Goal: Task Accomplishment & Management: Use online tool/utility

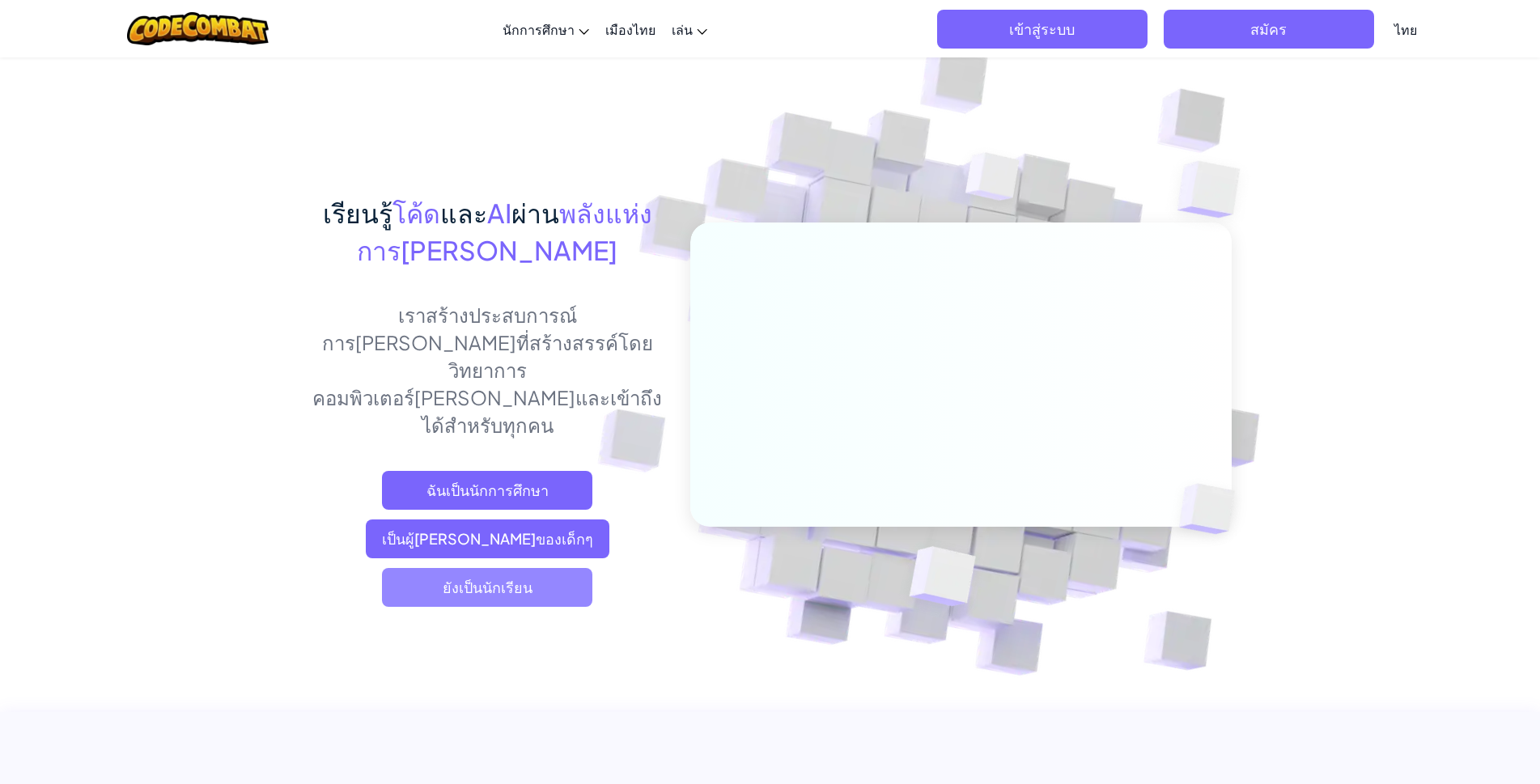
click at [569, 568] on span "ยังเป็นนักเรียน" at bounding box center [487, 587] width 211 height 39
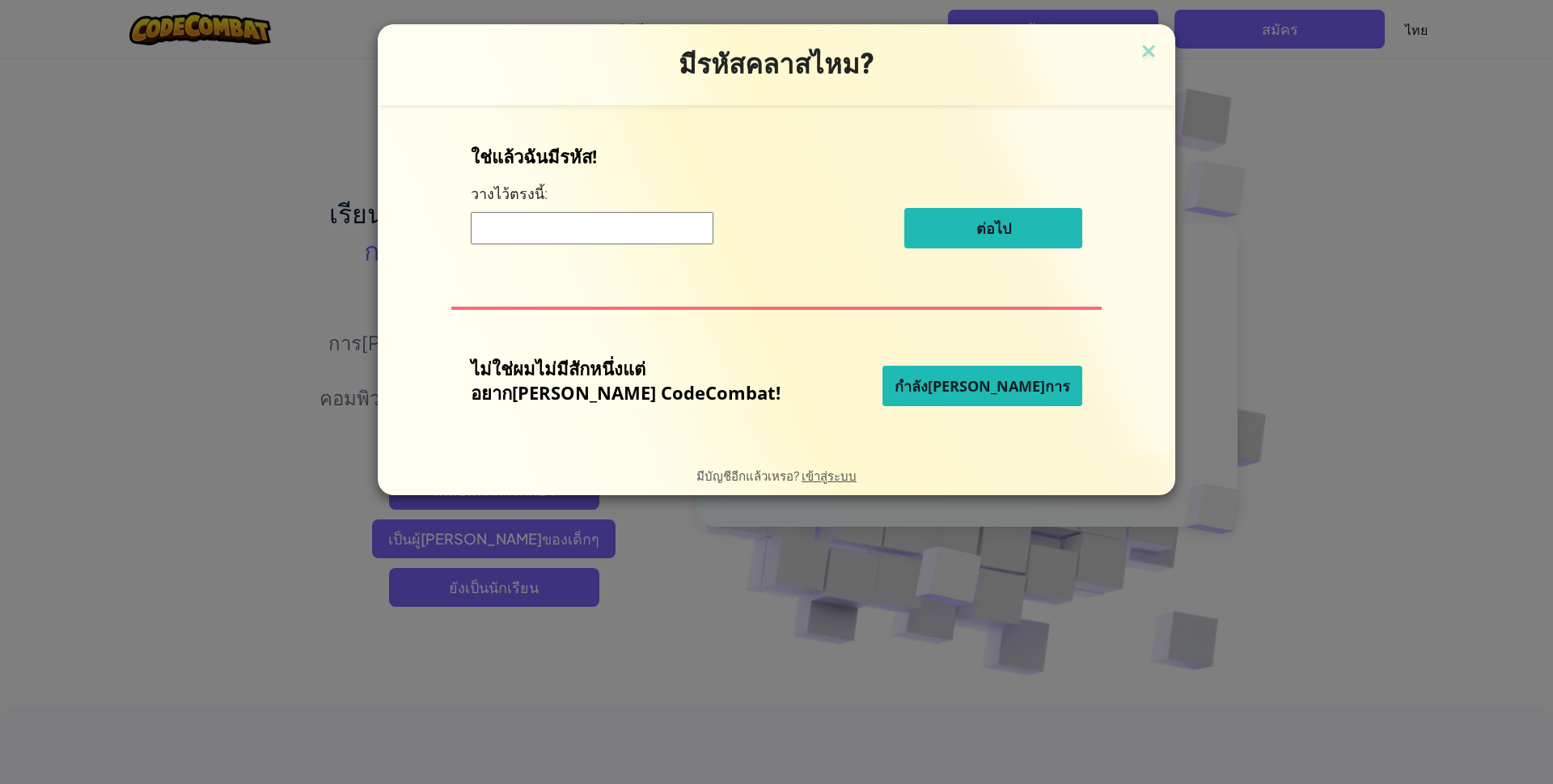
click at [921, 380] on font "กำลัง[PERSON_NAME]การ" at bounding box center [982, 386] width 175 height 19
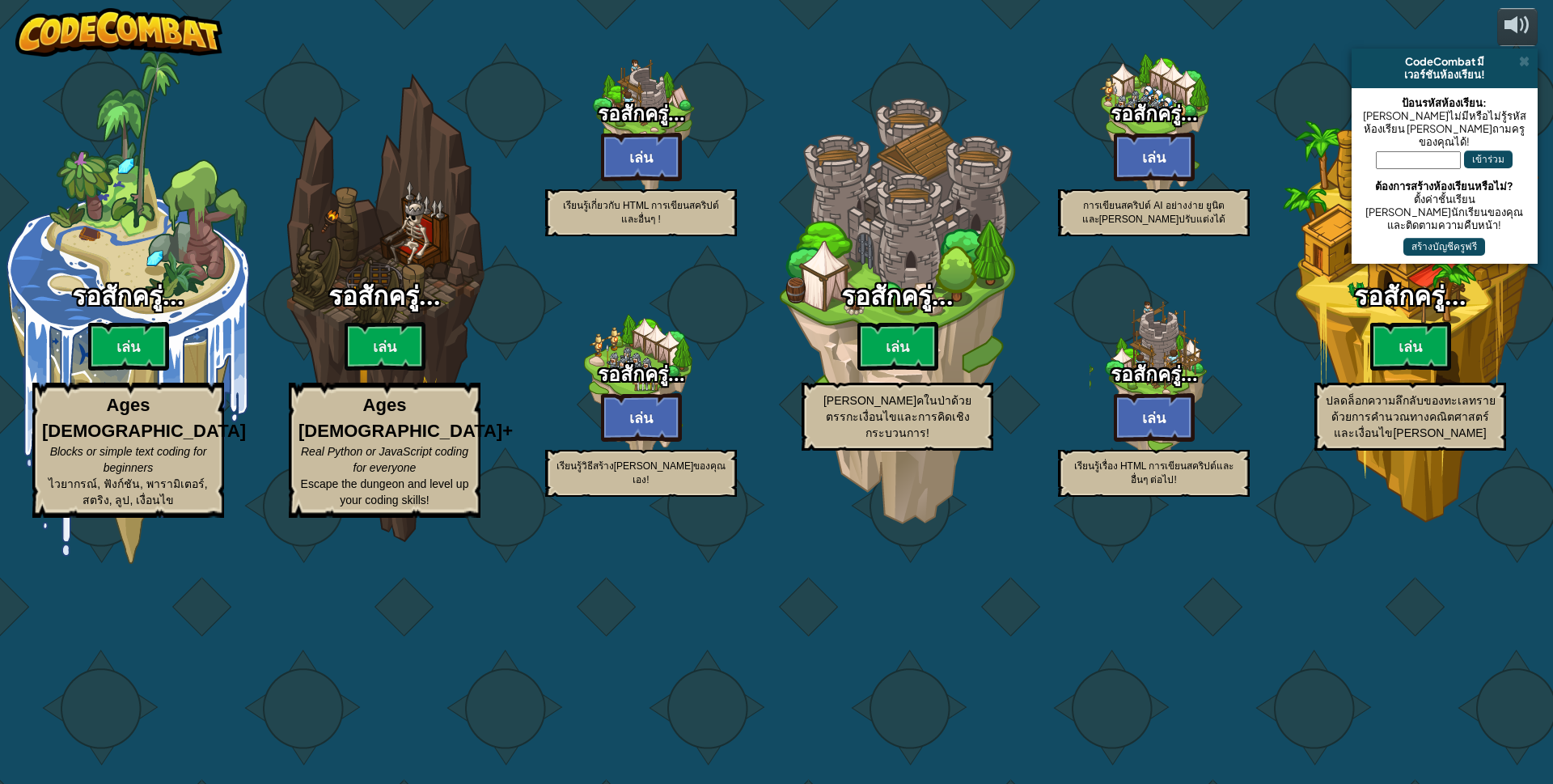
select select "th"
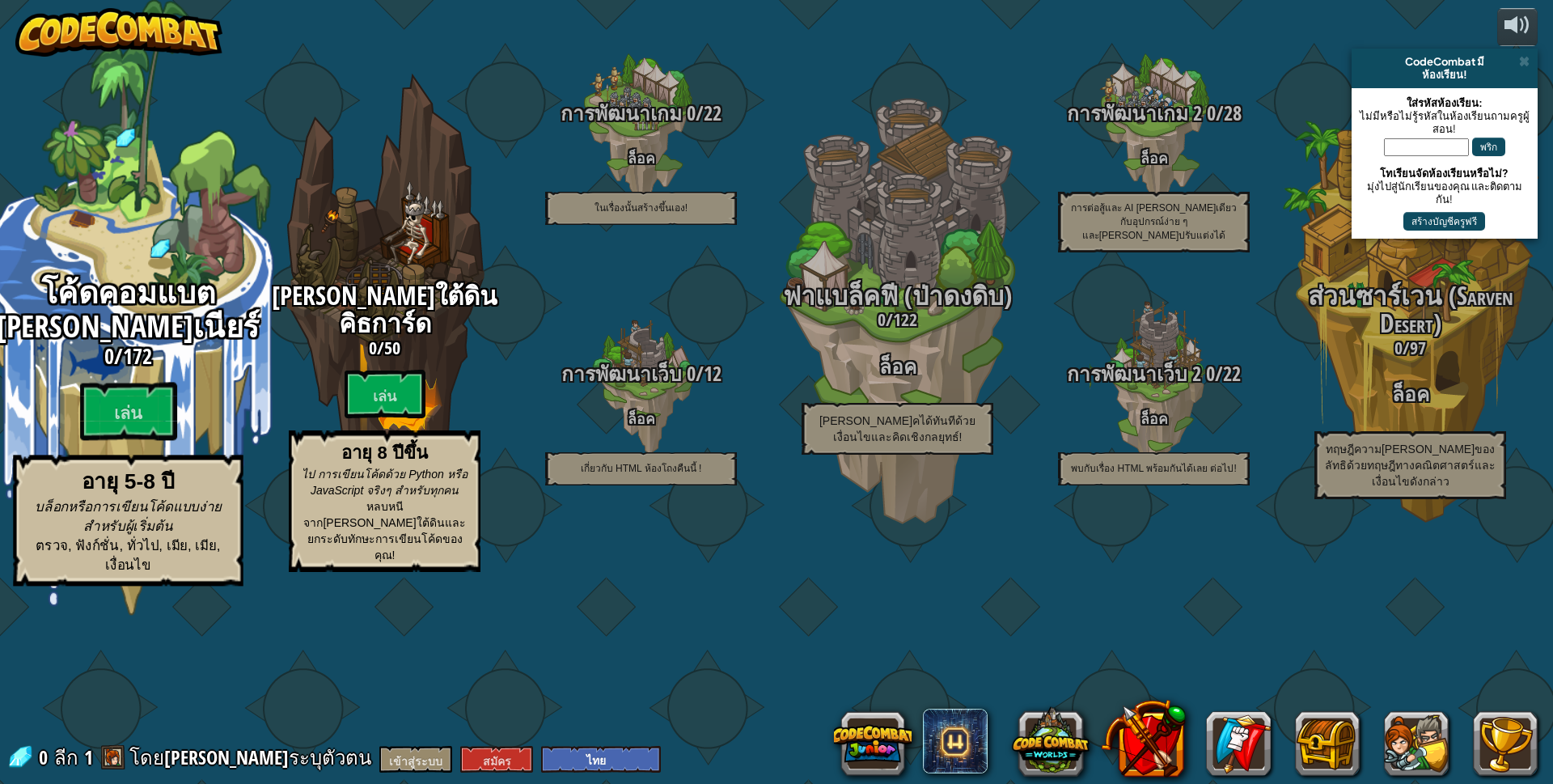
drag, startPoint x: 59, startPoint y: 313, endPoint x: 68, endPoint y: 320, distance: 11.4
click at [68, 320] on div "โค้ดคอมแบต [PERSON_NAME]เนียร์ 0 / 172 [PERSON_NAME] อายุ 5-8 ปี บล็อกหรือการเข…" at bounding box center [127, 307] width 307 height 616
select select "th"
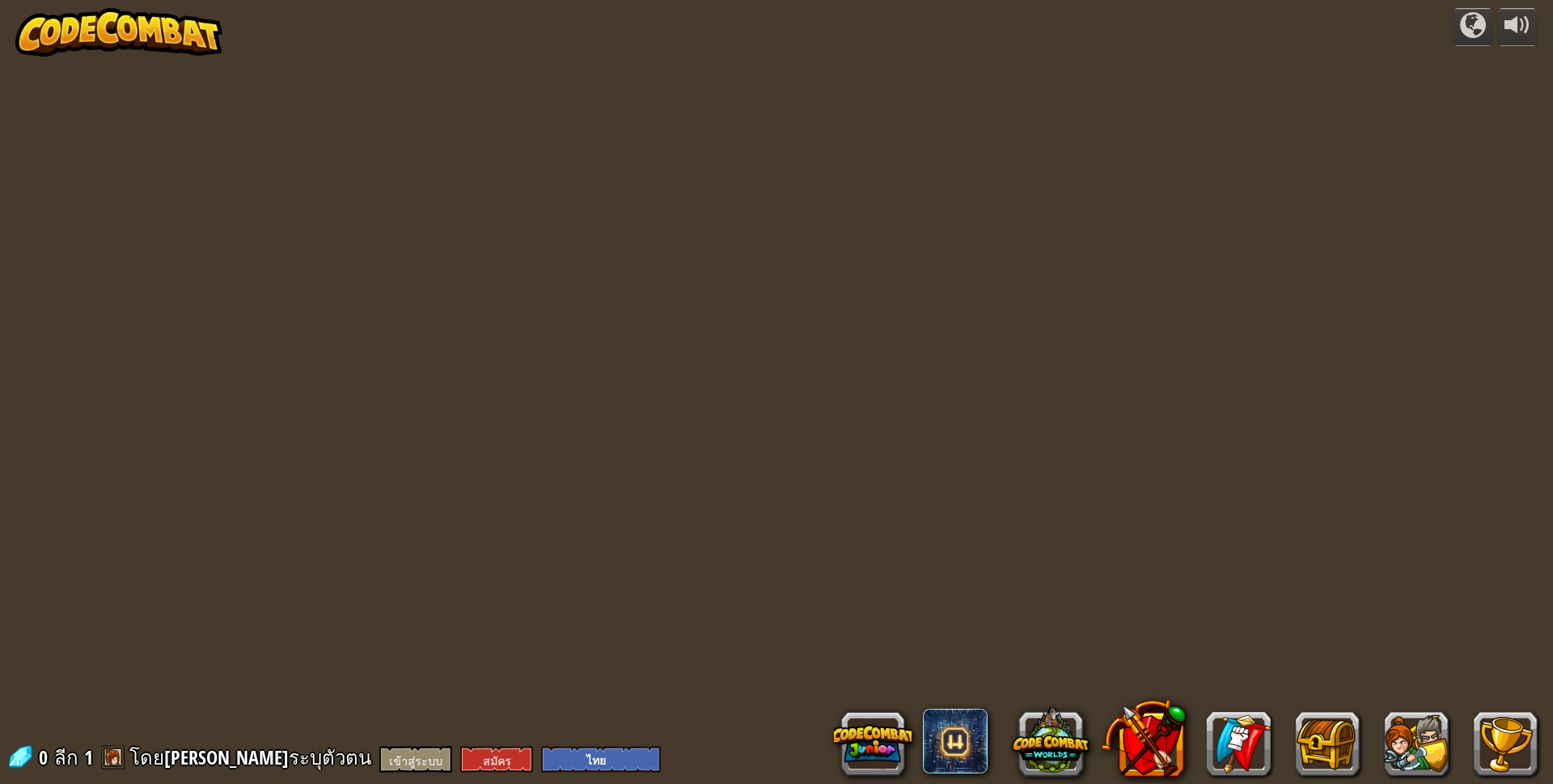
select select "th"
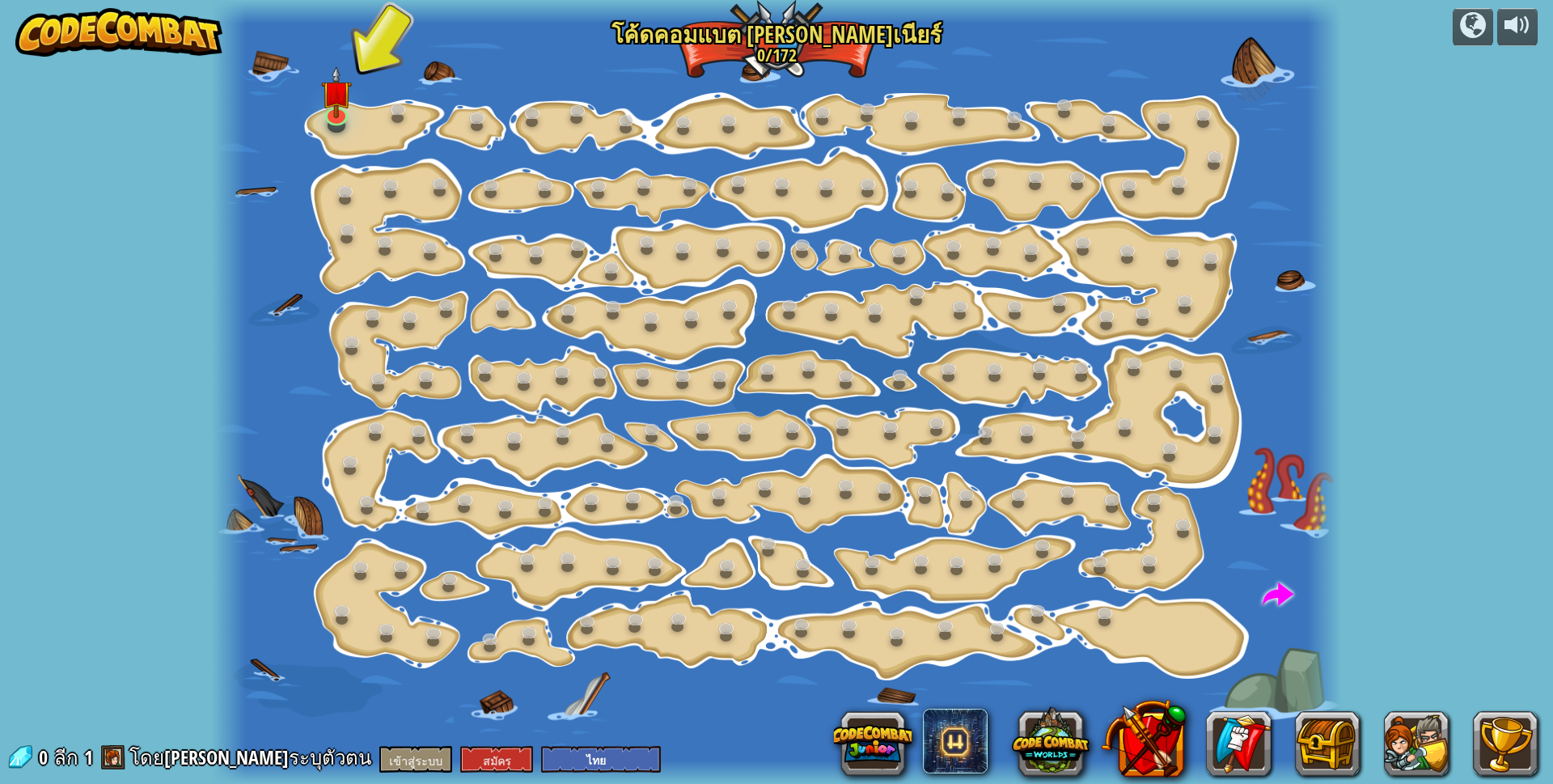
click at [1455, 716] on div at bounding box center [1194, 743] width 687 height 65
click at [1415, 724] on button at bounding box center [1417, 743] width 65 height 65
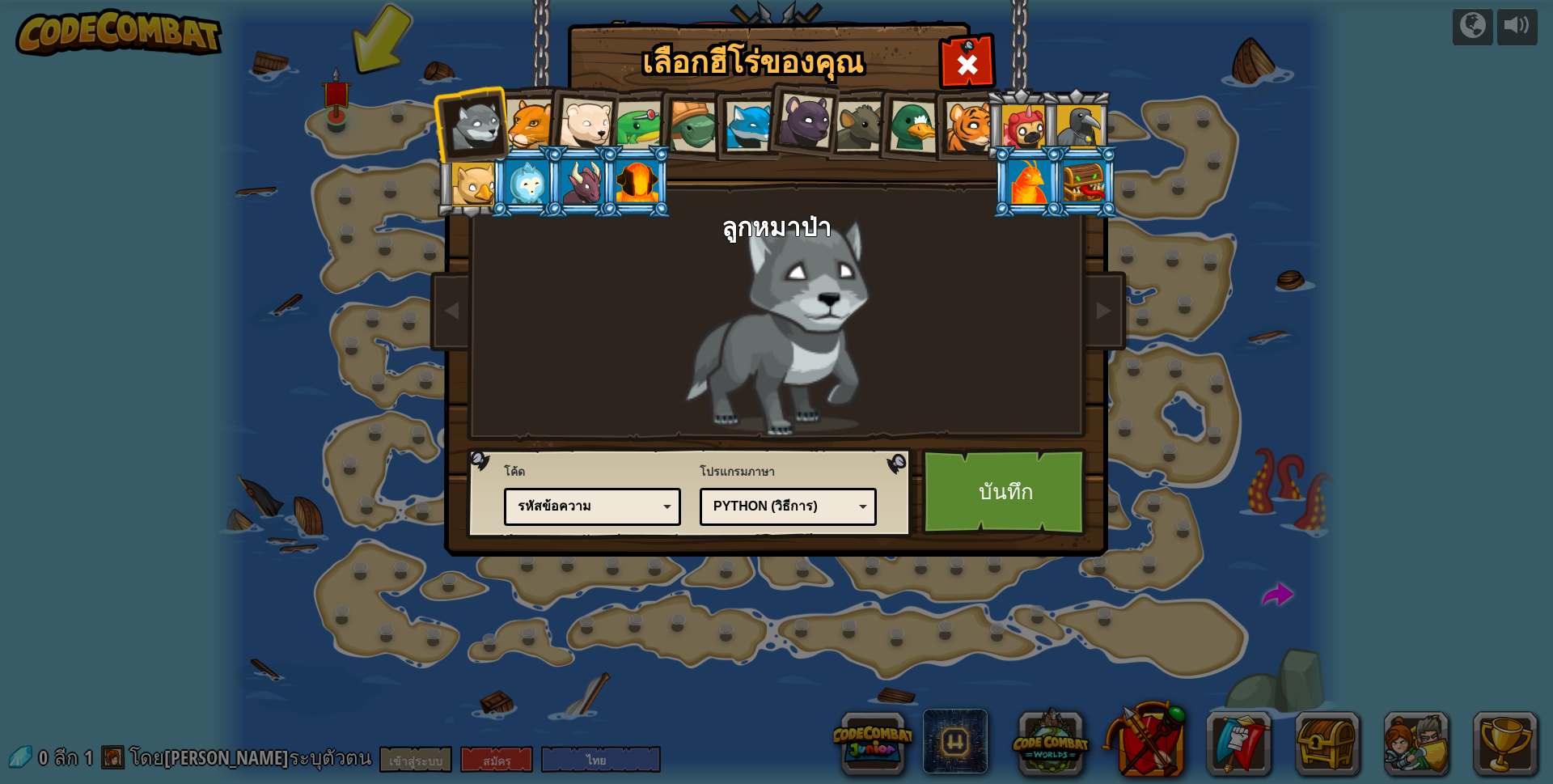
click at [644, 125] on div at bounding box center [642, 126] width 51 height 51
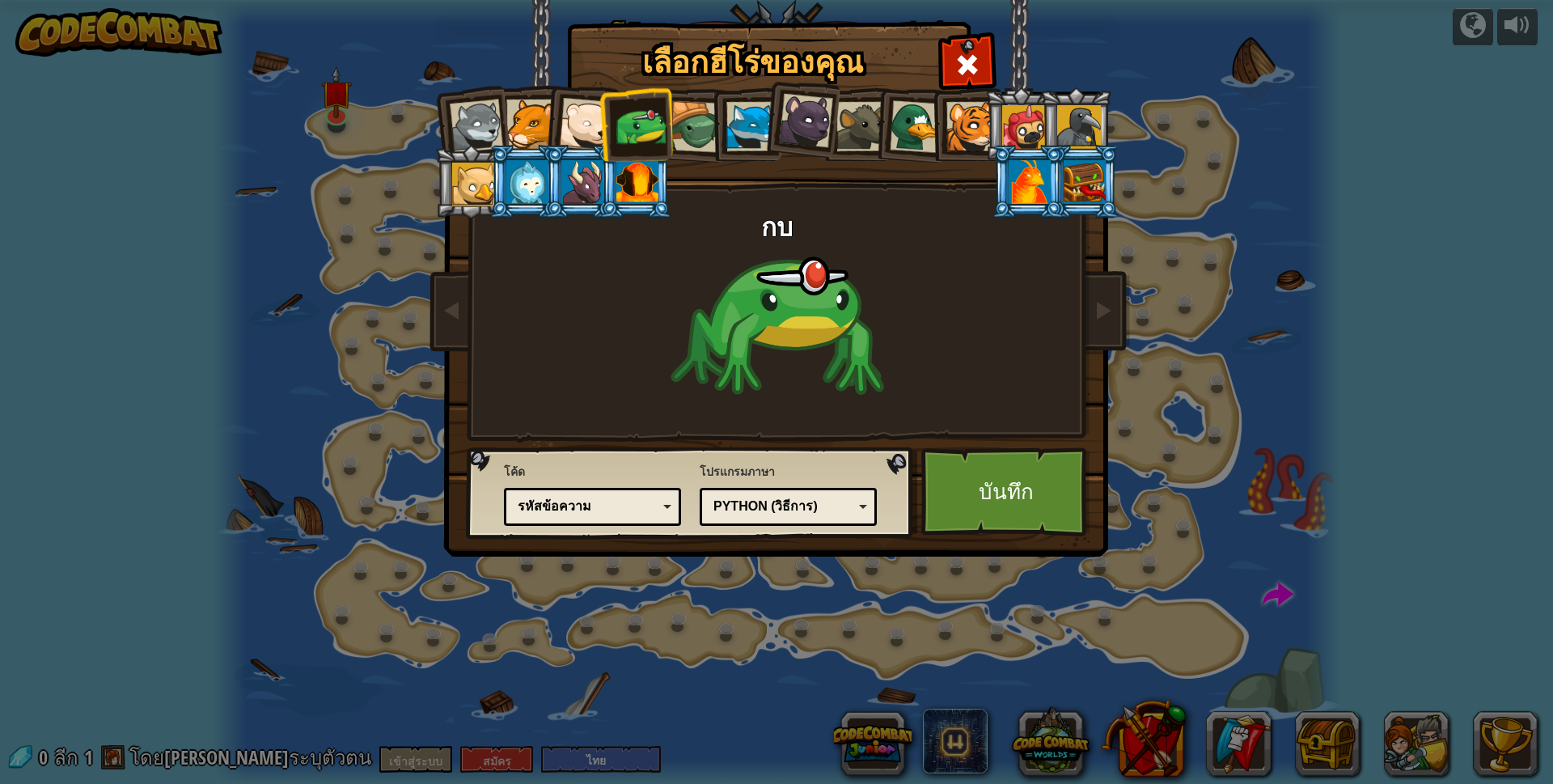
click at [840, 112] on div at bounding box center [861, 126] width 50 height 50
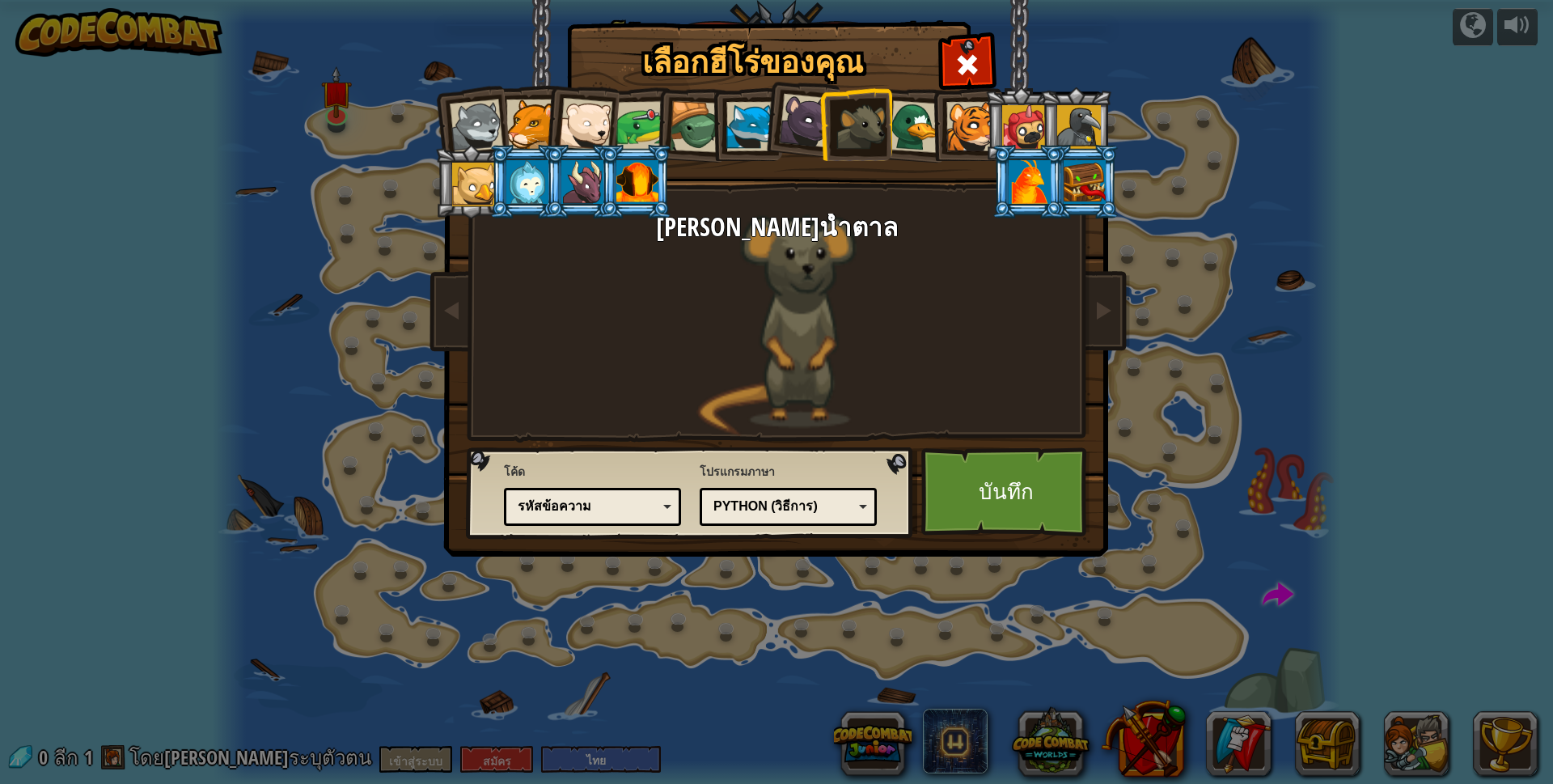
click at [533, 179] on div at bounding box center [527, 182] width 42 height 44
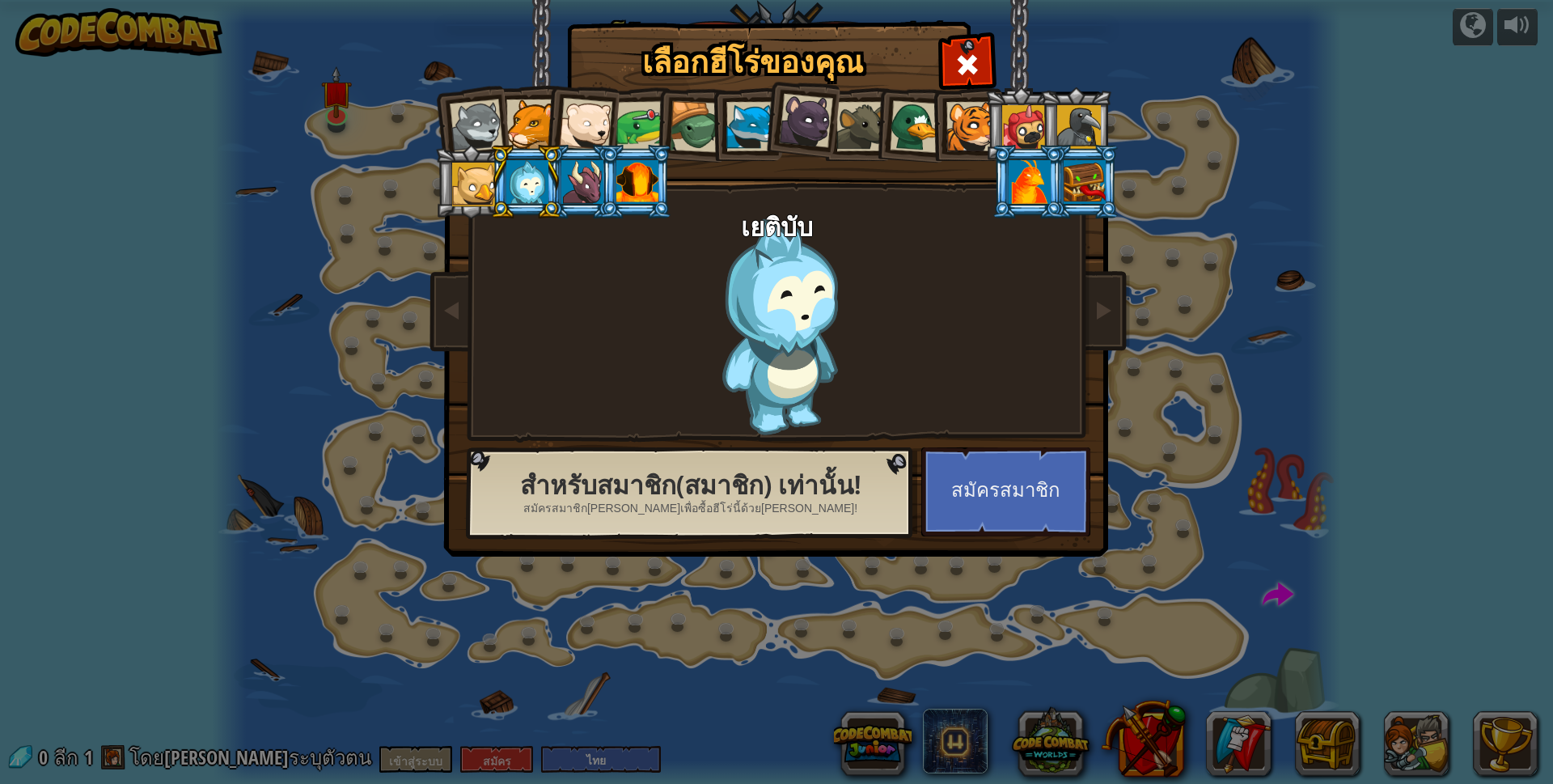
click at [669, 133] on li at bounding box center [691, 125] width 77 height 77
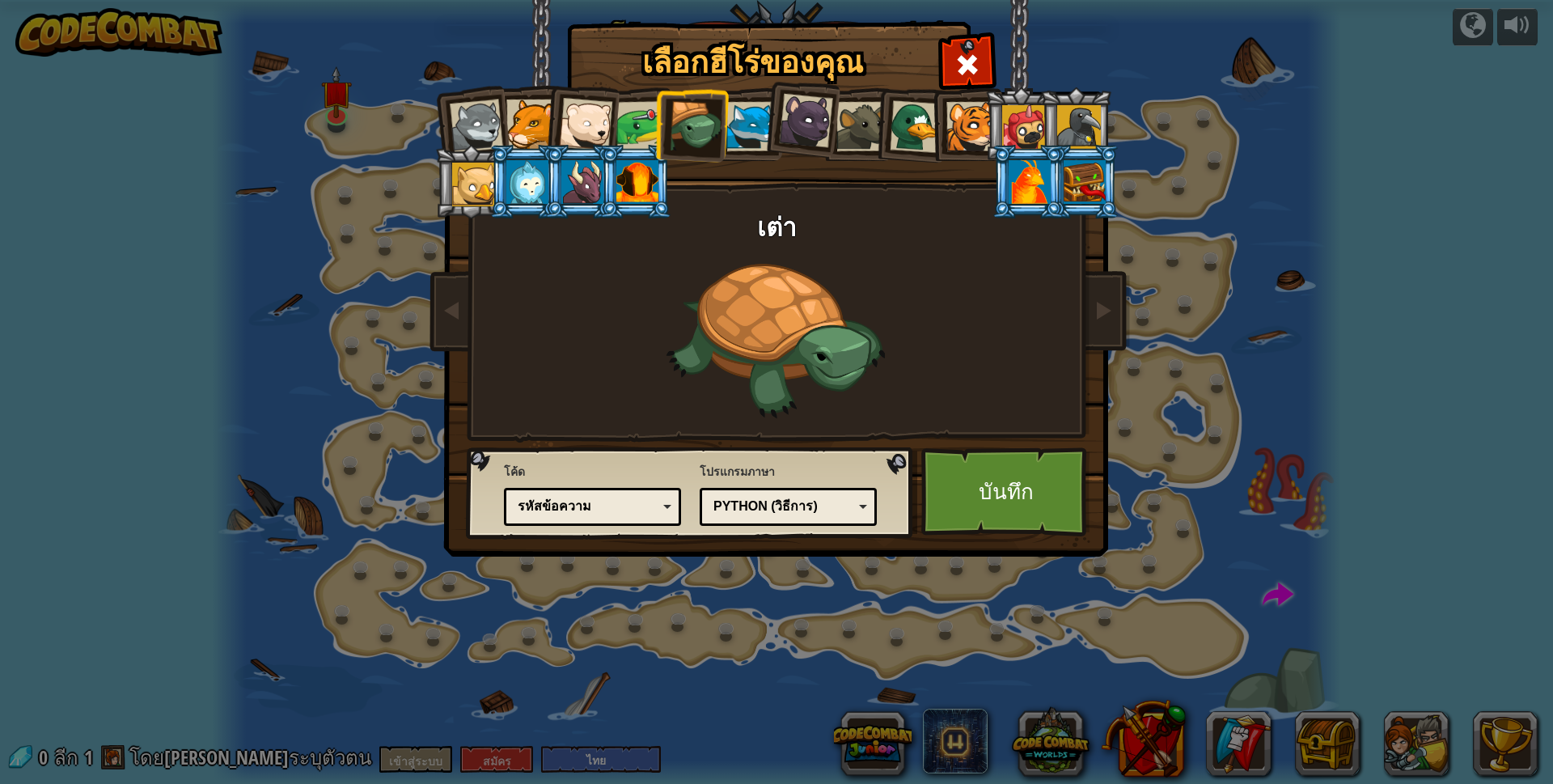
click at [627, 109] on div at bounding box center [642, 126] width 51 height 51
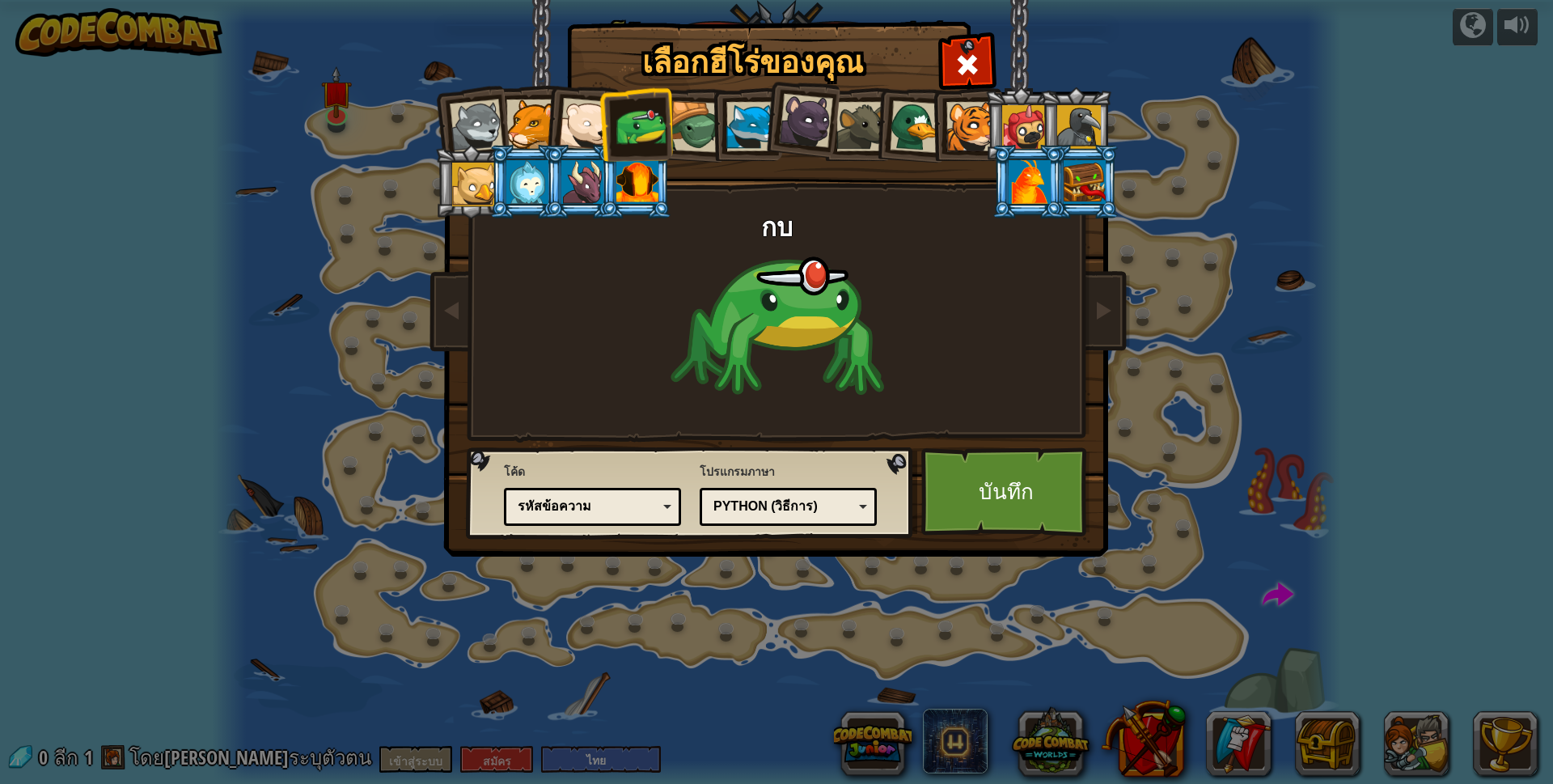
click at [905, 126] on div at bounding box center [916, 126] width 52 height 52
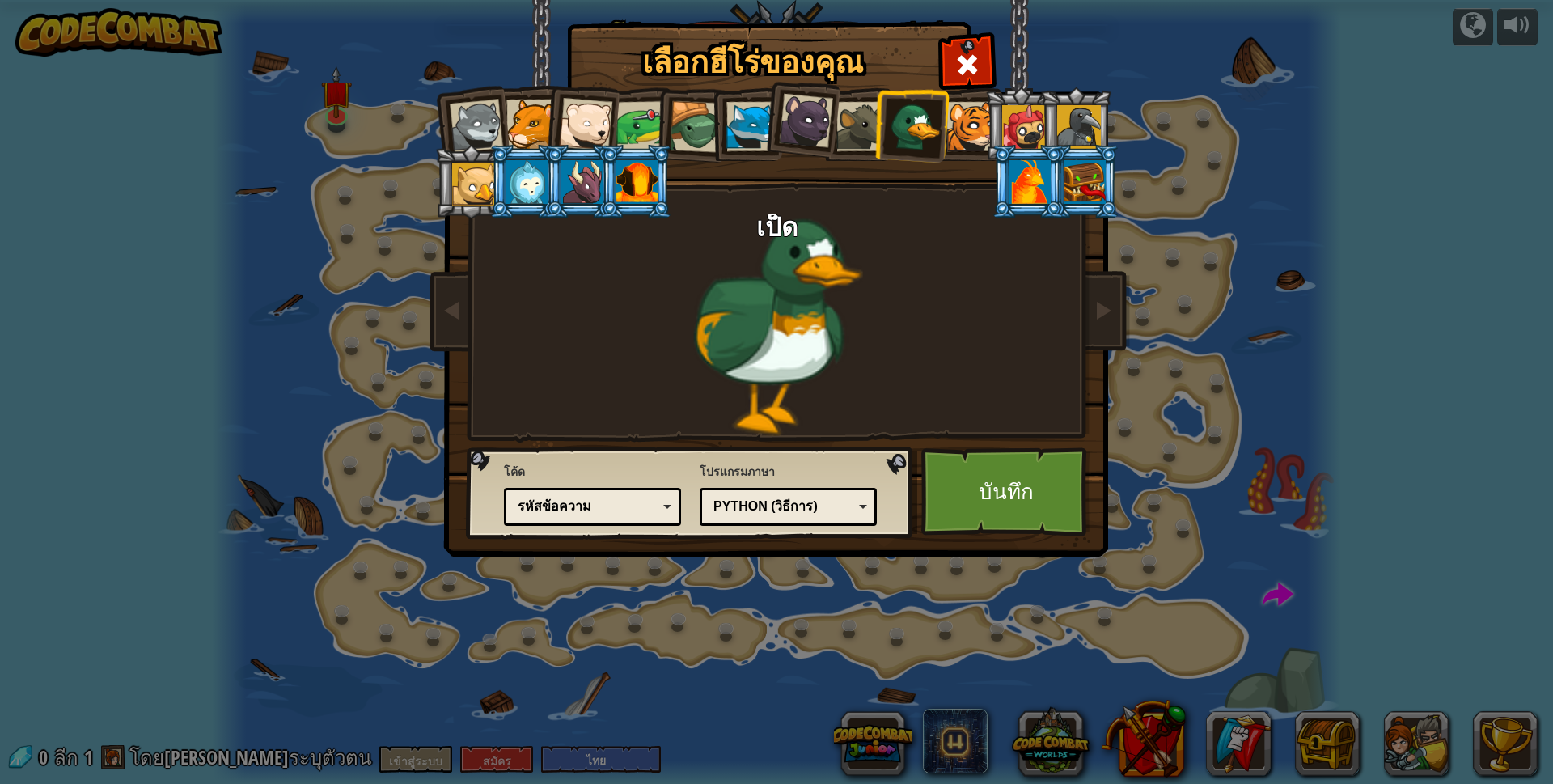
click at [974, 142] on div at bounding box center [971, 126] width 50 height 50
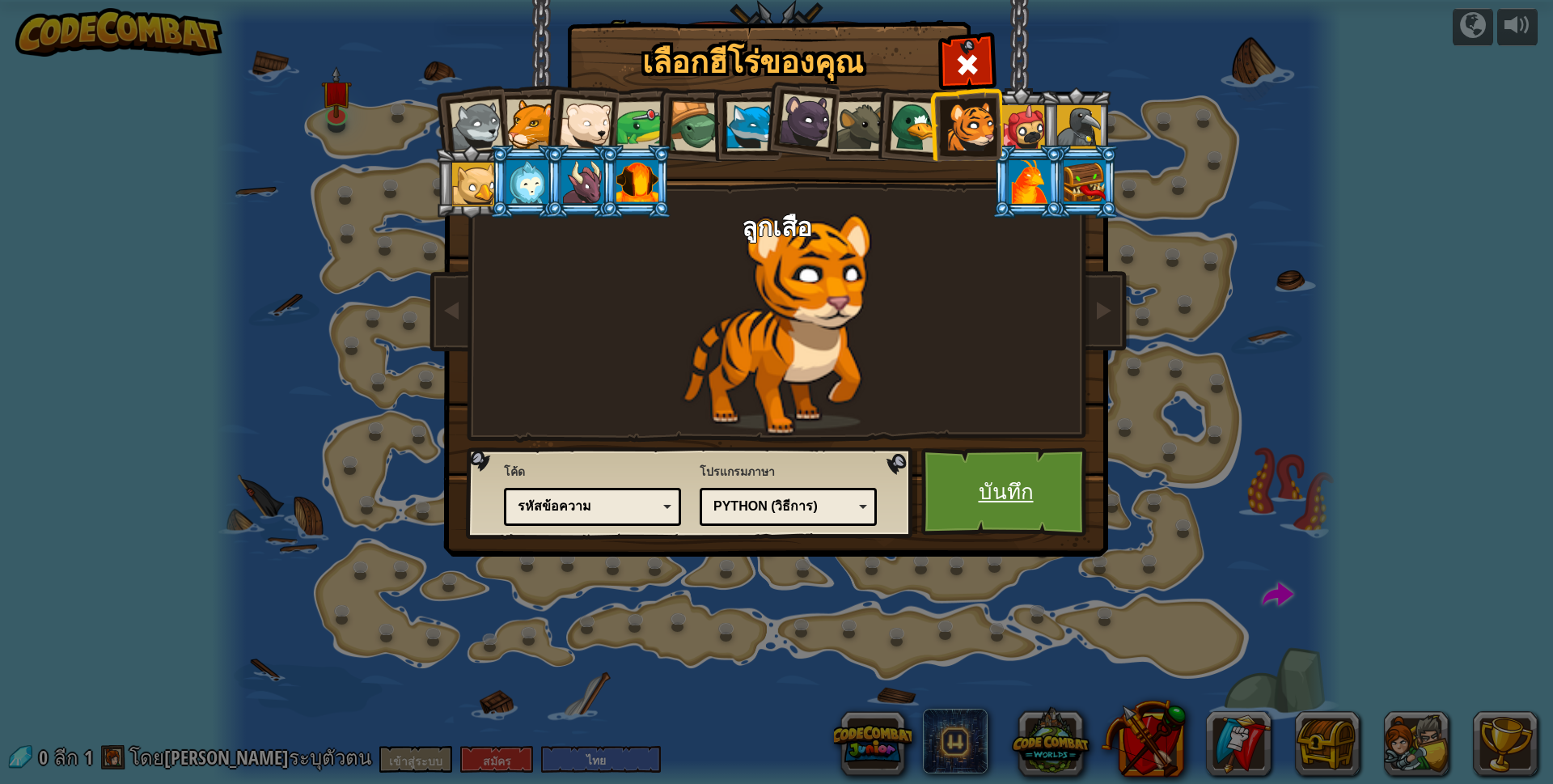
click at [1054, 493] on link "บันทึก" at bounding box center [1006, 492] width 169 height 89
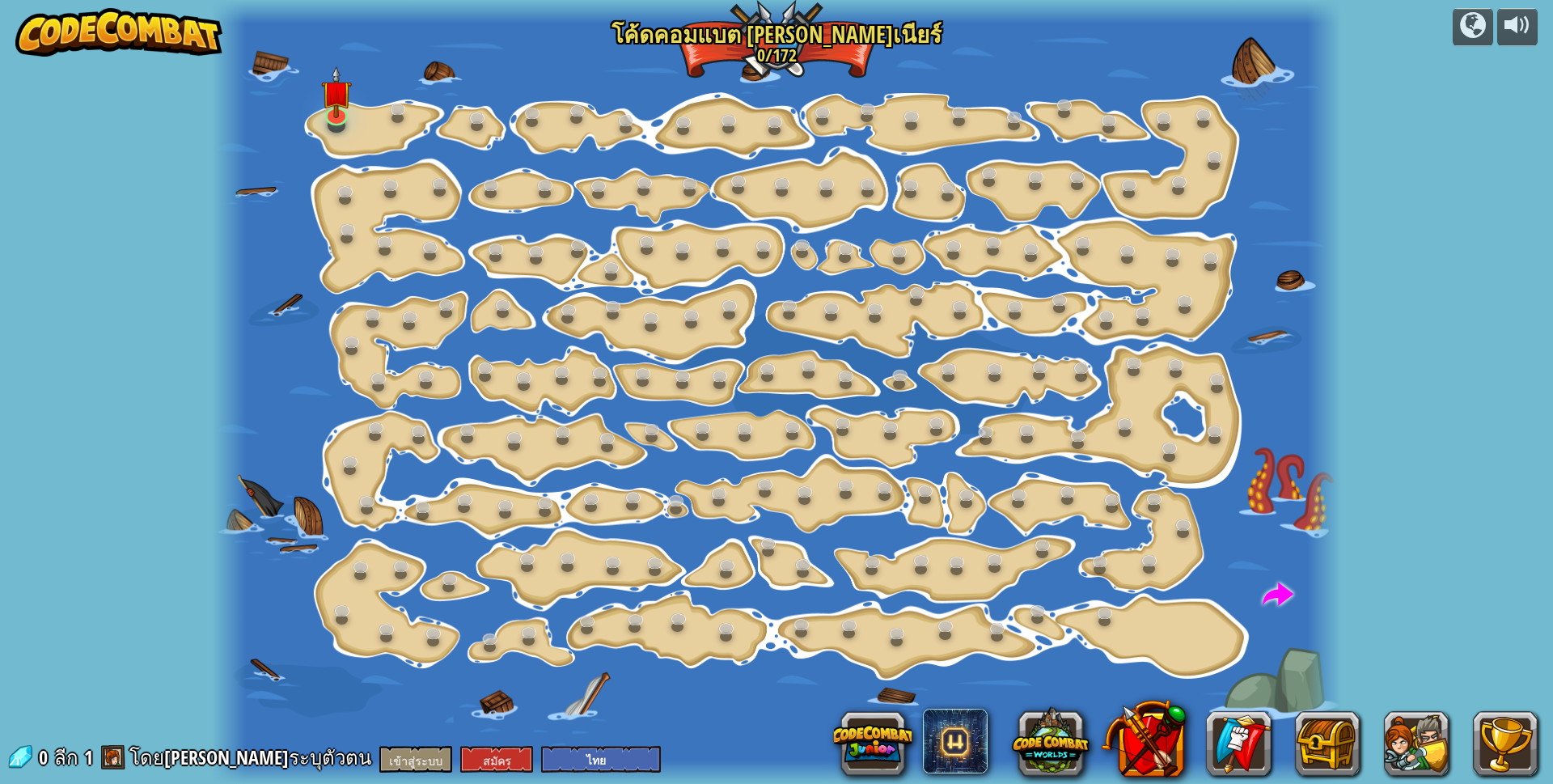
click at [357, 82] on div at bounding box center [777, 392] width 1130 height 784
click at [315, 101] on div at bounding box center [777, 392] width 1130 height 784
click at [318, 98] on div at bounding box center [777, 392] width 1130 height 784
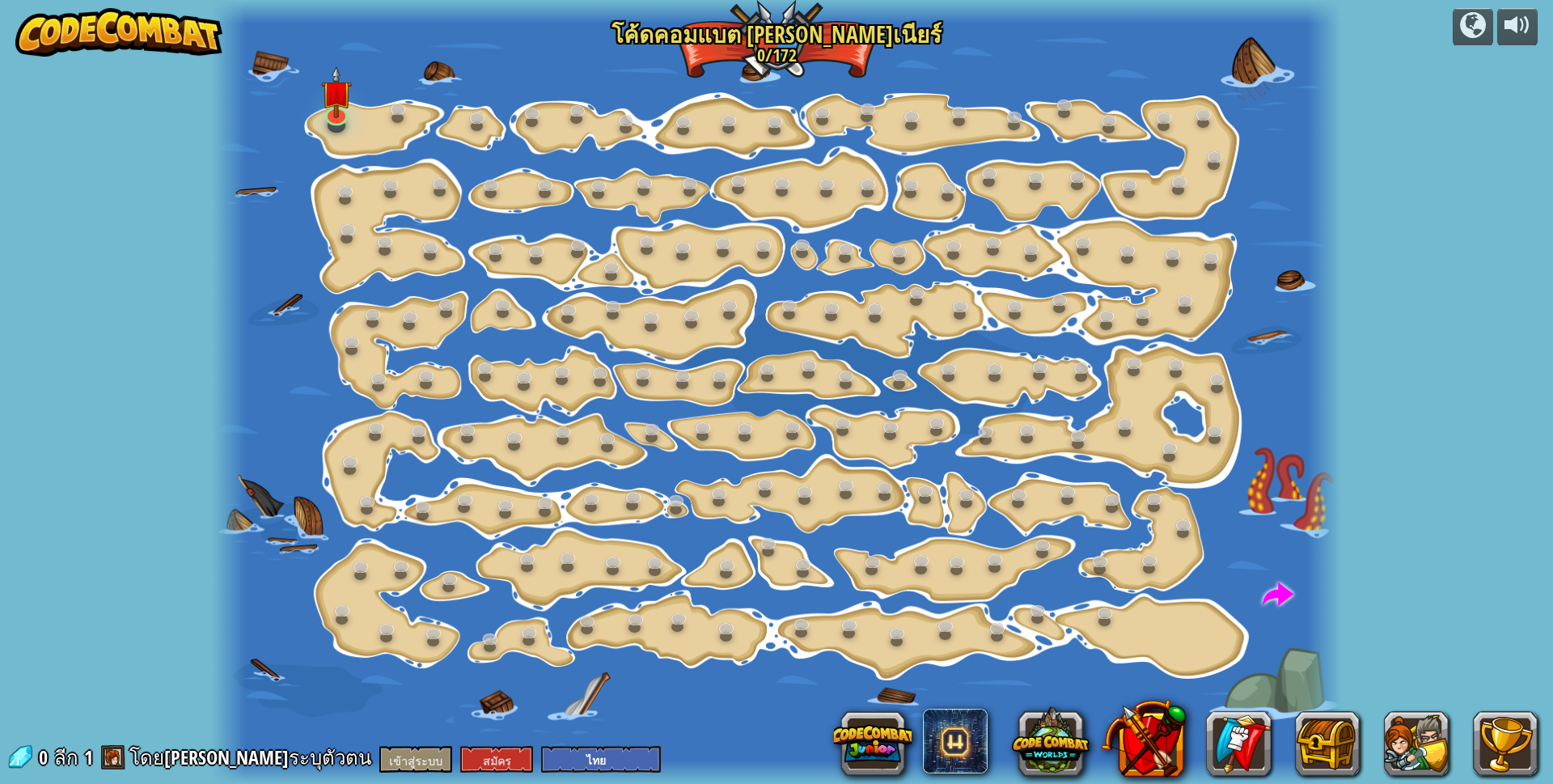
click at [318, 98] on div at bounding box center [777, 392] width 1130 height 784
click at [339, 96] on img at bounding box center [336, 80] width 30 height 70
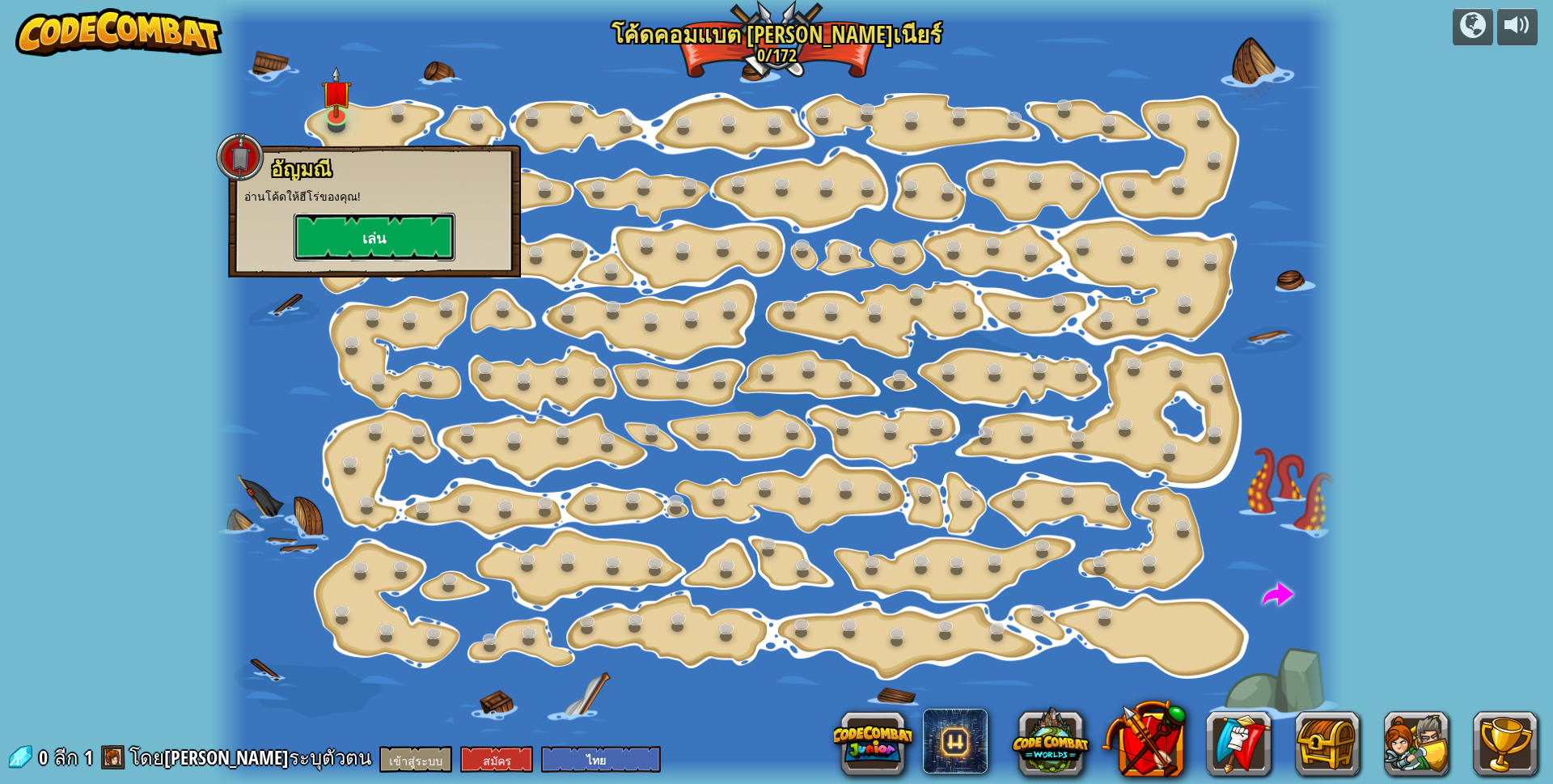
click at [371, 223] on button "เล่น" at bounding box center [375, 237] width 162 height 49
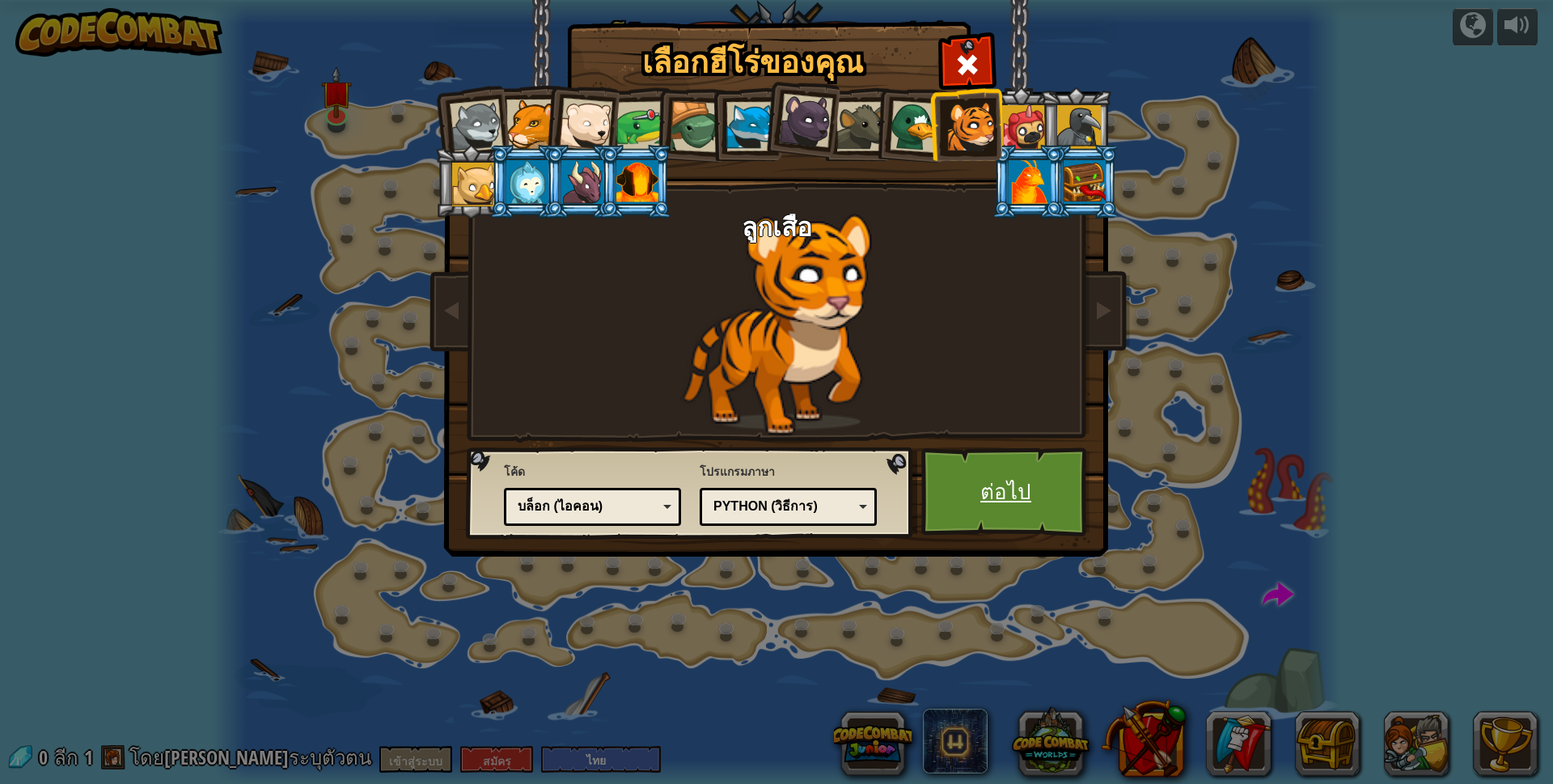
click at [985, 477] on font "ต่อไป" at bounding box center [1006, 491] width 51 height 29
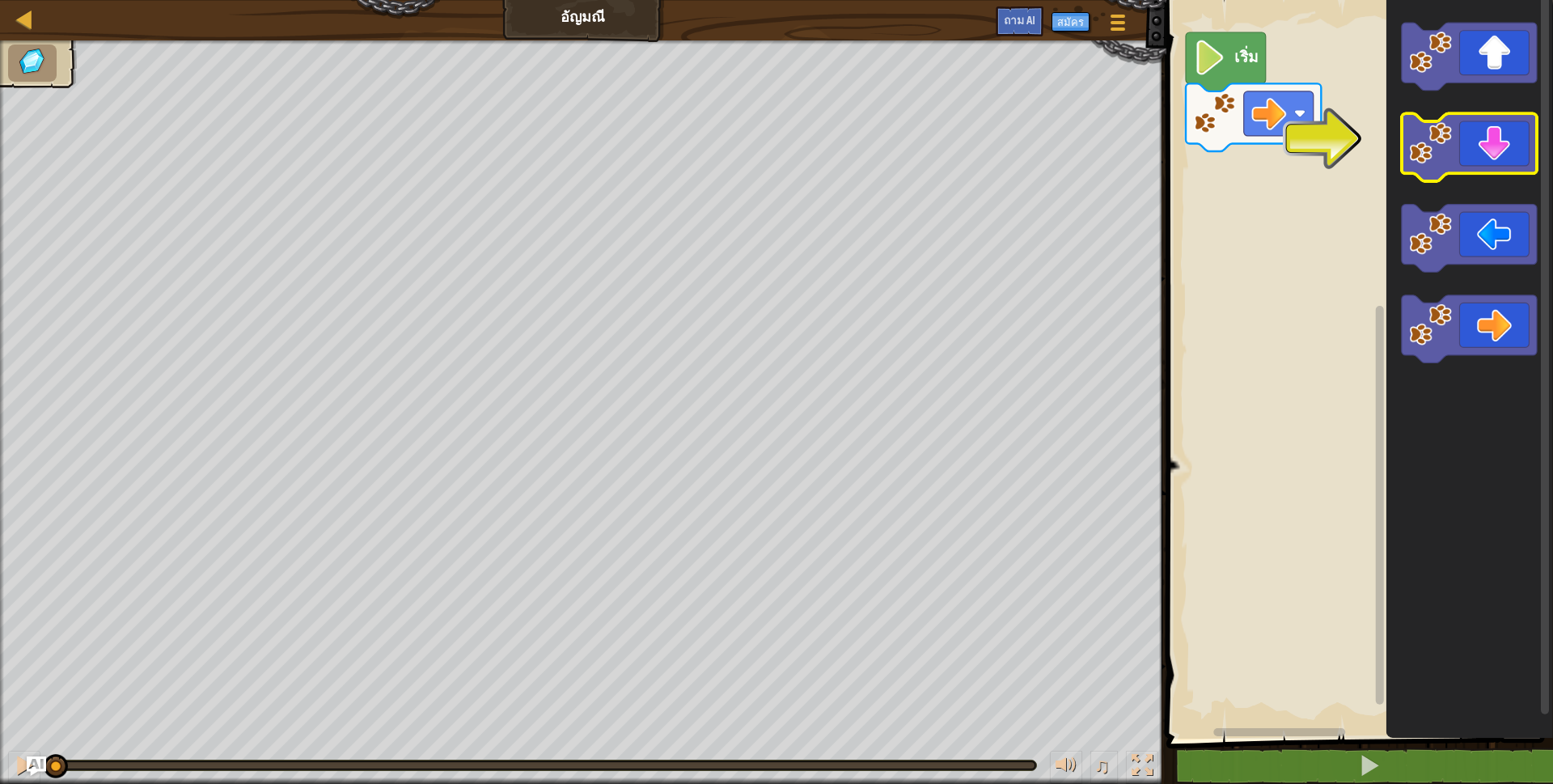
click at [1456, 129] on icon "ระบบทำงานแบบบล็อก" at bounding box center [1470, 147] width 135 height 68
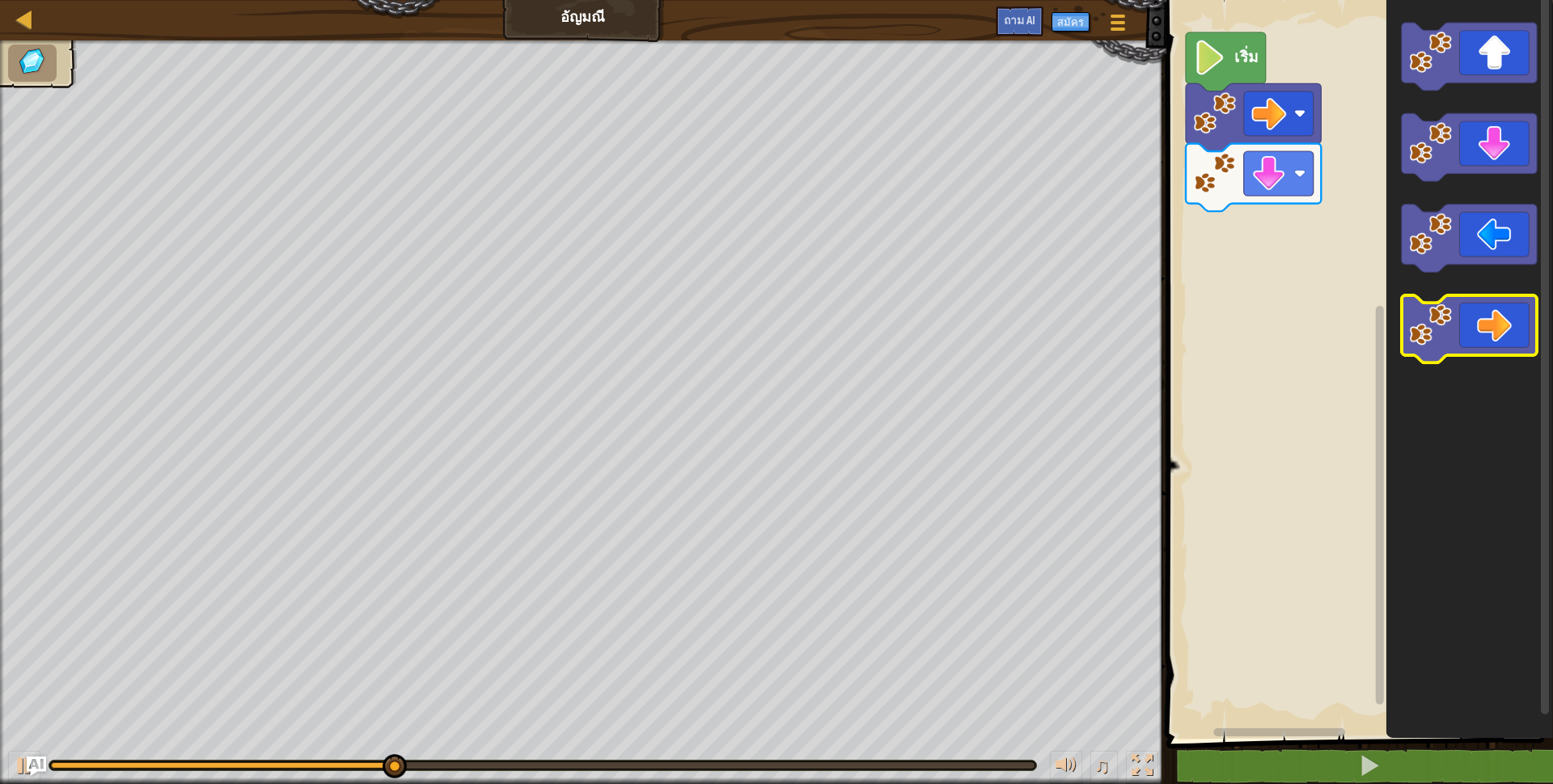
click at [1479, 328] on icon "ระบบทำงานแบบบล็อก" at bounding box center [1470, 329] width 135 height 68
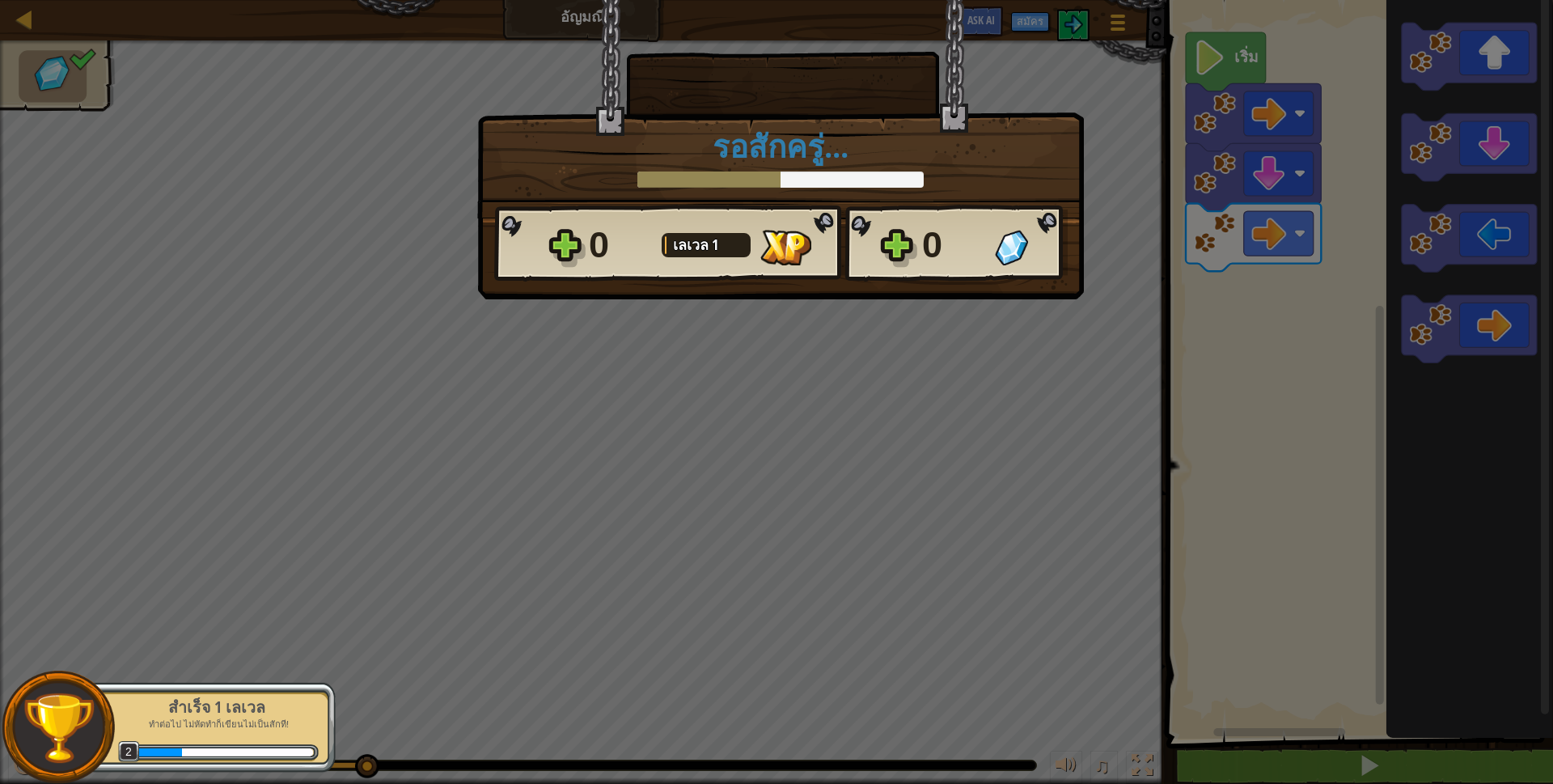
drag, startPoint x: 1120, startPoint y: 456, endPoint x: 1552, endPoint y: 443, distance: 432.2
click at [1121, 456] on div "× ด่านนี้สนุกแค่ไหน? รอสักครู่... Reticulating Splines... รอสักครู่... 0 [PERSO…" at bounding box center [776, 392] width 1553 height 784
click at [926, 201] on div "× ด่านนี้สนุกแค่ไหน? รอสักครู่... Reticulating Splines... รอสักครู่... 0 [PERSO…" at bounding box center [781, 109] width 606 height 219
click at [942, 256] on div "0" at bounding box center [953, 244] width 63 height 51
drag, startPoint x: 905, startPoint y: 263, endPoint x: 1095, endPoint y: 216, distance: 195.7
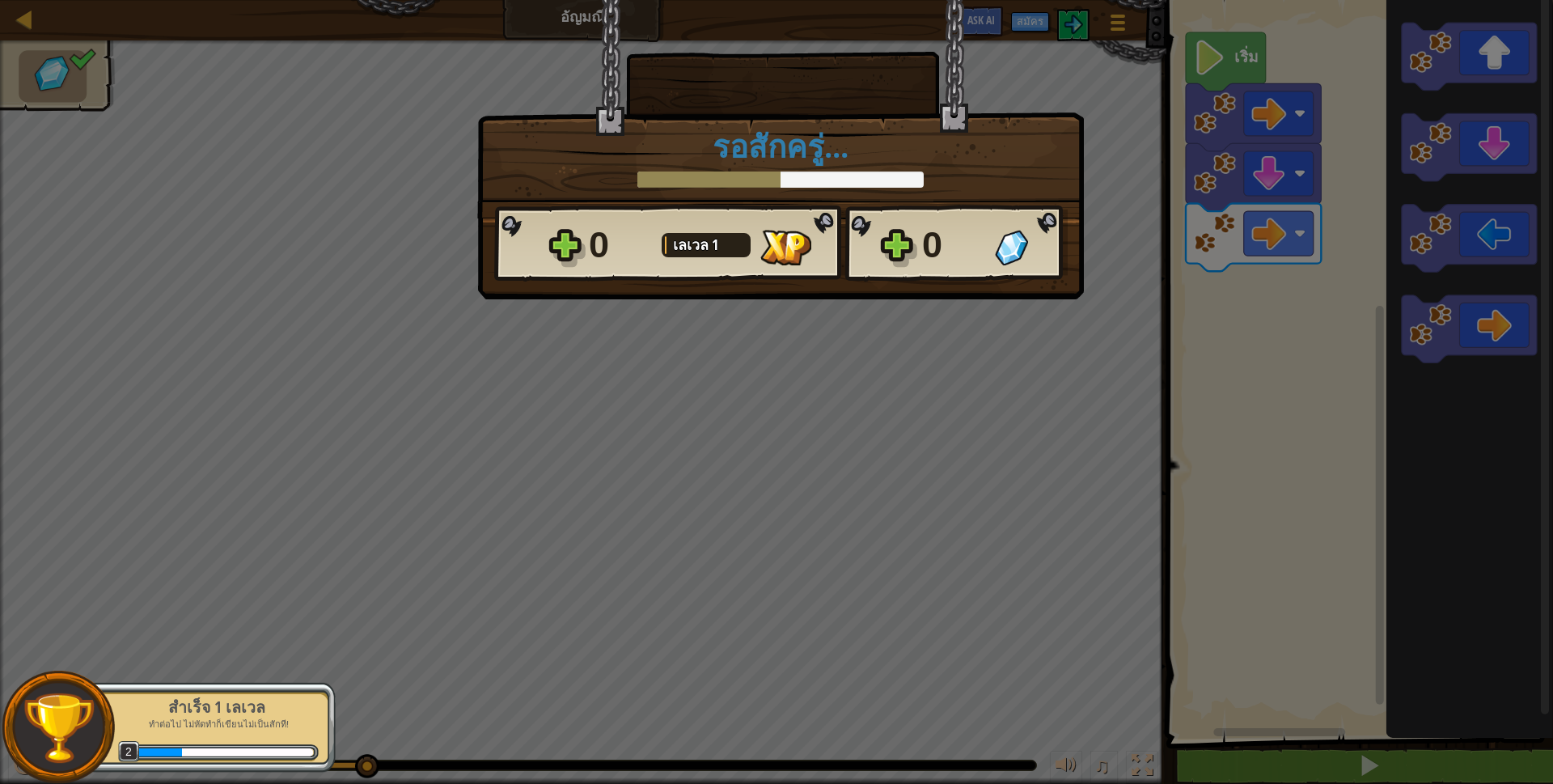
click at [906, 262] on div "0 [PERSON_NAME] 1 0" at bounding box center [781, 243] width 574 height 77
click at [1114, 218] on div "× ด่านนี้สนุกแค่ไหน? รอสักครู่... Reticulating Splines... รอสักครู่... 0 [PERSO…" at bounding box center [776, 392] width 1553 height 784
click at [1084, 216] on div "× ด่านนี้สนุกแค่ไหน? รอสักครู่... Reticulating Splines... รอสักครู่... 0 [PERSO…" at bounding box center [776, 392] width 1553 height 784
click at [1123, 161] on div "× ด่านนี้สนุกแค่ไหน? รอสักครู่... Reticulating Splines... รอสักครู่... 0 [PERSO…" at bounding box center [776, 392] width 1553 height 784
drag, startPoint x: 340, startPoint y: 51, endPoint x: 335, endPoint y: 207, distance: 156.1
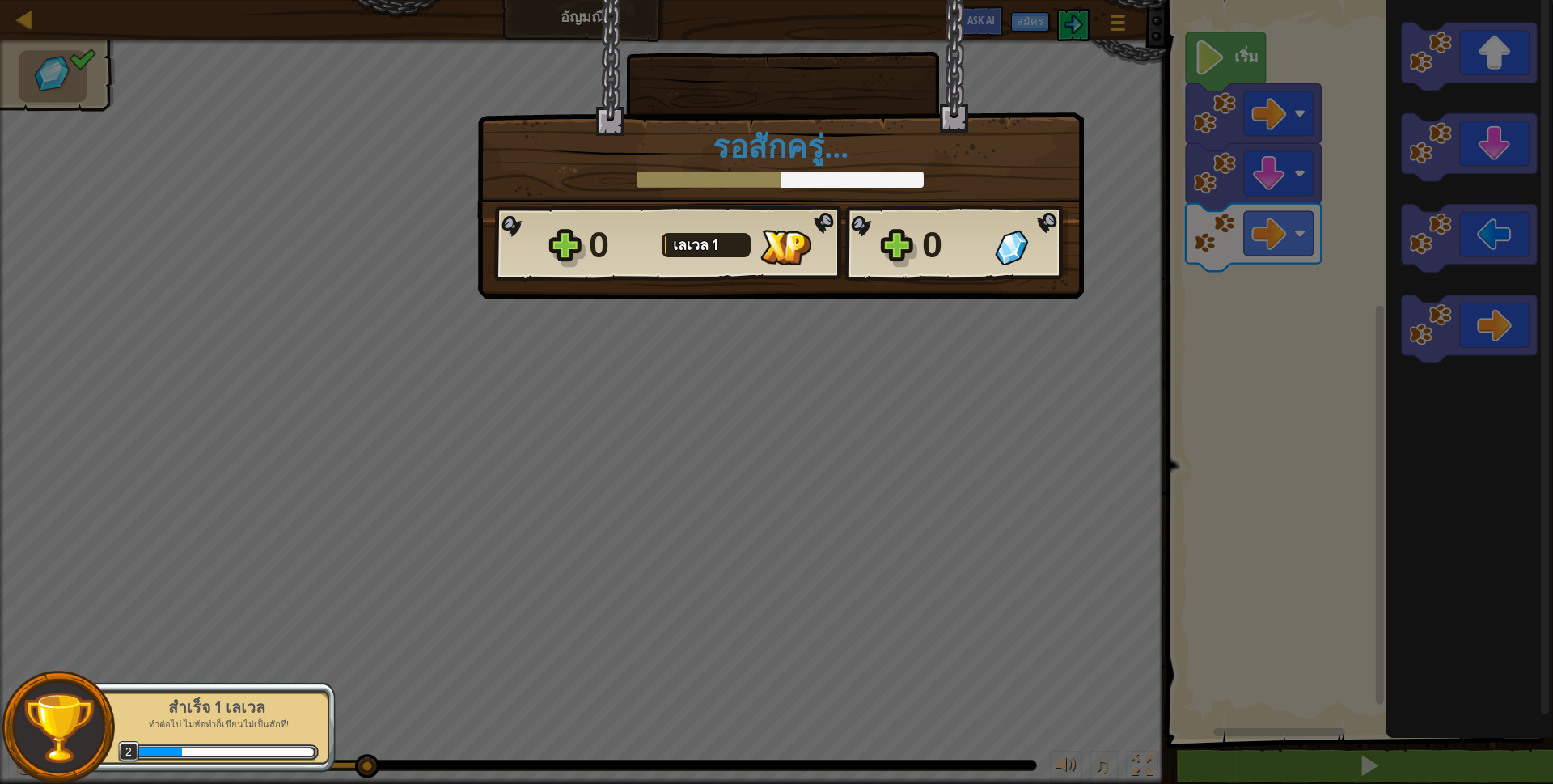
click at [342, 51] on div "× ด่านนี้สนุกแค่ไหน? รอสักครู่... Reticulating Splines... รอสักครู่... 0 [PERSO…" at bounding box center [776, 392] width 1553 height 784
drag, startPoint x: 335, startPoint y: 207, endPoint x: 328, endPoint y: 192, distance: 16.6
click at [336, 209] on div "× ด่านนี้สนุกแค่ไหน? รอสักครู่... Reticulating Splines... รอสักครู่... 0 [PERSO…" at bounding box center [776, 392] width 1553 height 784
drag, startPoint x: 995, startPoint y: 200, endPoint x: 1025, endPoint y: 215, distance: 33.5
click at [1022, 166] on div "× ด่านนี้สนุกแค่ไหน? รอสักครู่... Reticulating Splines... รอสักครู่... 0 [PERSO…" at bounding box center [781, 109] width 606 height 219
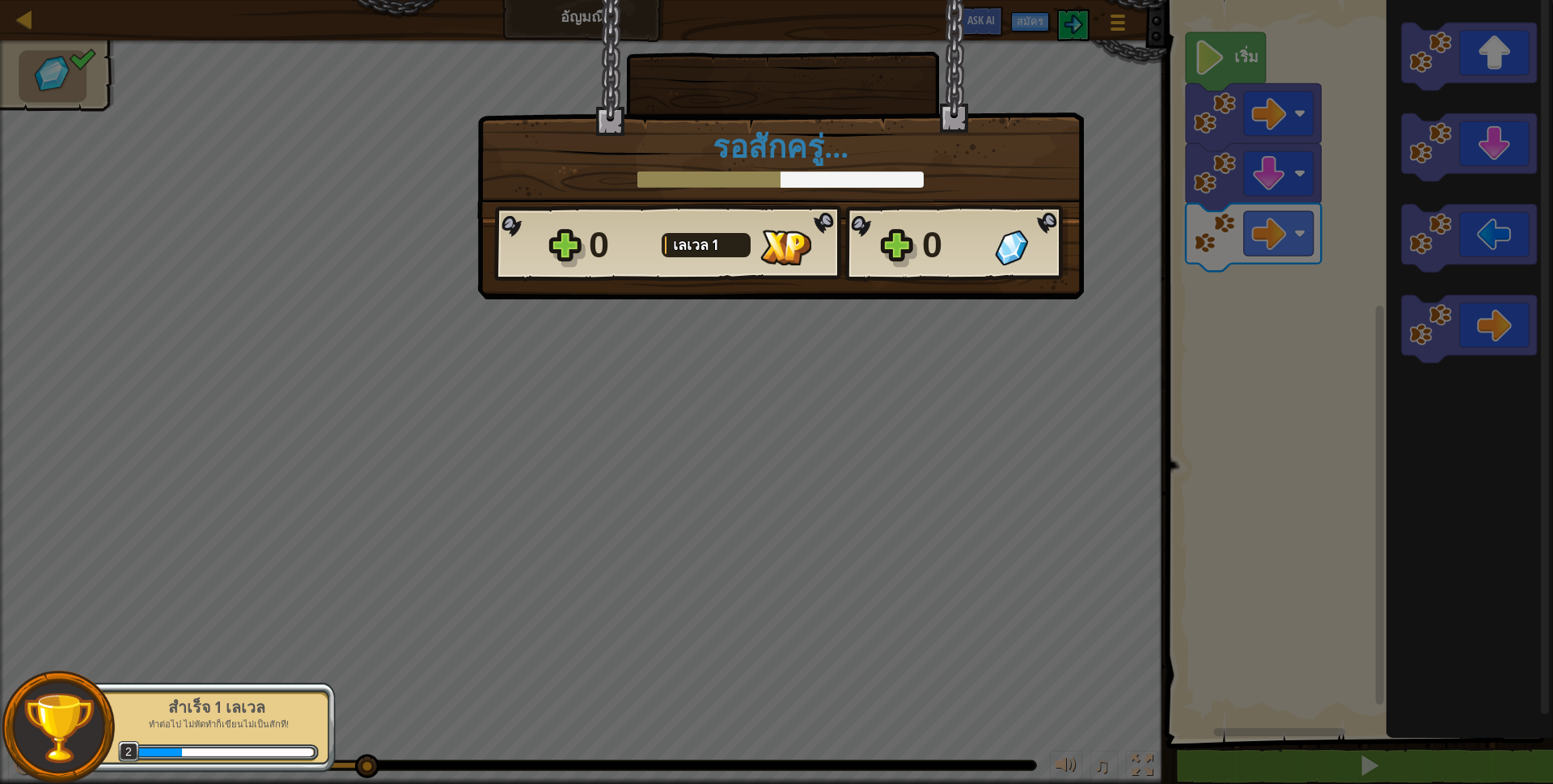
drag, startPoint x: 1001, startPoint y: 236, endPoint x: 993, endPoint y: 216, distance: 21.5
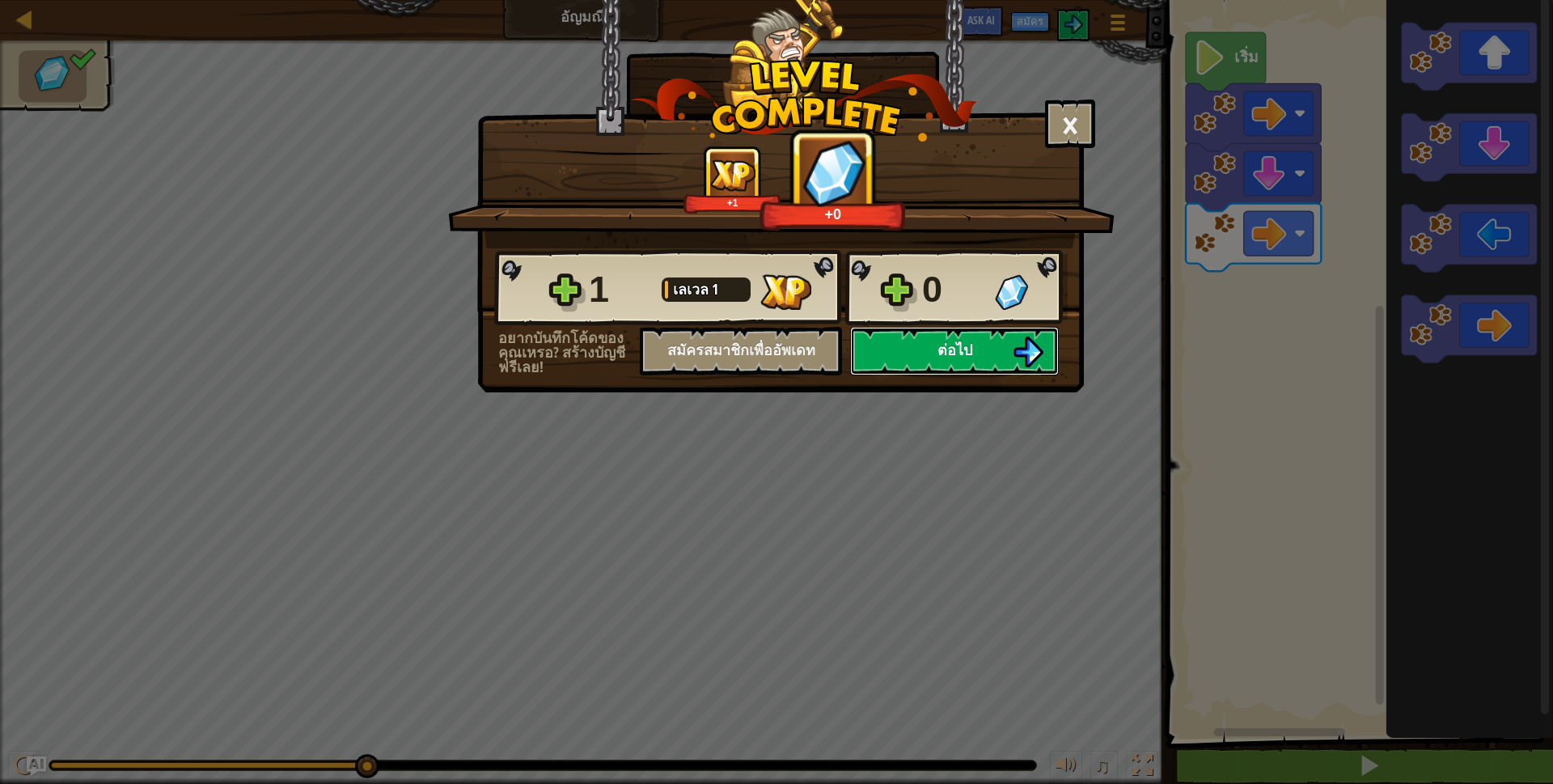
click at [963, 339] on button "ต่อไป" at bounding box center [955, 351] width 209 height 49
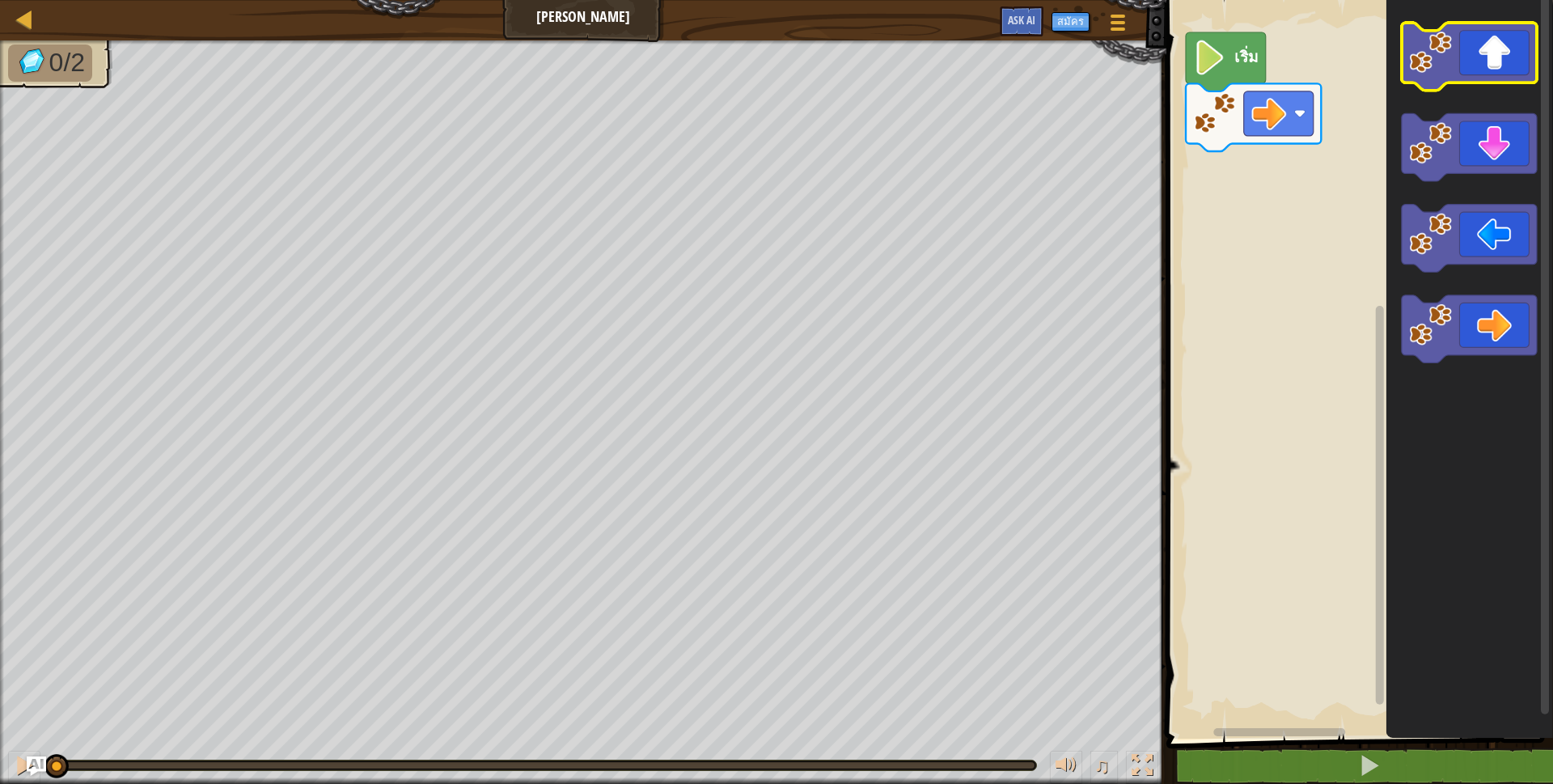
click at [1503, 67] on icon "พื้นที่ทำงาน Blockly" at bounding box center [1470, 56] width 135 height 68
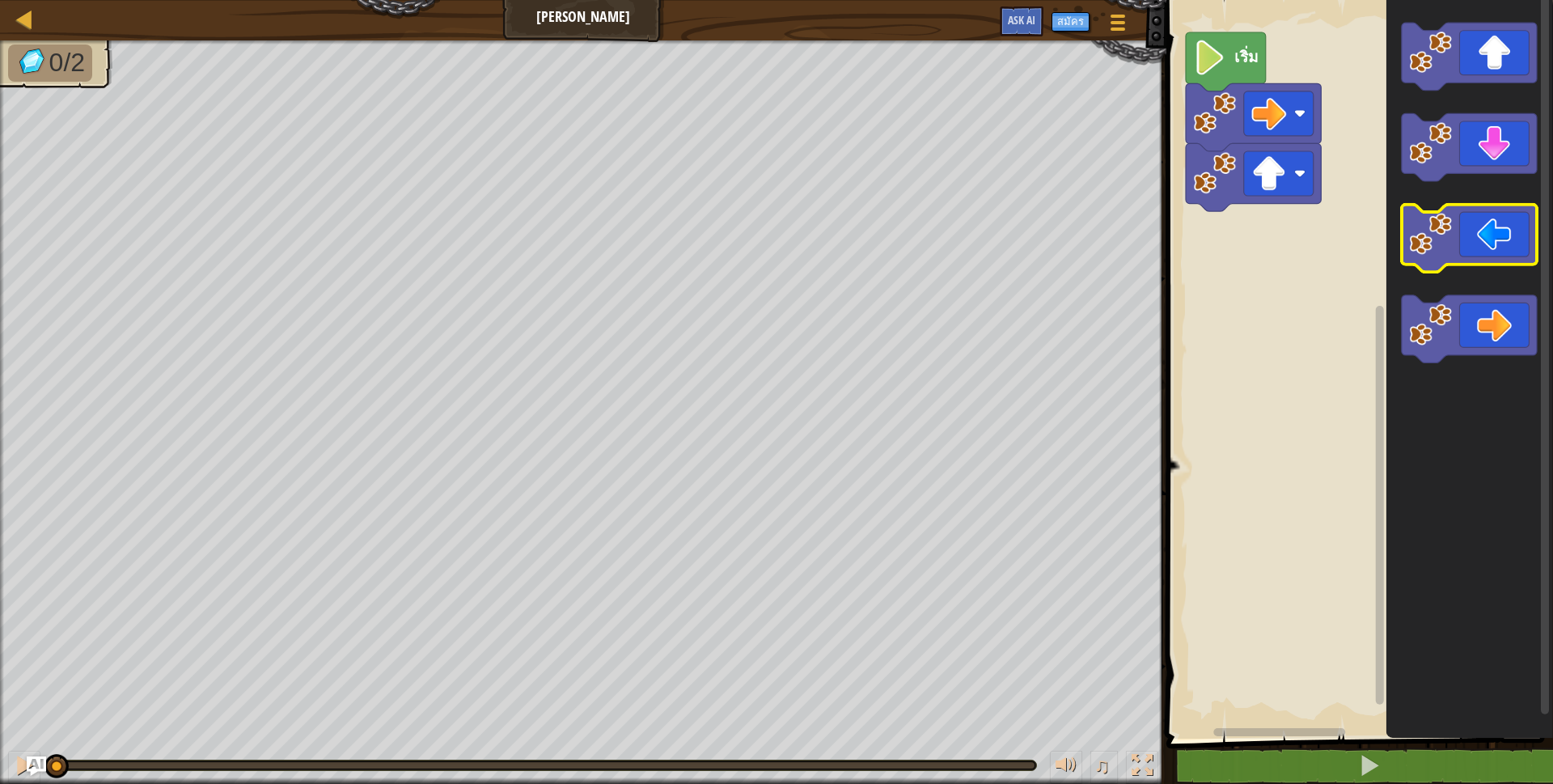
click at [1475, 334] on icon "พื้นที่ทำงาน Blockly" at bounding box center [1470, 329] width 135 height 68
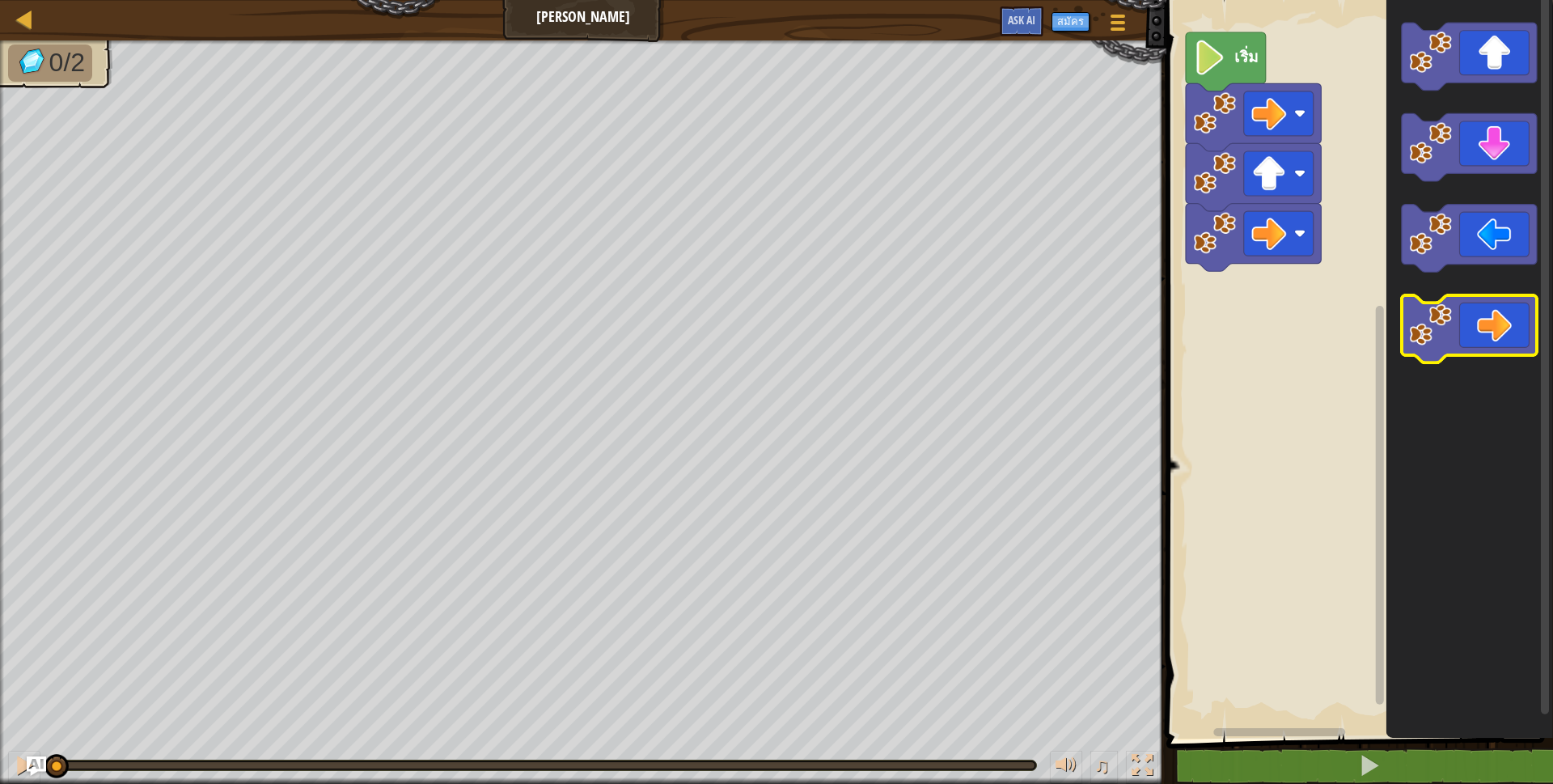
click at [1499, 346] on icon "พื้นที่ทำงาน Blockly" at bounding box center [1470, 329] width 135 height 68
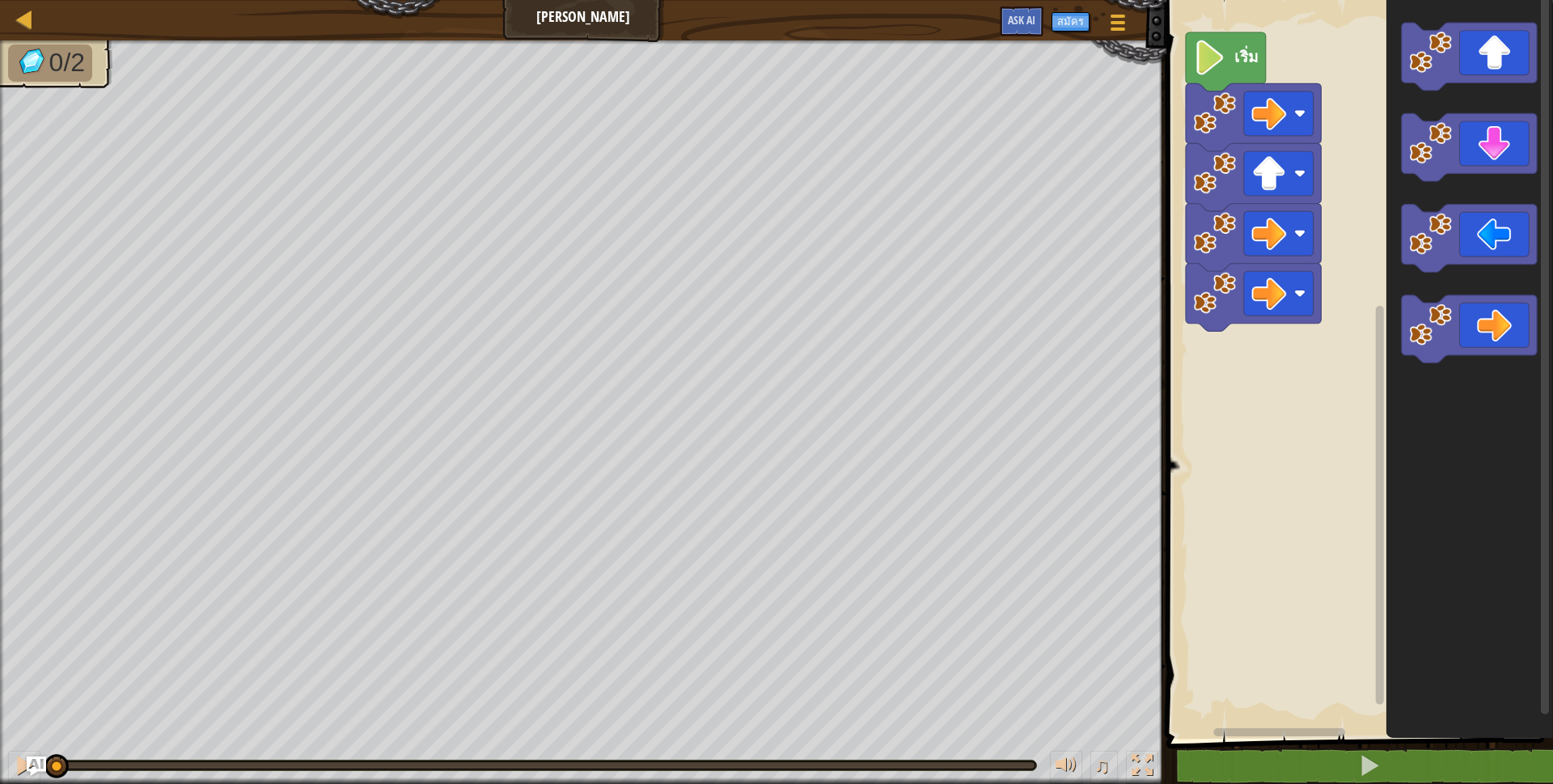
click at [1255, 51] on text "เริ่ม" at bounding box center [1246, 56] width 24 height 22
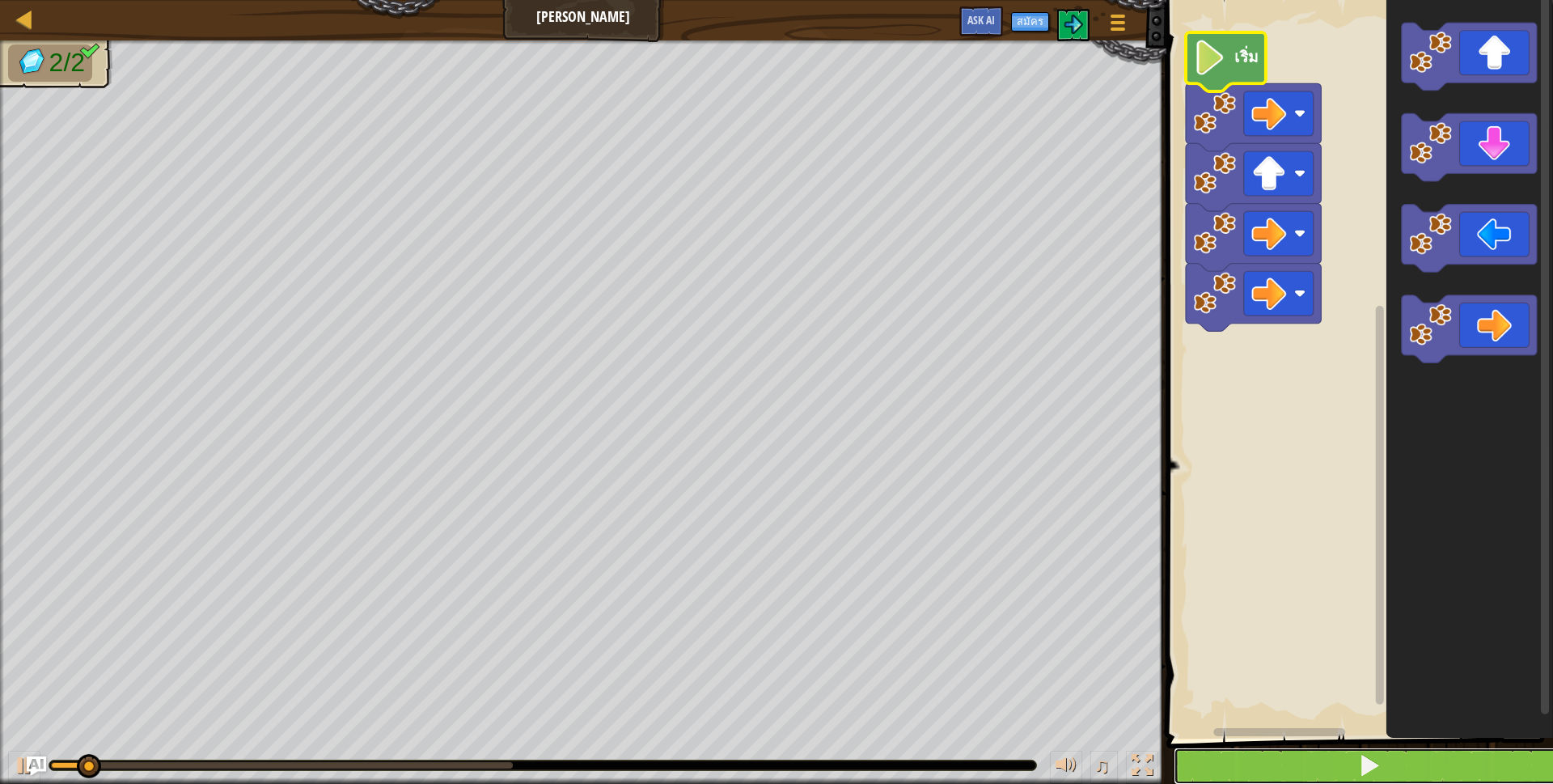
click at [1193, 751] on button at bounding box center [1369, 766] width 392 height 37
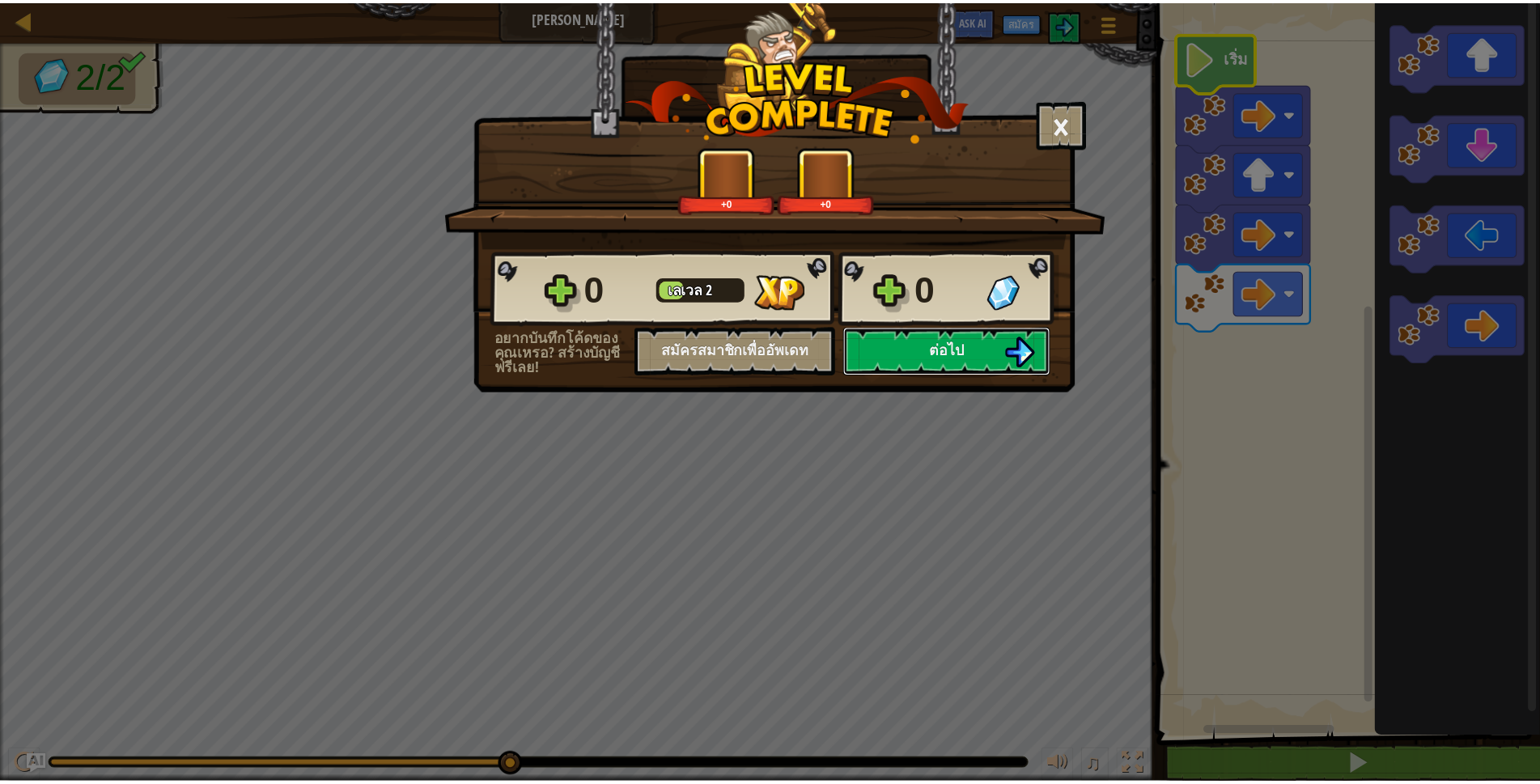
scroll to position [1, 0]
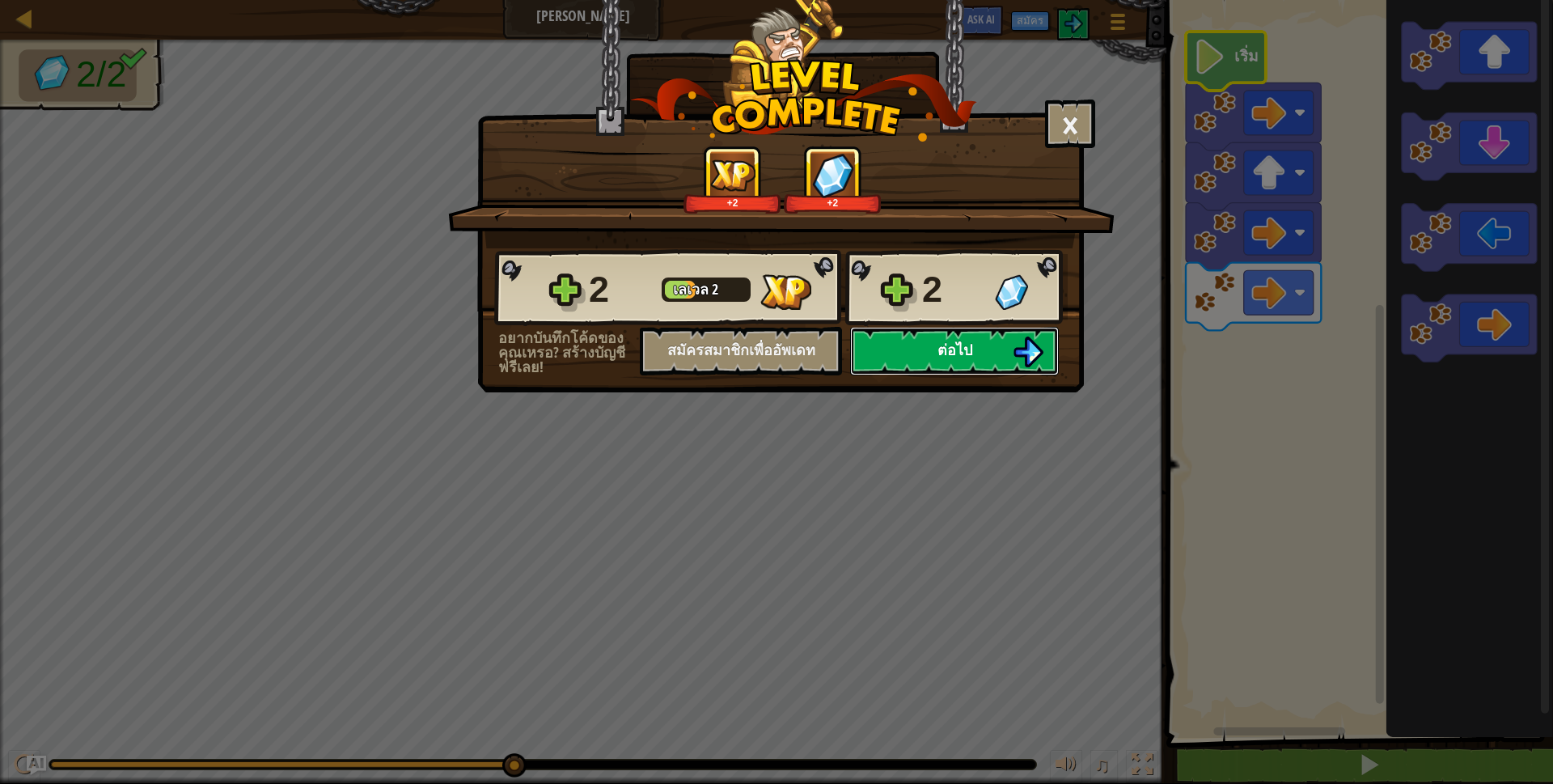
click at [1009, 354] on button "ต่อไป" at bounding box center [955, 351] width 209 height 49
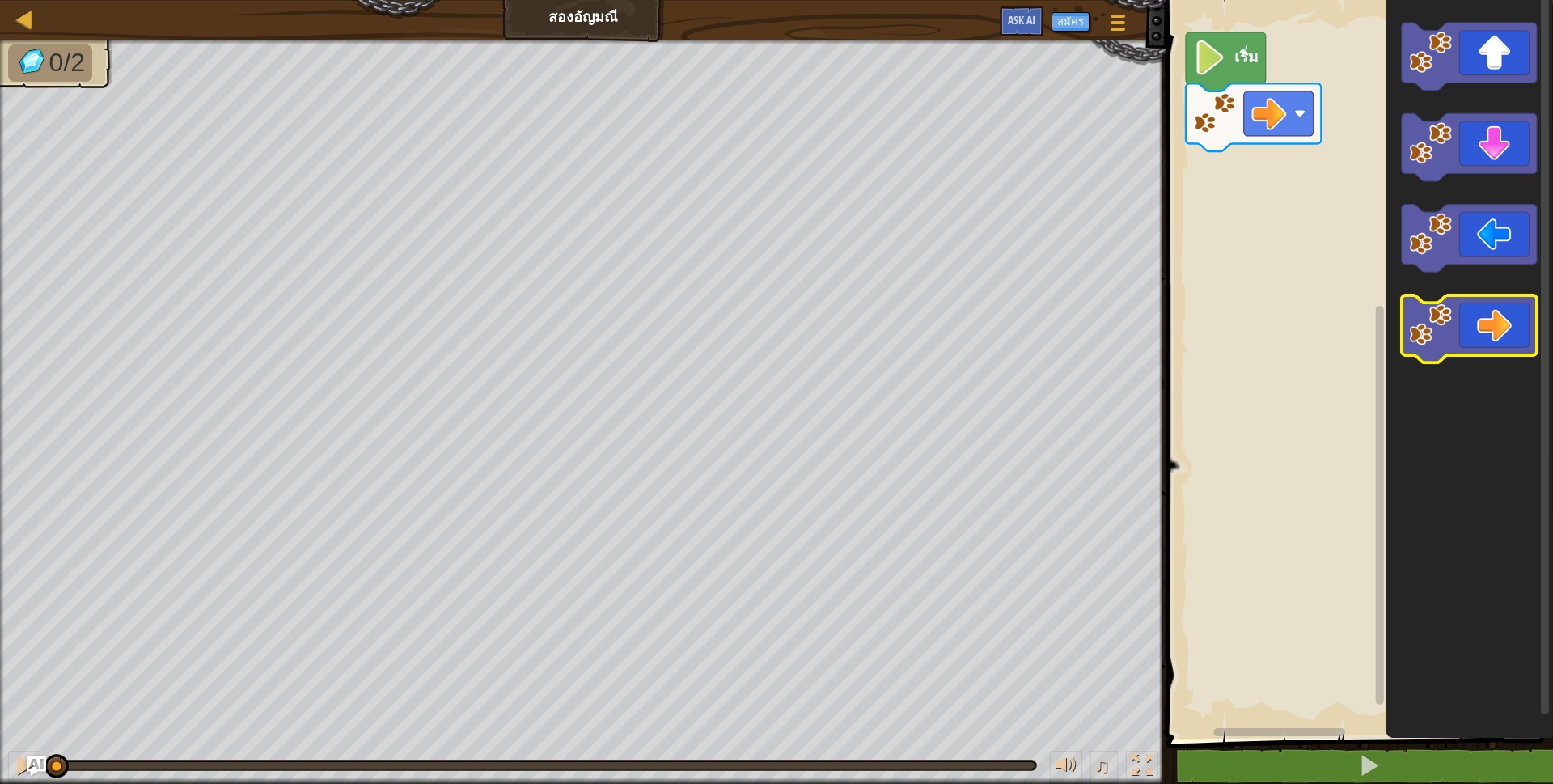
click at [1449, 333] on g "พื้นที่ทำงาน Blockly" at bounding box center [1470, 329] width 135 height 68
click at [1455, 325] on icon "พื้นที่ทำงาน Blockly" at bounding box center [1470, 329] width 135 height 68
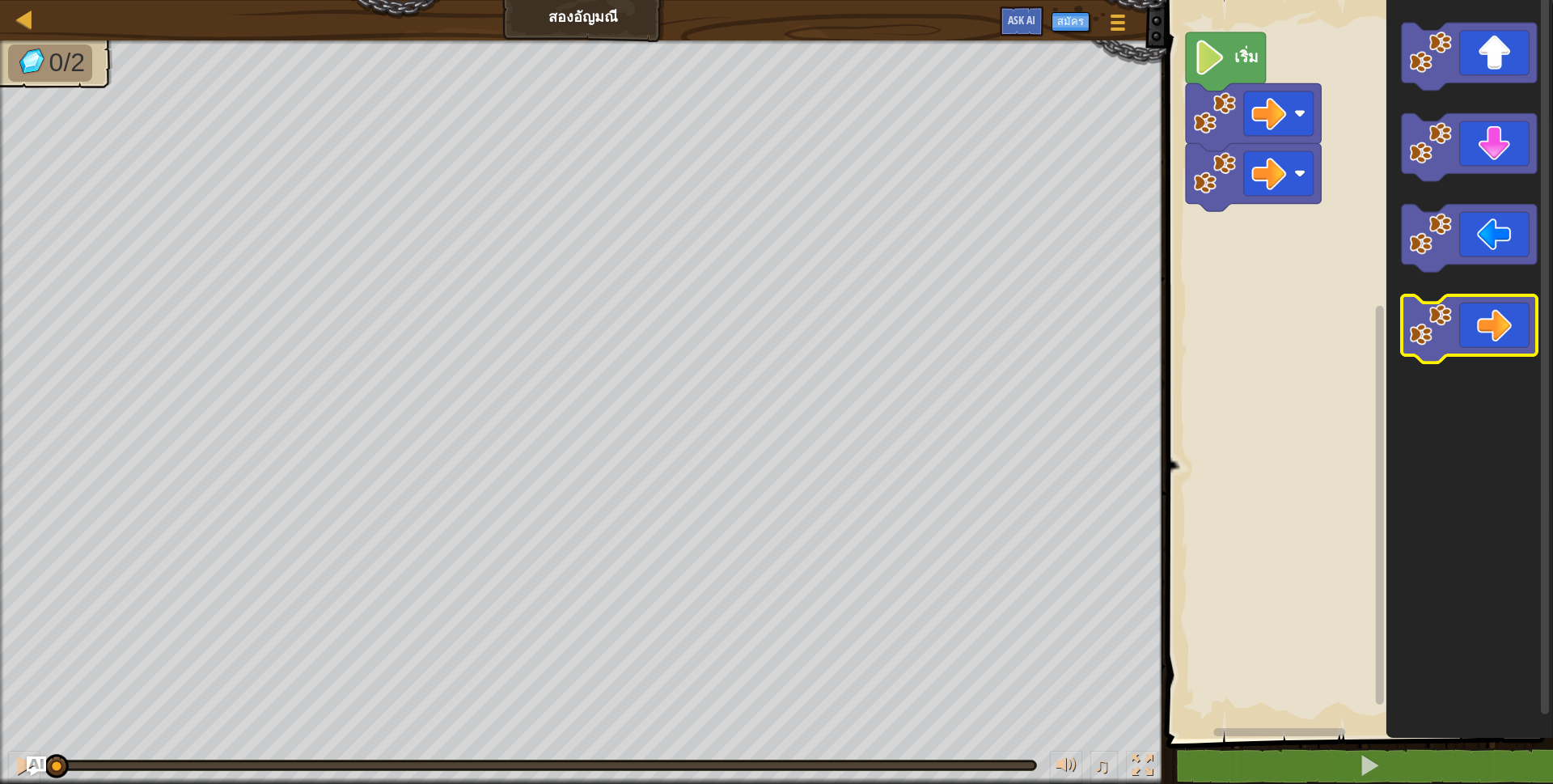
click at [1320, 283] on div "เริ่ม" at bounding box center [1357, 365] width 392 height 747
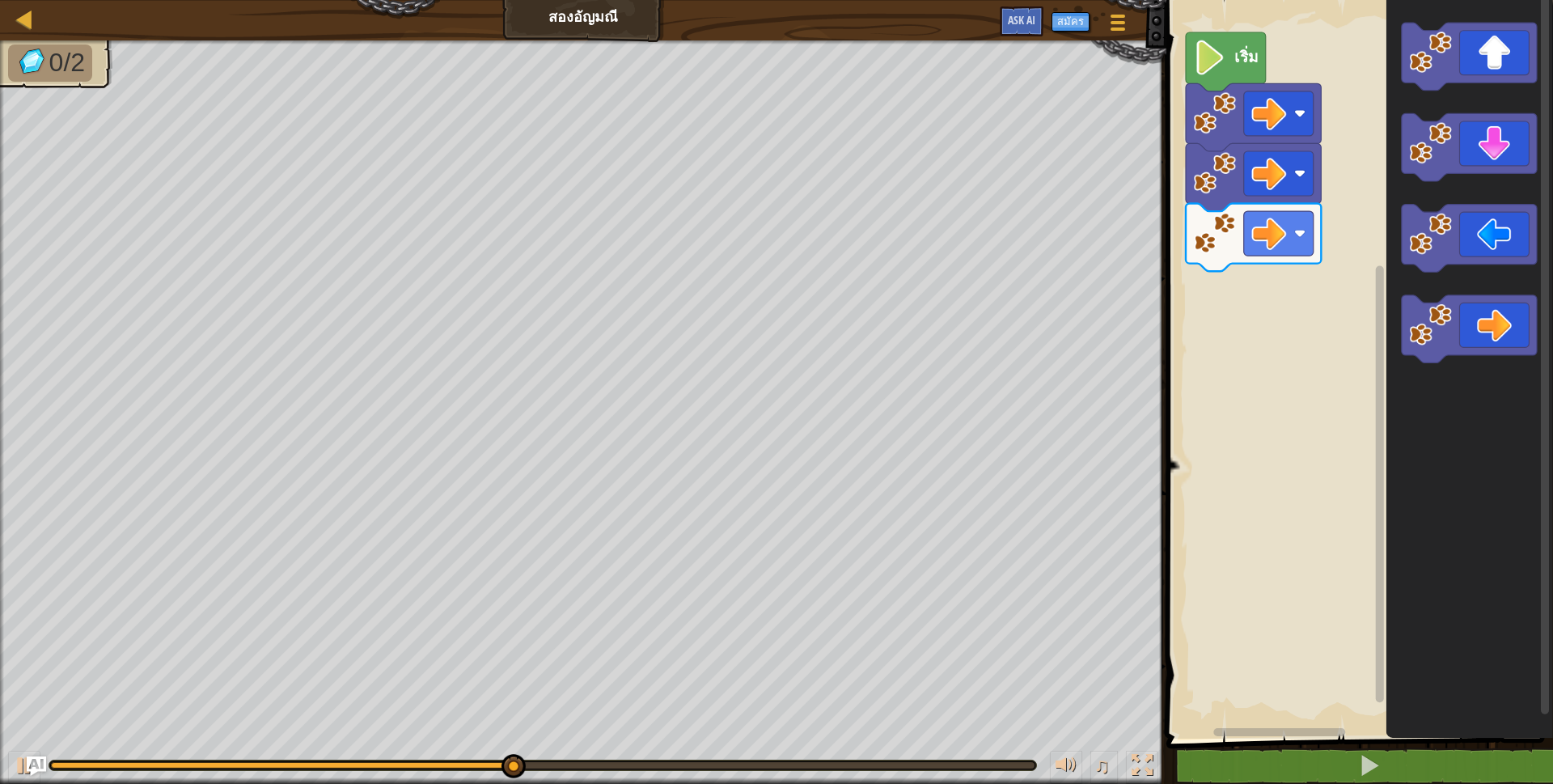
click at [1497, 32] on icon "พื้นที่ทำงาน Blockly" at bounding box center [1470, 56] width 135 height 68
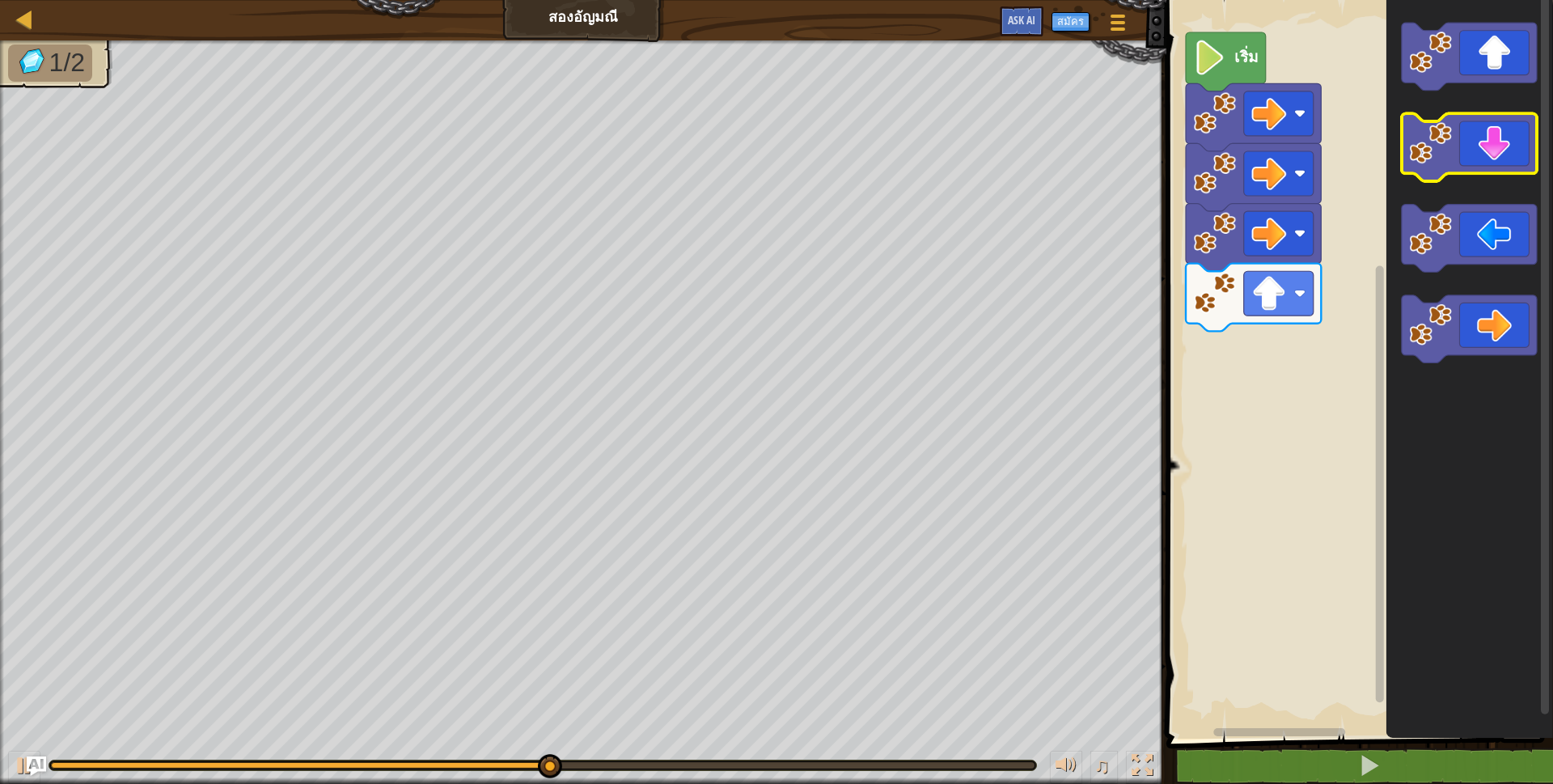
click at [1484, 146] on icon "พื้นที่ทำงาน Blockly" at bounding box center [1470, 147] width 135 height 68
click at [1481, 152] on icon "พื้นที่ทำงาน Blockly" at bounding box center [1470, 147] width 135 height 68
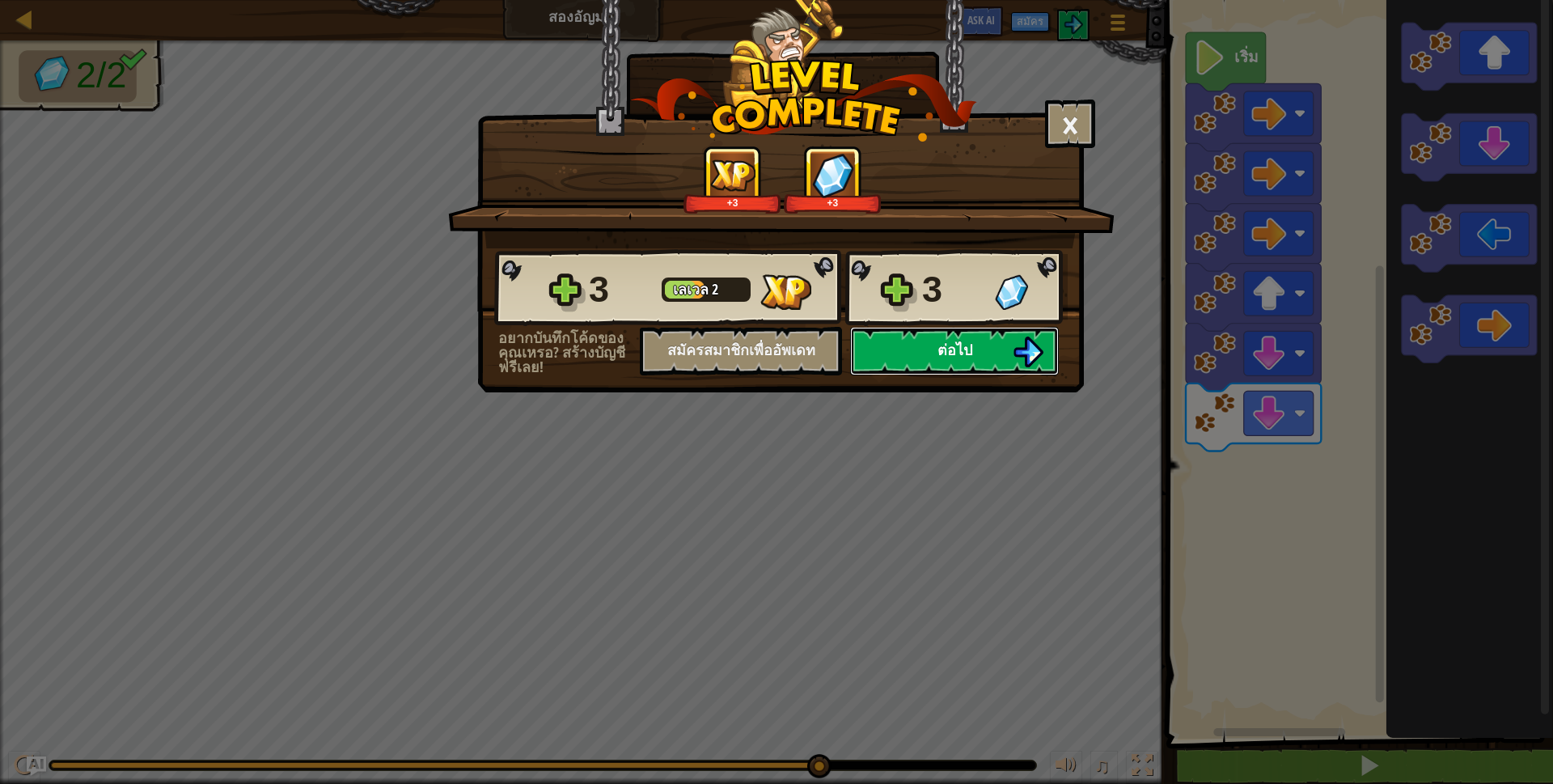
click at [908, 332] on button "ต่อไป" at bounding box center [955, 351] width 209 height 49
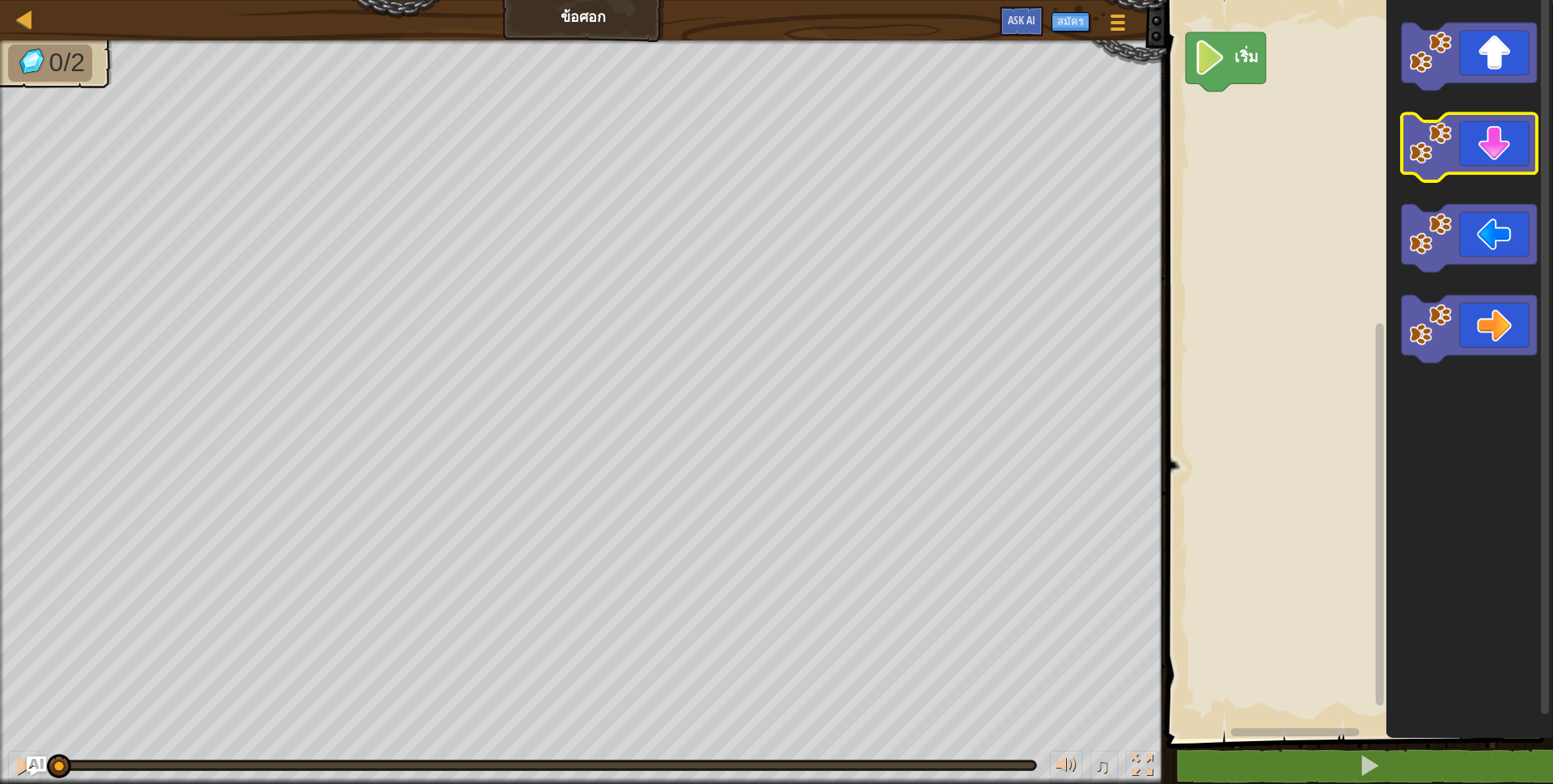
click at [1472, 142] on icon "พื้นที่ทำงาน Blockly" at bounding box center [1470, 147] width 135 height 68
click at [1473, 150] on icon "พื้นที่ทำงาน Blockly" at bounding box center [1470, 147] width 135 height 68
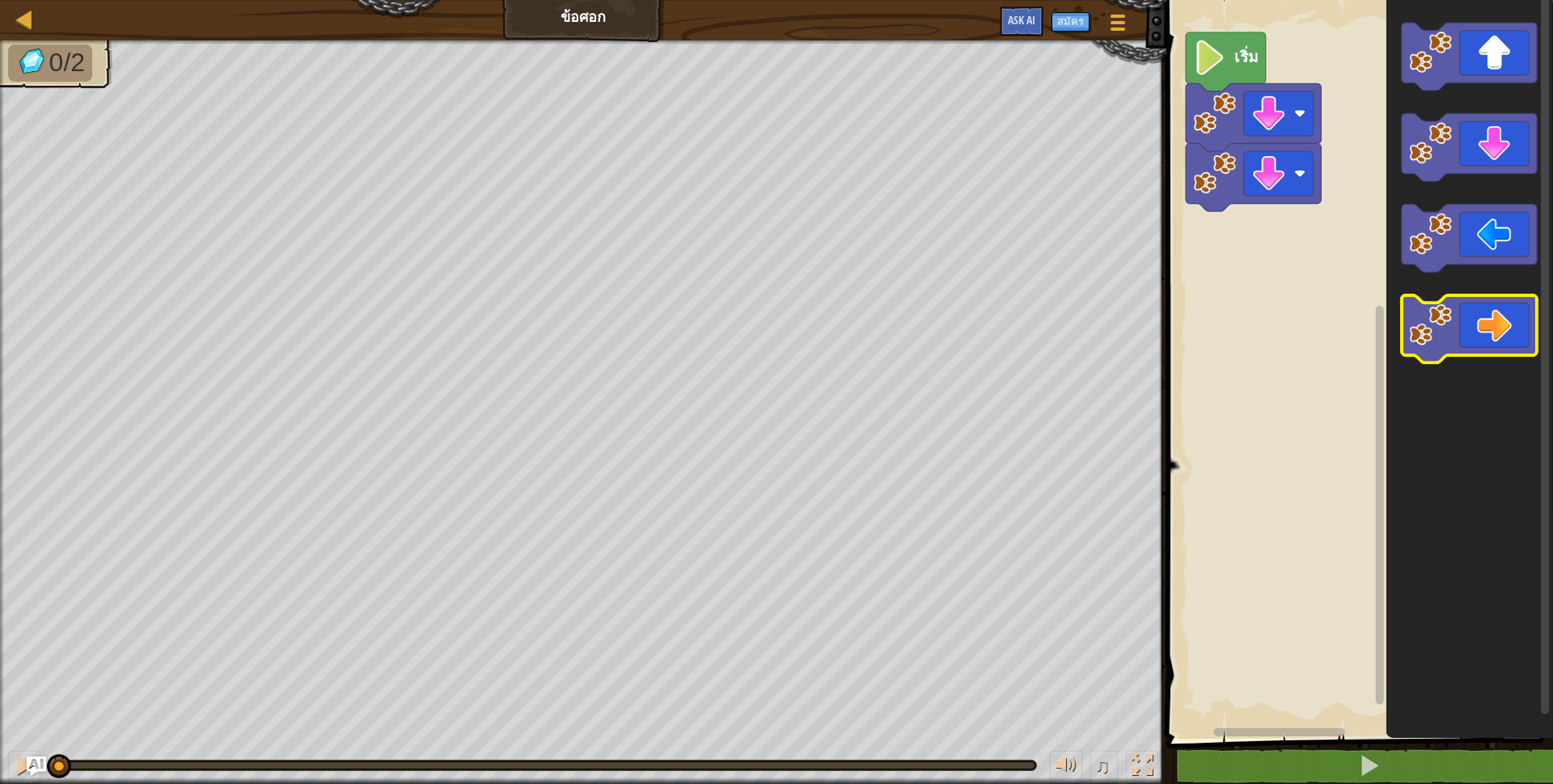
click at [1477, 268] on rect "พื้นที่ทำงาน Blockly" at bounding box center [1470, 238] width 135 height 68
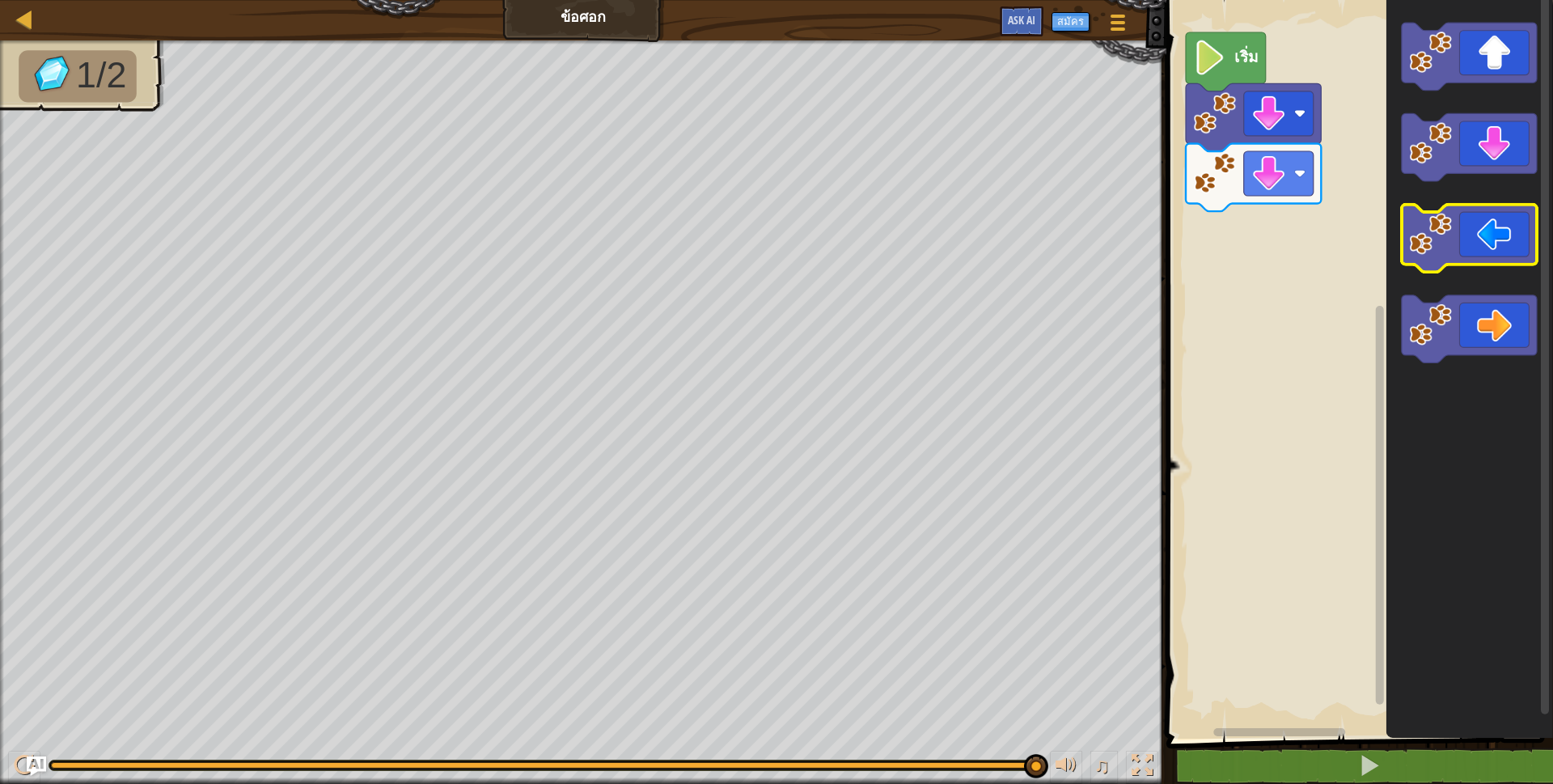
click at [1486, 256] on icon "พื้นที่ทำงาน Blockly" at bounding box center [1470, 238] width 135 height 68
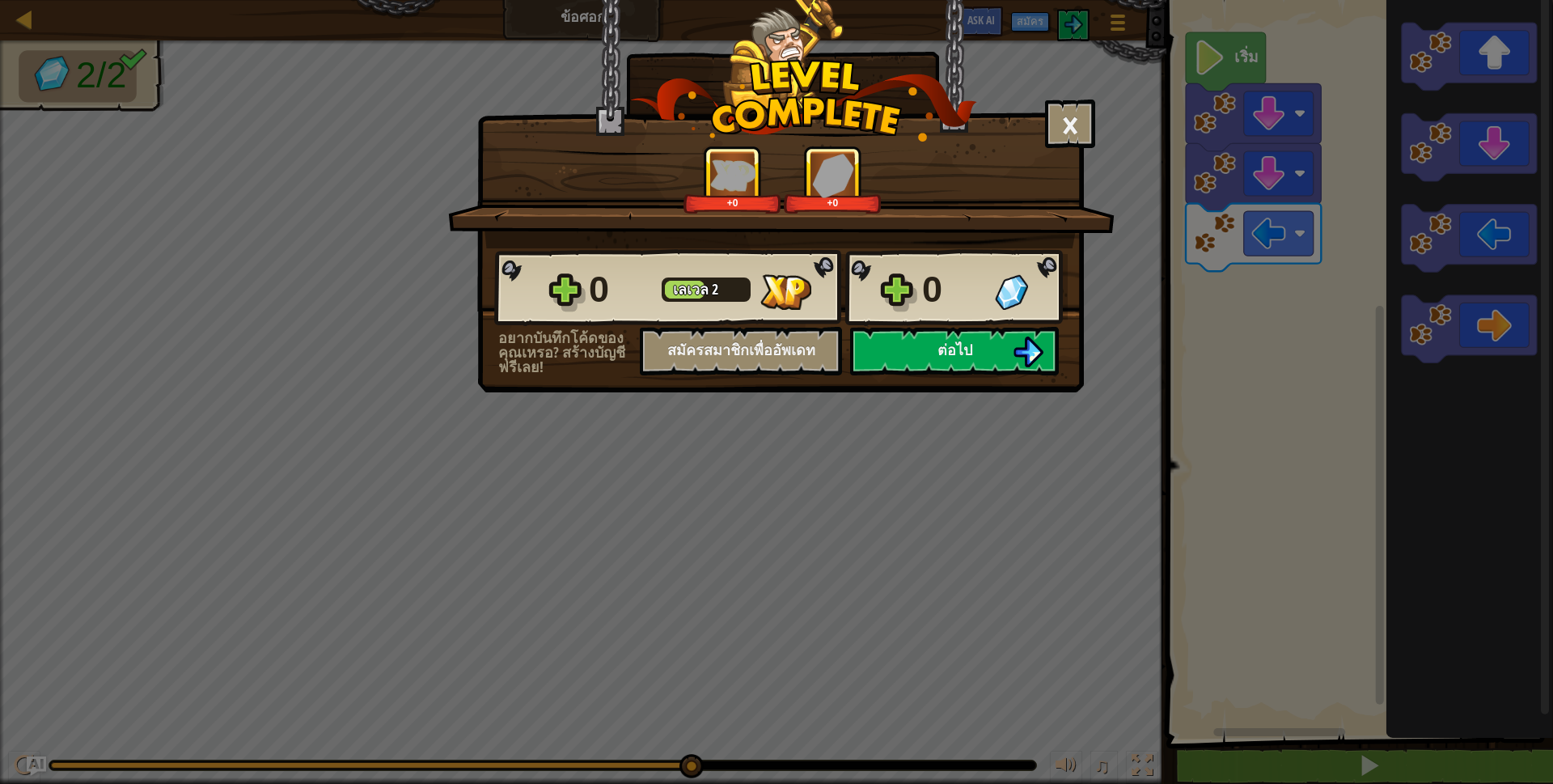
drag, startPoint x: 1046, startPoint y: 349, endPoint x: 1059, endPoint y: 360, distance: 17.0
click at [1059, 360] on div "ต่อไป" at bounding box center [954, 351] width 225 height 49
click at [956, 340] on span "ต่อไป" at bounding box center [954, 349] width 35 height 20
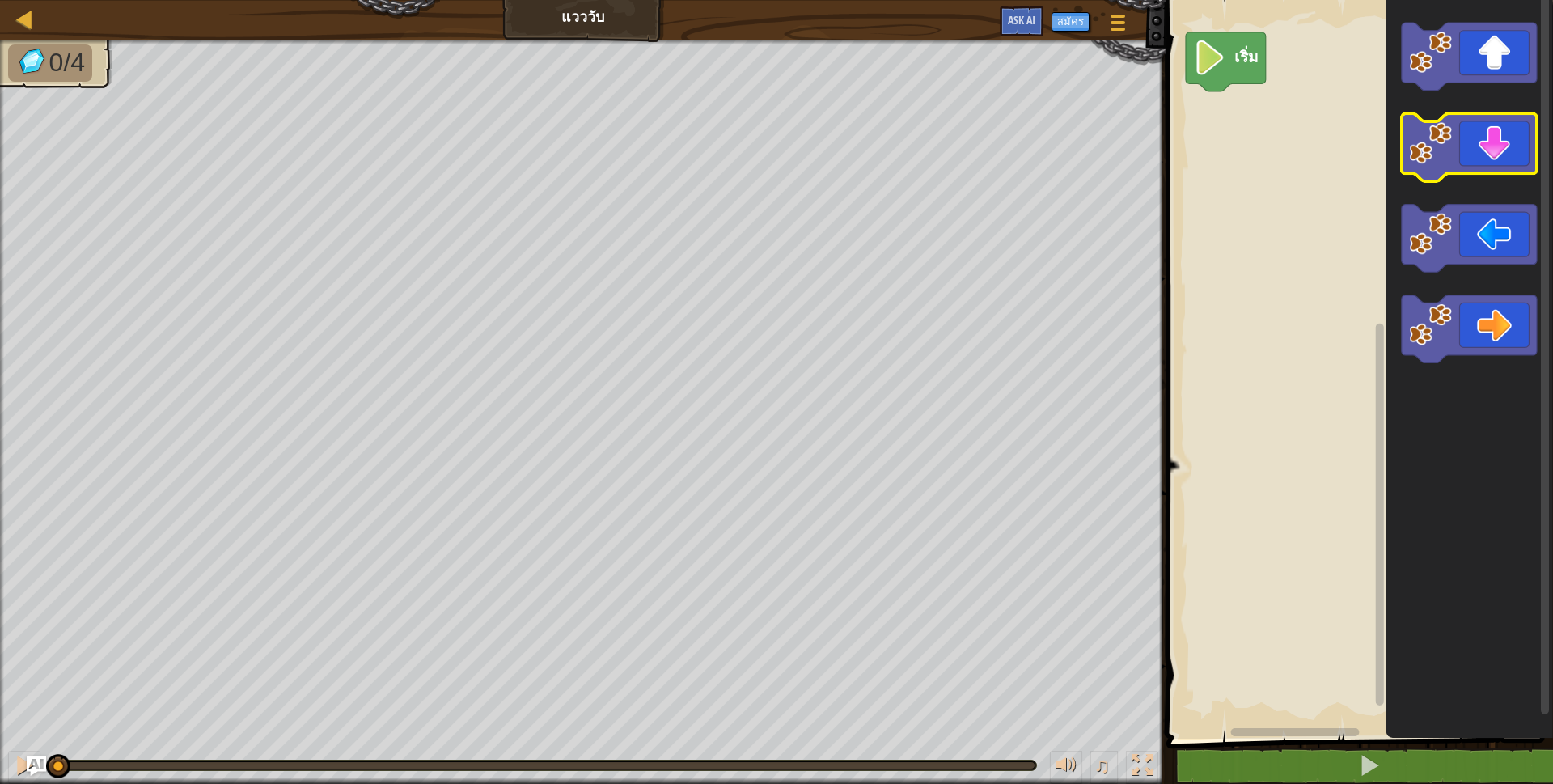
click at [1459, 231] on icon "พื้นที่ทำงาน Blockly" at bounding box center [1470, 238] width 135 height 68
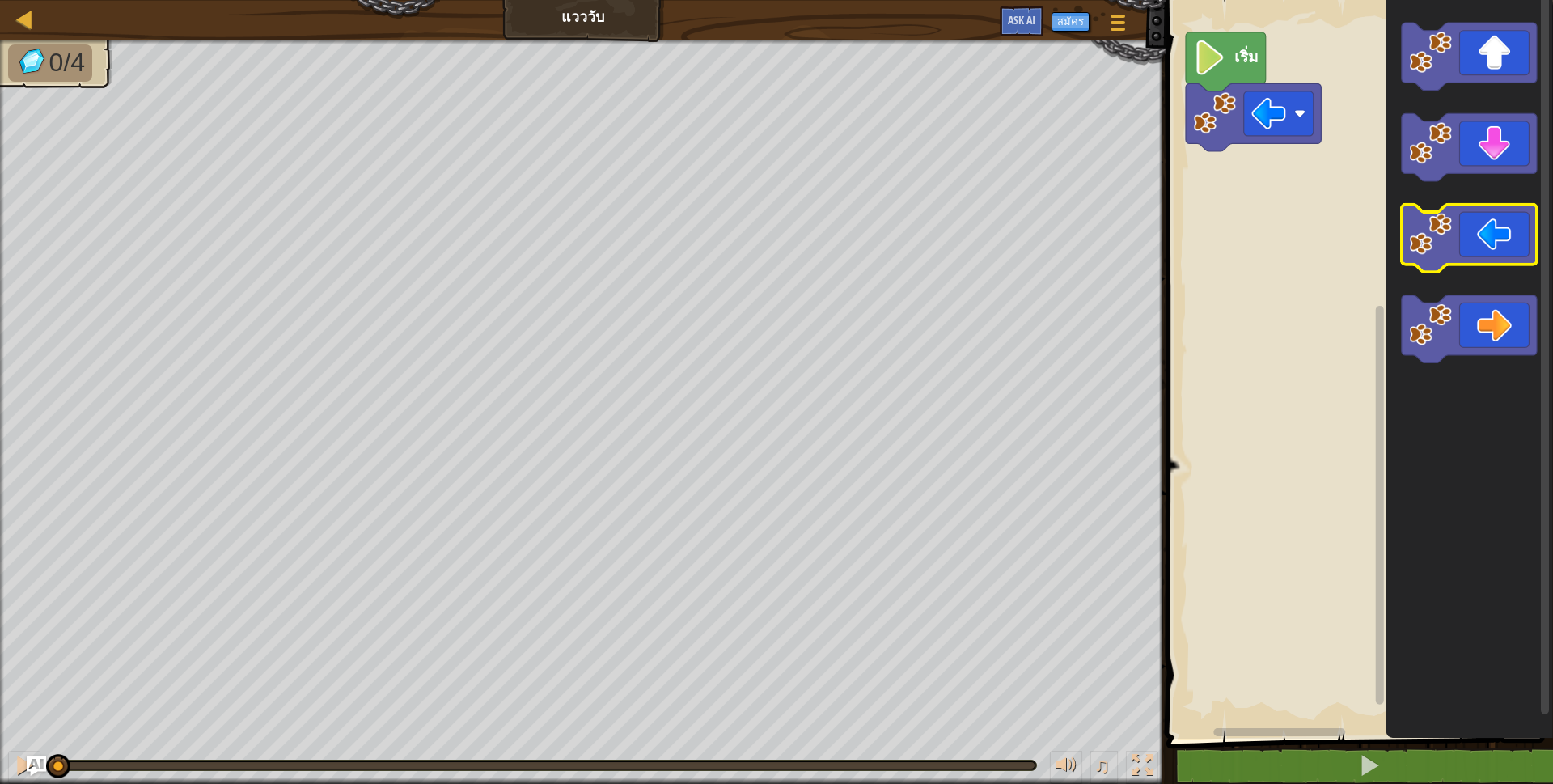
click at [1473, 237] on icon "พื้นที่ทำงาน Blockly" at bounding box center [1470, 238] width 135 height 68
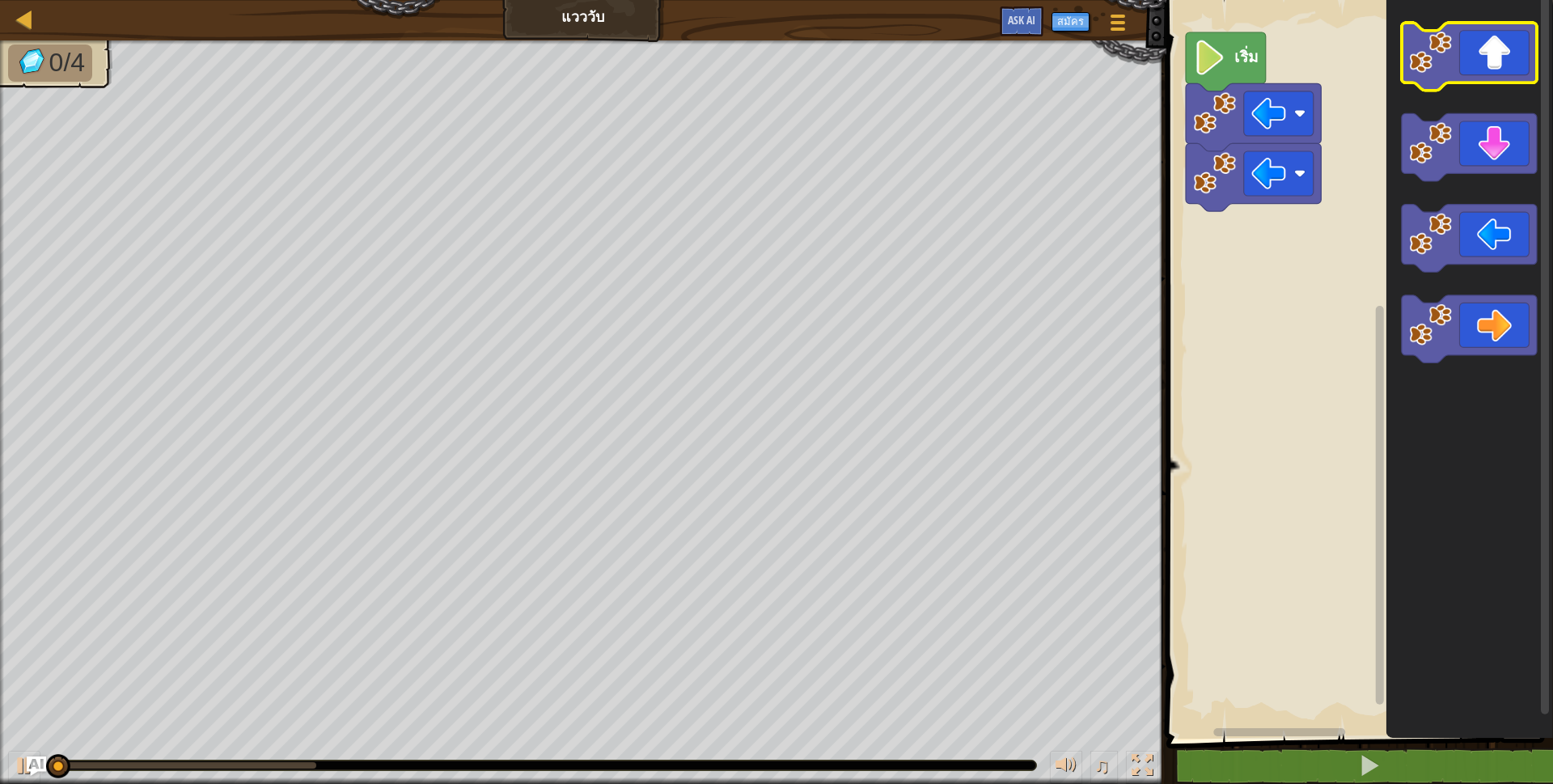
click at [1449, 154] on image "พื้นที่ทำงาน Blockly" at bounding box center [1430, 143] width 43 height 43
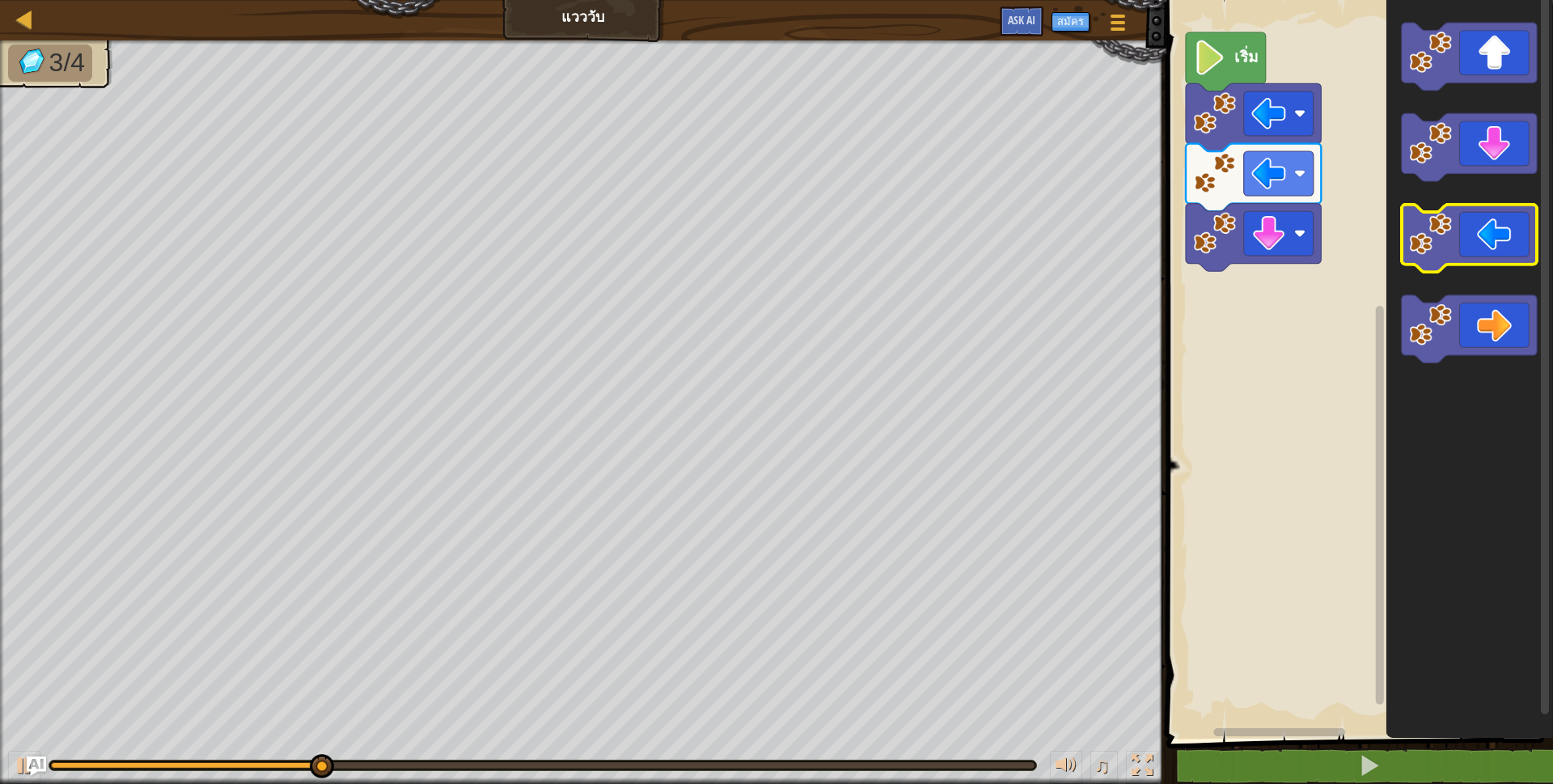
click at [1493, 329] on icon "พื้นที่ทำงาน Blockly" at bounding box center [1470, 329] width 135 height 68
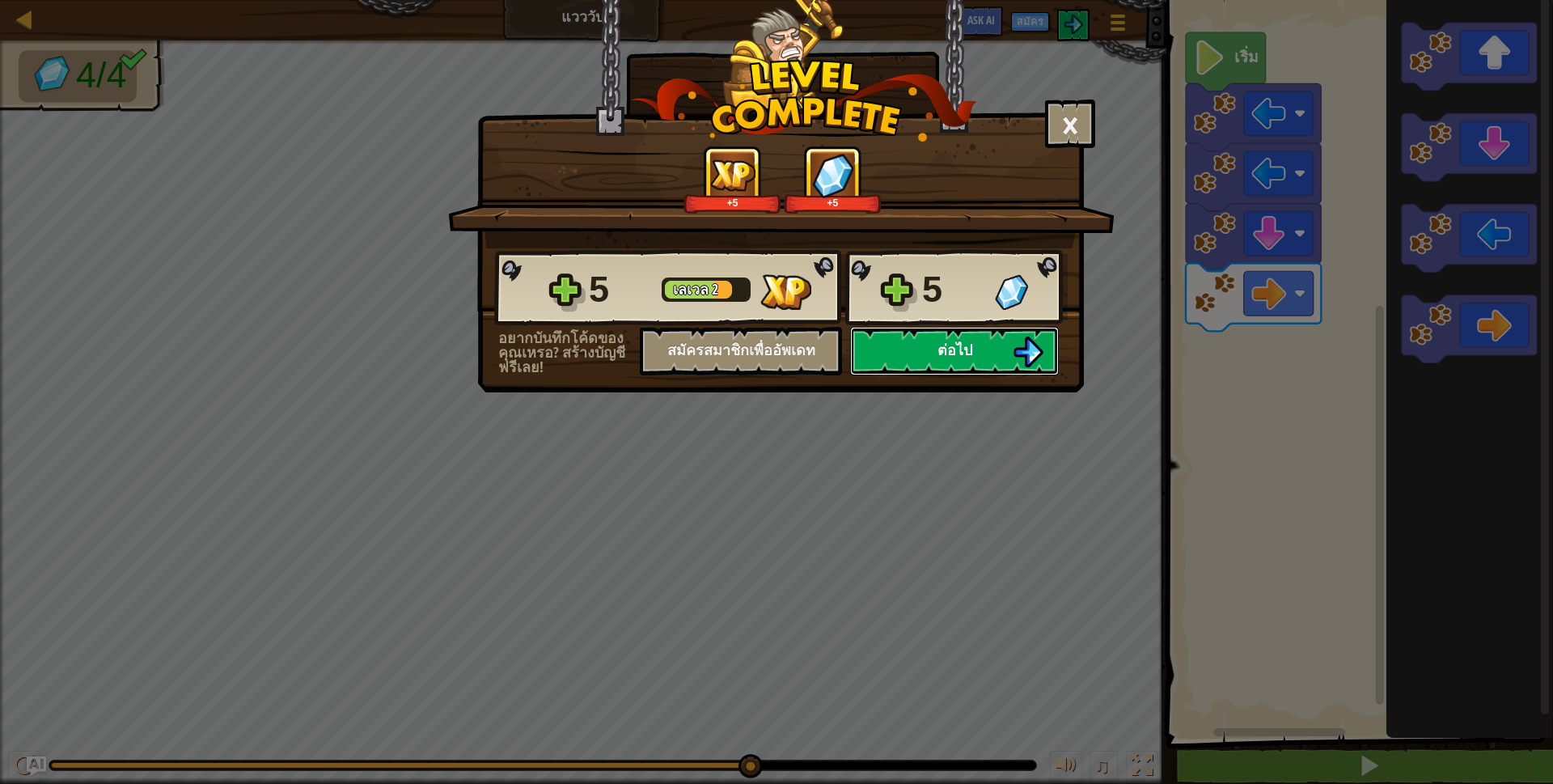
click at [986, 337] on button "ต่อไป" at bounding box center [955, 351] width 209 height 49
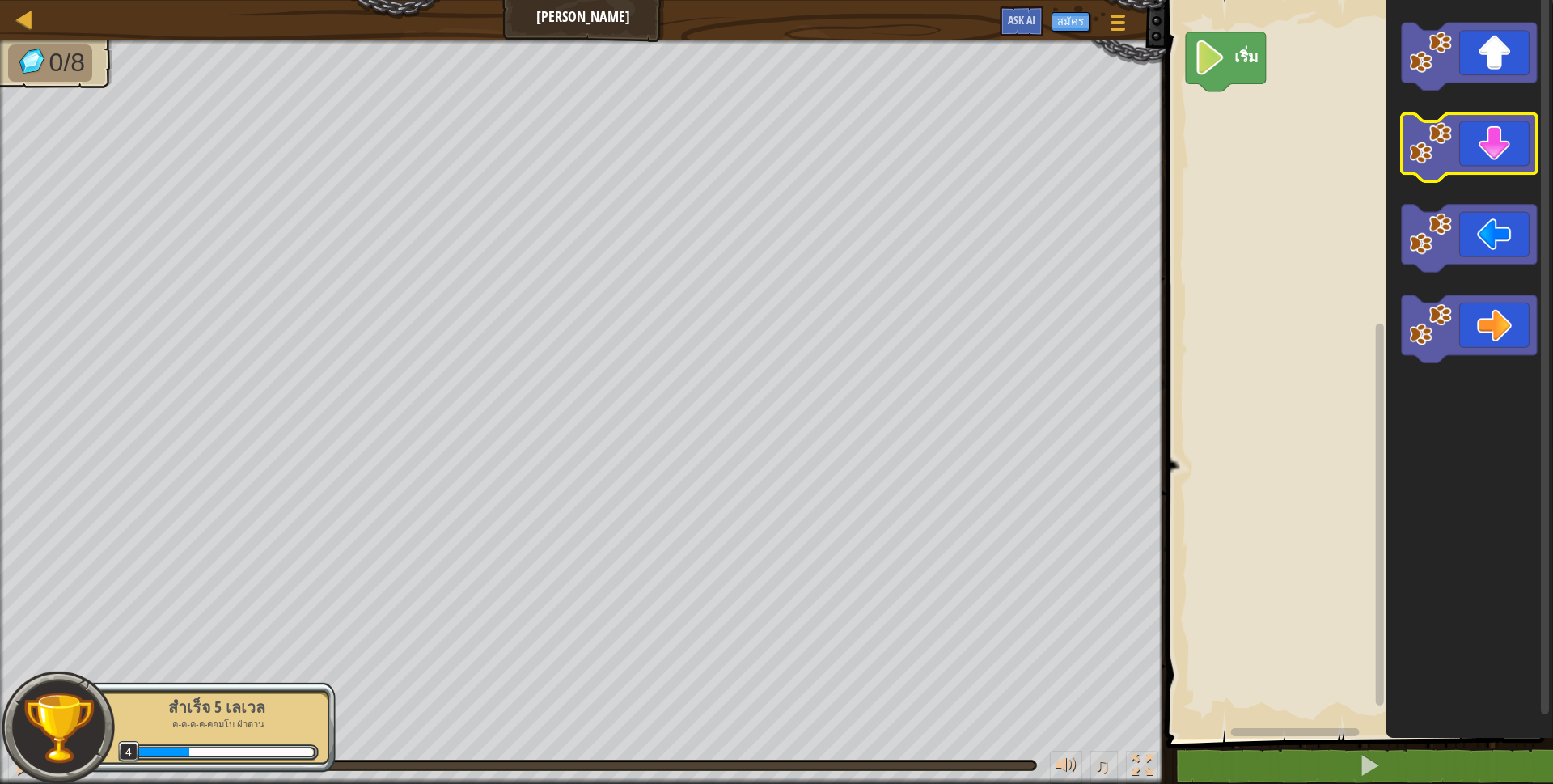
click at [1513, 180] on rect "พื้นที่ทำงาน Blockly" at bounding box center [1470, 147] width 135 height 68
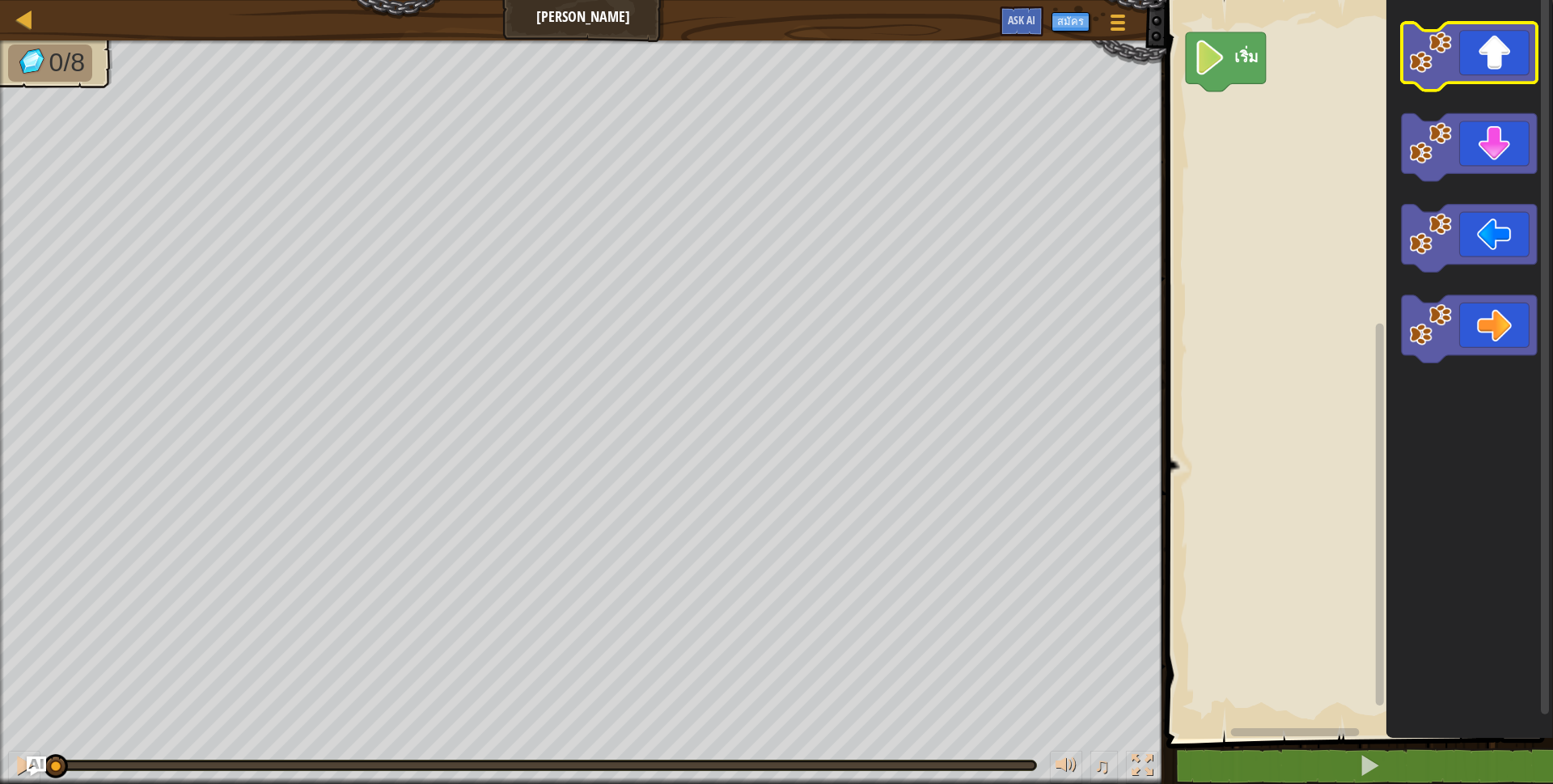
click at [1464, 56] on icon "พื้นที่ทำงาน Blockly" at bounding box center [1470, 56] width 135 height 68
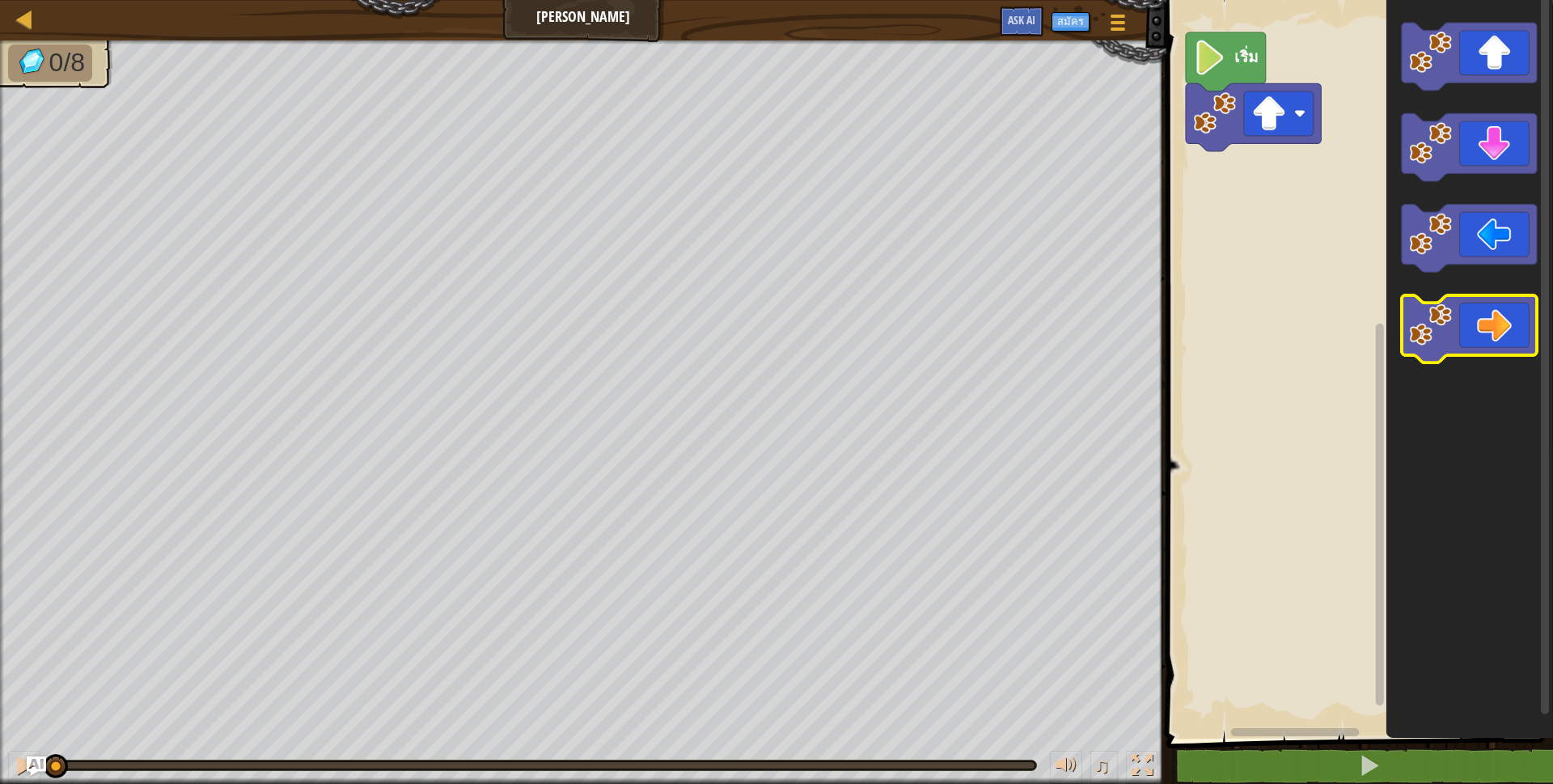
click at [1493, 353] on icon "พื้นที่ทำงาน Blockly" at bounding box center [1470, 329] width 135 height 68
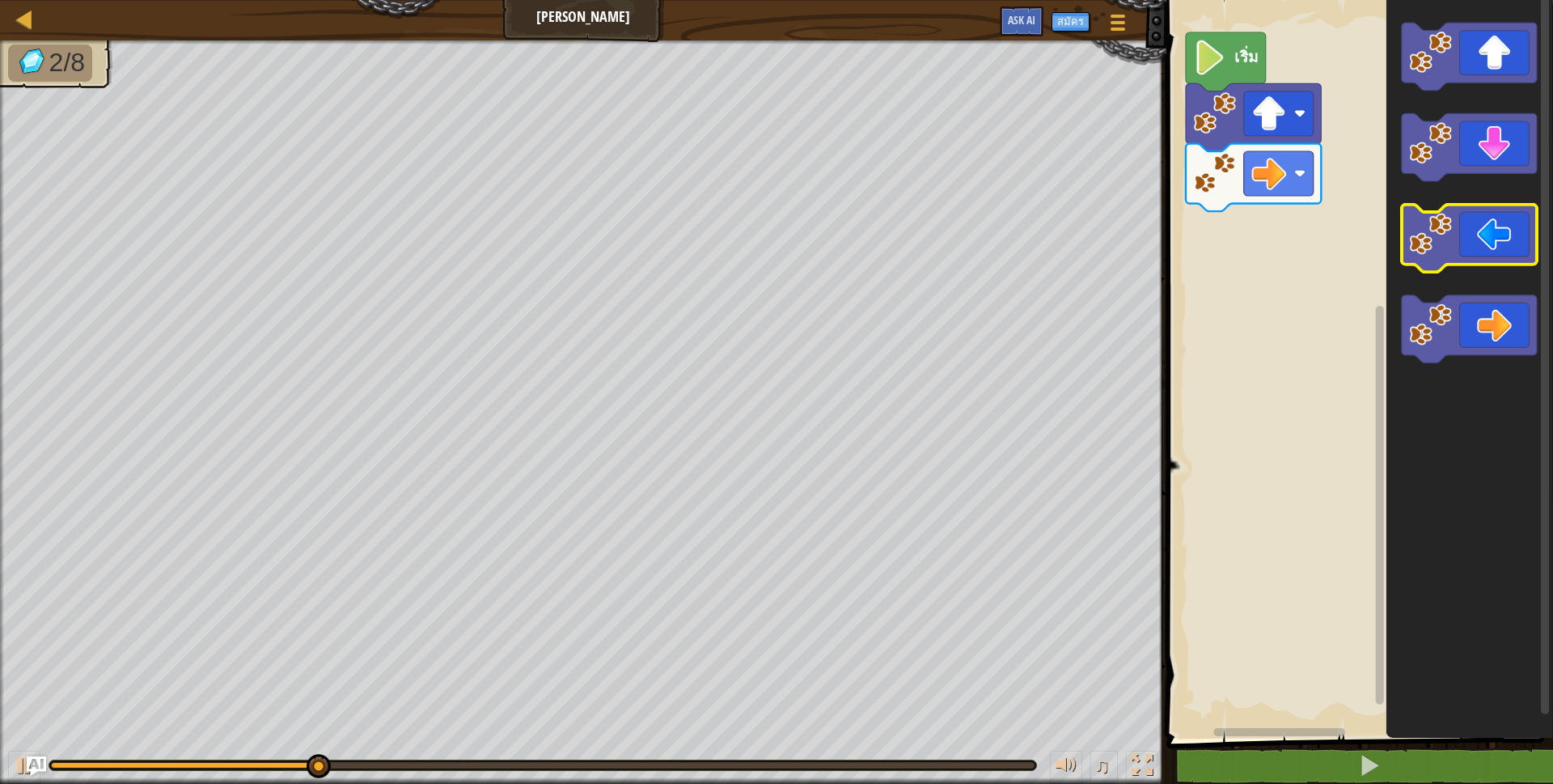
click at [1438, 231] on image "พื้นที่ทำงาน Blockly" at bounding box center [1430, 234] width 43 height 43
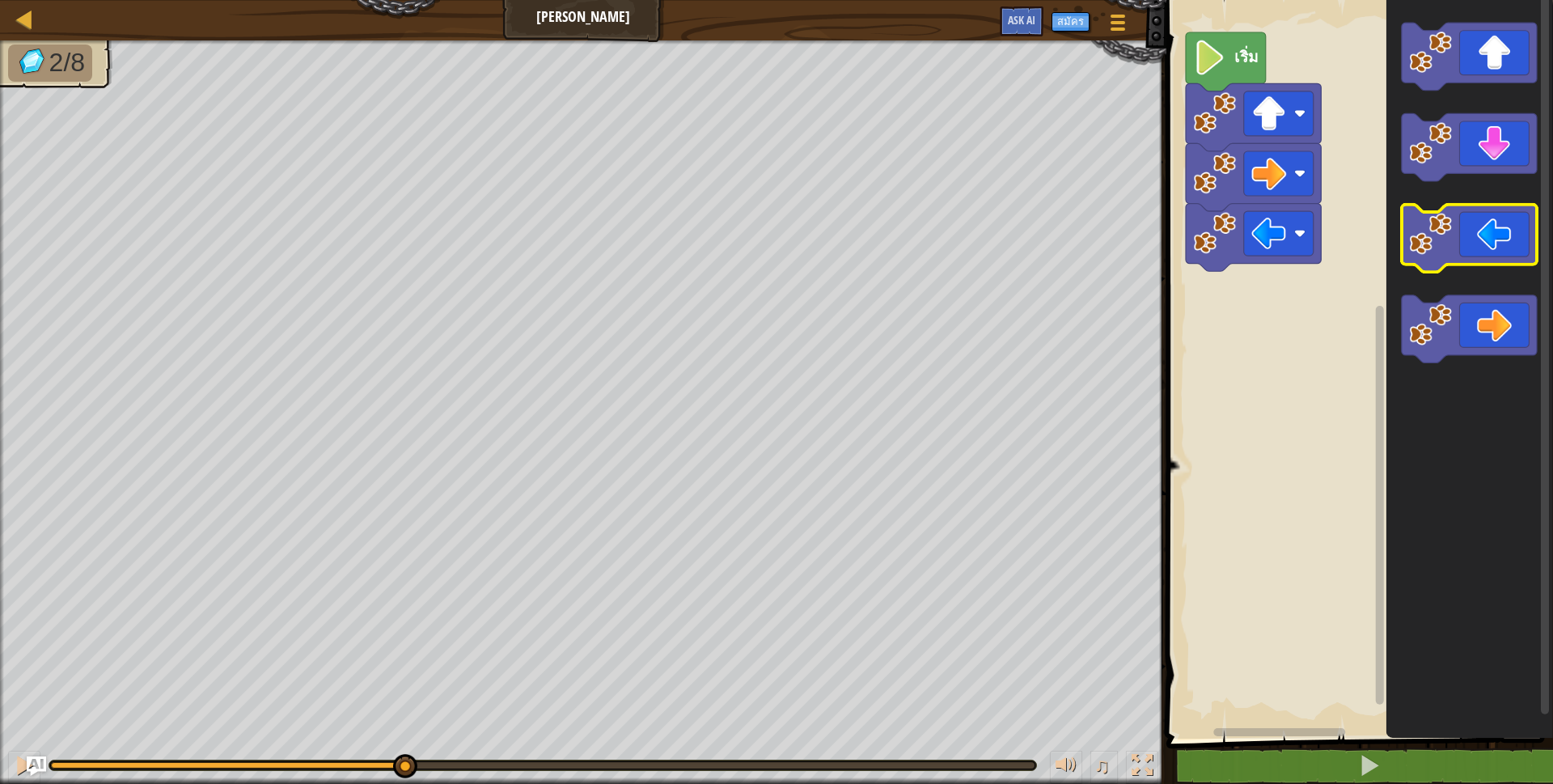
click at [1440, 232] on image "พื้นที่ทำงาน Blockly" at bounding box center [1430, 234] width 43 height 43
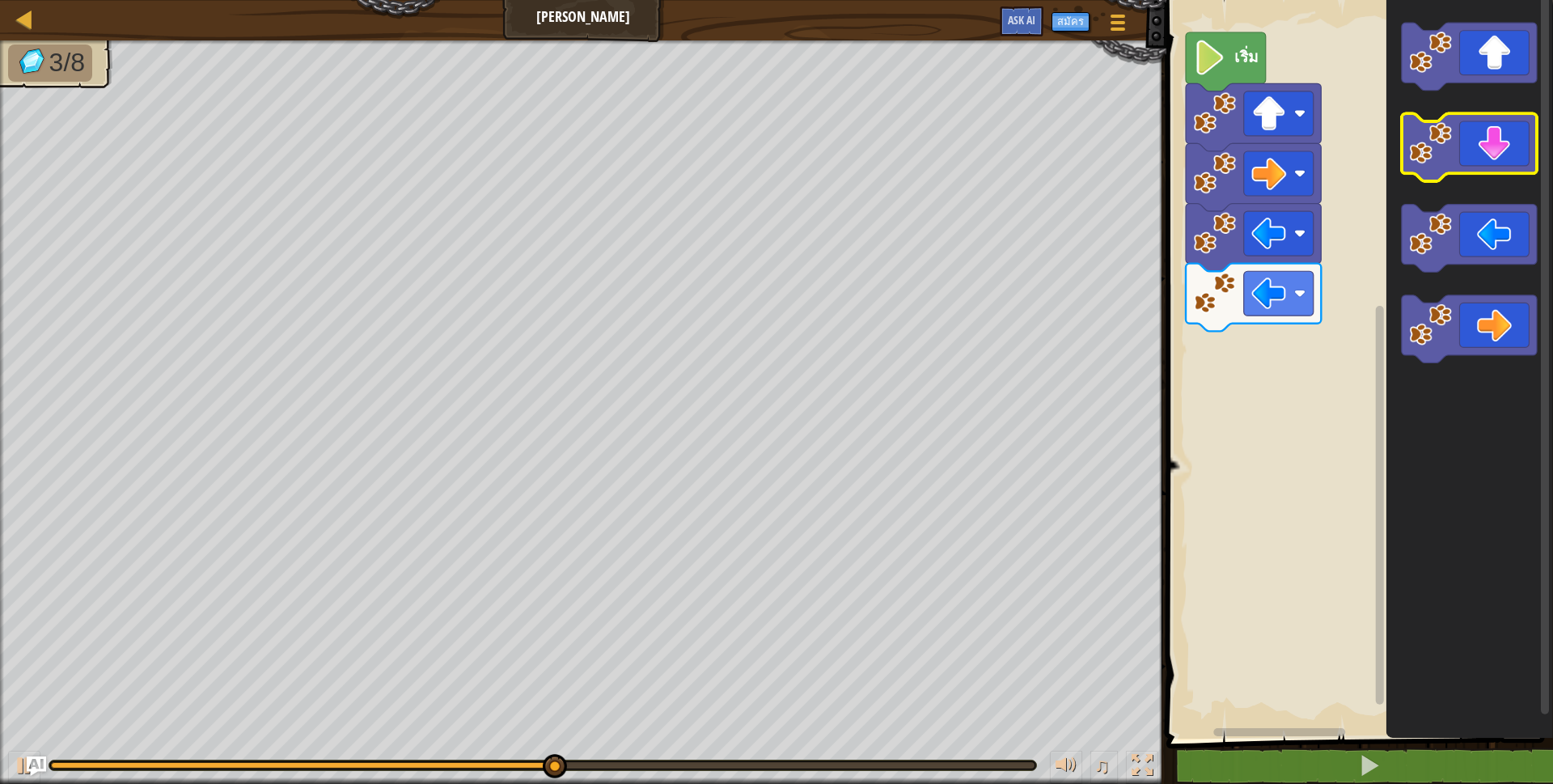
click at [1474, 142] on icon "พื้นที่ทำงาน Blockly" at bounding box center [1470, 147] width 135 height 68
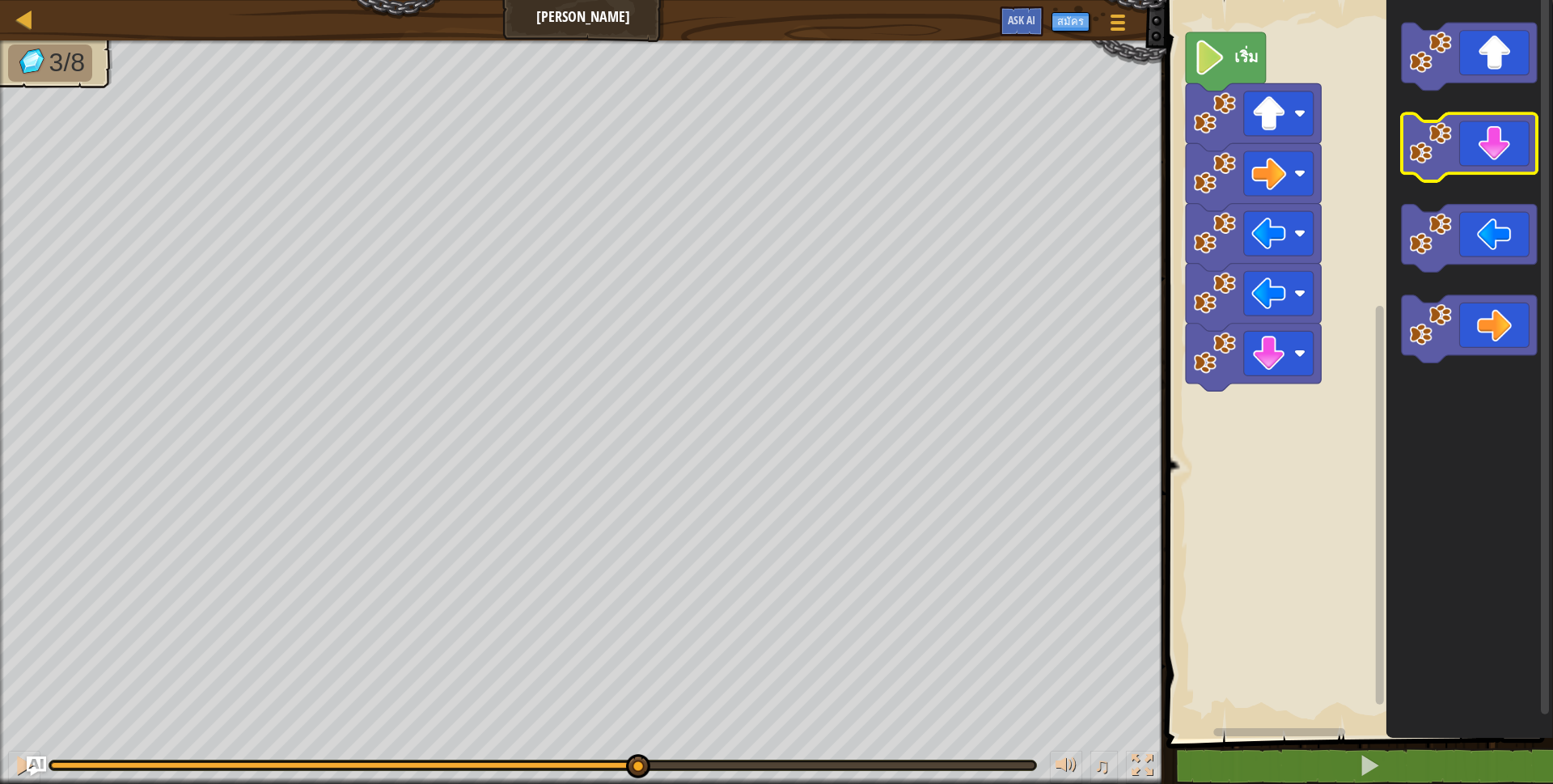
click at [1474, 142] on icon "พื้นที่ทำงาน Blockly" at bounding box center [1470, 147] width 135 height 68
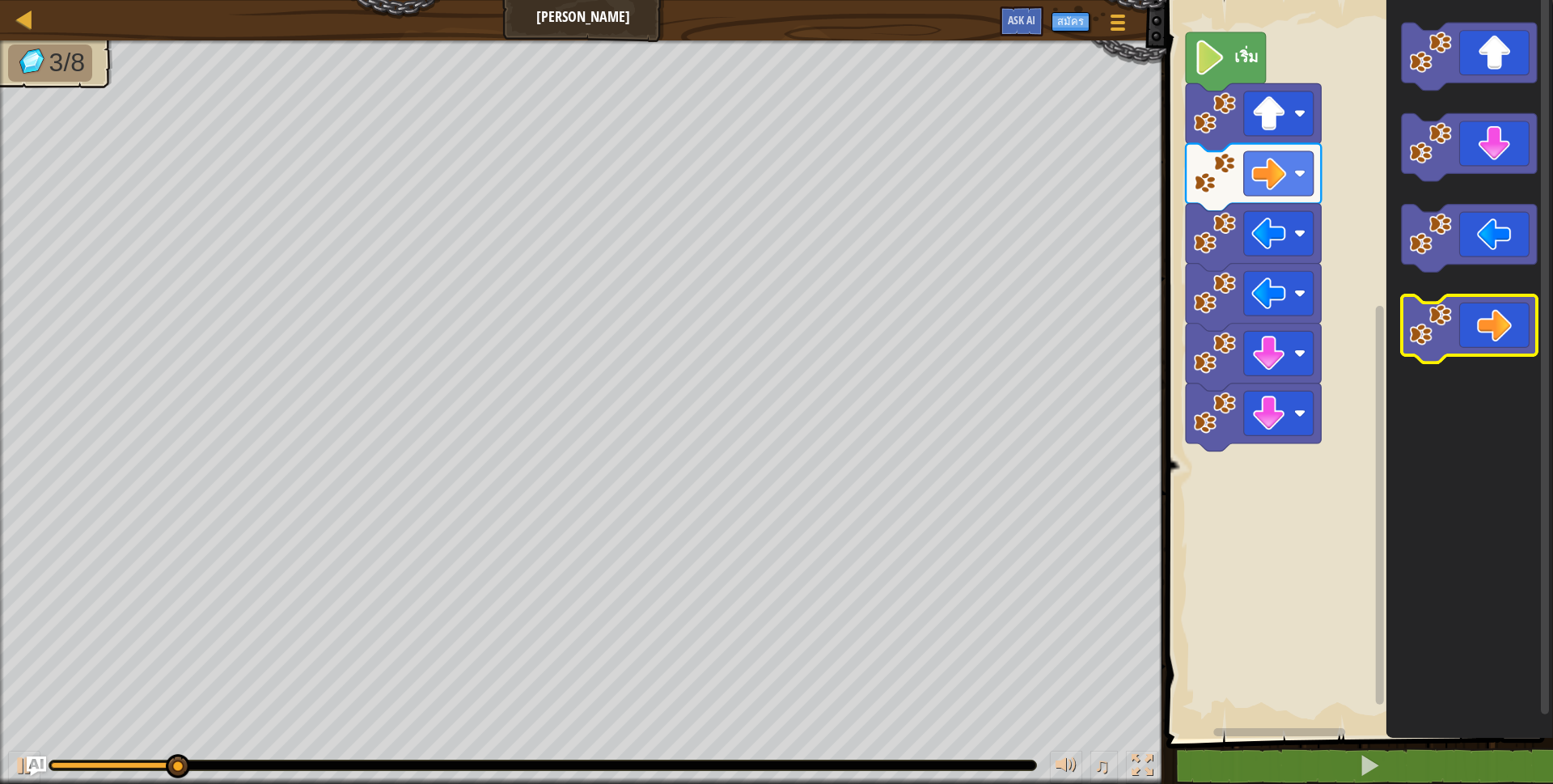
click at [1460, 336] on icon "พื้นที่ทำงาน Blockly" at bounding box center [1470, 329] width 135 height 68
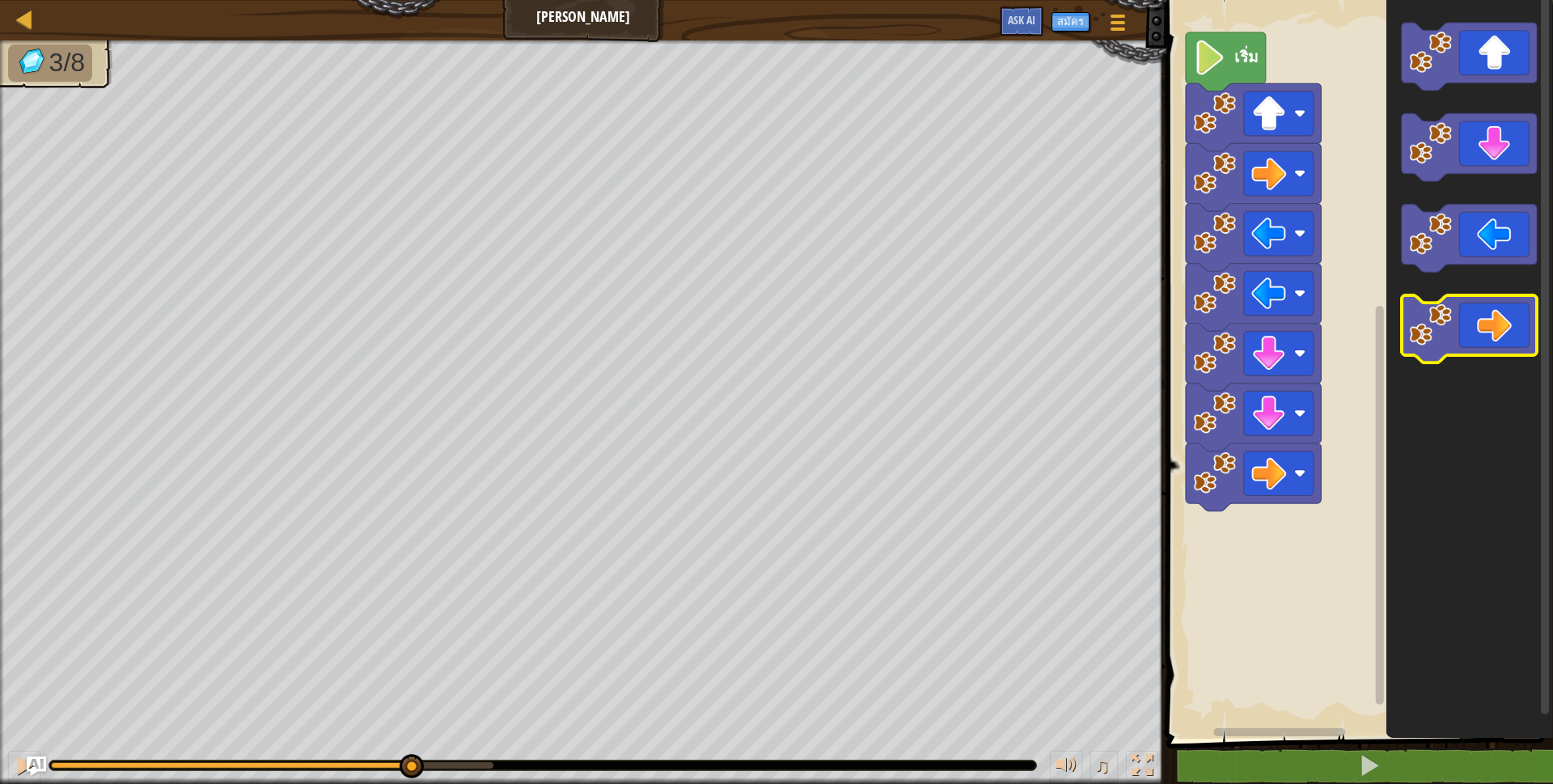
click at [1490, 350] on icon "พื้นที่ทำงาน Blockly" at bounding box center [1470, 329] width 135 height 68
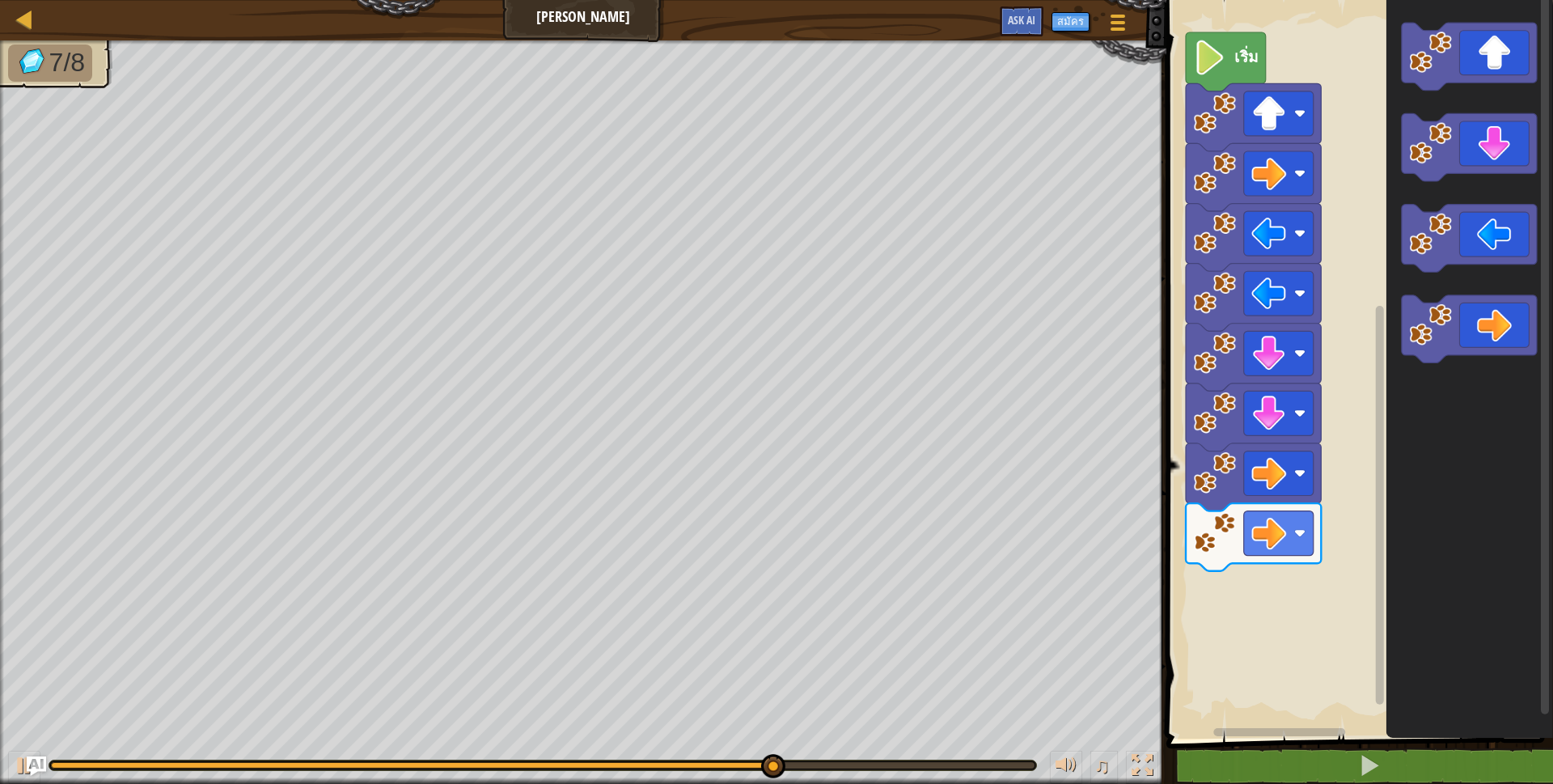
click at [1490, 53] on icon "พื้นที่ทำงาน Blockly" at bounding box center [1470, 56] width 135 height 68
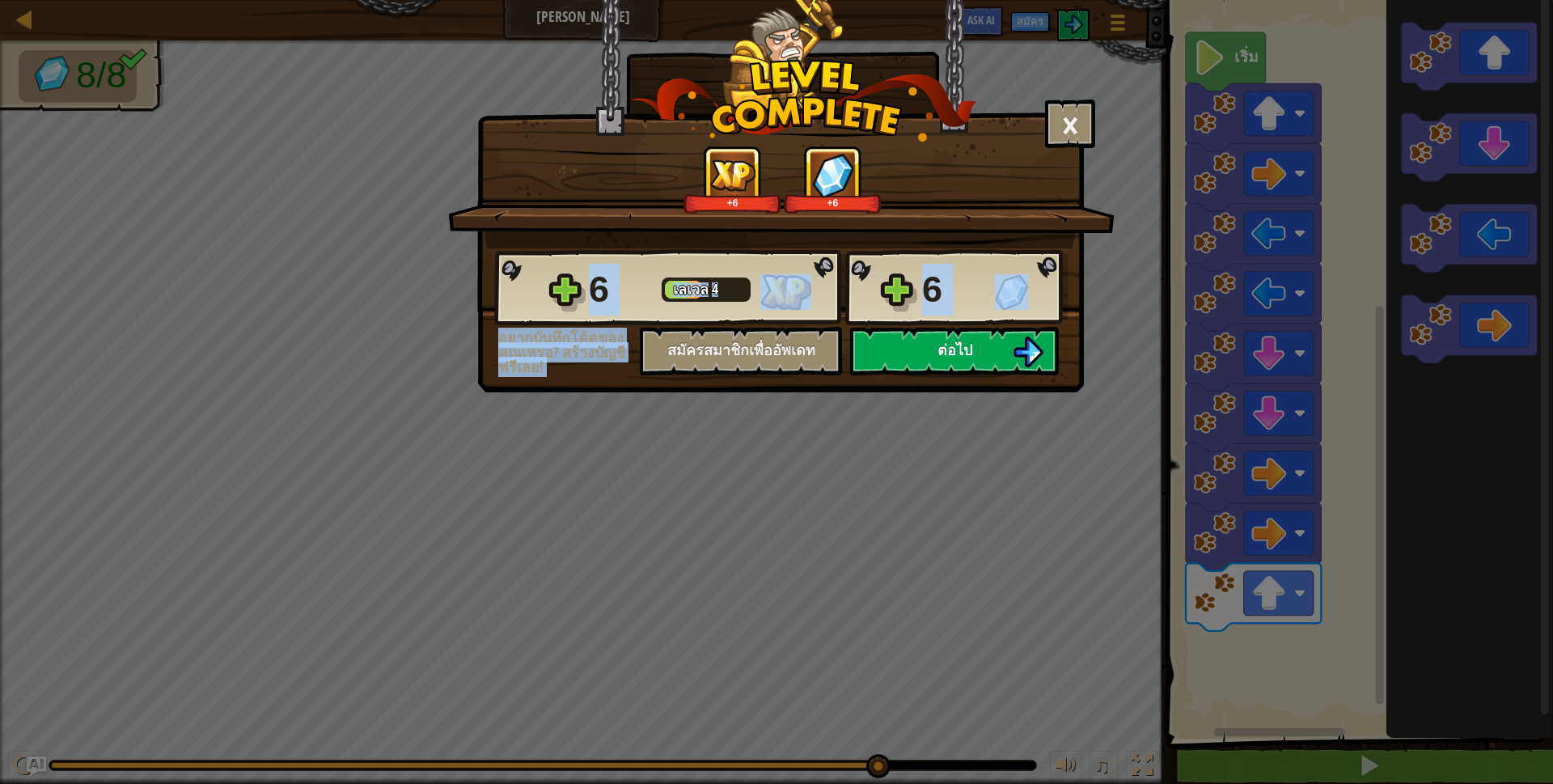
click at [1017, 327] on div "6 [PERSON_NAME] 4 6 อยากบันทึกโค้ดของคุณเหรอ? สร้างบัญชีฟรีเลย! สมัครสมาชิกเพื่…" at bounding box center [781, 312] width 606 height 127
click at [938, 346] on span "ต่อไป" at bounding box center [954, 349] width 35 height 20
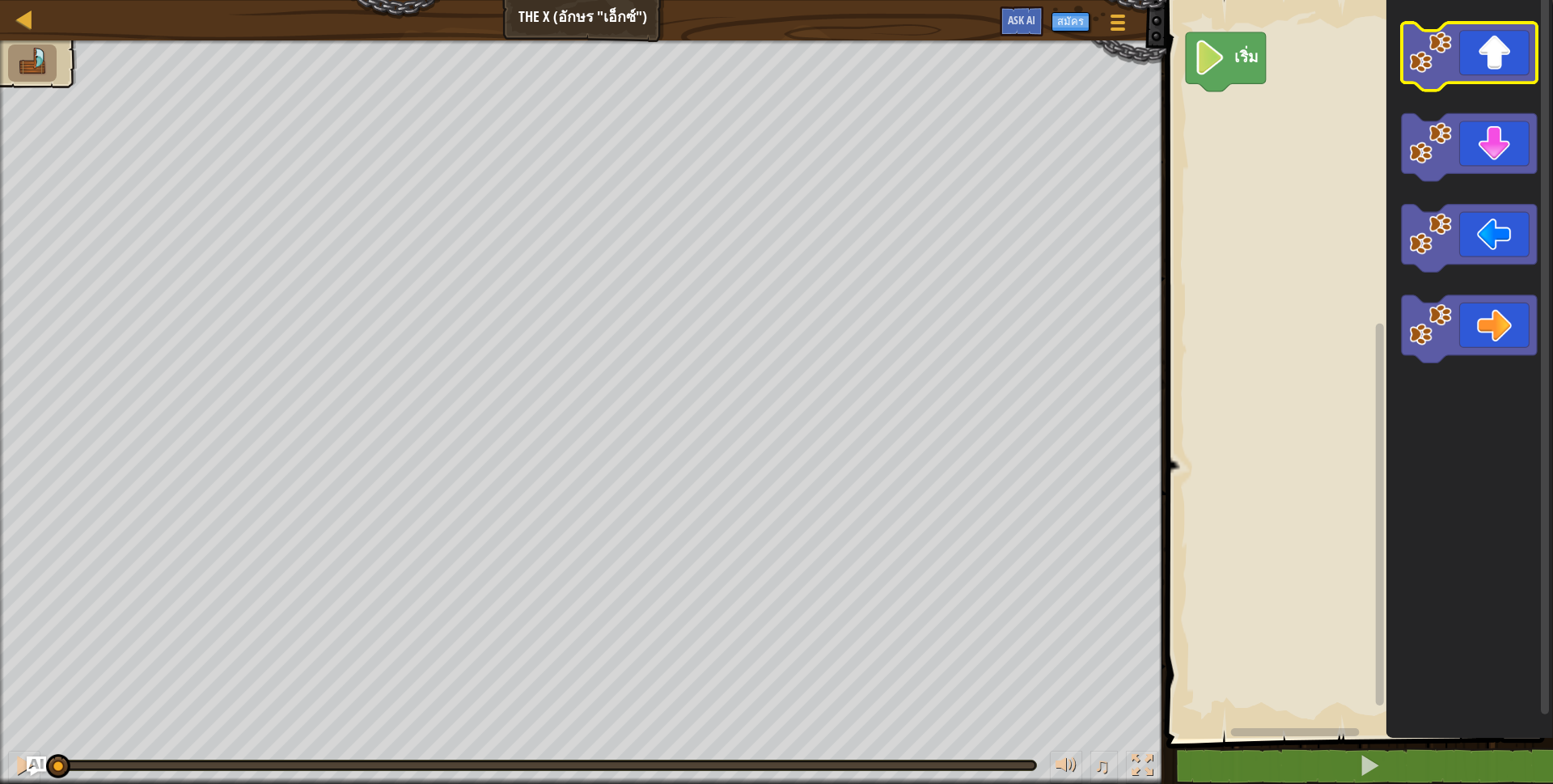
click at [1477, 97] on icon "พื้นที่ทำงาน Blockly" at bounding box center [1469, 365] width 167 height 747
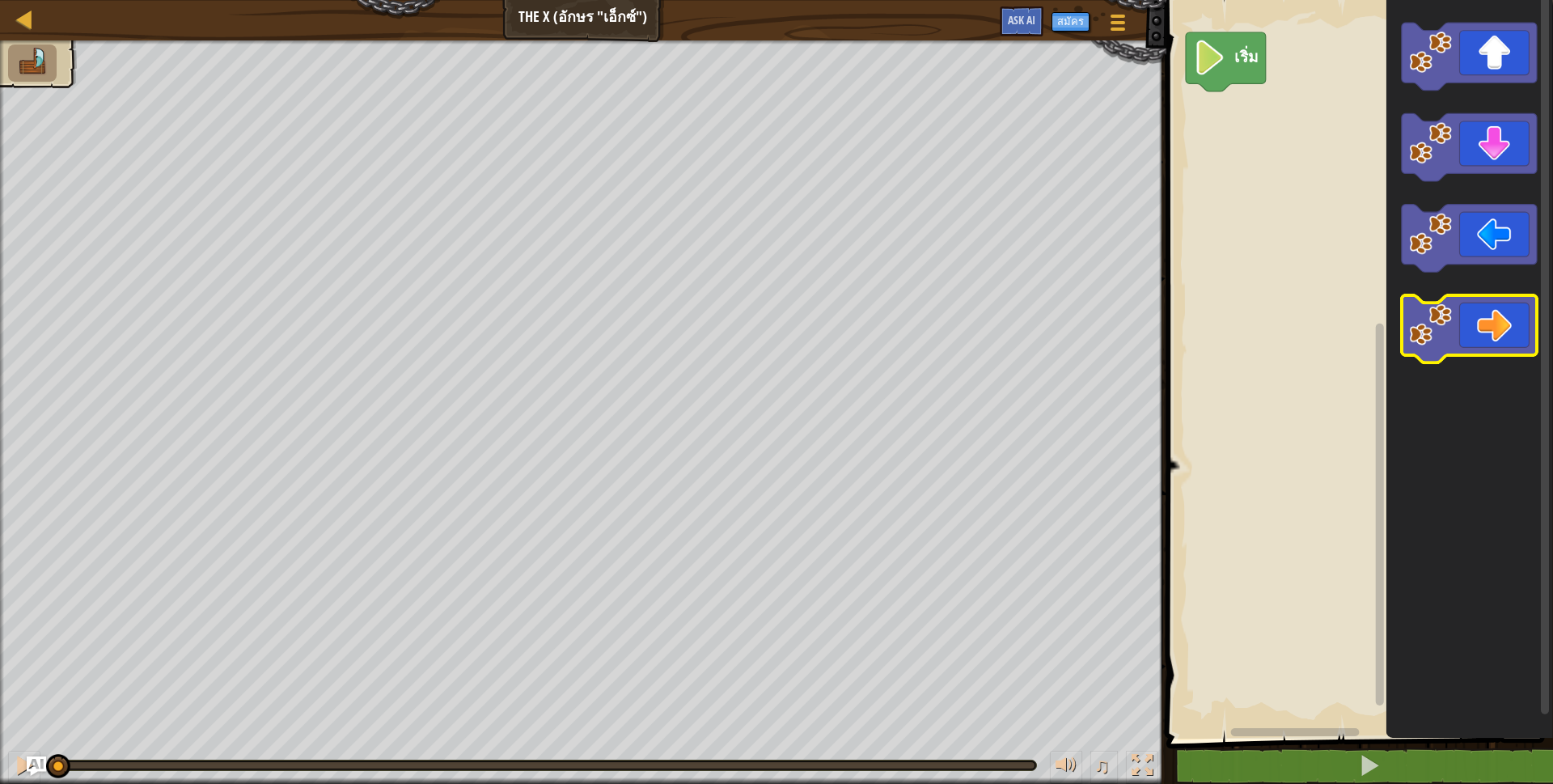
click at [1524, 324] on icon "พื้นที่ทำงาน Blockly" at bounding box center [1470, 329] width 135 height 68
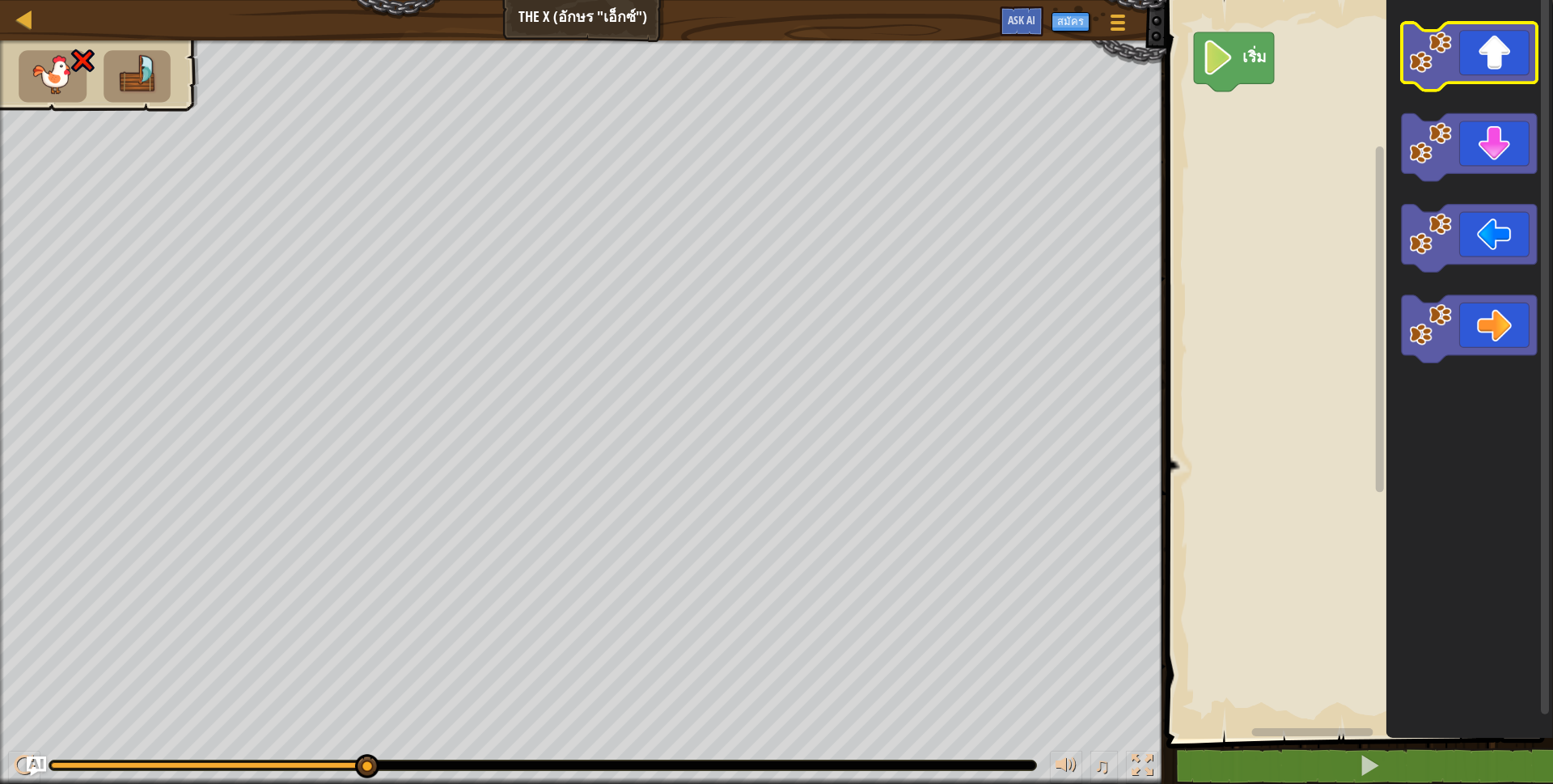
click at [1470, 57] on icon "พื้นที่ทำงาน Blockly" at bounding box center [1470, 56] width 135 height 68
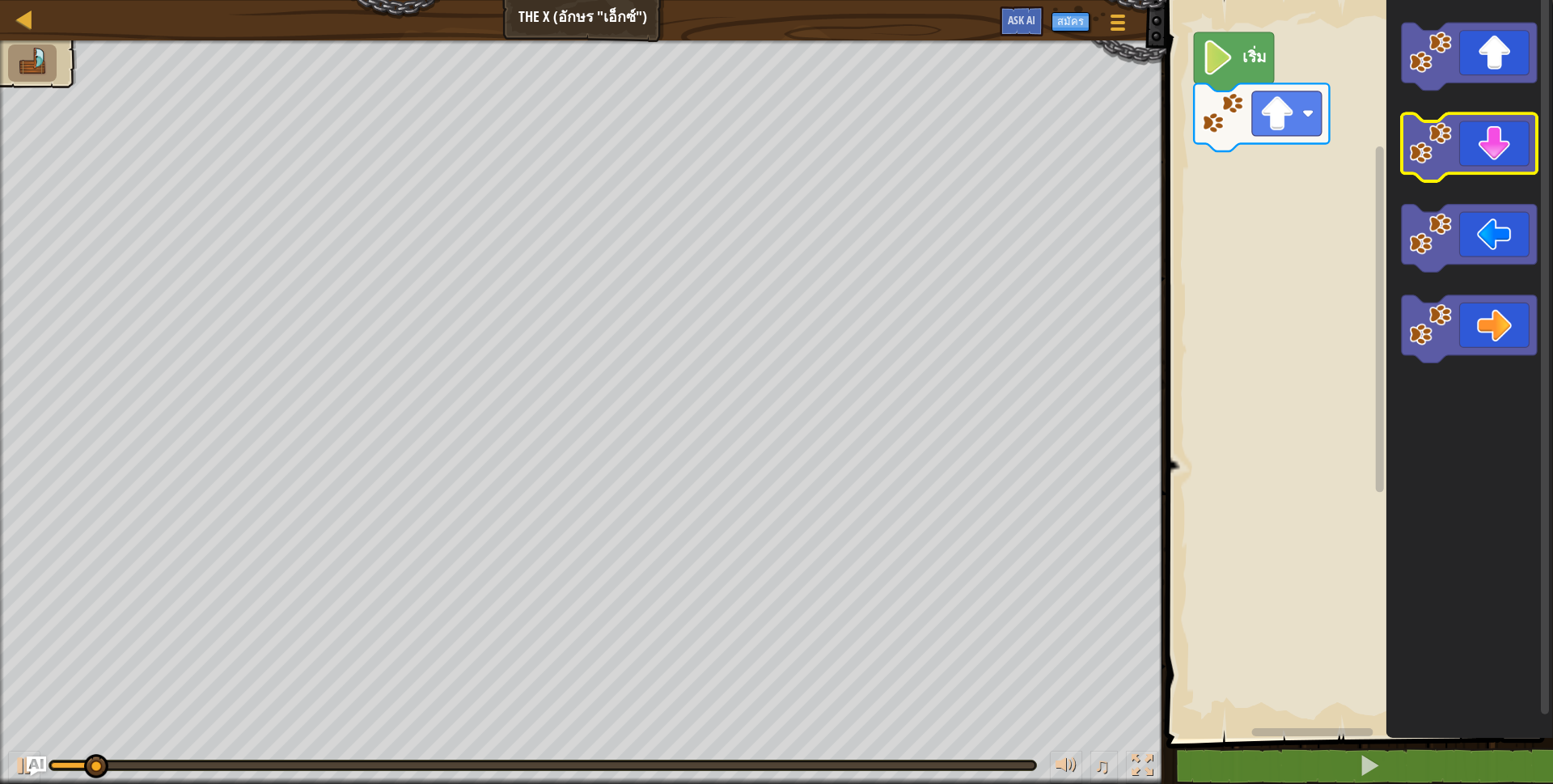
click at [1486, 319] on icon "พื้นที่ทำงาน Blockly" at bounding box center [1470, 329] width 135 height 68
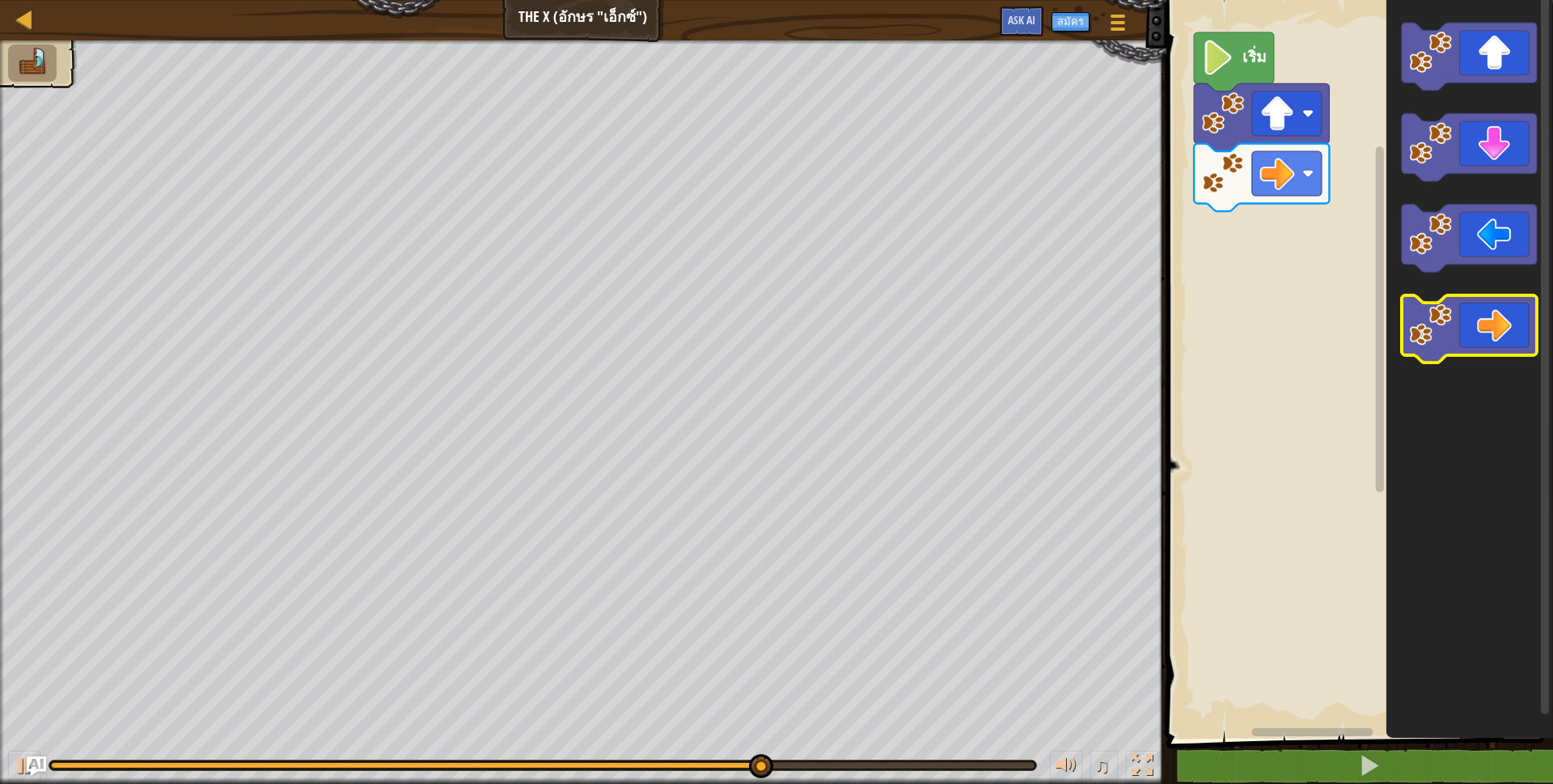
click at [1476, 271] on icon "พื้นที่ทำงาน Blockly" at bounding box center [1469, 365] width 167 height 747
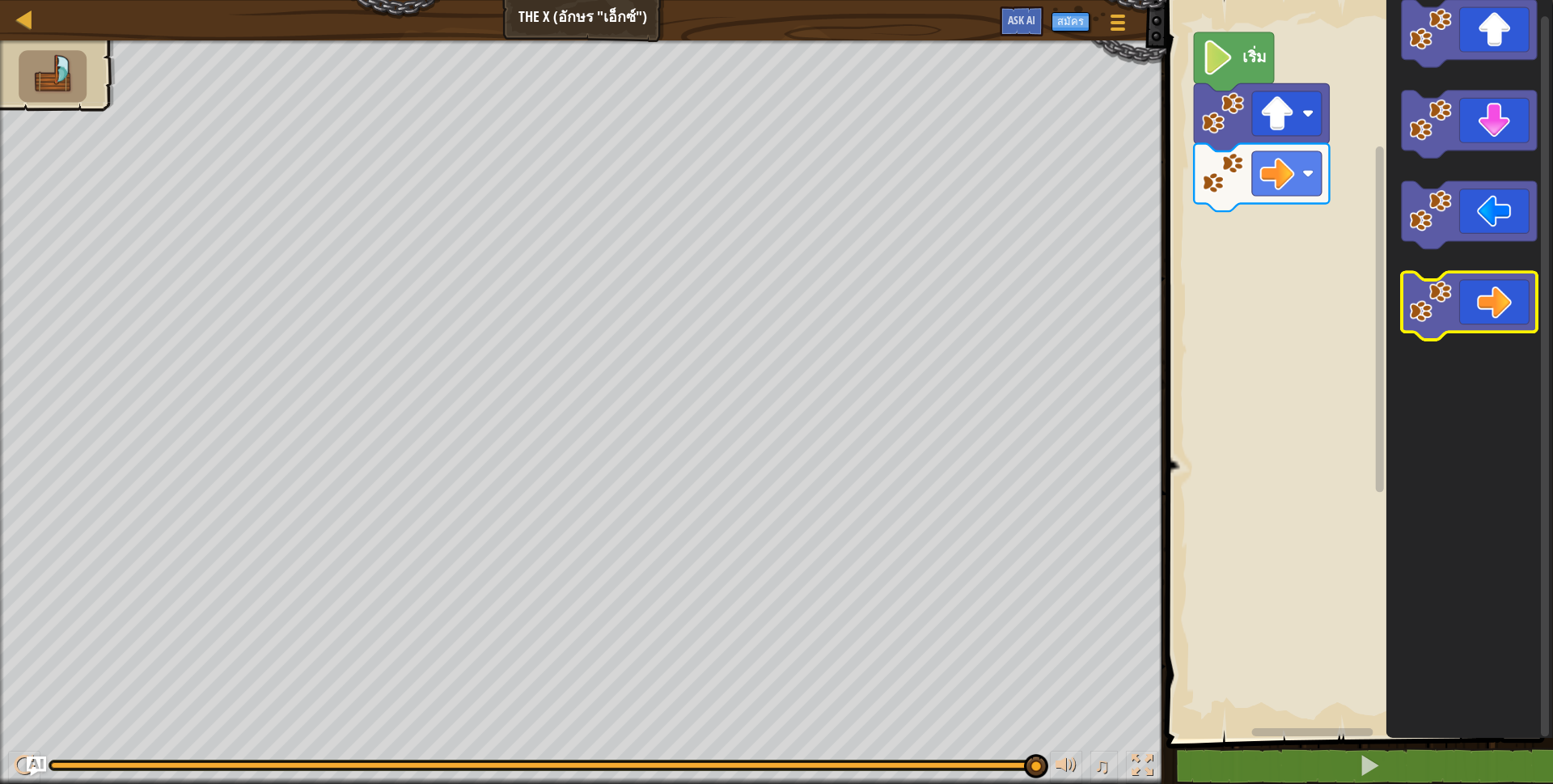
click at [1510, 306] on icon "พื้นที่ทำงาน Blockly" at bounding box center [1470, 307] width 135 height 68
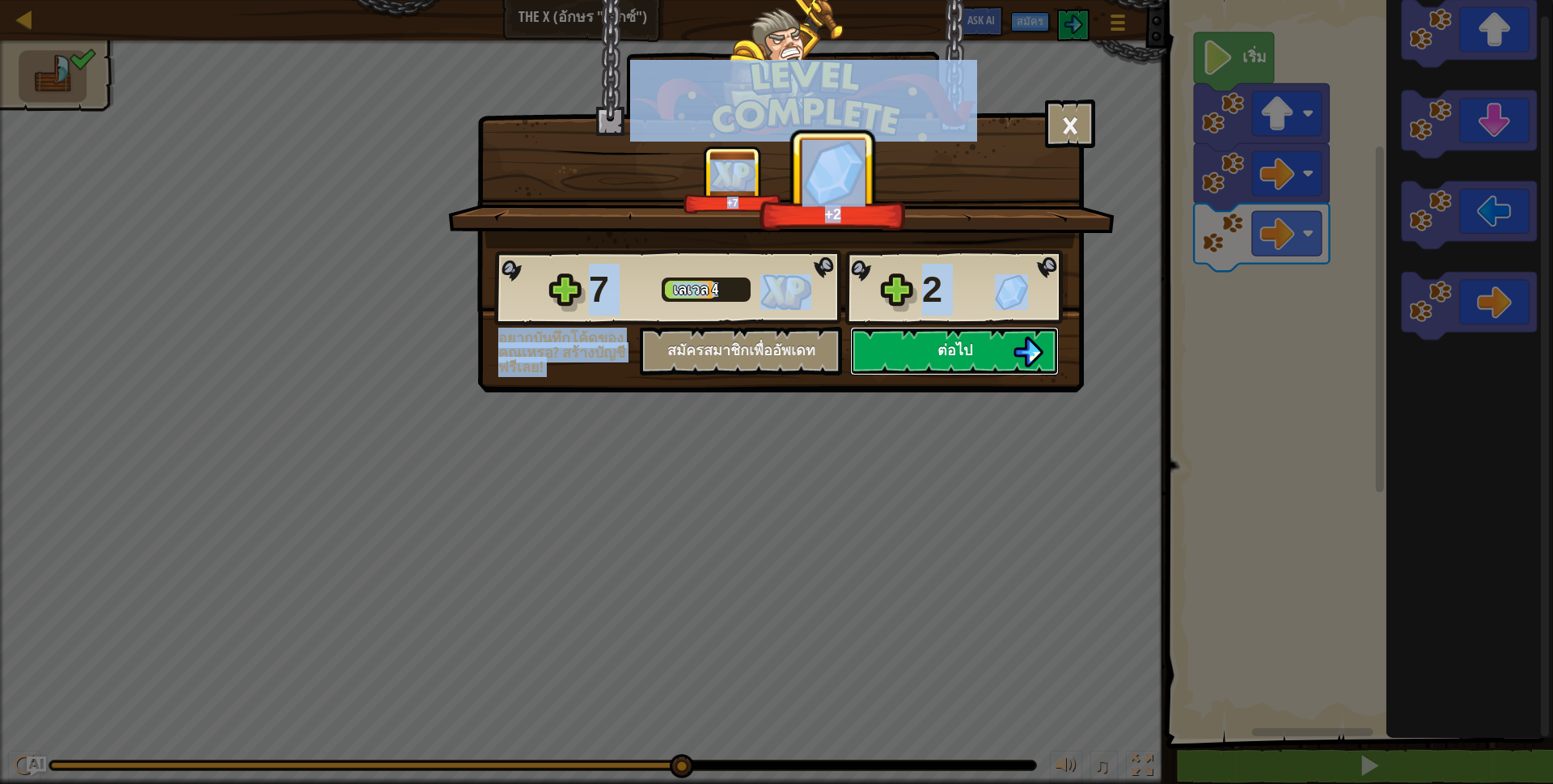
click at [967, 338] on button "ต่อไป" at bounding box center [955, 351] width 209 height 49
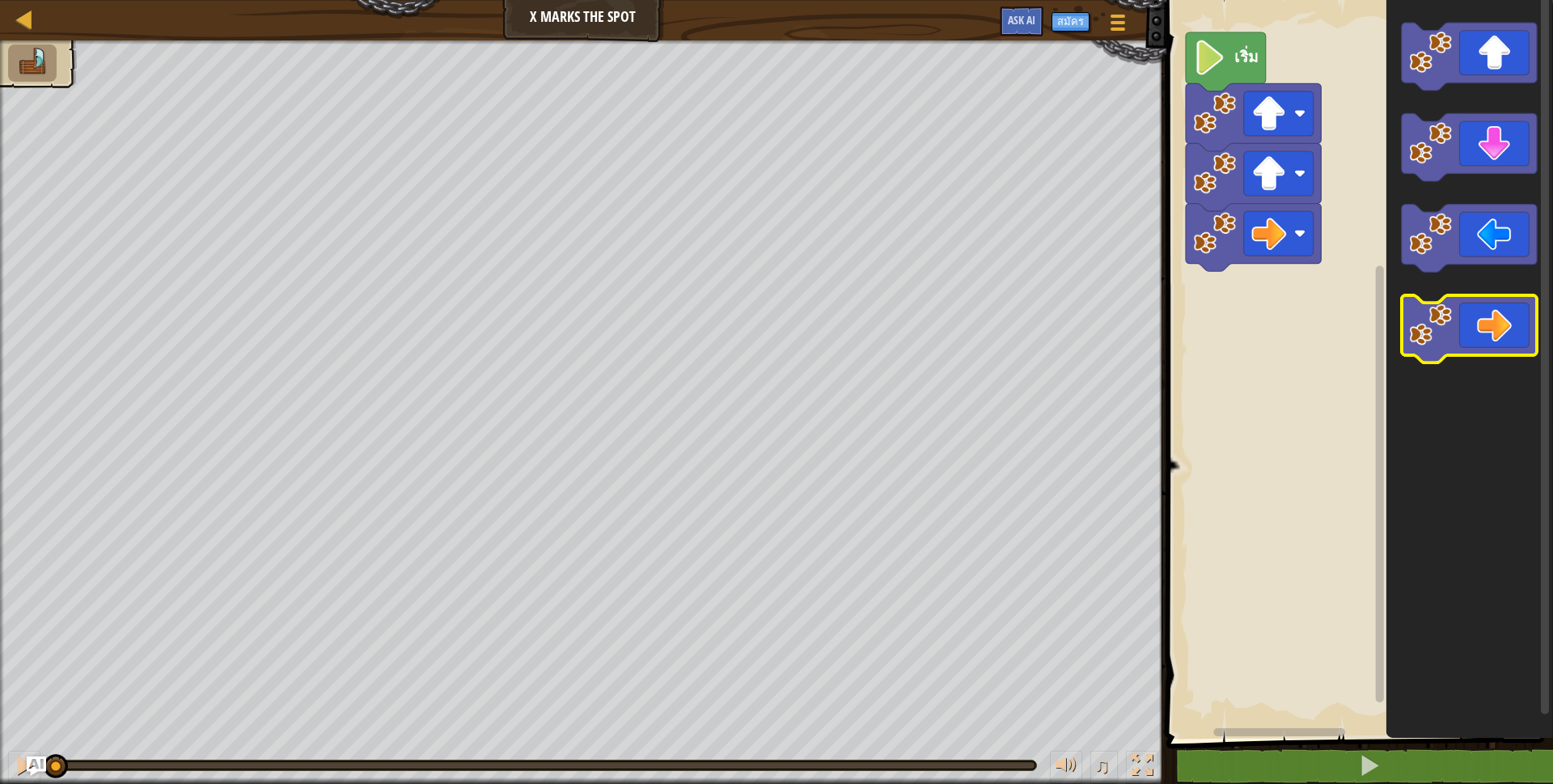
click at [1467, 339] on icon "พื้นที่ทำงาน Blockly" at bounding box center [1470, 329] width 135 height 68
click at [1461, 318] on icon "พื้นที่ทำงาน Blockly" at bounding box center [1470, 329] width 135 height 68
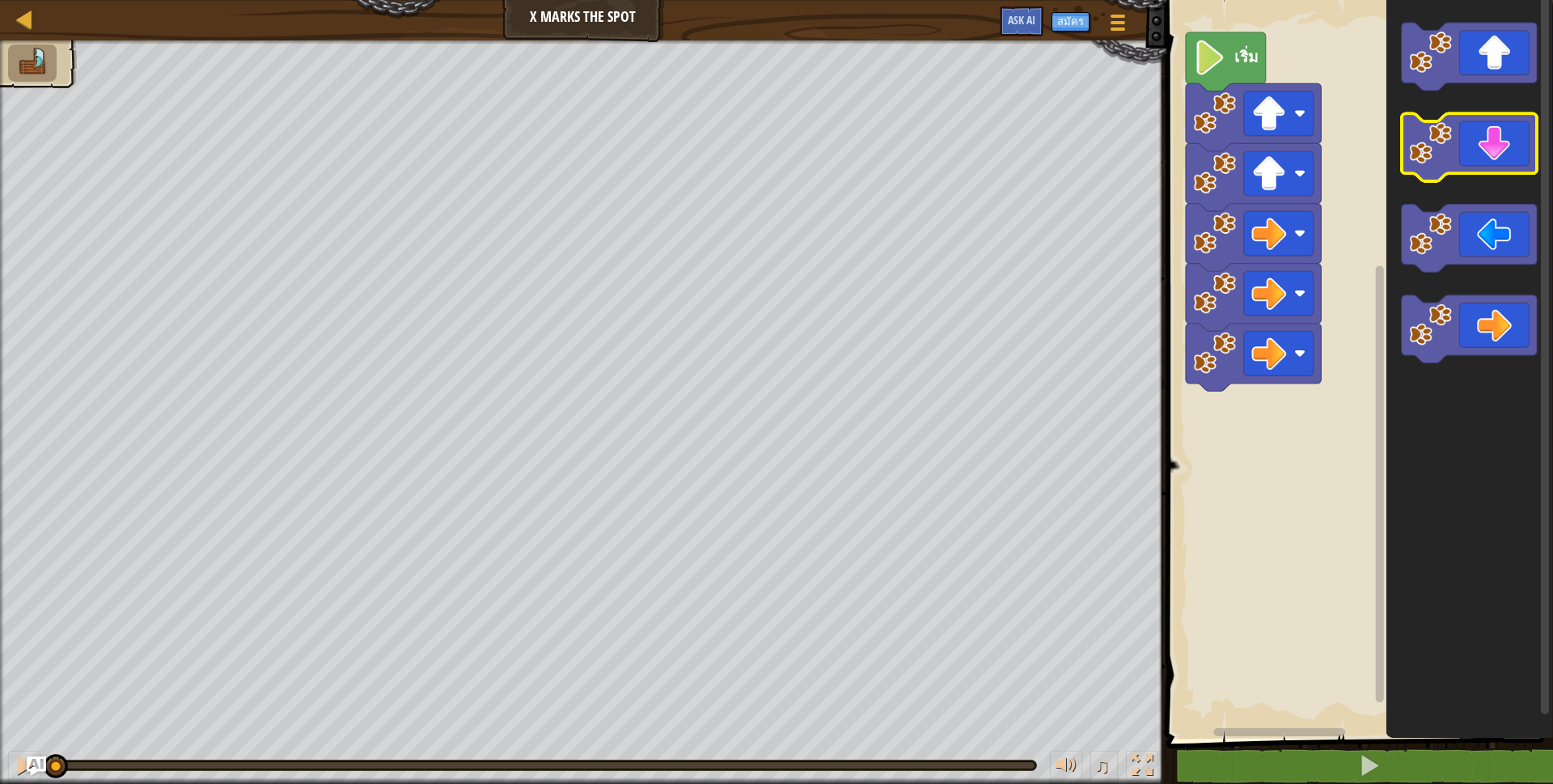
click at [1486, 160] on icon "พื้นที่ทำงาน Blockly" at bounding box center [1470, 147] width 135 height 68
click at [1476, 167] on icon "พื้นที่ทำงาน Blockly" at bounding box center [1470, 147] width 135 height 68
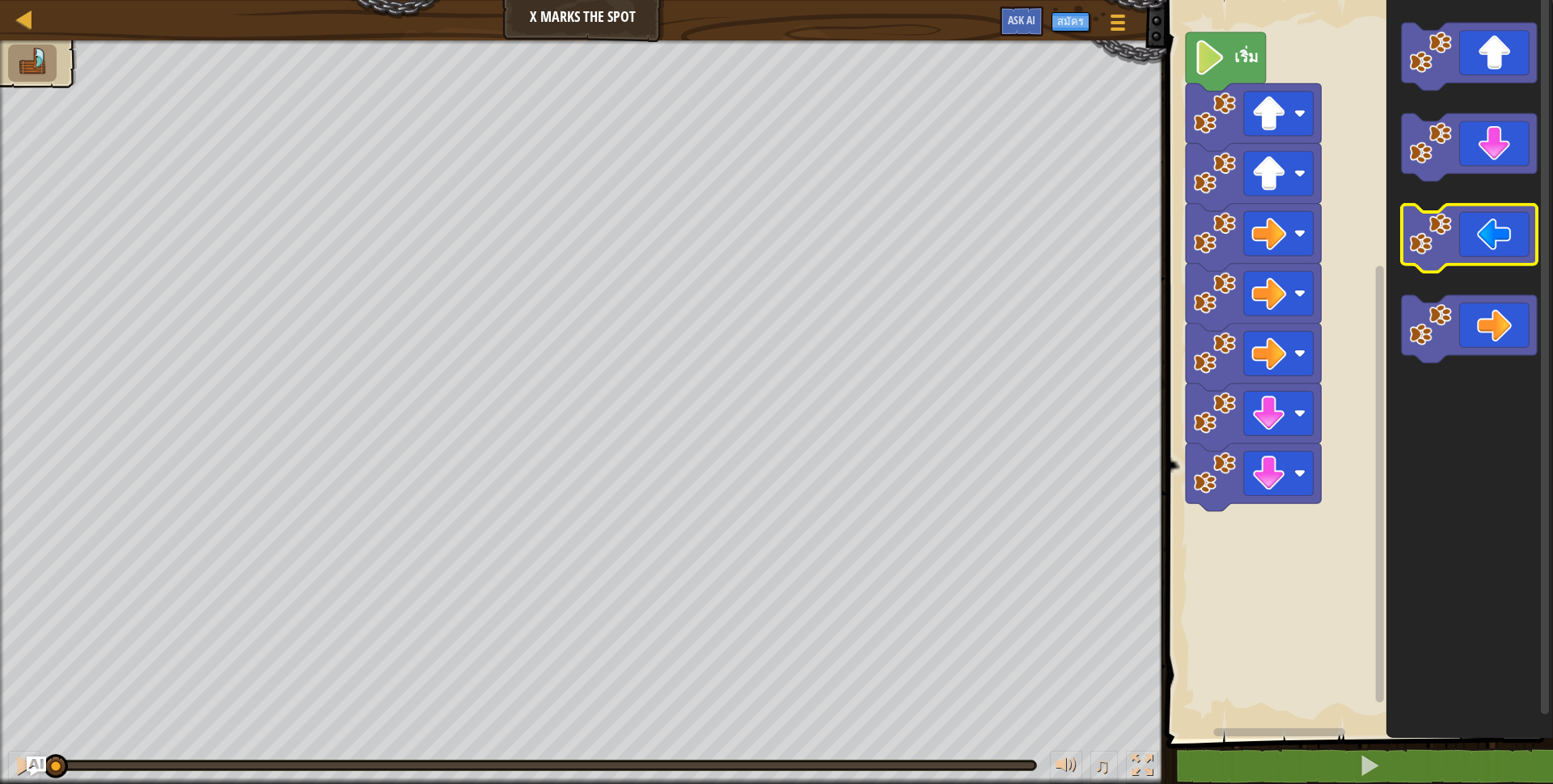
click at [1483, 233] on icon "พื้นที่ทำงาน Blockly" at bounding box center [1470, 238] width 135 height 68
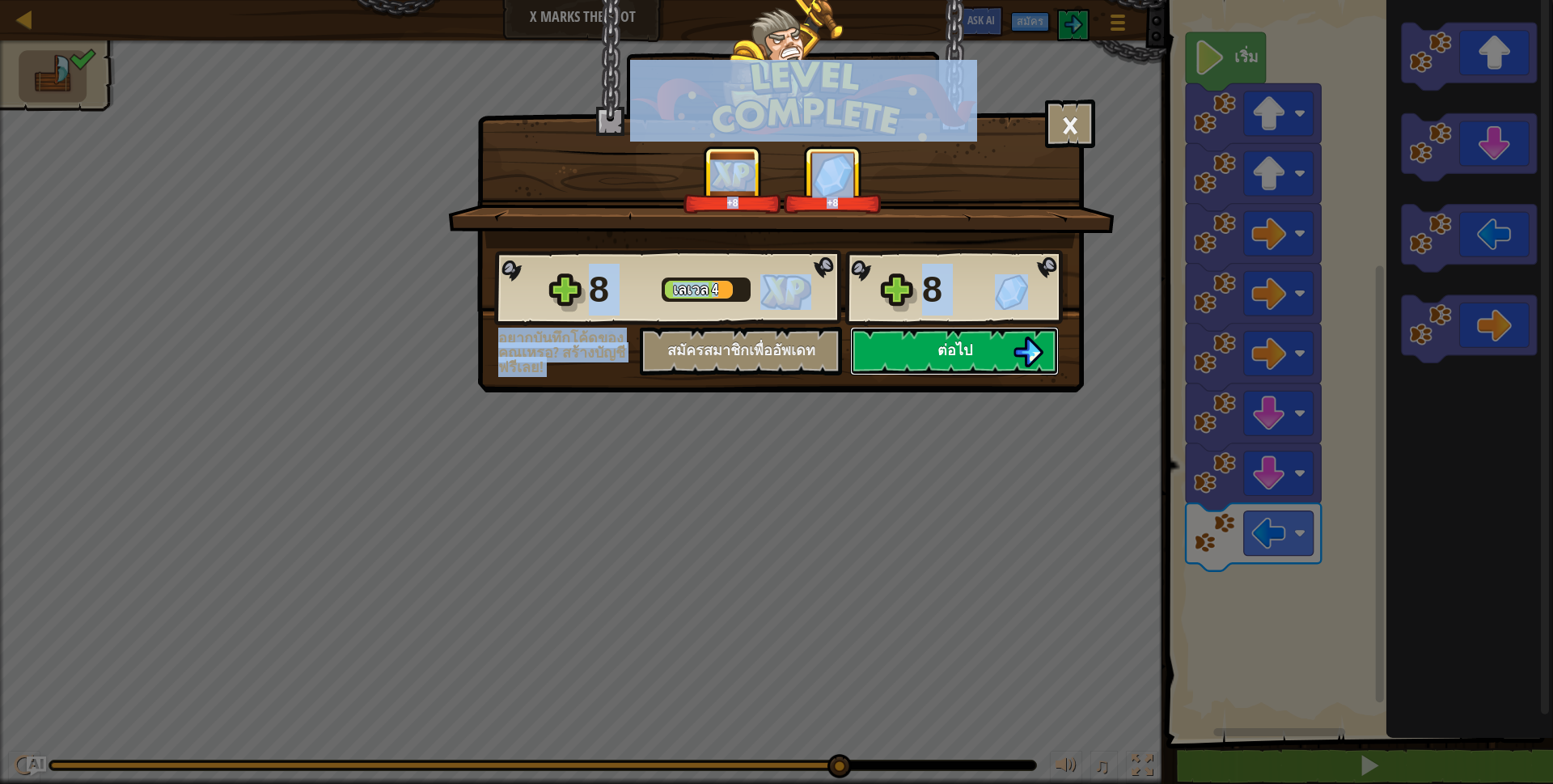
click at [934, 343] on button "ต่อไป" at bounding box center [955, 351] width 209 height 49
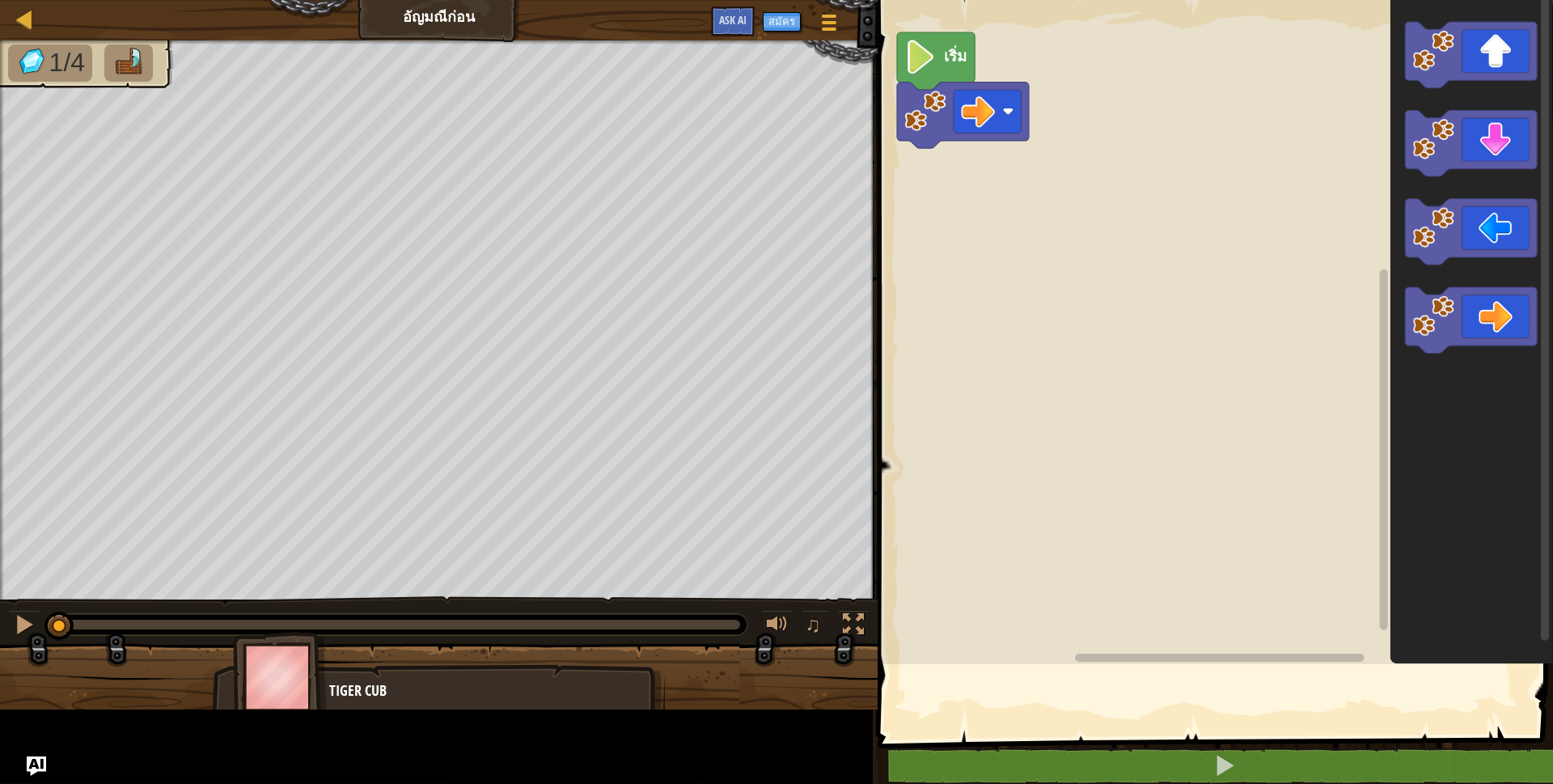
click at [1073, 0] on html "[PERSON_NAME]ก่อน Goals Start Level เกิดข้อผิดพลาดในการโหลดจากเซิร์ฟเวอร์ [PERS…" at bounding box center [776, 0] width 1553 height 0
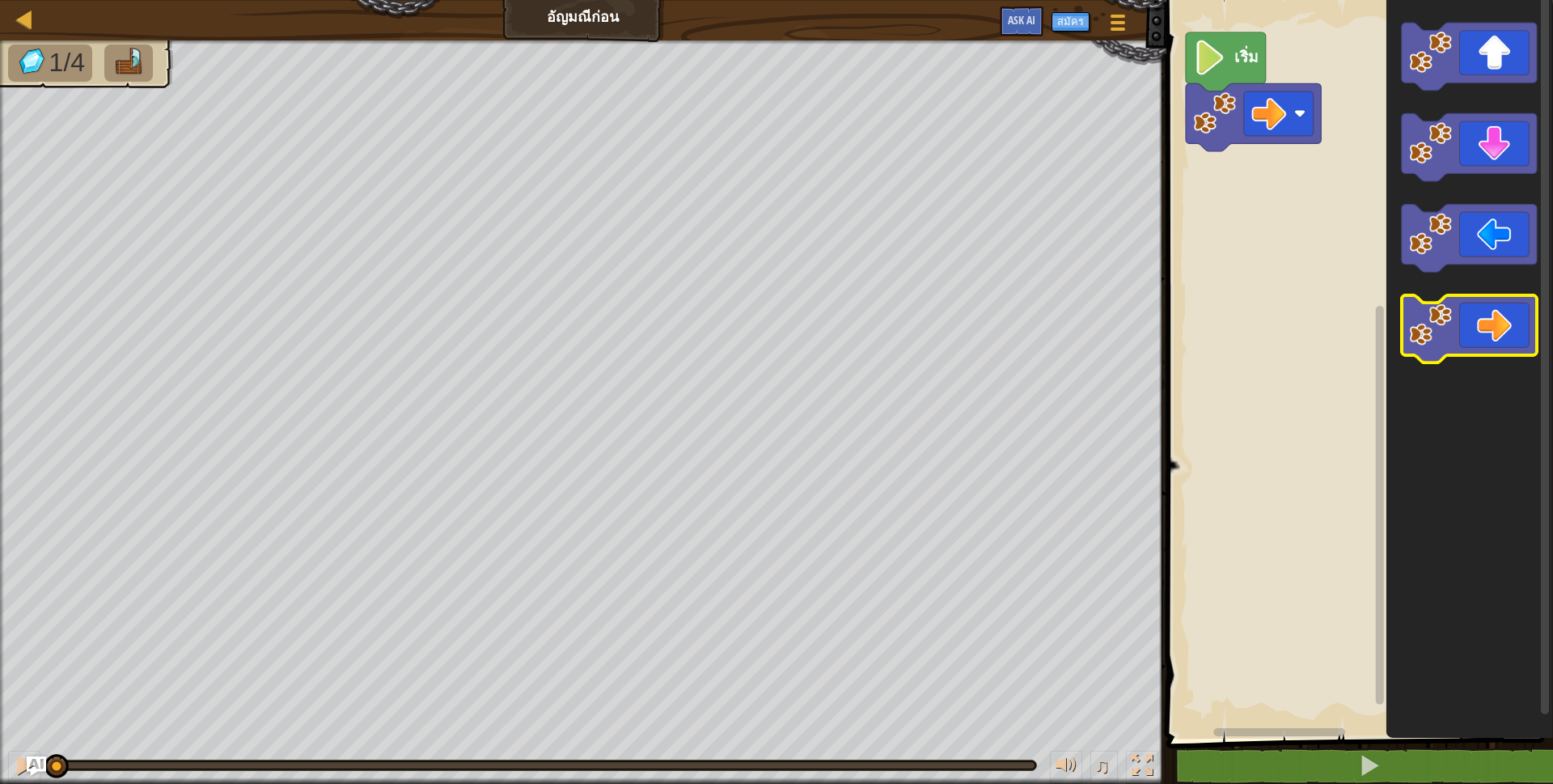
click at [1460, 325] on icon "พื้นที่ทำงาน Blockly" at bounding box center [1470, 329] width 135 height 68
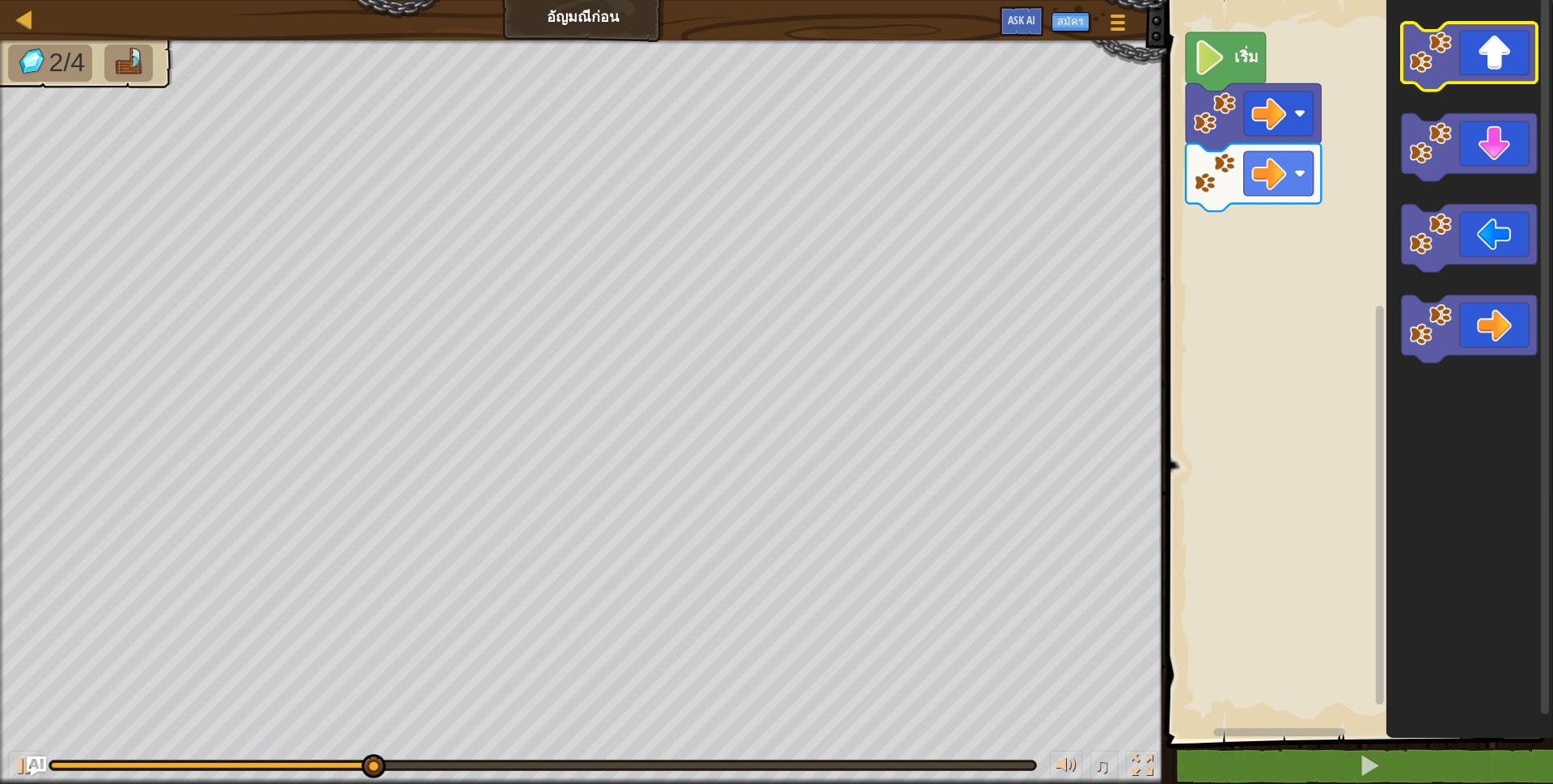
click at [1470, 52] on icon "พื้นที่ทำงาน Blockly" at bounding box center [1470, 56] width 135 height 68
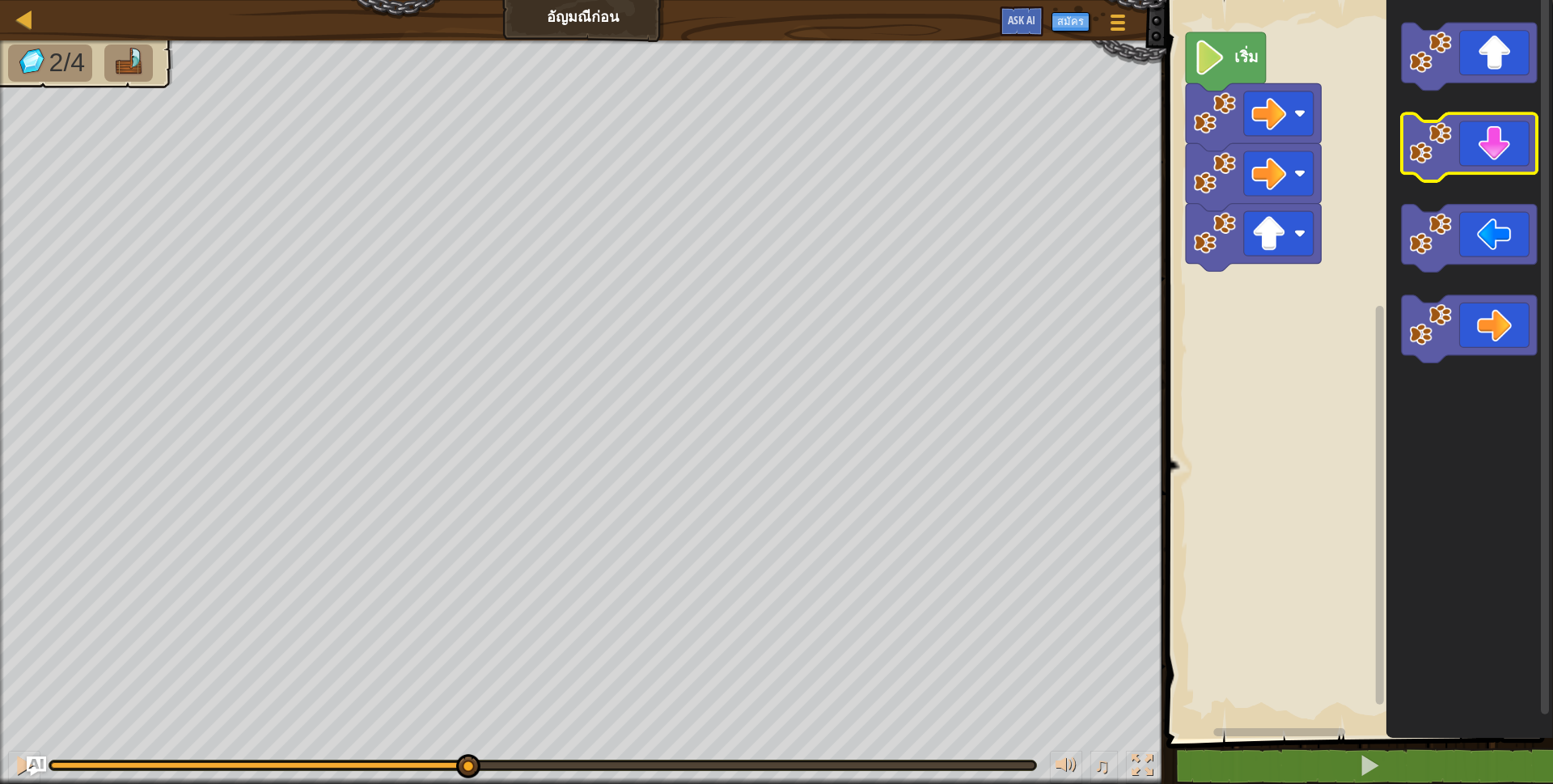
click at [1490, 138] on icon "พื้นที่ทำงาน Blockly" at bounding box center [1470, 147] width 135 height 68
click at [1492, 149] on icon "พื้นที่ทำงาน Blockly" at bounding box center [1470, 147] width 135 height 68
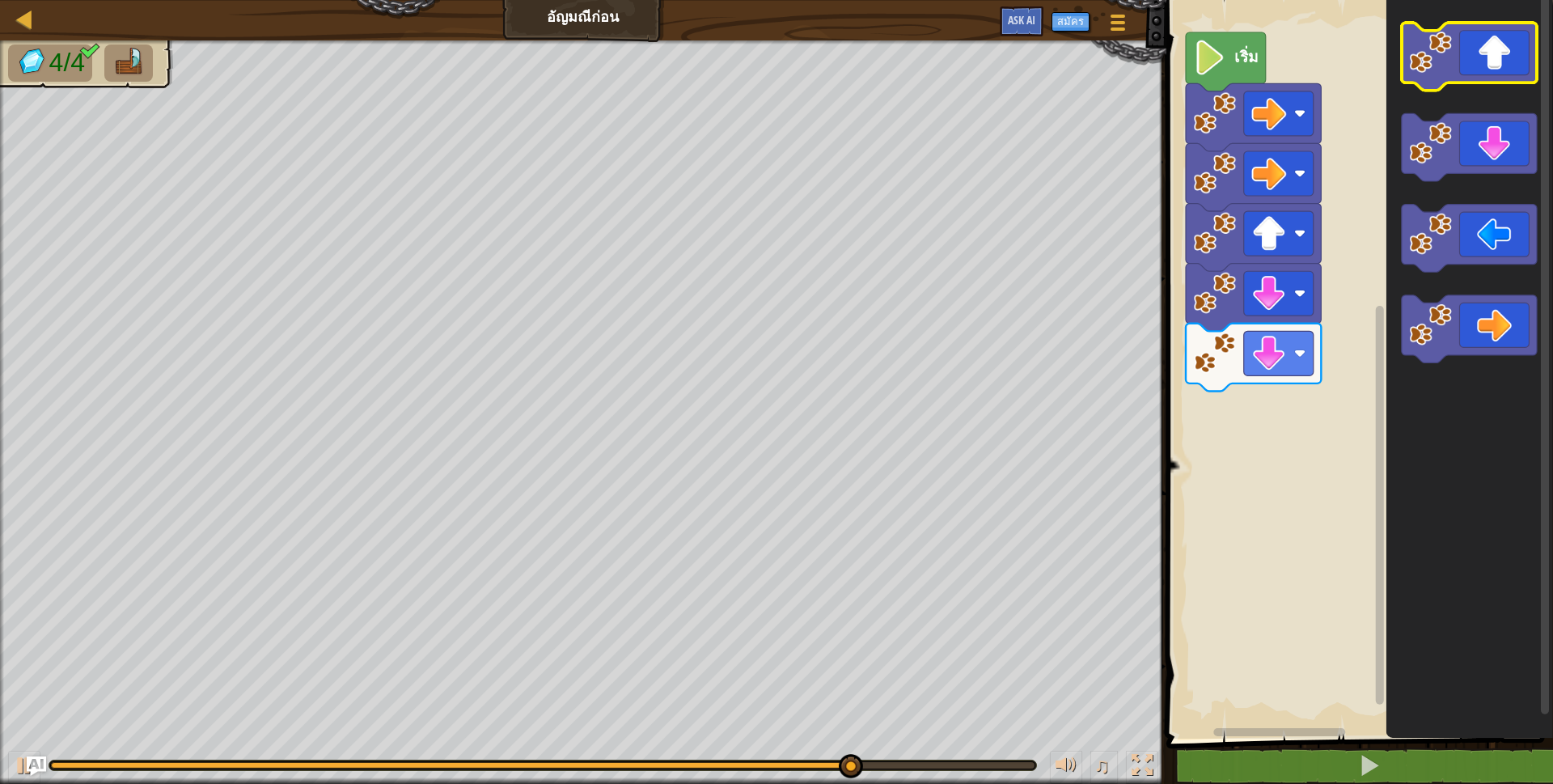
click at [1512, 66] on icon "พื้นที่ทำงาน Blockly" at bounding box center [1470, 56] width 135 height 68
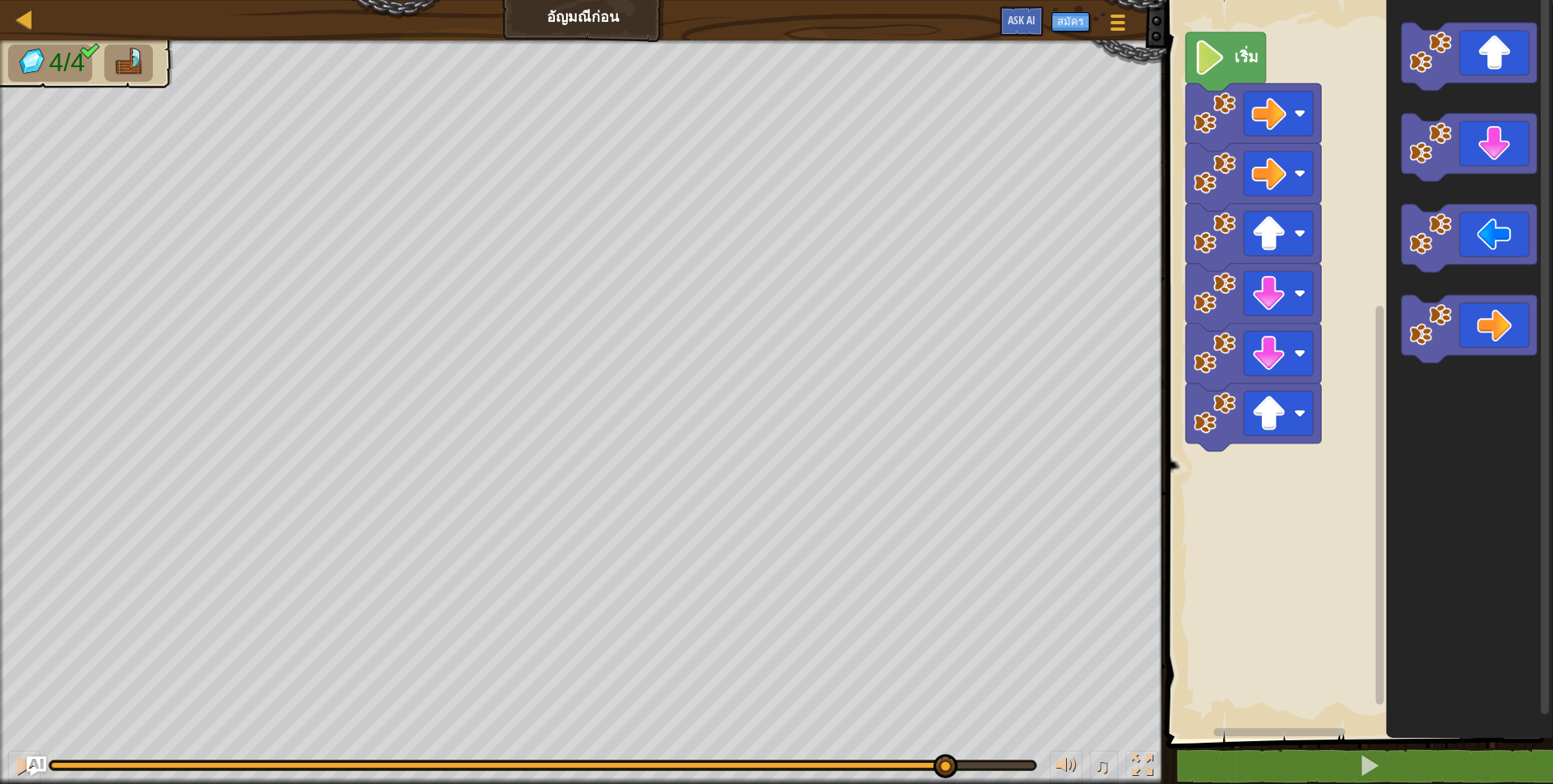
click at [1481, 315] on icon "พื้นที่ทำงาน Blockly" at bounding box center [1470, 329] width 135 height 68
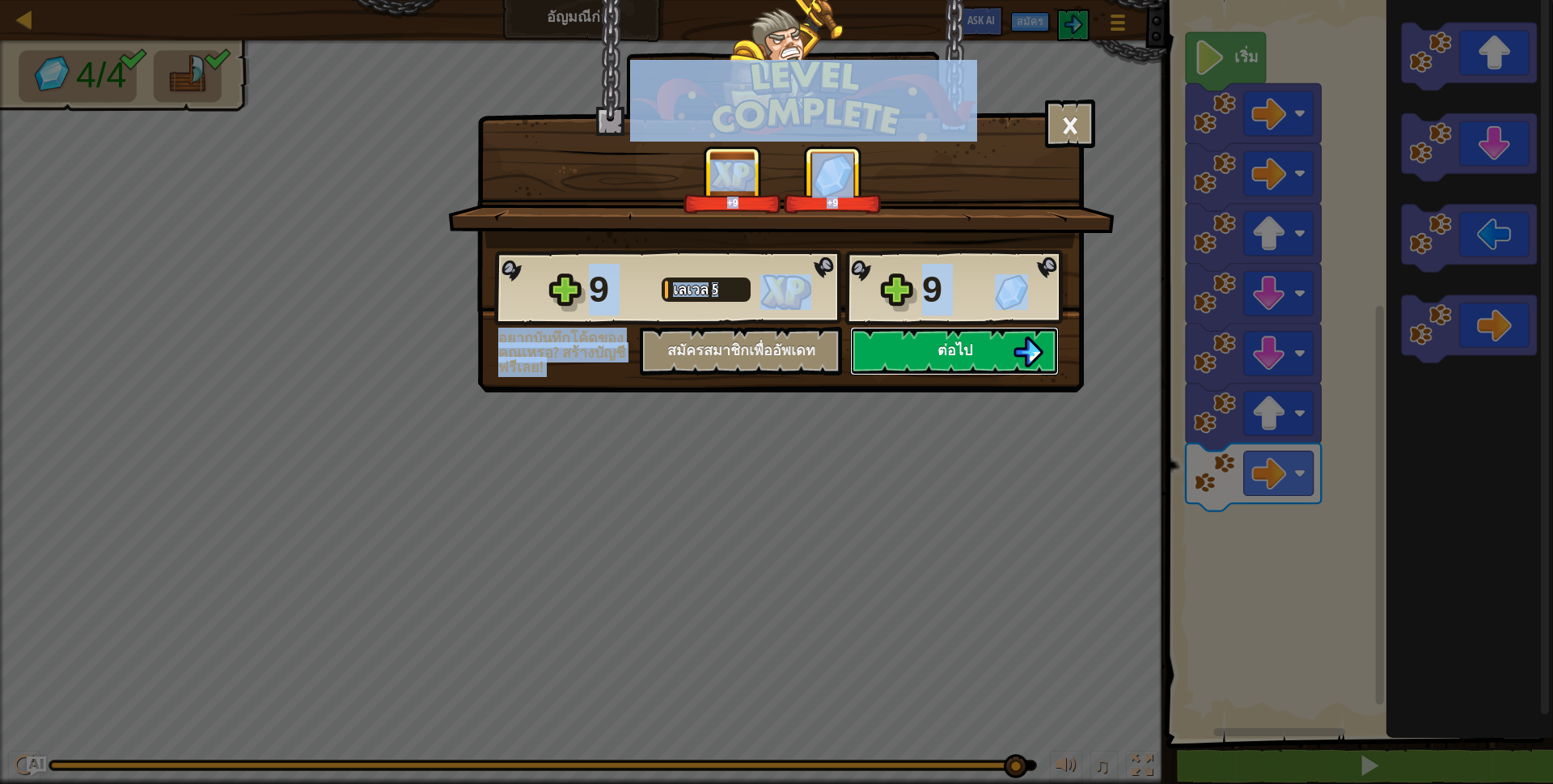
click at [952, 348] on span "ต่อไป" at bounding box center [954, 349] width 35 height 20
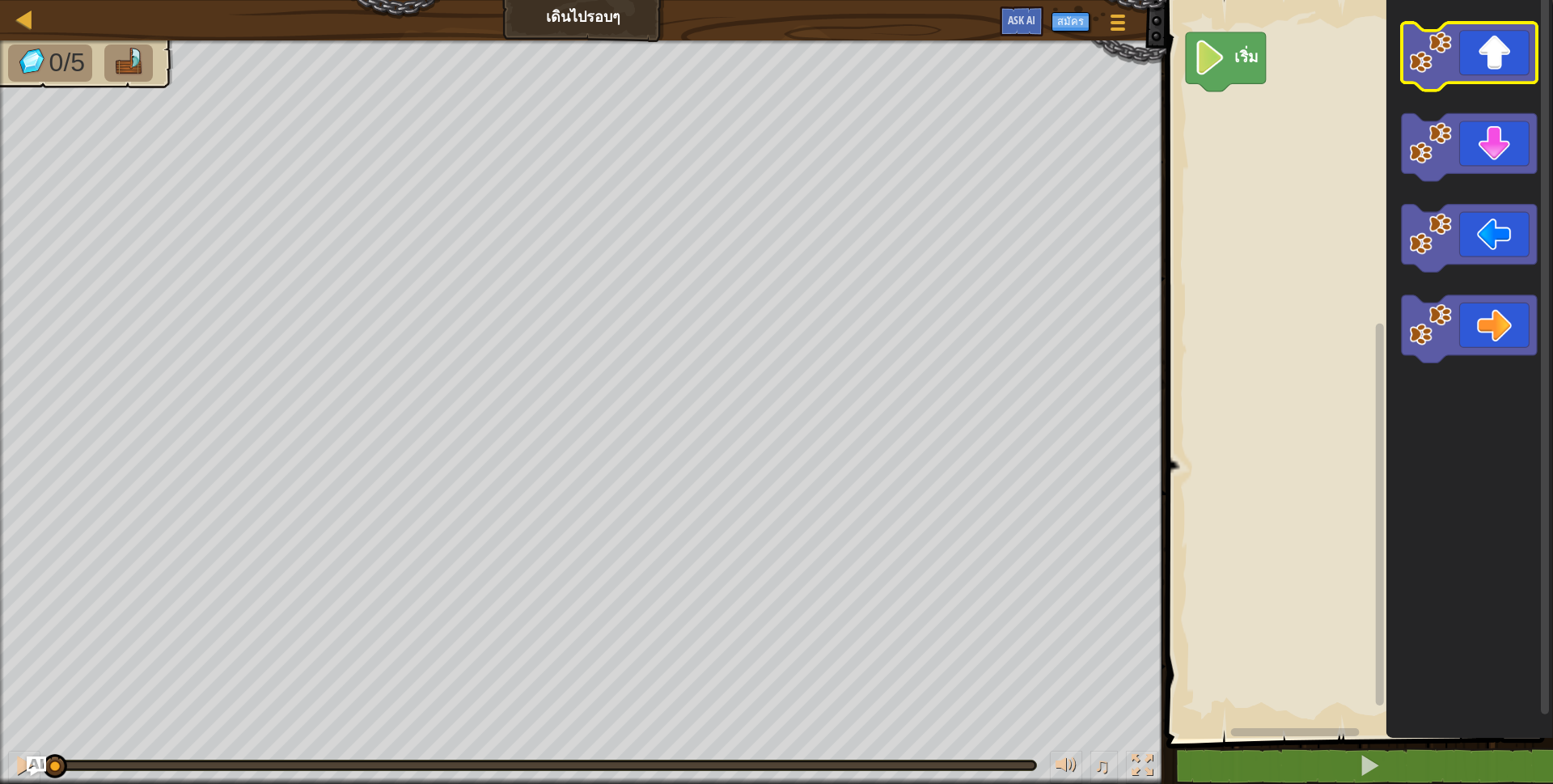
click at [1503, 68] on icon "พื้นที่ทำงาน Blockly" at bounding box center [1470, 56] width 135 height 68
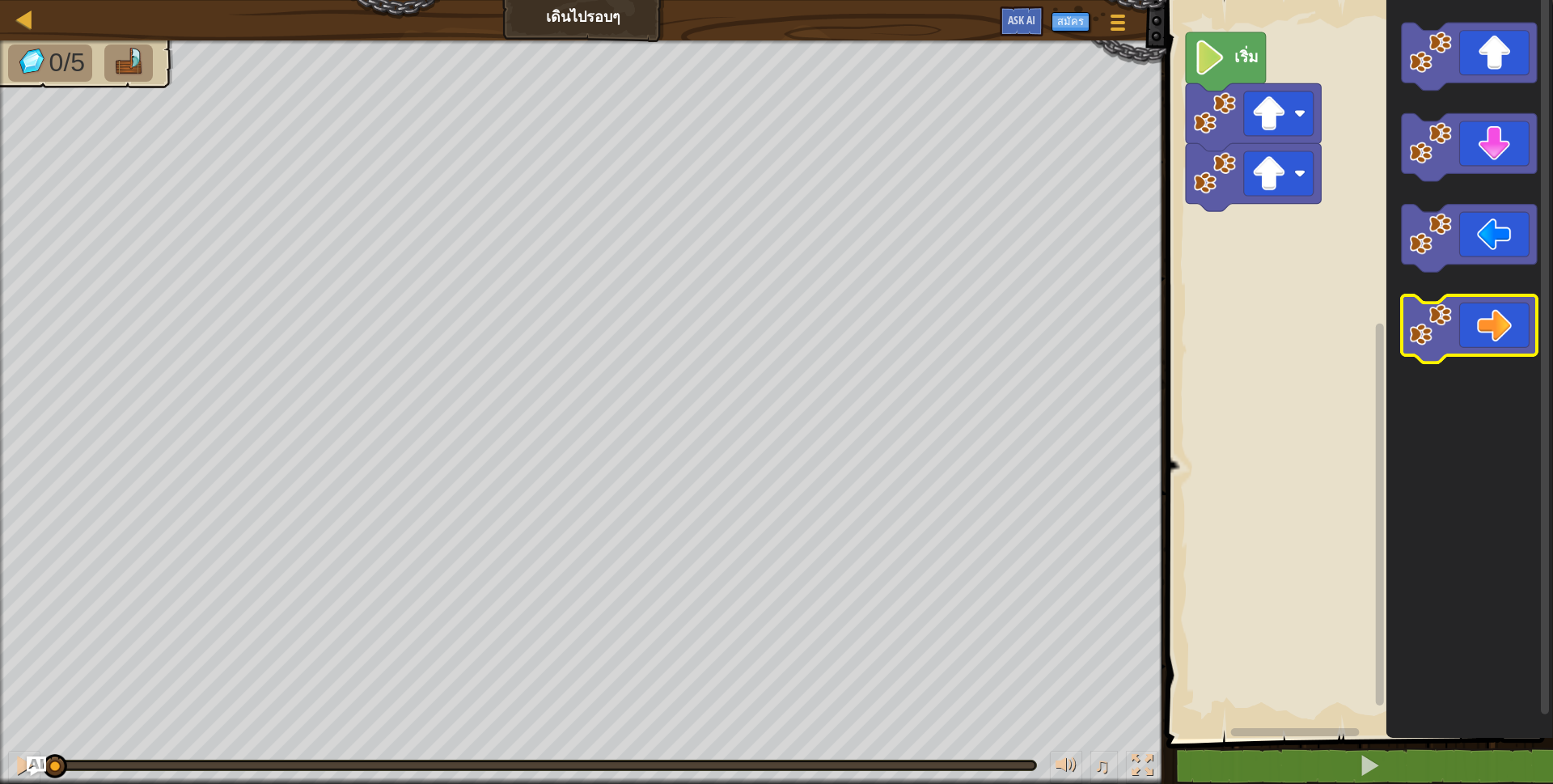
click at [1476, 332] on icon "พื้นที่ทำงาน Blockly" at bounding box center [1470, 329] width 135 height 68
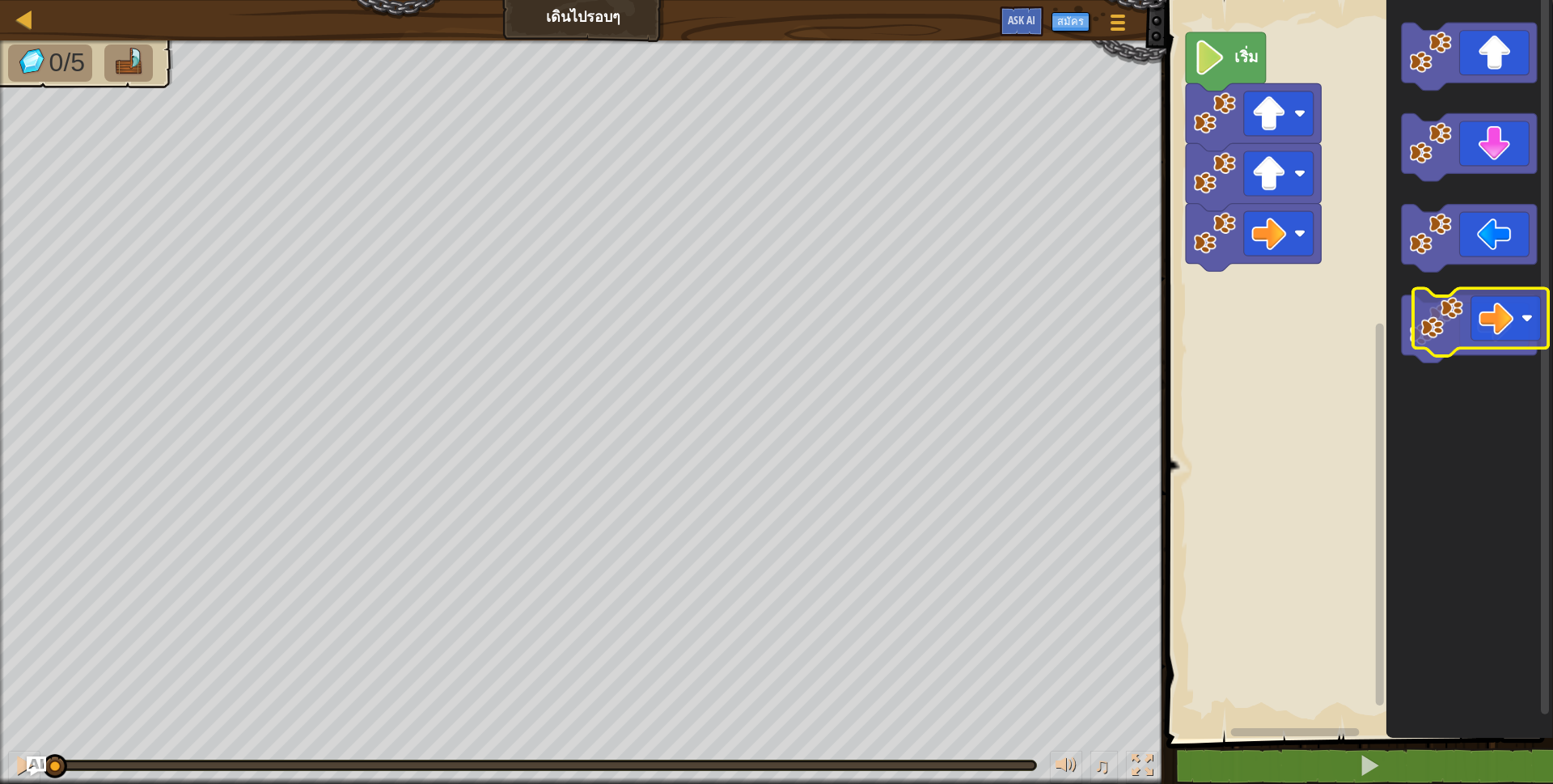
click at [1535, 305] on icon "พื้นที่ทำงาน Blockly" at bounding box center [1470, 329] width 135 height 68
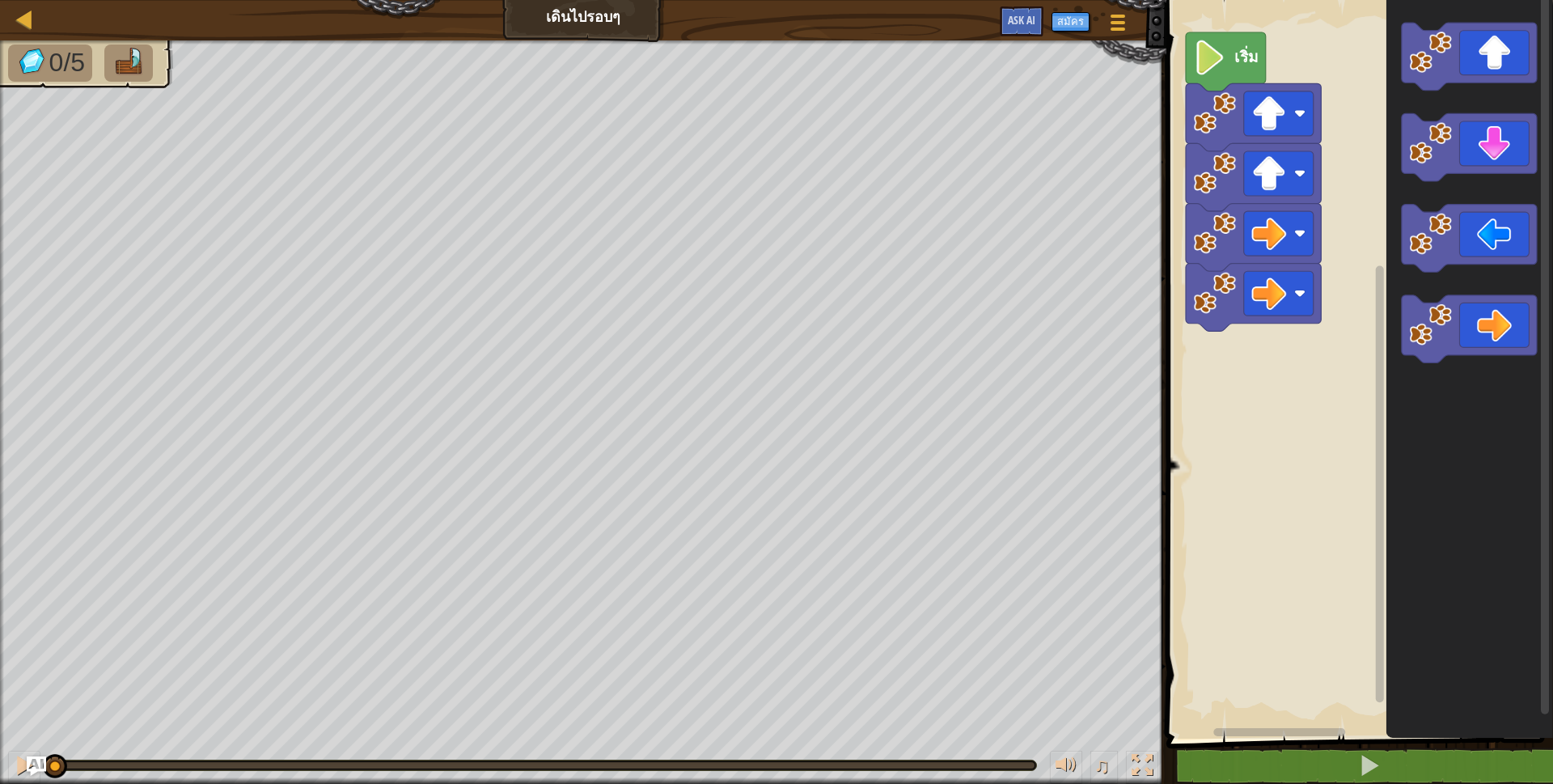
click at [1535, 308] on icon "พื้นที่ทำงาน Blockly" at bounding box center [1470, 329] width 135 height 68
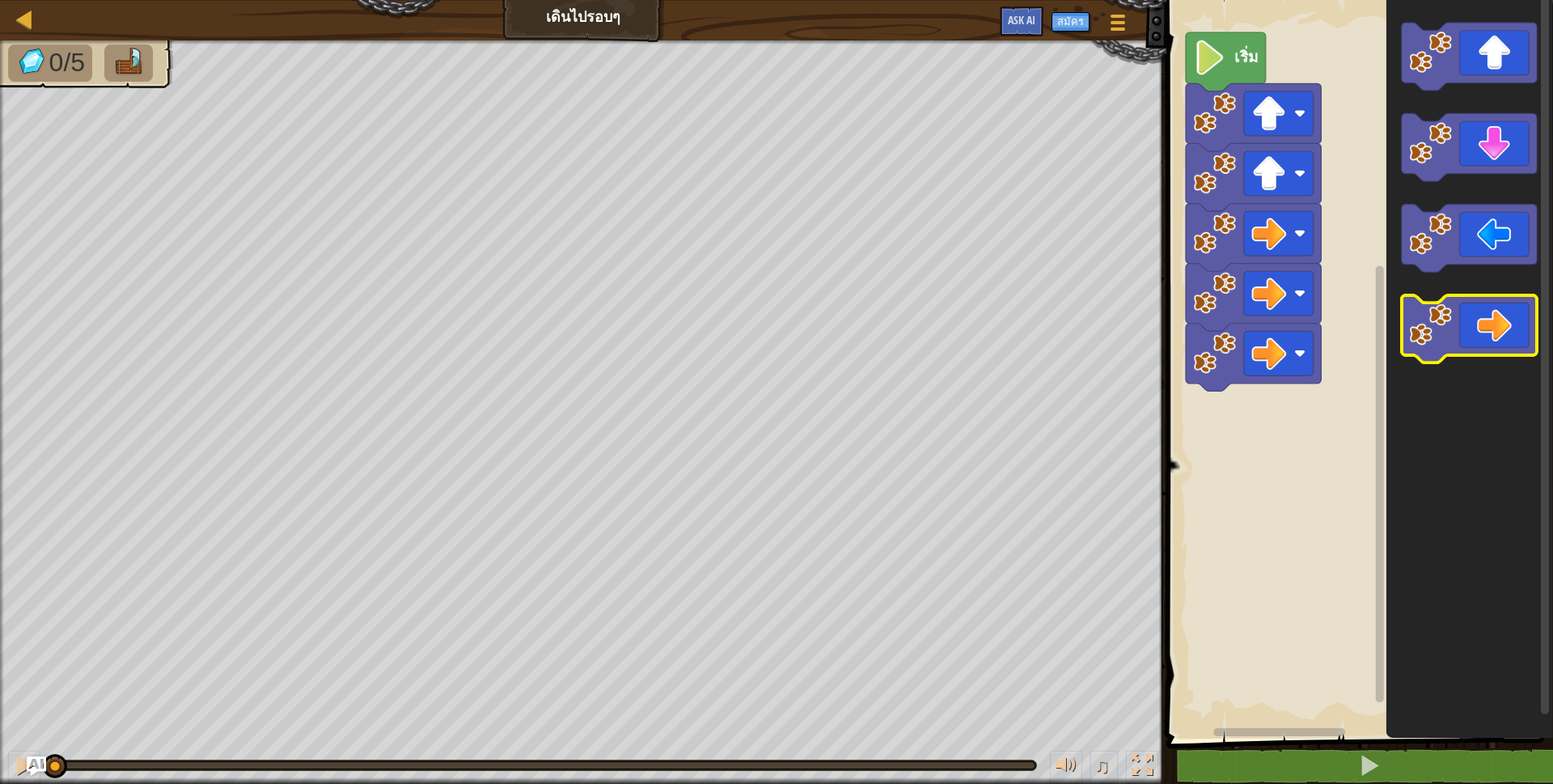
click at [1536, 321] on icon "พื้นที่ทำงาน Blockly" at bounding box center [1470, 329] width 135 height 68
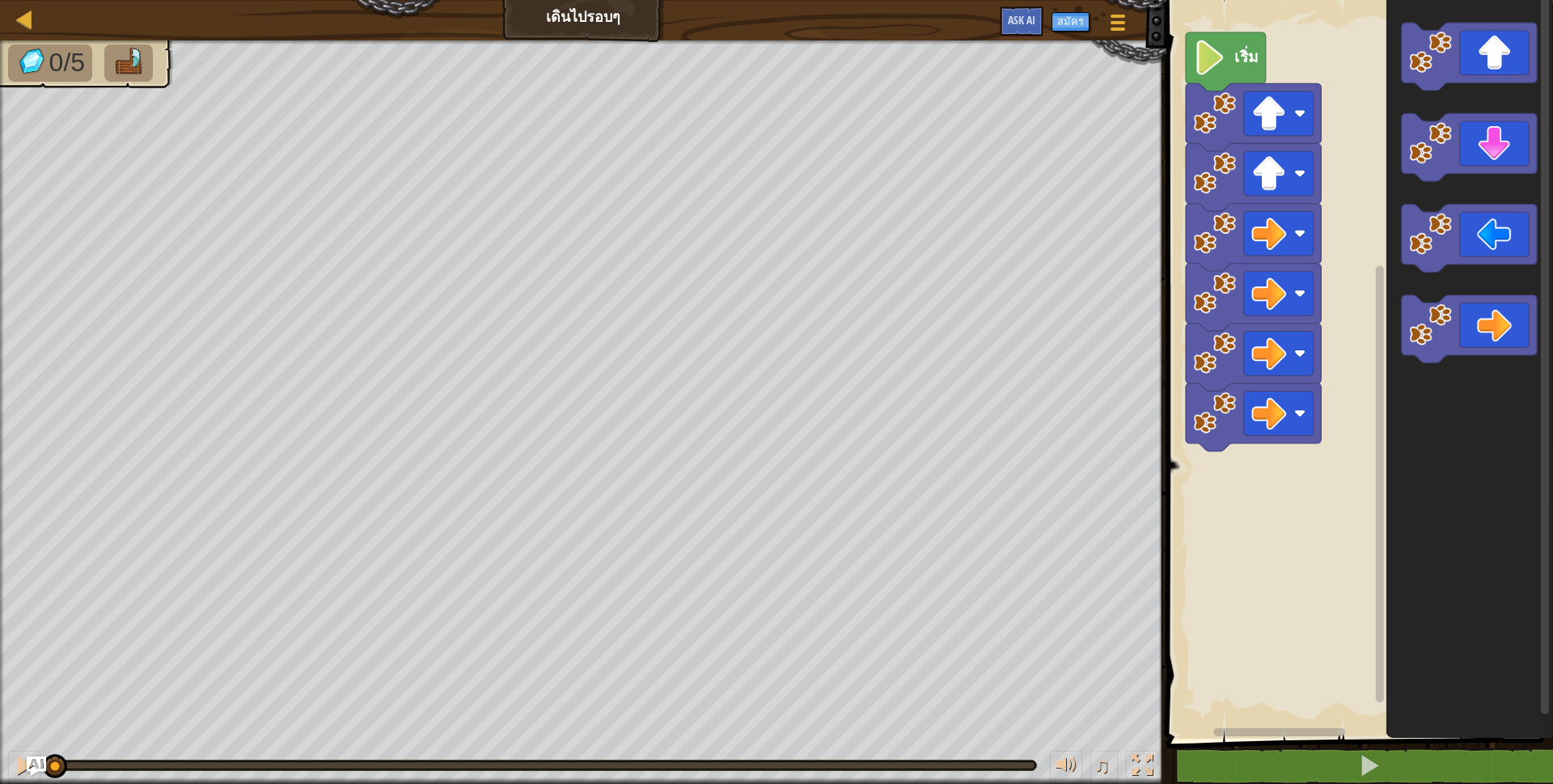
click at [1501, 147] on icon "พื้นที่ทำงาน Blockly" at bounding box center [1470, 147] width 135 height 68
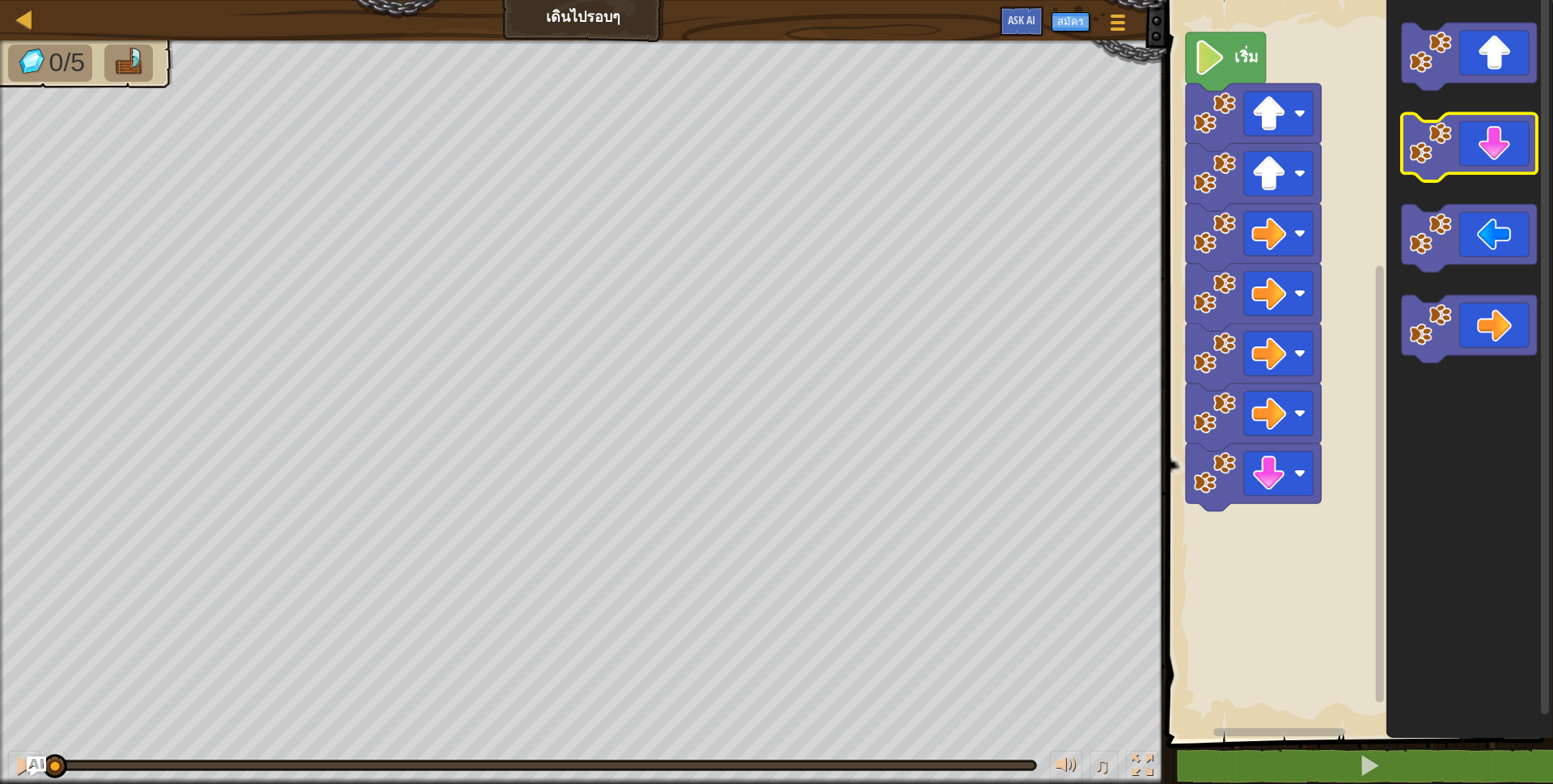
click at [1501, 147] on icon "พื้นที่ทำงาน Blockly" at bounding box center [1470, 147] width 135 height 68
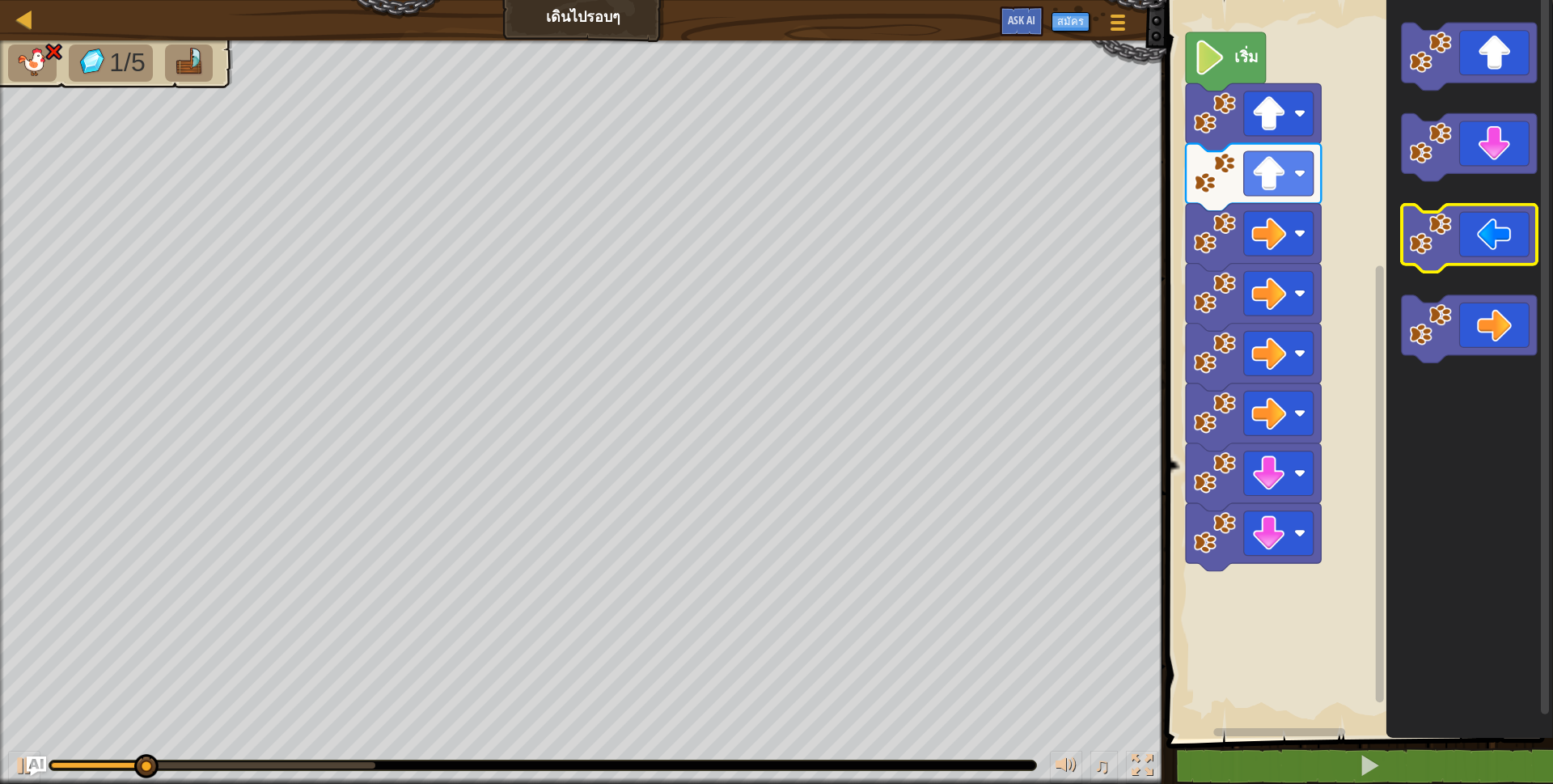
click at [1469, 242] on icon "พื้นที่ทำงาน Blockly" at bounding box center [1470, 238] width 135 height 68
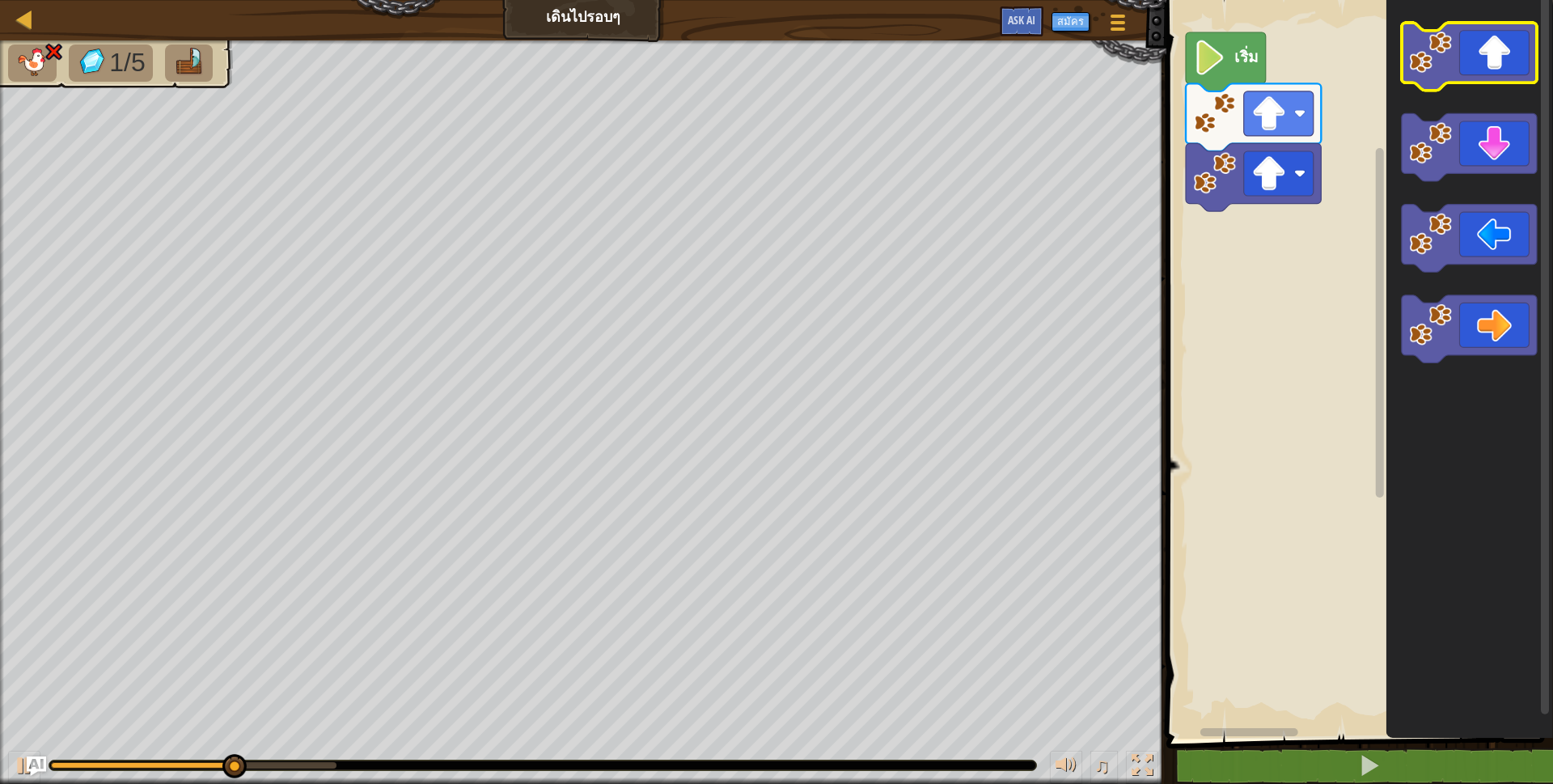
click at [1480, 32] on icon "พื้นที่ทำงาน Blockly" at bounding box center [1470, 56] width 135 height 68
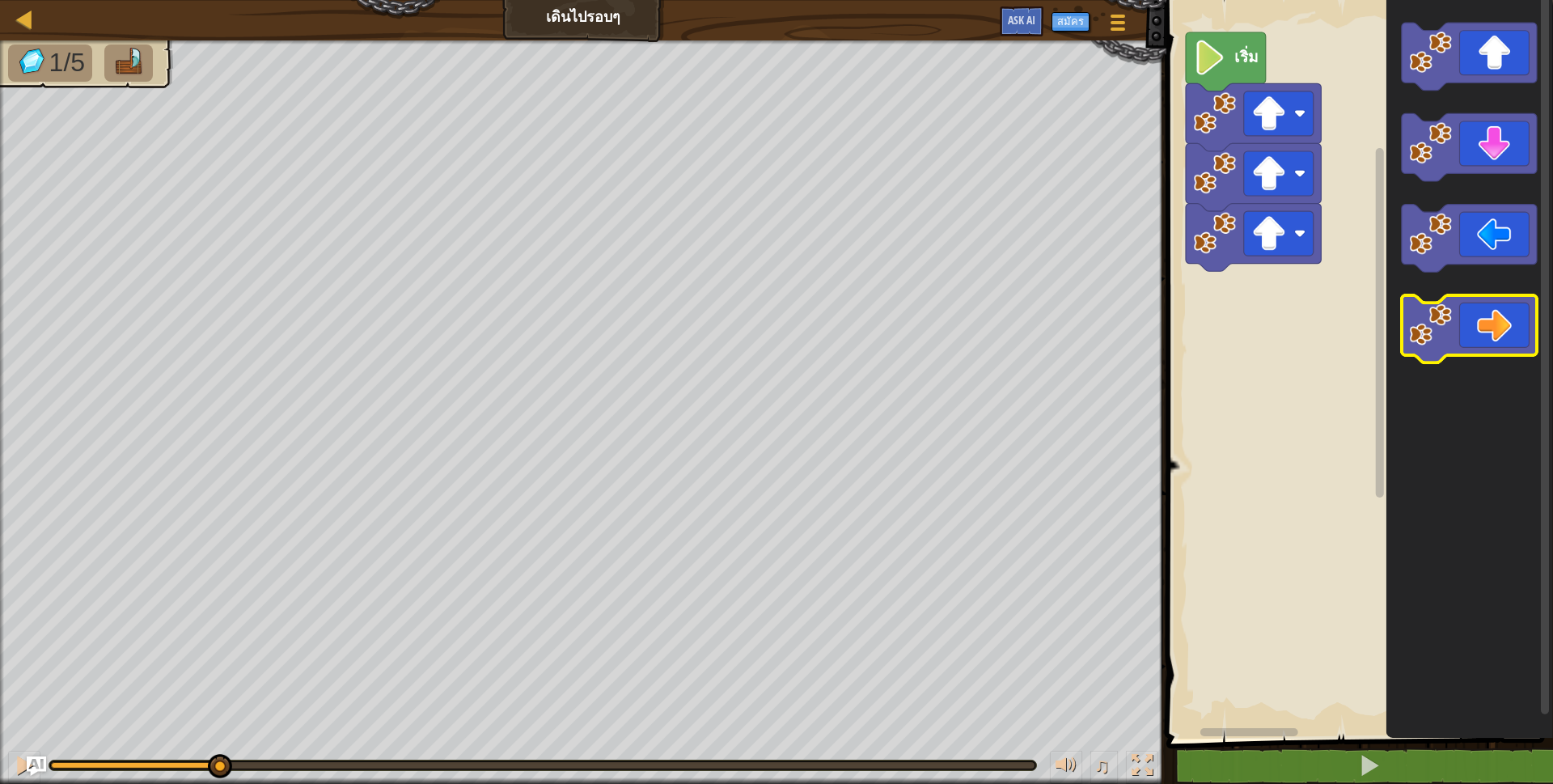
click at [1457, 337] on icon "พื้นที่ทำงาน Blockly" at bounding box center [1470, 329] width 135 height 68
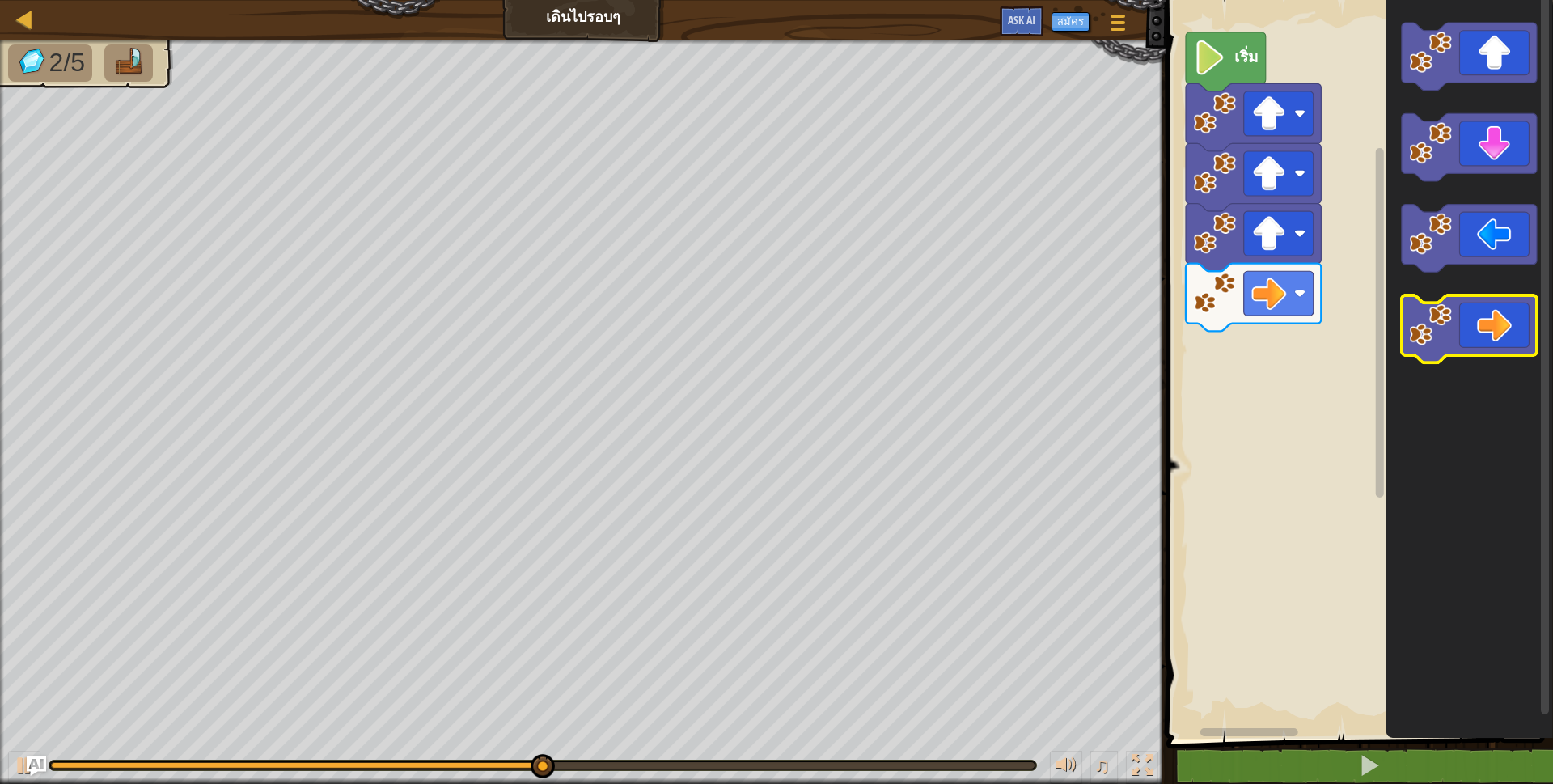
click at [1447, 343] on image "พื้นที่ทำงาน Blockly" at bounding box center [1430, 324] width 43 height 43
click at [1447, 344] on image "พื้นที่ทำงาน Blockly" at bounding box center [1430, 324] width 43 height 43
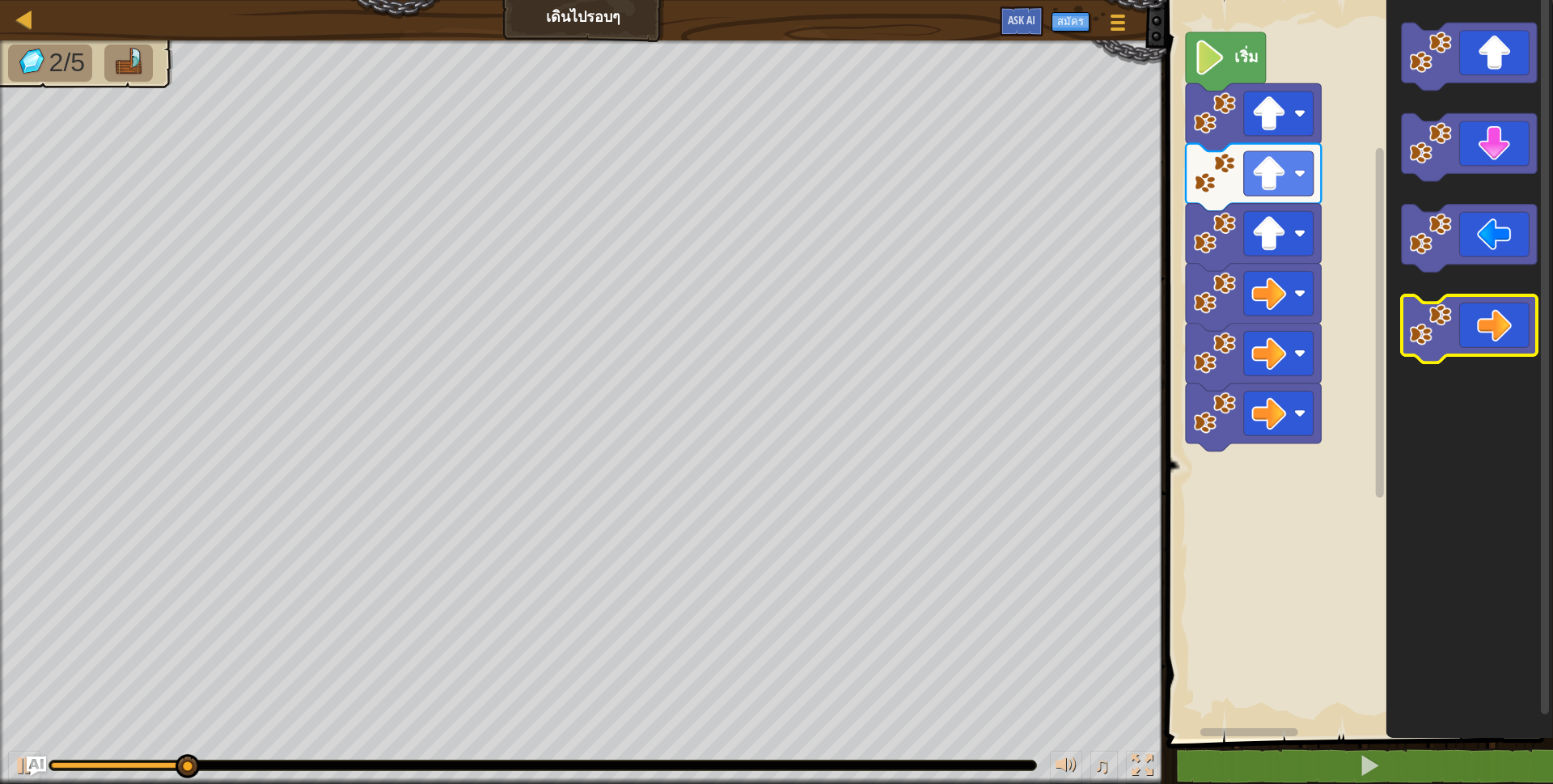
click at [1436, 335] on image "พื้นที่ทำงาน Blockly" at bounding box center [1430, 324] width 43 height 43
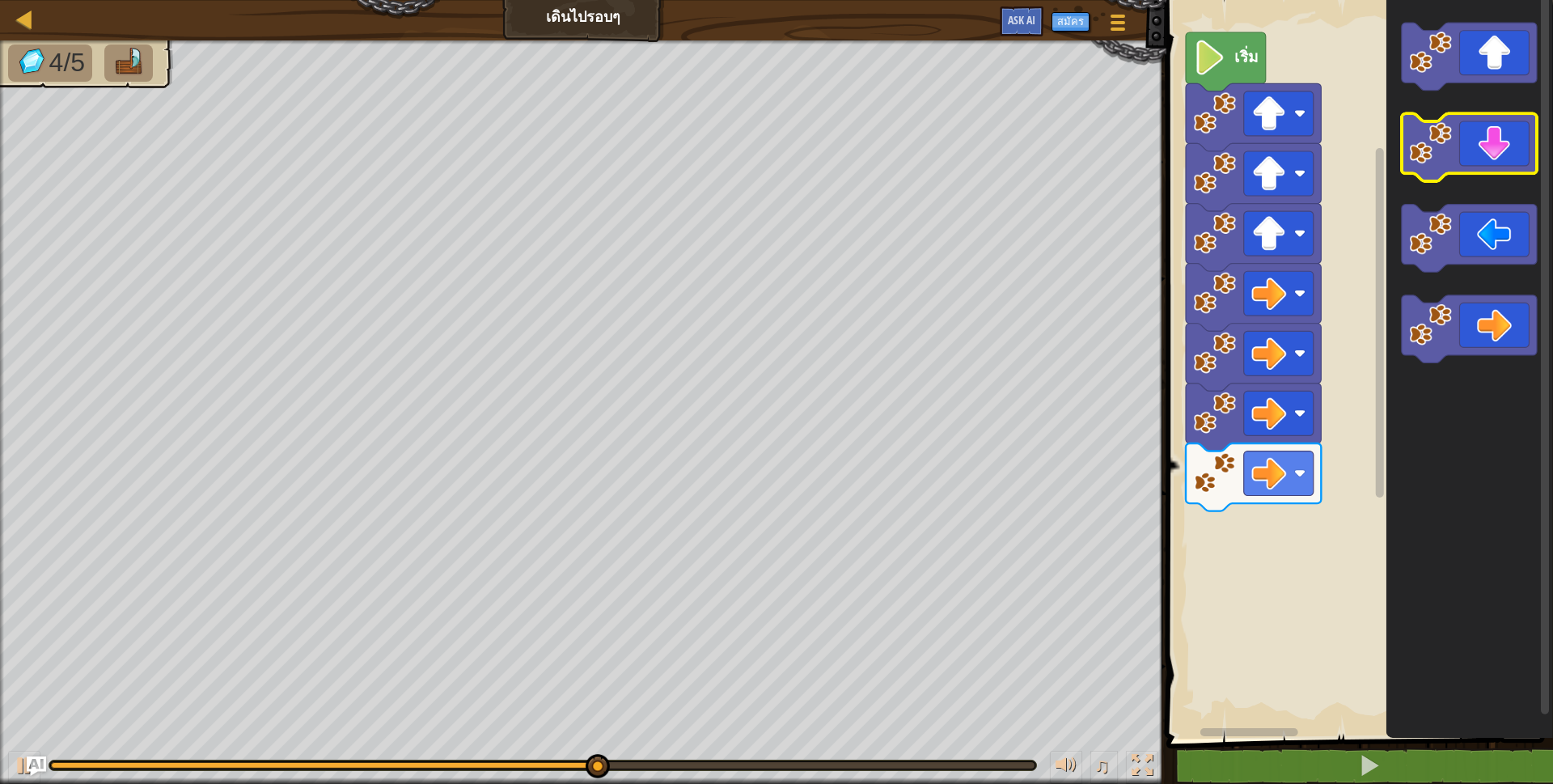
click at [1470, 140] on icon "พื้นที่ทำงาน Blockly" at bounding box center [1470, 147] width 135 height 68
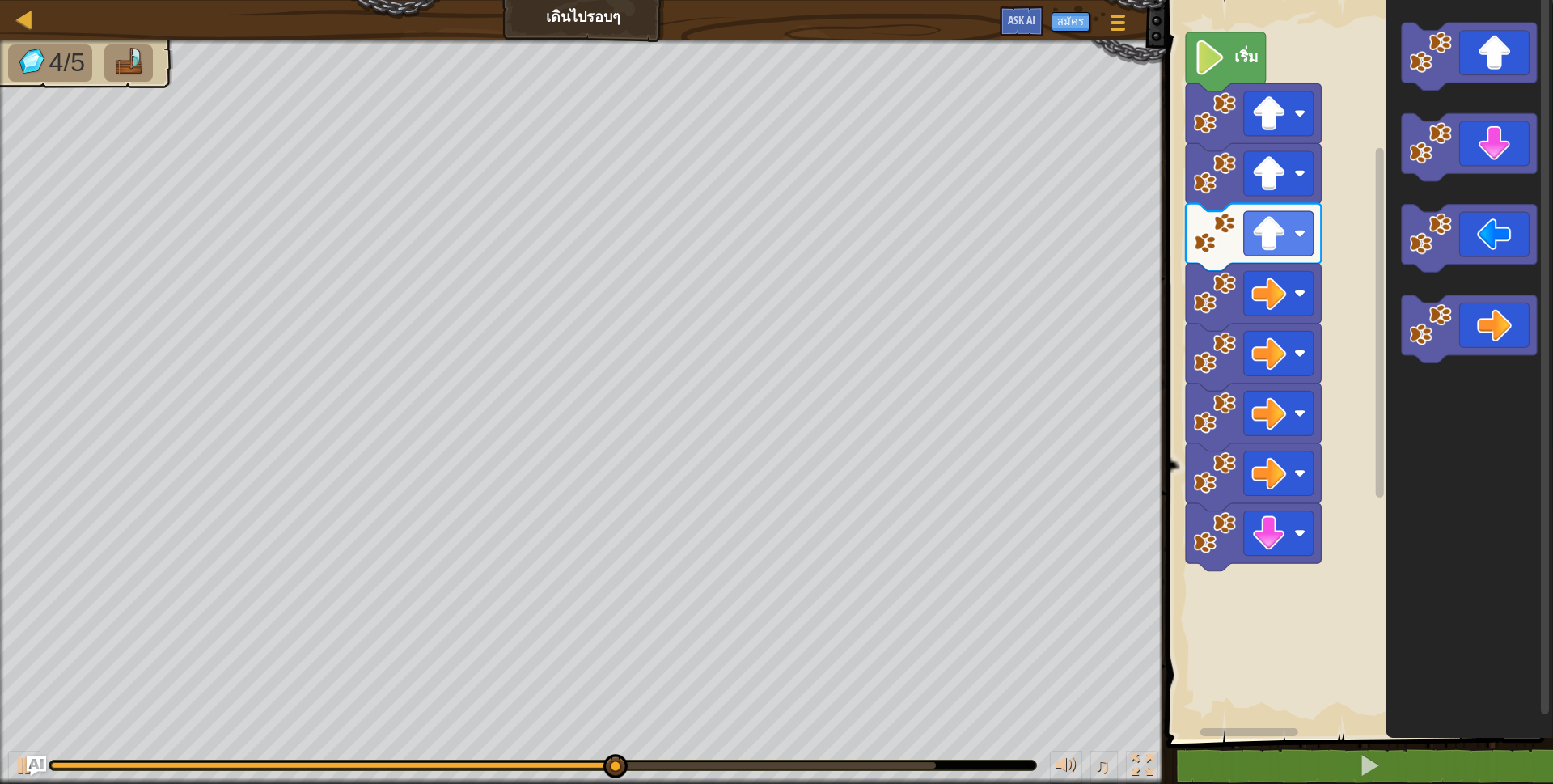
click at [1396, 147] on icon "พื้นที่ทำงาน Blockly" at bounding box center [1469, 365] width 167 height 747
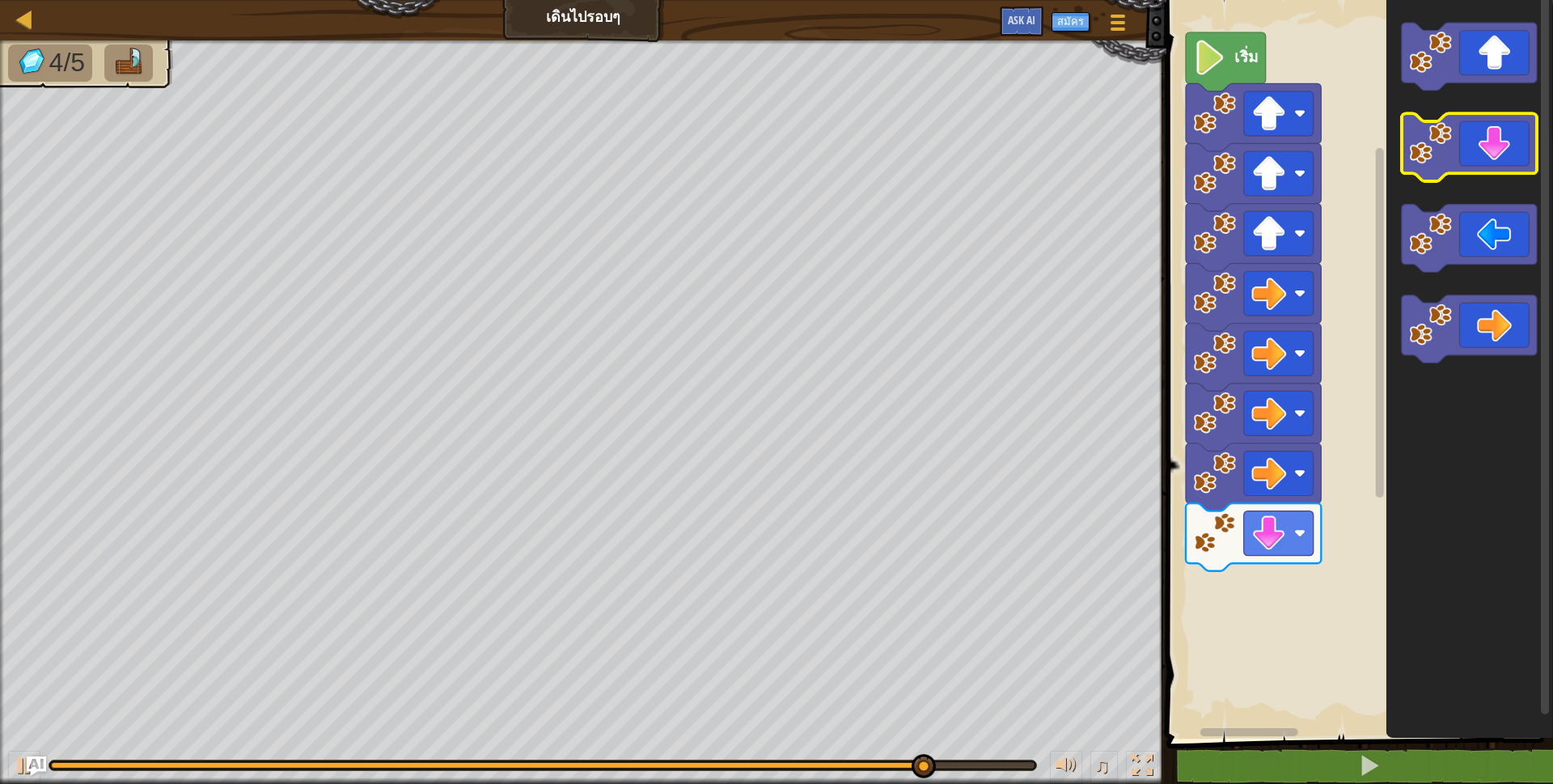
click at [1486, 146] on icon "พื้นที่ทำงาน Blockly" at bounding box center [1470, 147] width 135 height 68
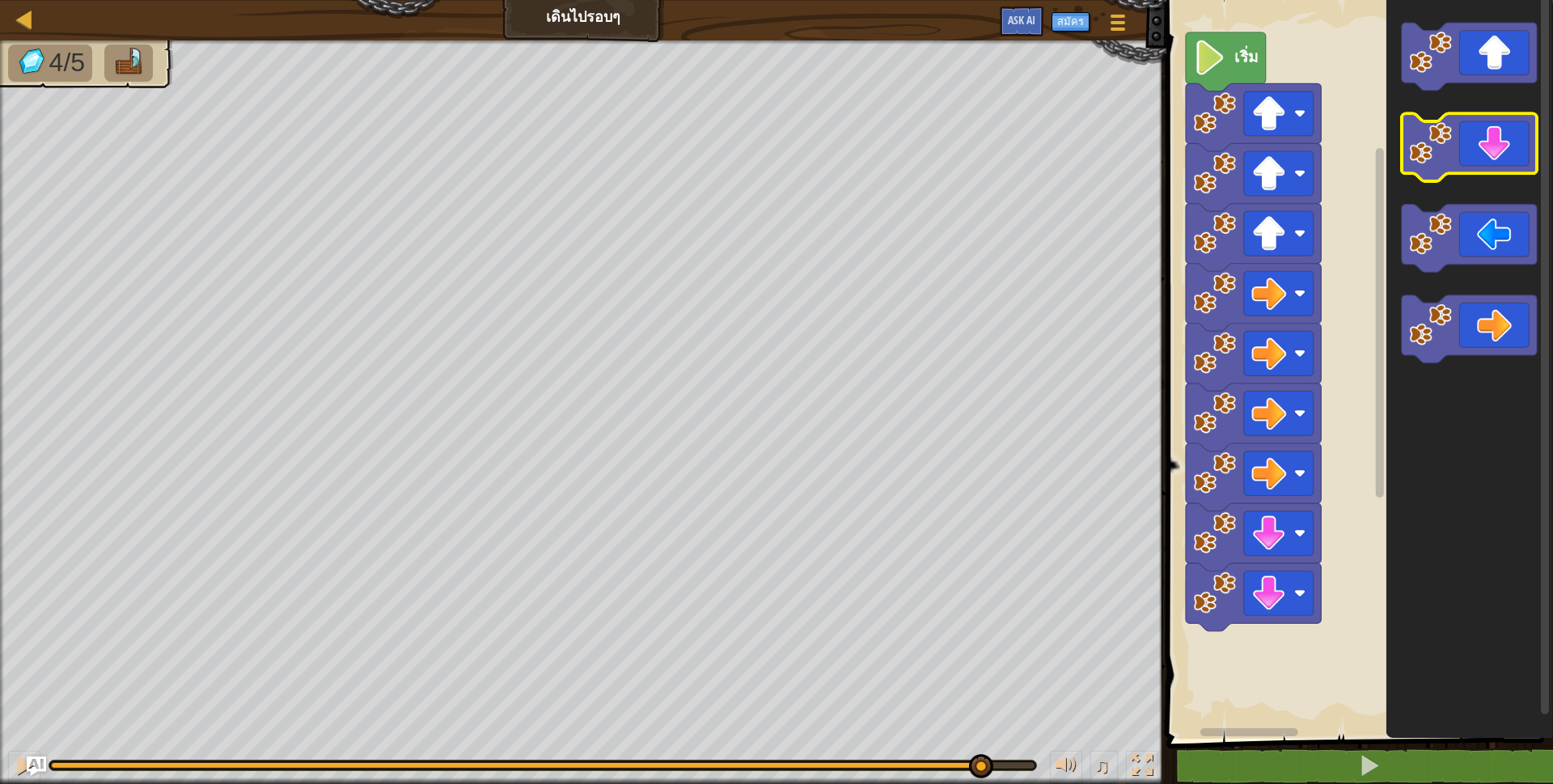
click at [1486, 146] on icon "พื้นที่ทำงาน Blockly" at bounding box center [1470, 147] width 135 height 68
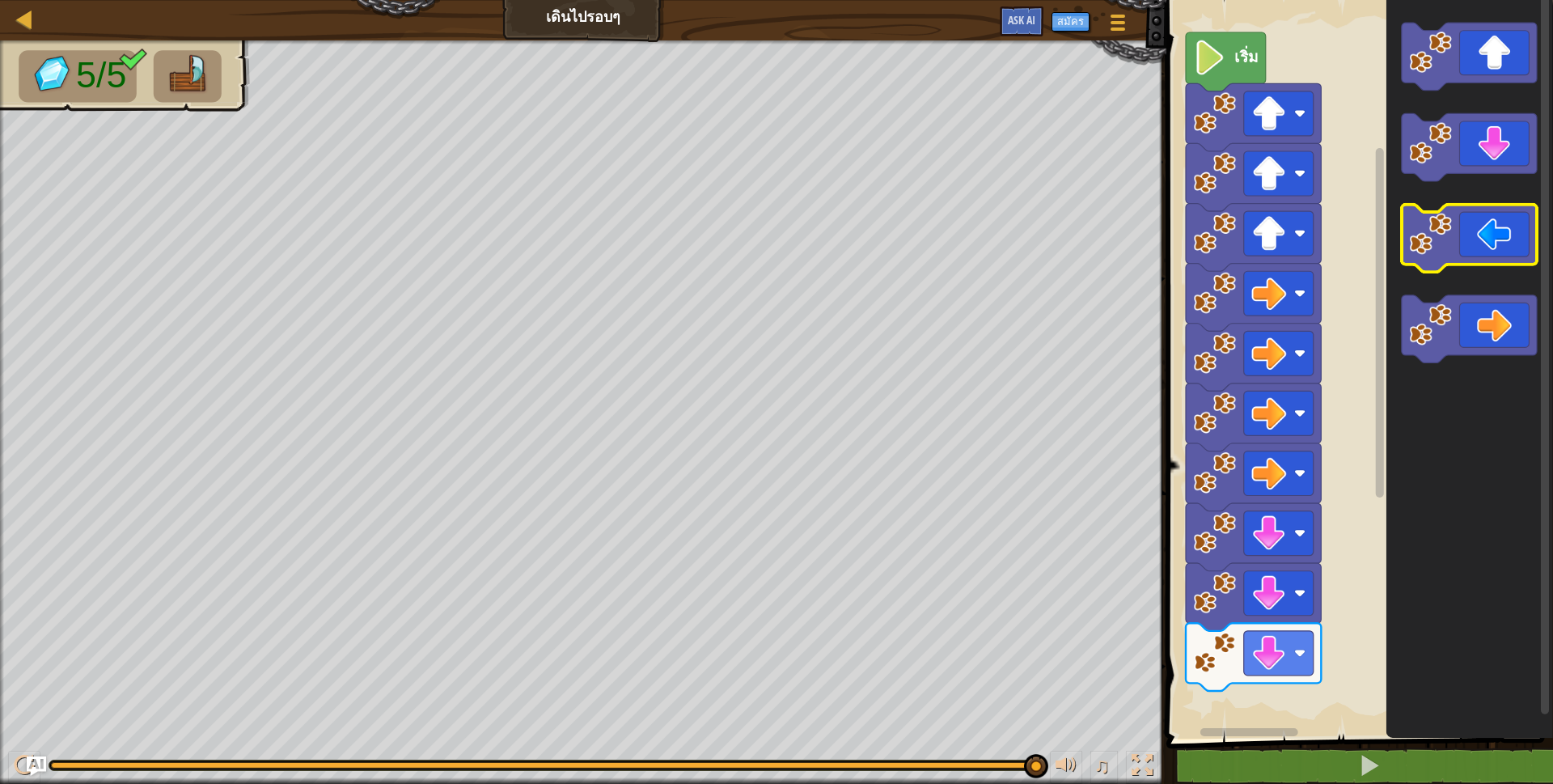
click at [1474, 237] on icon "พื้นที่ทำงาน Blockly" at bounding box center [1470, 238] width 135 height 68
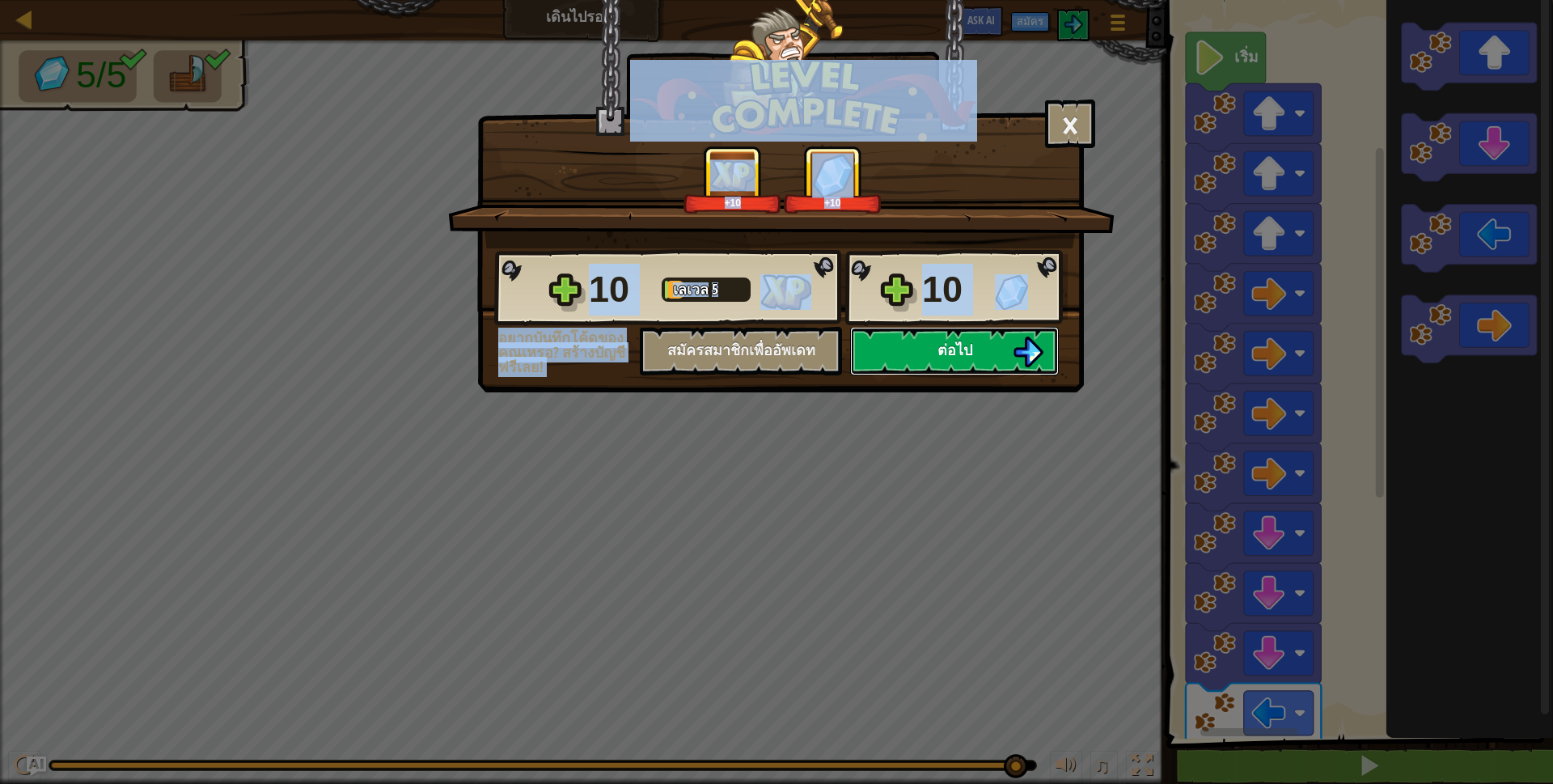
click at [977, 343] on button "ต่อไป" at bounding box center [955, 351] width 209 height 49
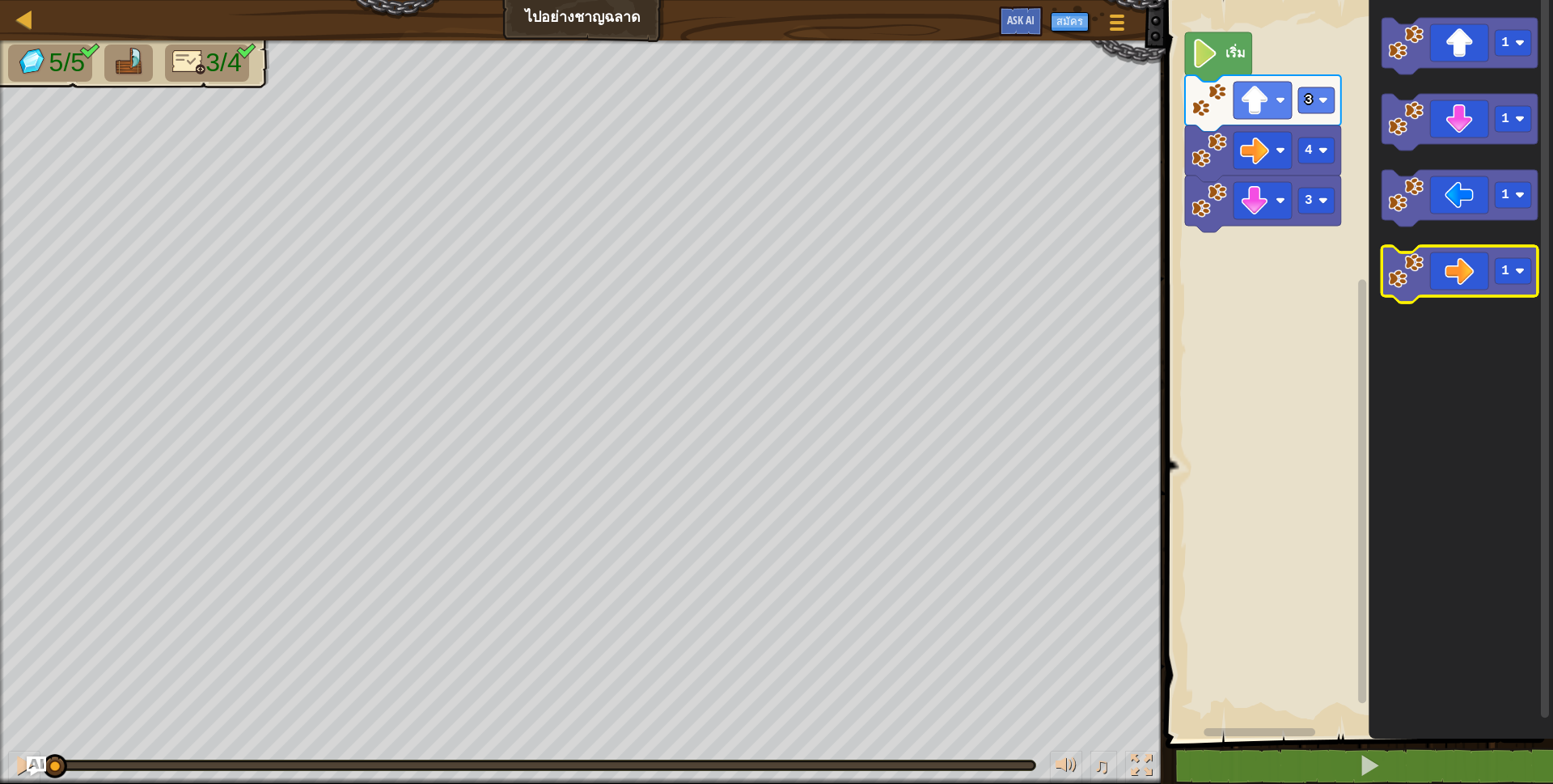
click at [1460, 191] on icon "พื้นที่ทำงาน Blockly" at bounding box center [1460, 198] width 156 height 56
click at [1465, 193] on icon "พื้นที่ทำงาน Blockly" at bounding box center [1460, 198] width 156 height 56
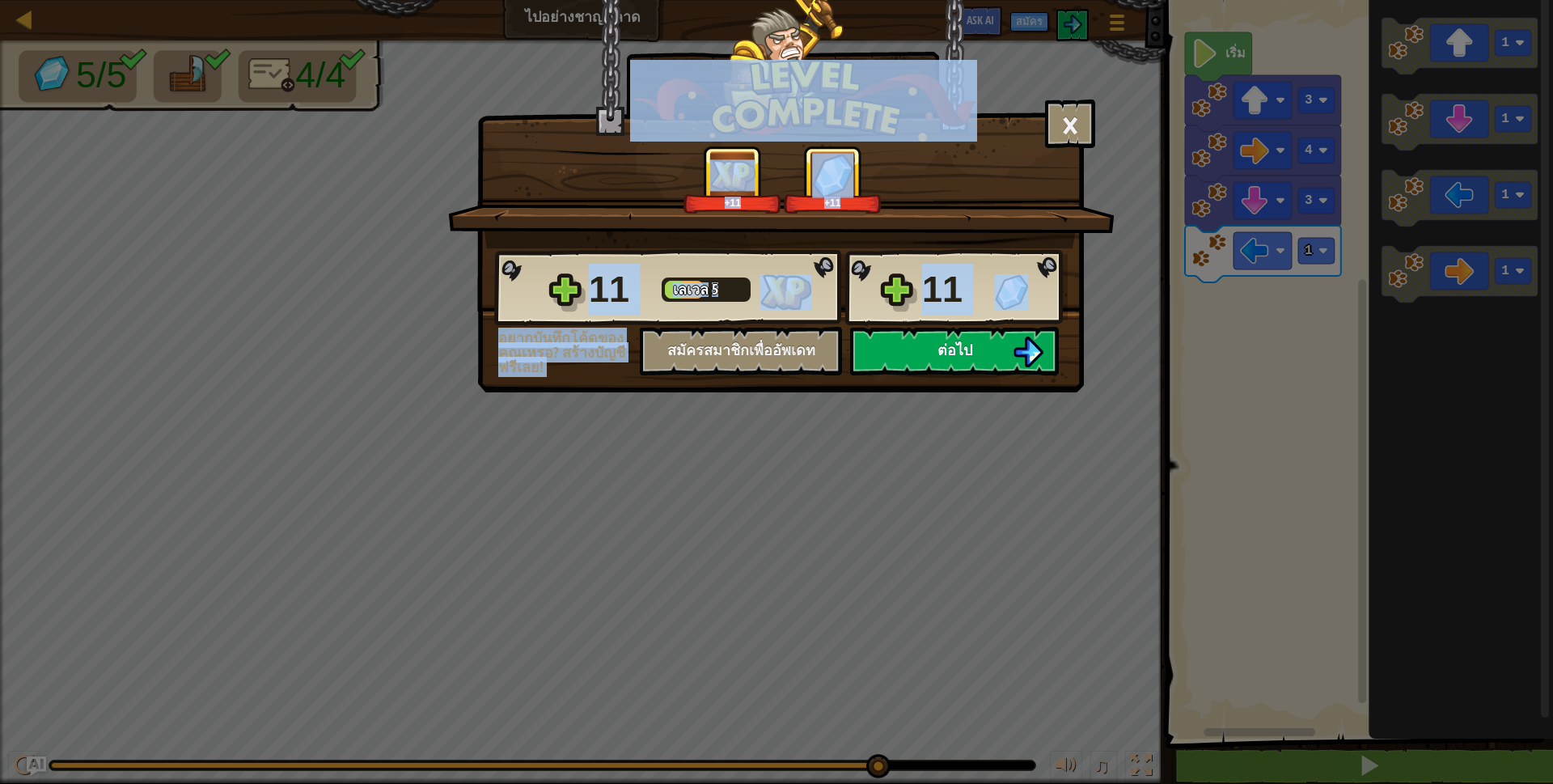
click at [979, 349] on button "ต่อไป" at bounding box center [955, 351] width 209 height 49
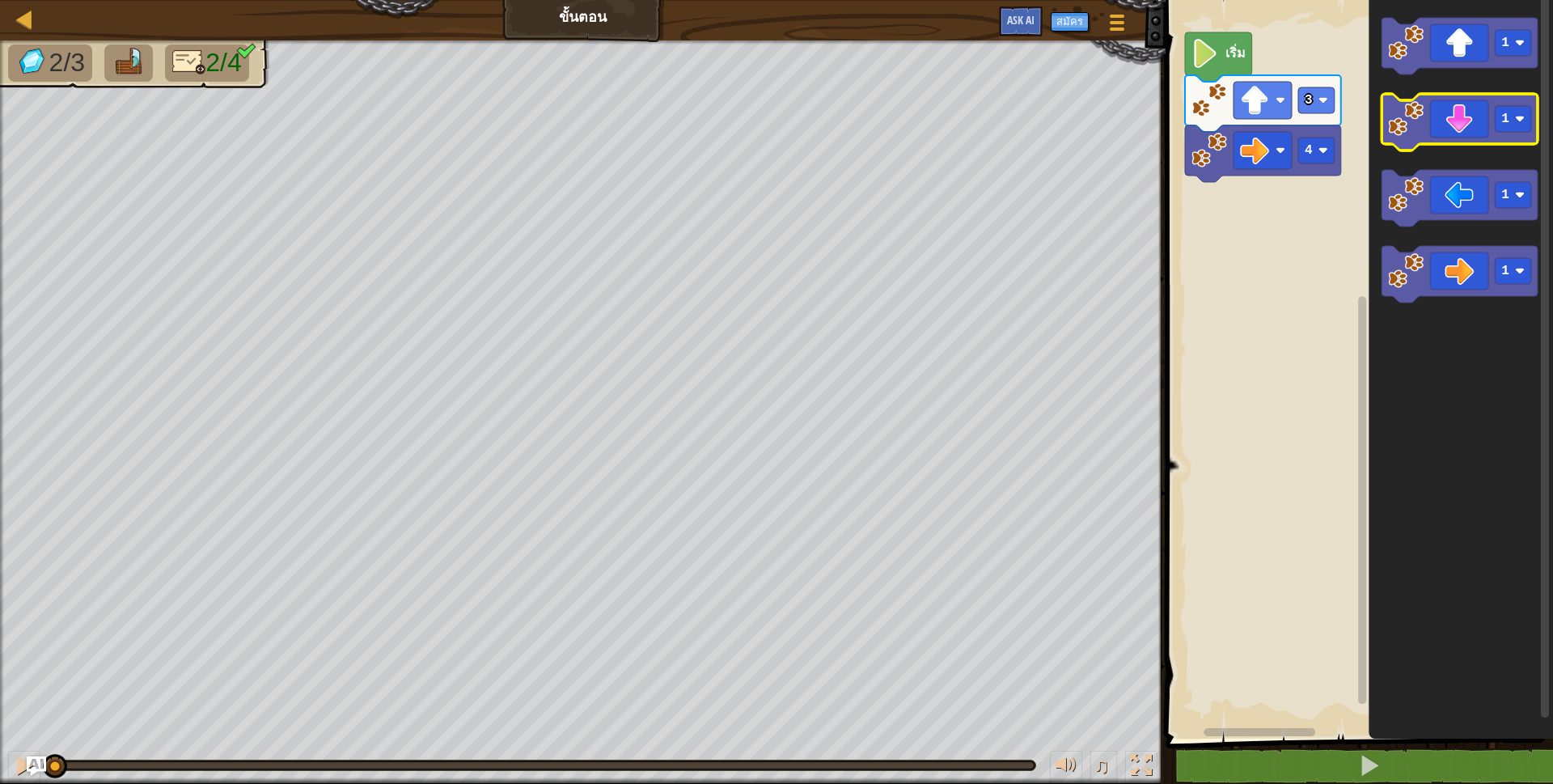
click at [1462, 124] on icon "พื้นที่ทำงาน Blockly" at bounding box center [1460, 121] width 156 height 56
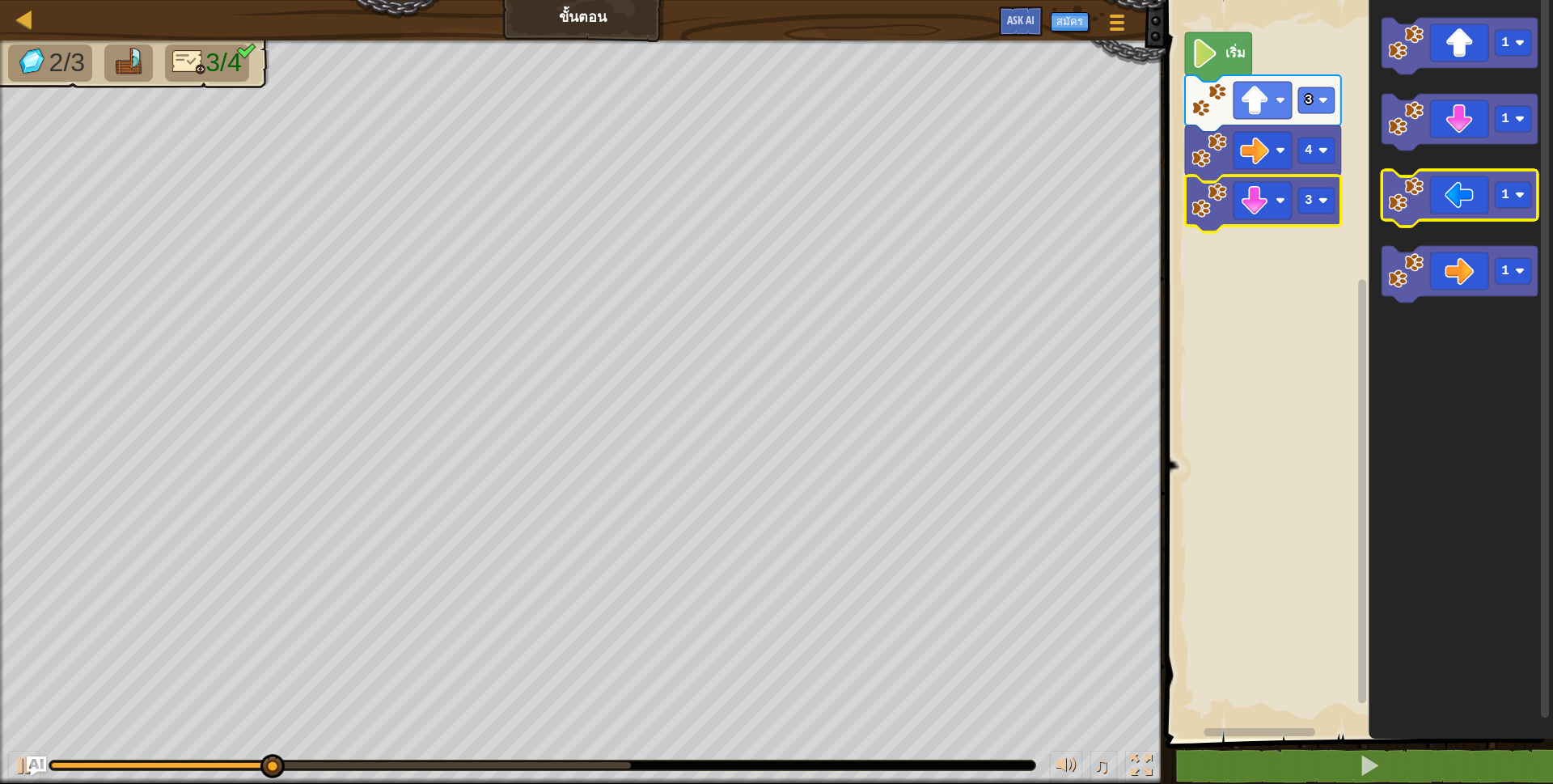
click at [1468, 191] on icon "พื้นที่ทำงาน Blockly" at bounding box center [1460, 198] width 156 height 56
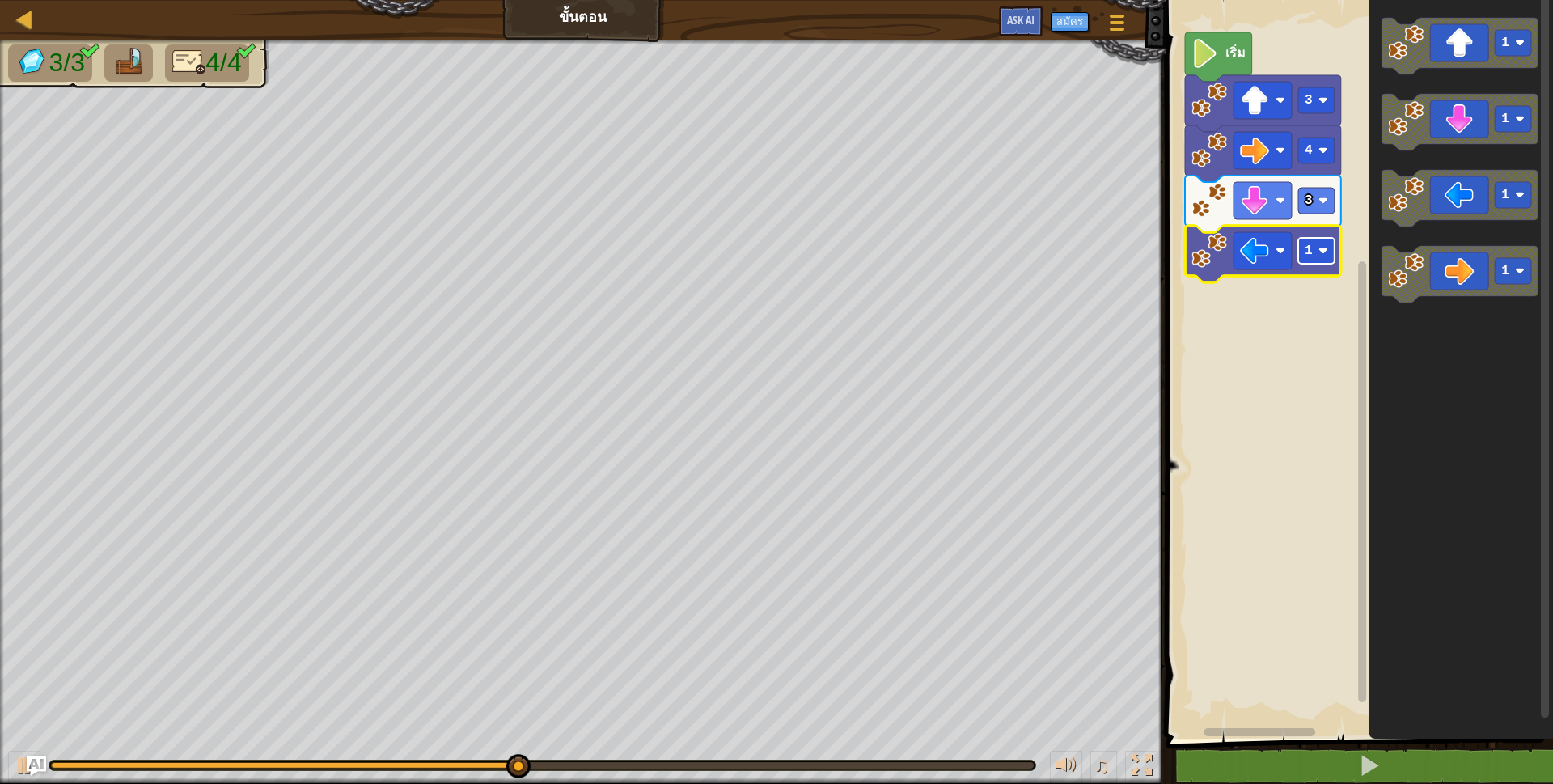
click at [1317, 256] on rect "พื้นที่ทำงาน Blockly" at bounding box center [1316, 250] width 36 height 26
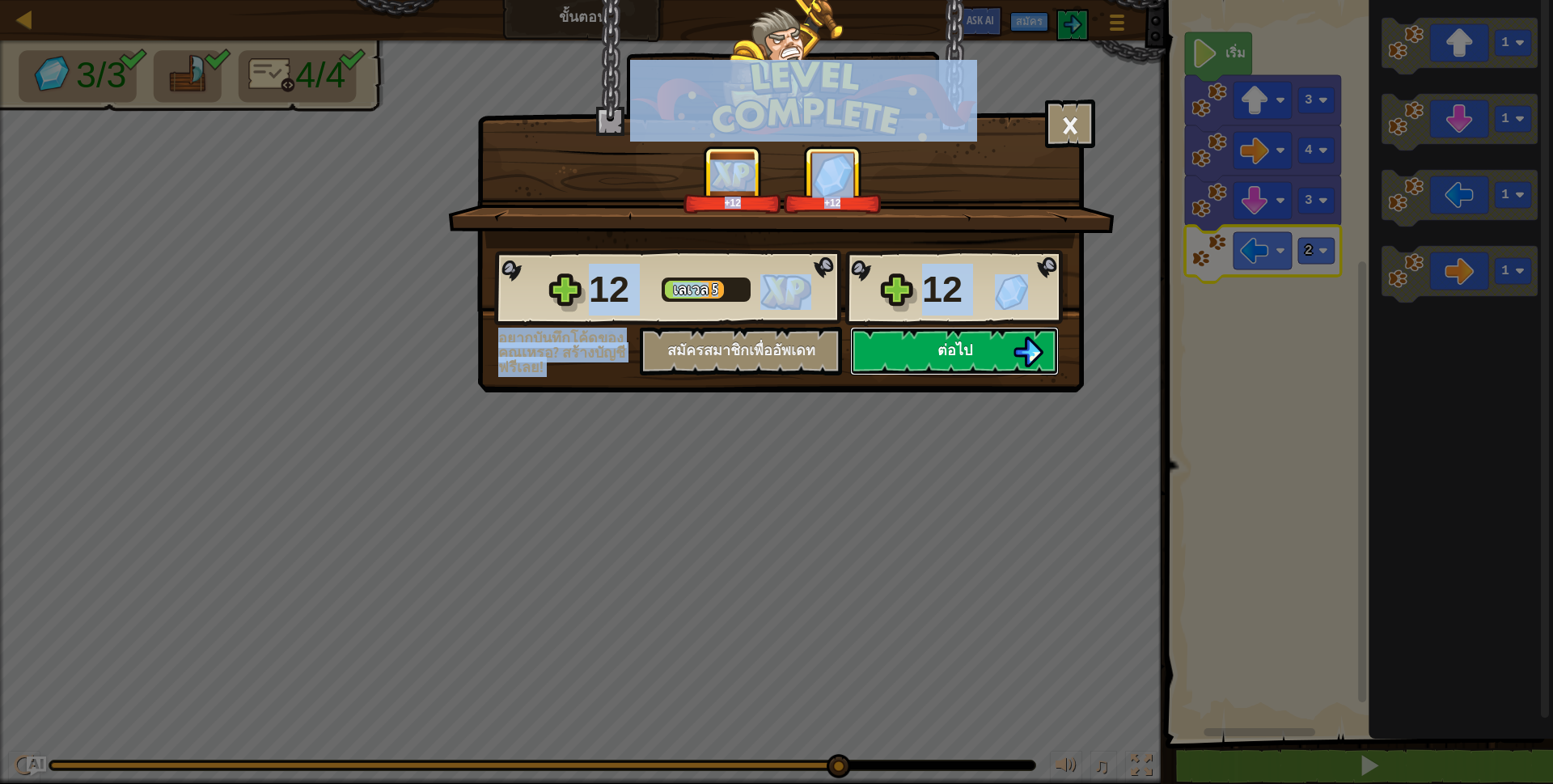
click at [926, 346] on button "ต่อไป" at bounding box center [955, 351] width 209 height 49
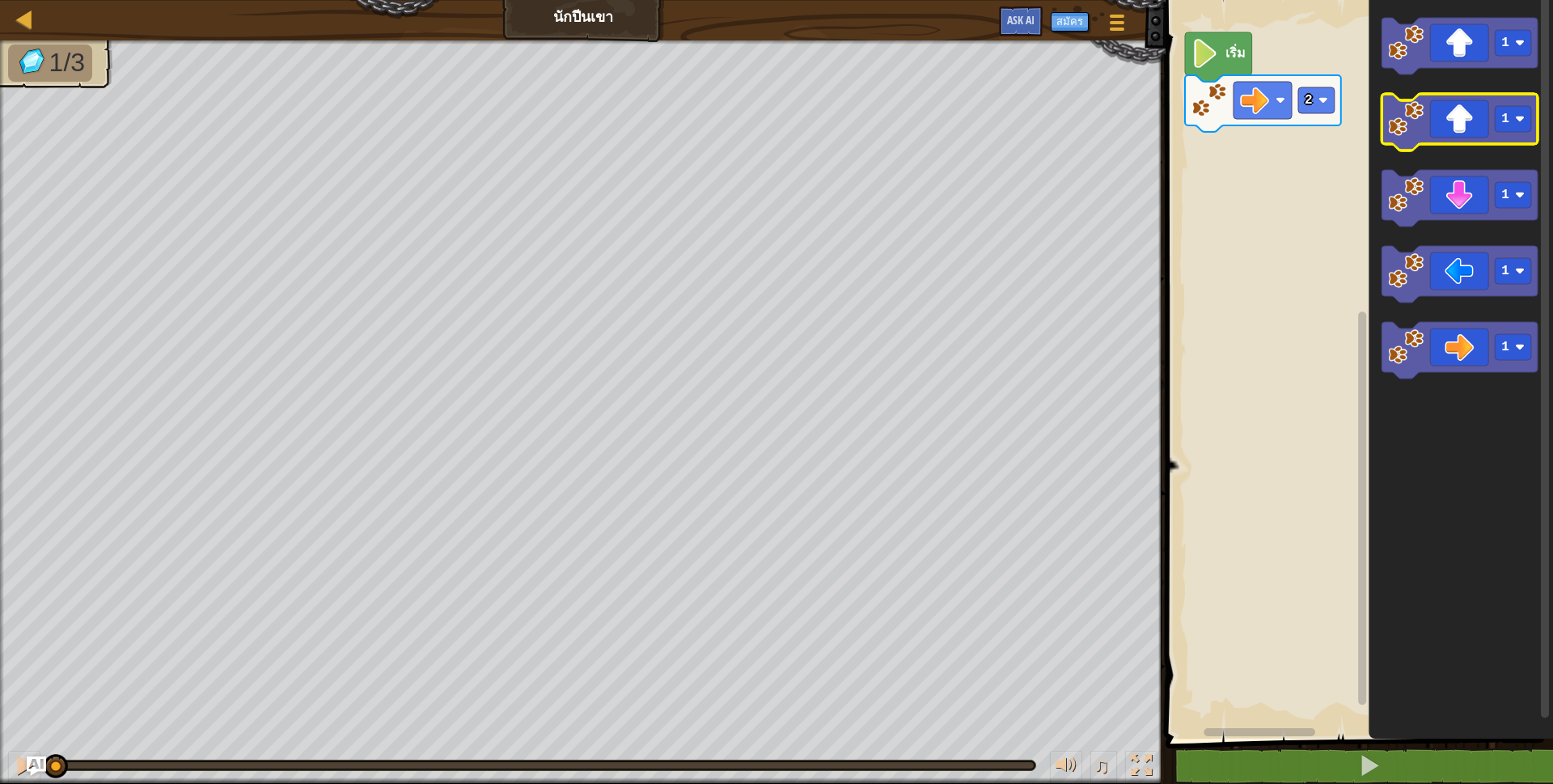
click at [1449, 120] on icon "พื้นที่ทำงาน Blockly" at bounding box center [1460, 121] width 156 height 56
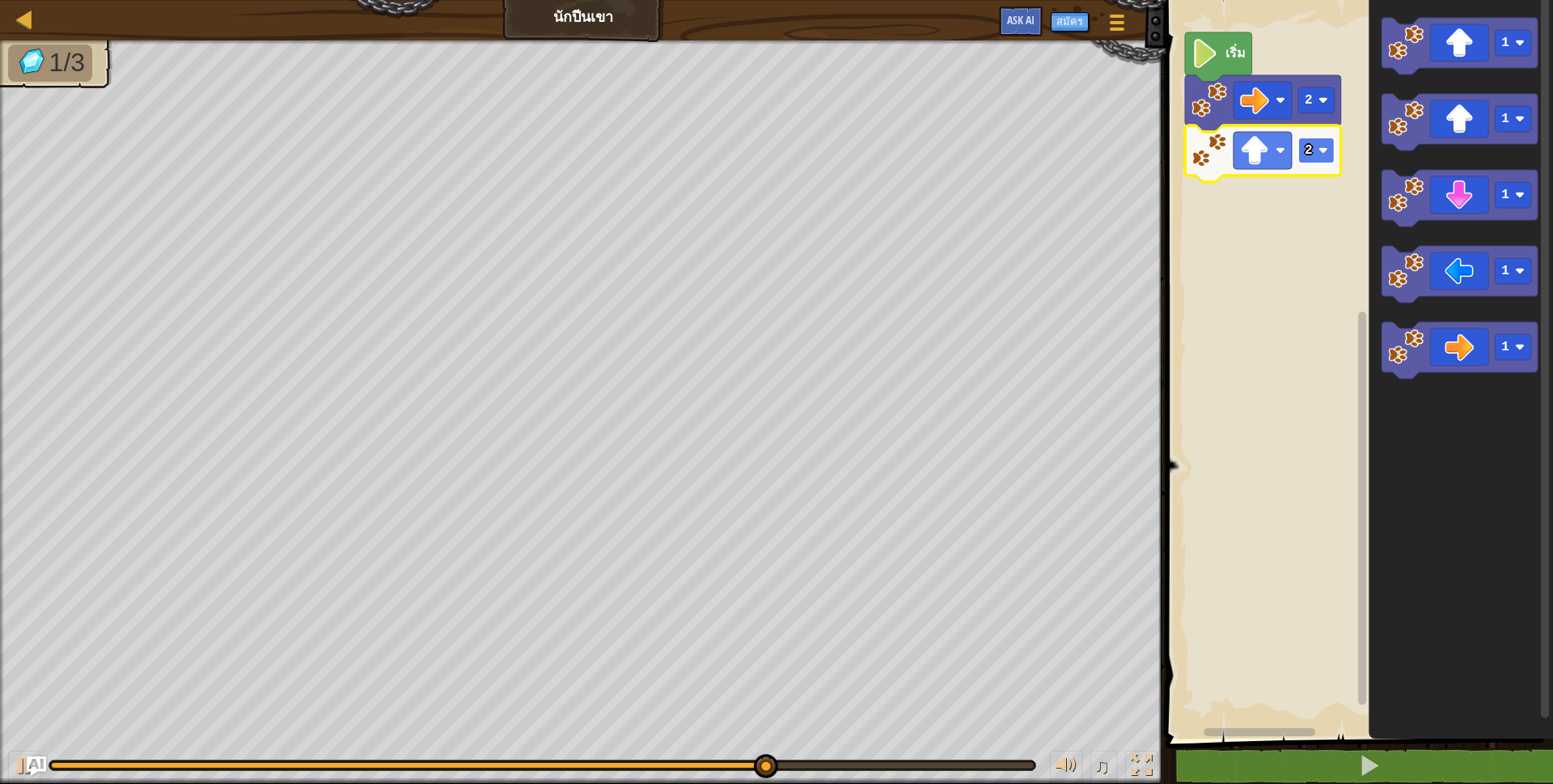
click at [1328, 148] on image "พื้นที่ทำงาน Blockly" at bounding box center [1324, 151] width 10 height 10
click at [1488, 346] on icon "พื้นที่ทำงาน Blockly" at bounding box center [1460, 349] width 156 height 56
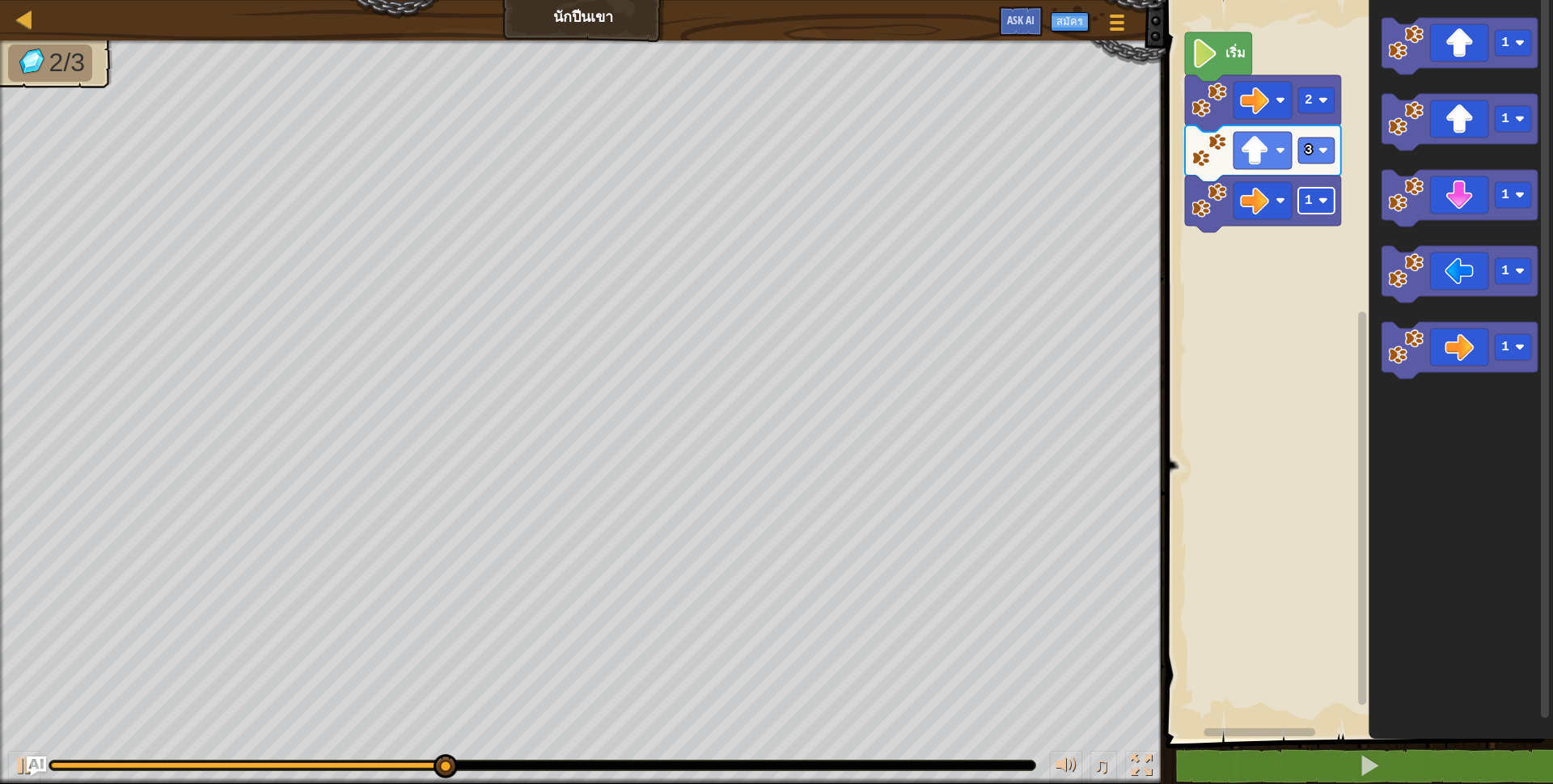
click at [1309, 194] on text "1" at bounding box center [1309, 200] width 8 height 14
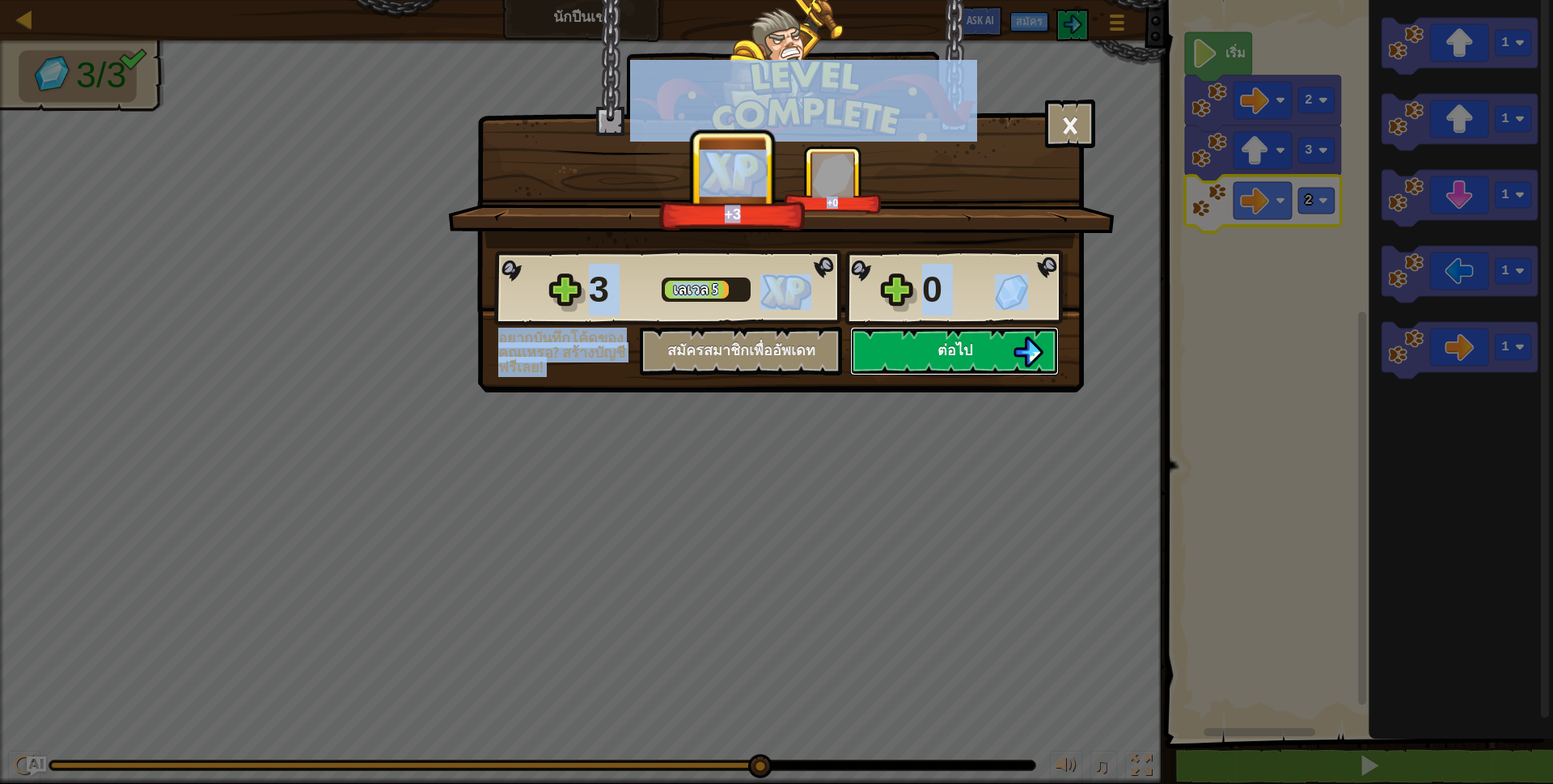
click at [1012, 349] on button "ต่อไป" at bounding box center [955, 351] width 209 height 49
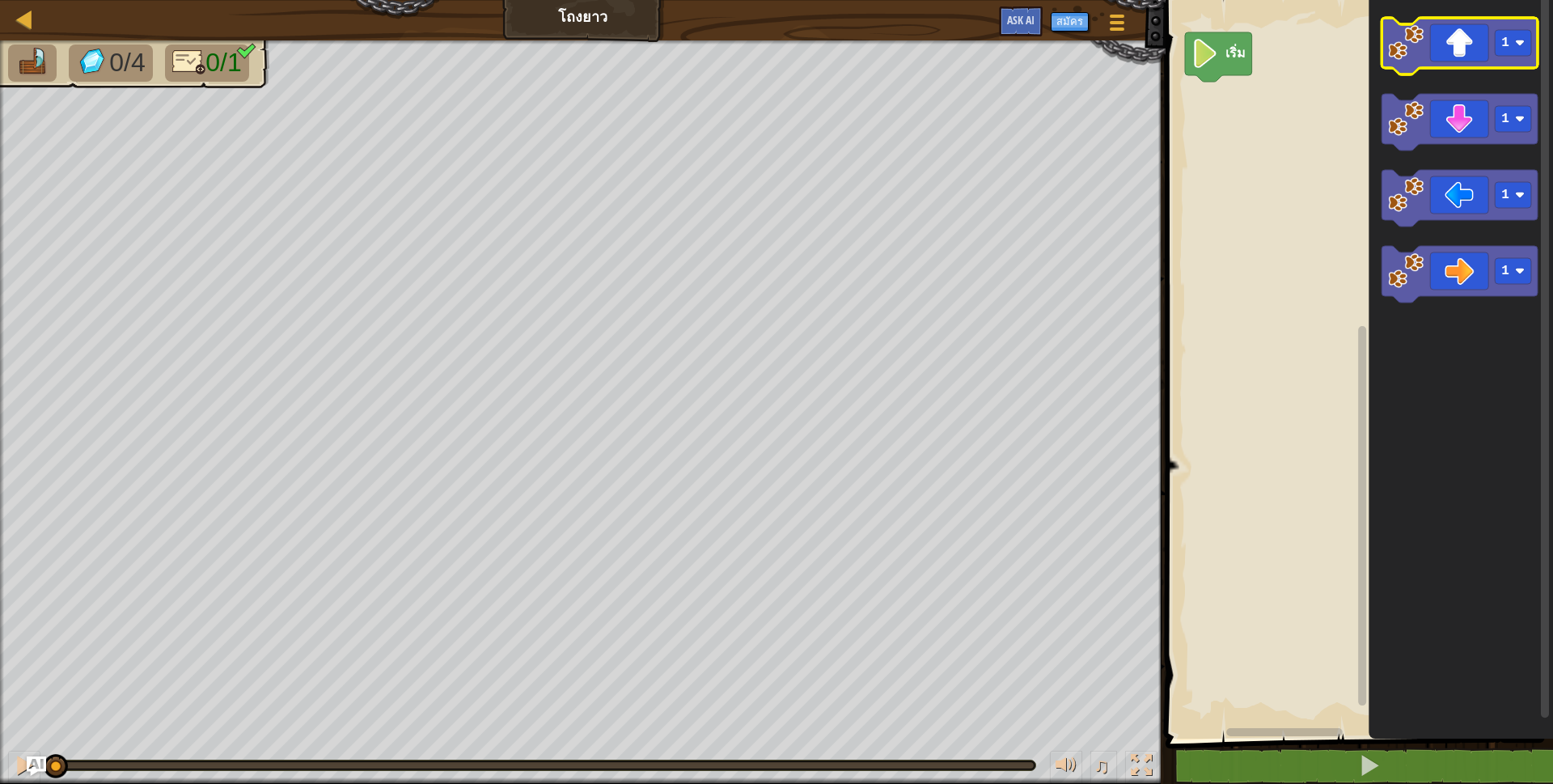
click at [1486, 73] on g "1 1 1 1" at bounding box center [1460, 160] width 156 height 285
click at [1482, 46] on icon "พื้นที่ทำงาน Blockly" at bounding box center [1460, 45] width 156 height 56
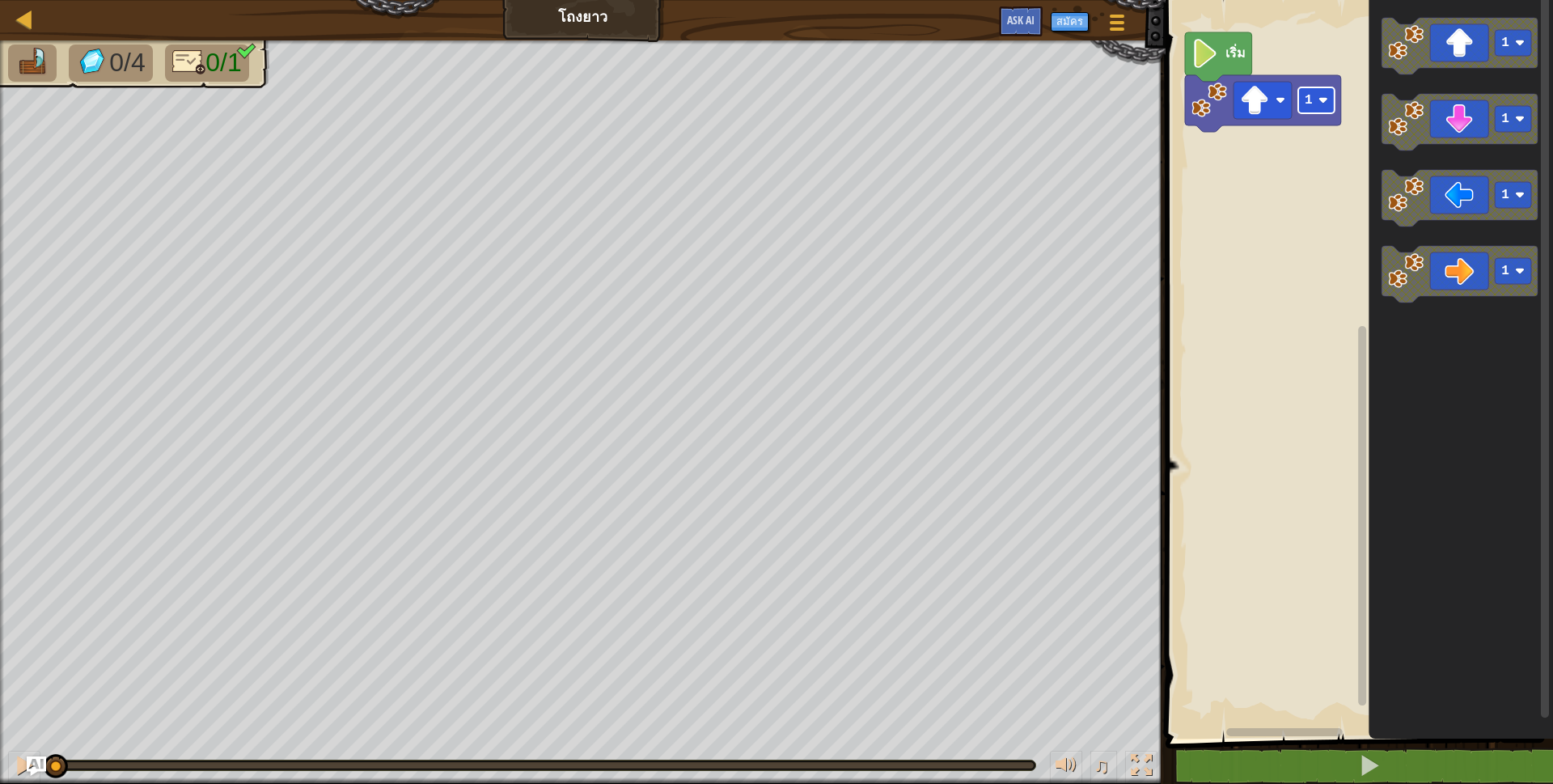
click at [1316, 89] on rect "พื้นที่ทำงาน Blockly" at bounding box center [1316, 100] width 36 height 26
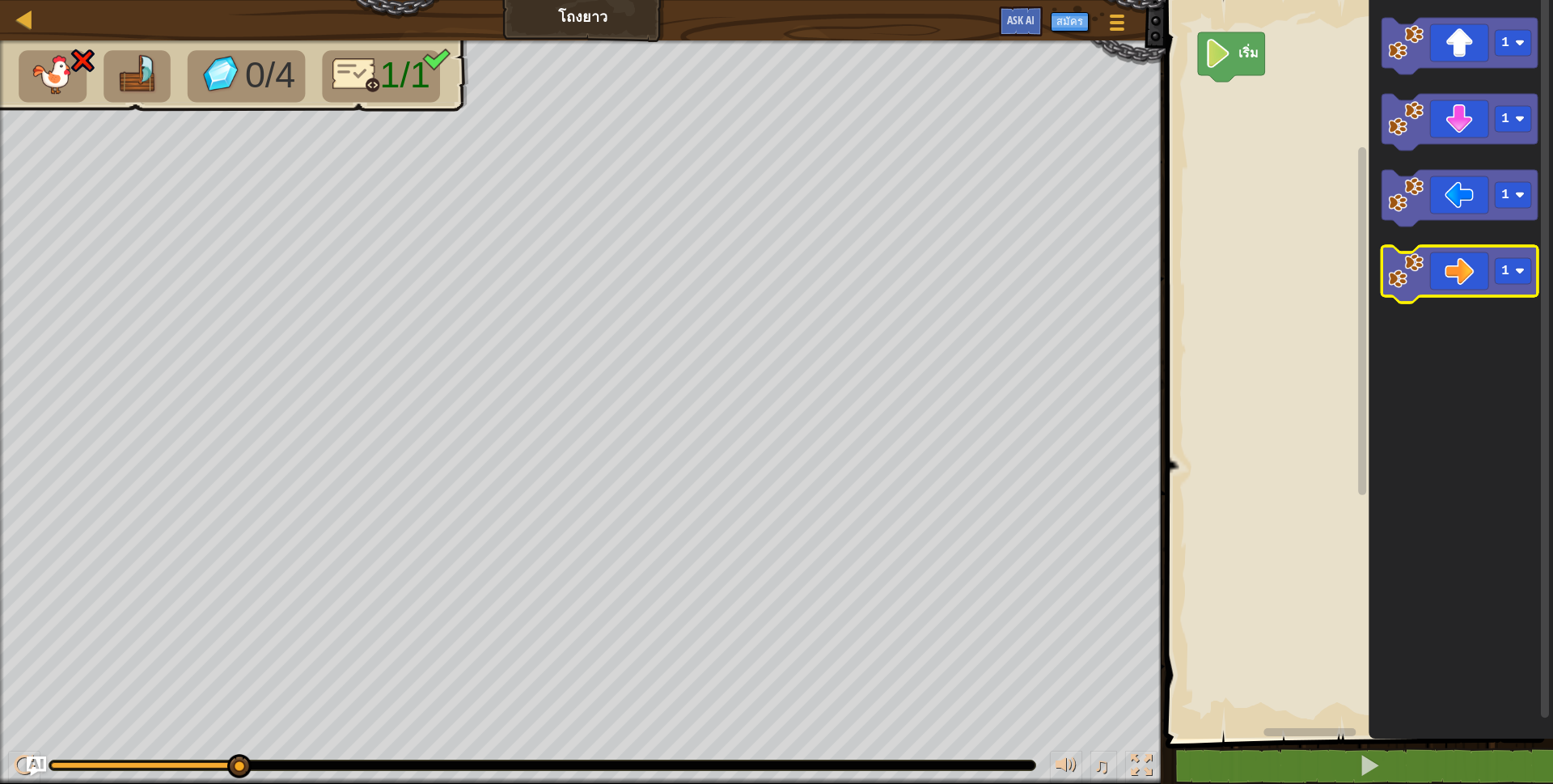
click at [1426, 275] on icon "พื้นที่ทำงาน Blockly" at bounding box center [1460, 274] width 156 height 56
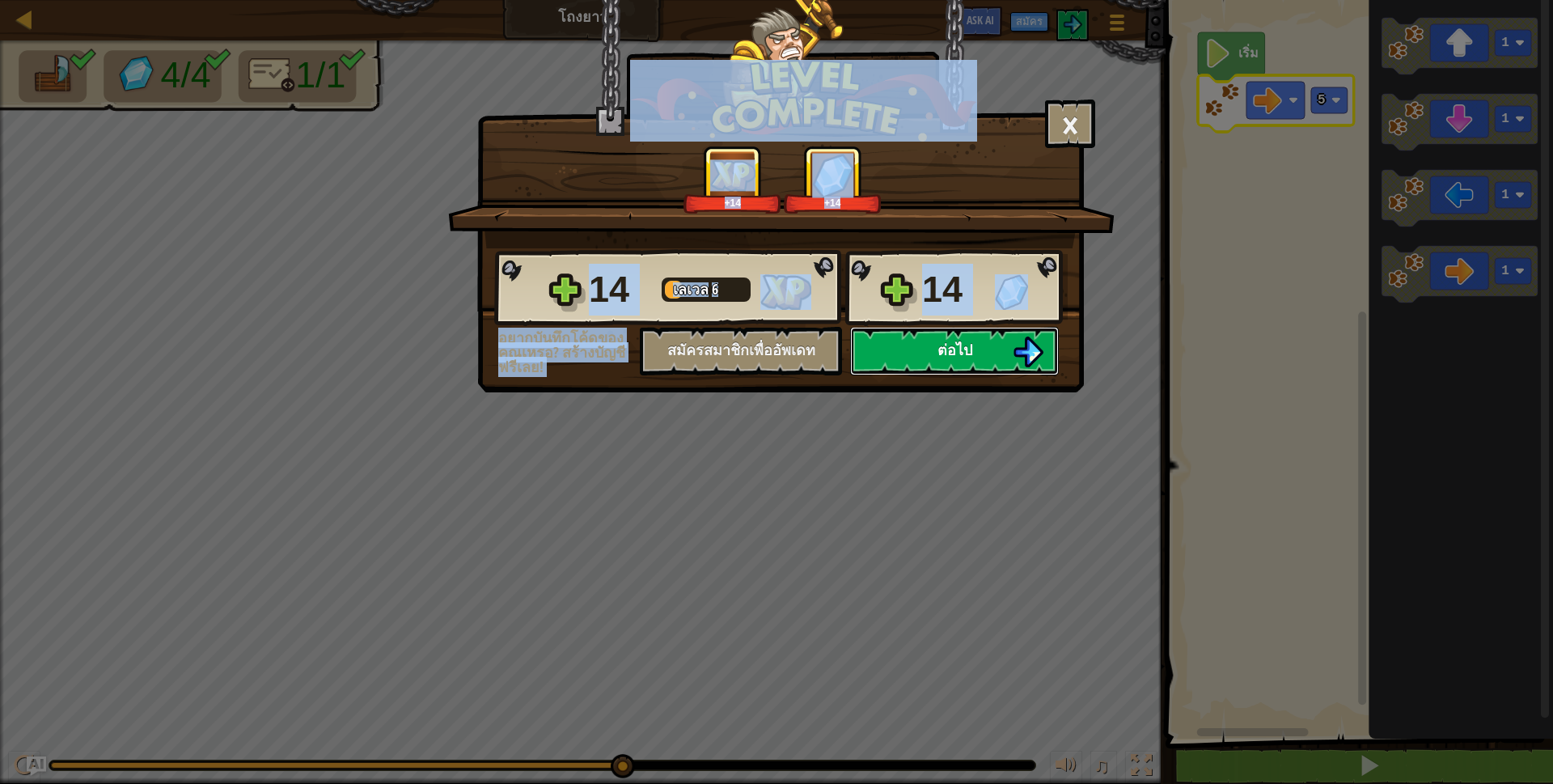
click at [978, 339] on button "ต่อไป" at bounding box center [955, 351] width 209 height 49
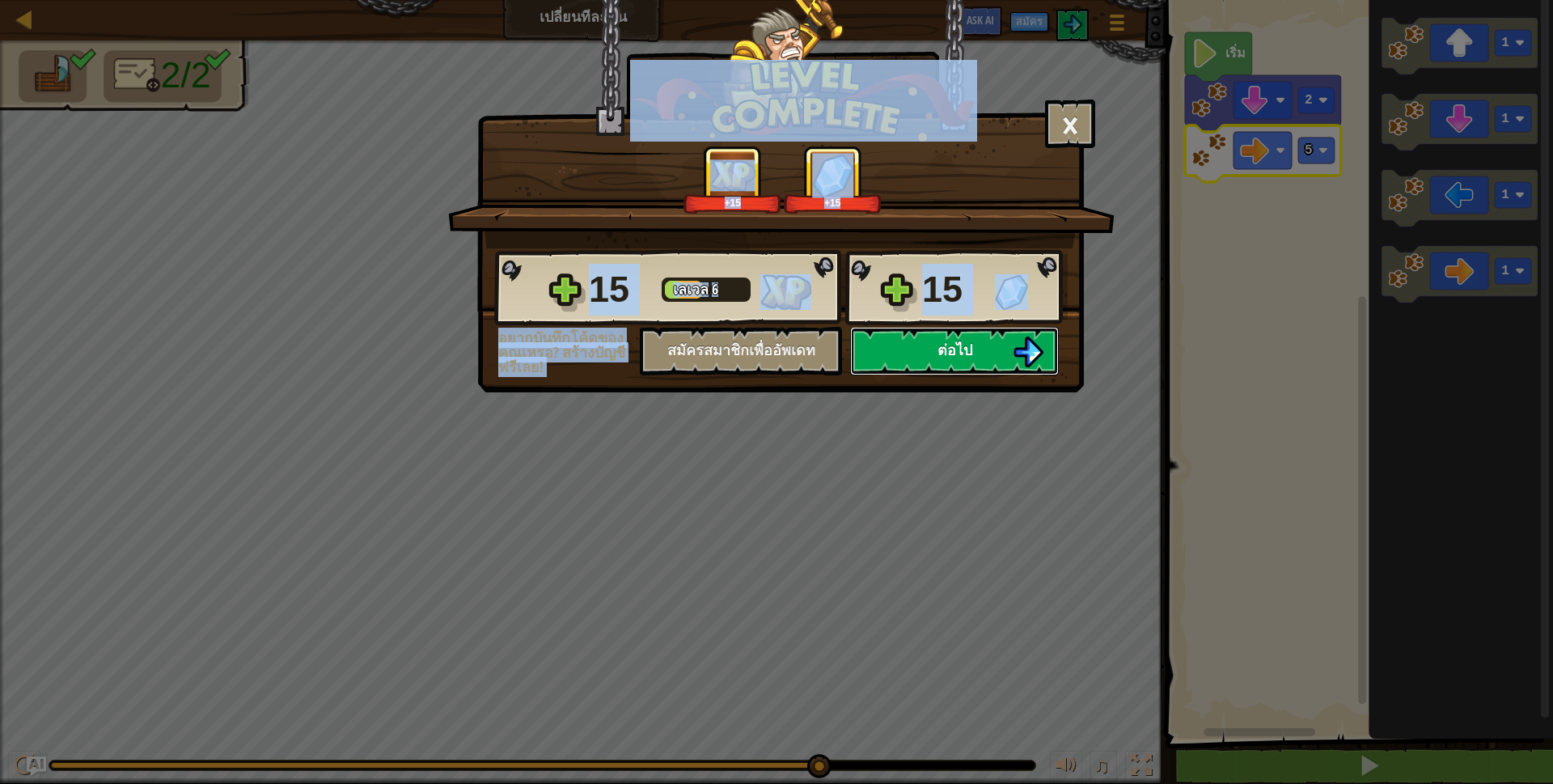
click at [960, 355] on span "ต่อไป" at bounding box center [954, 349] width 35 height 20
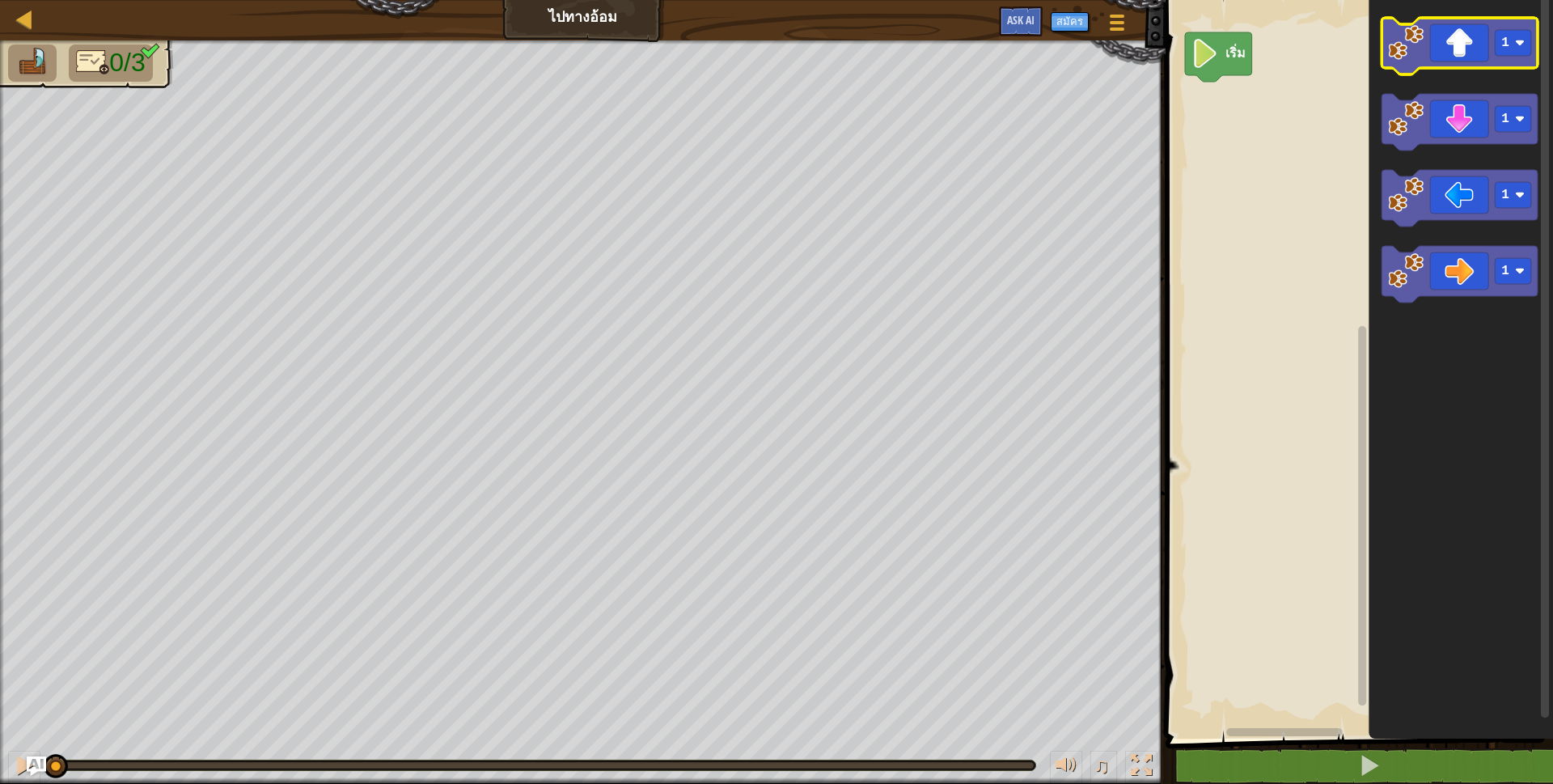
click at [1433, 31] on icon "พื้นที่ทำงาน Blockly" at bounding box center [1460, 45] width 156 height 56
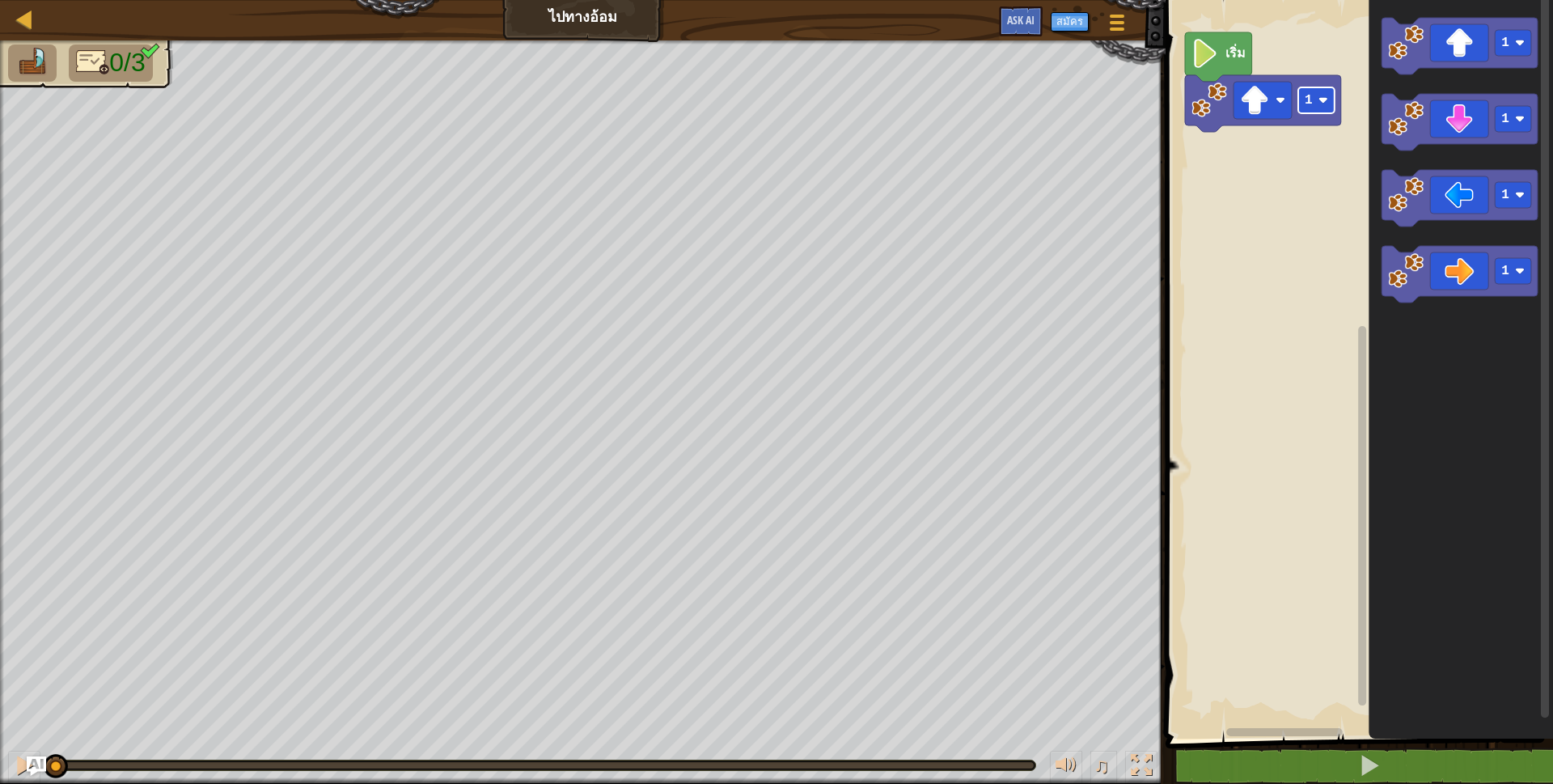
click at [1324, 98] on image "พื้นที่ทำงาน Blockly" at bounding box center [1324, 100] width 10 height 10
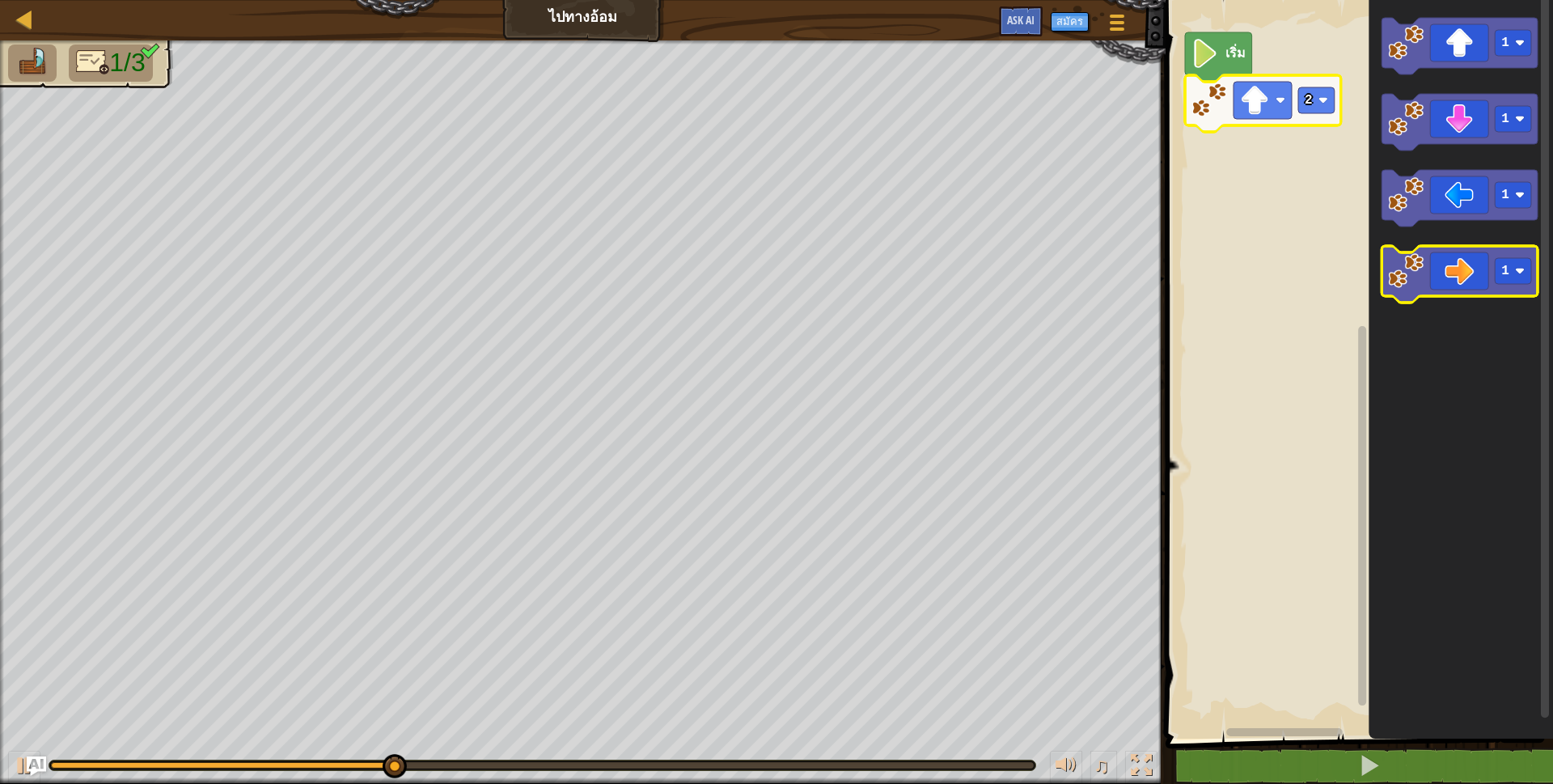
click at [1487, 262] on icon "พื้นที่ทำงาน Blockly" at bounding box center [1460, 274] width 156 height 56
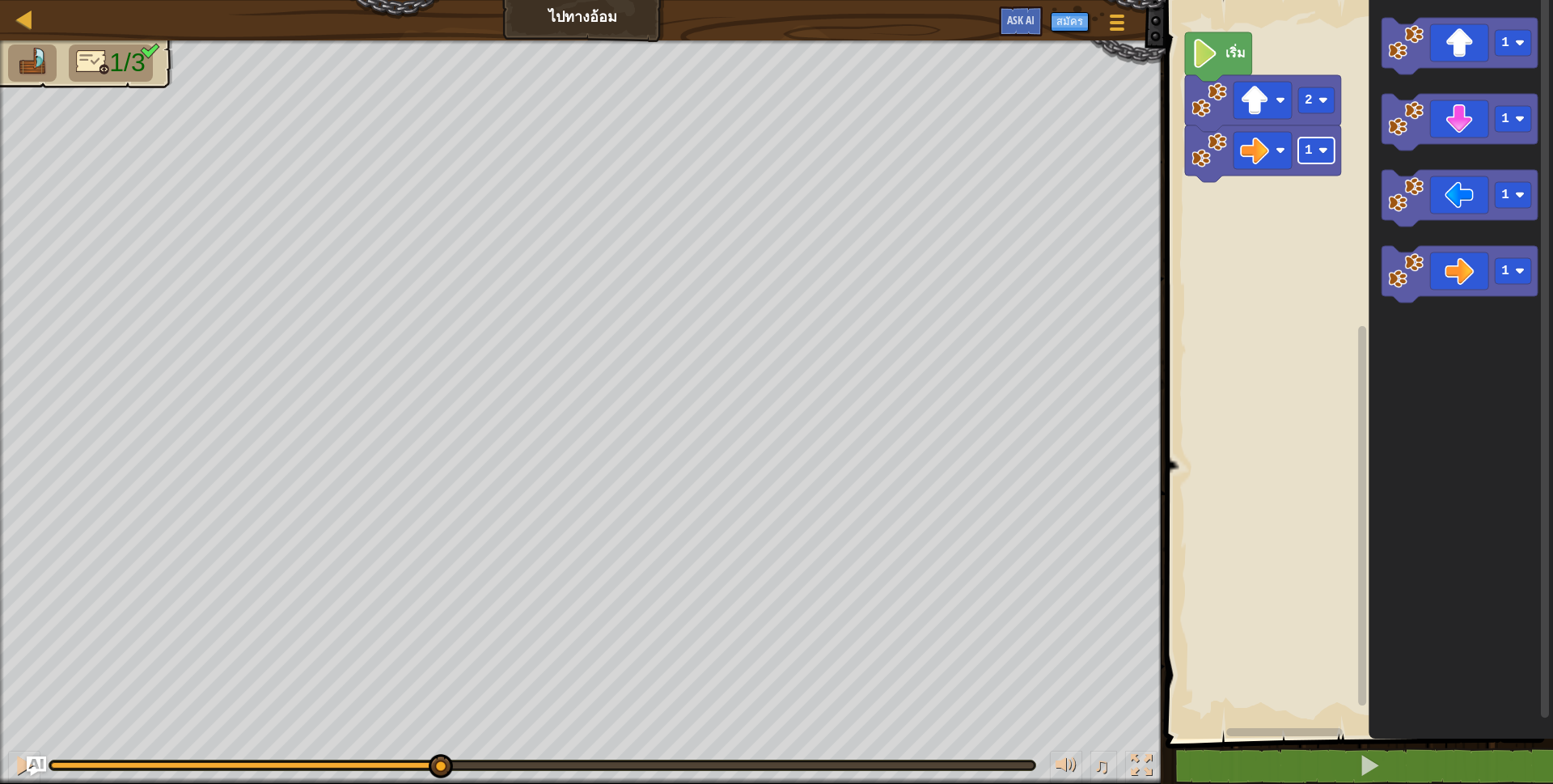
click at [1317, 157] on rect "พื้นที่ทำงาน Blockly" at bounding box center [1316, 150] width 36 height 26
click at [1310, 144] on text "2" at bounding box center [1309, 150] width 8 height 14
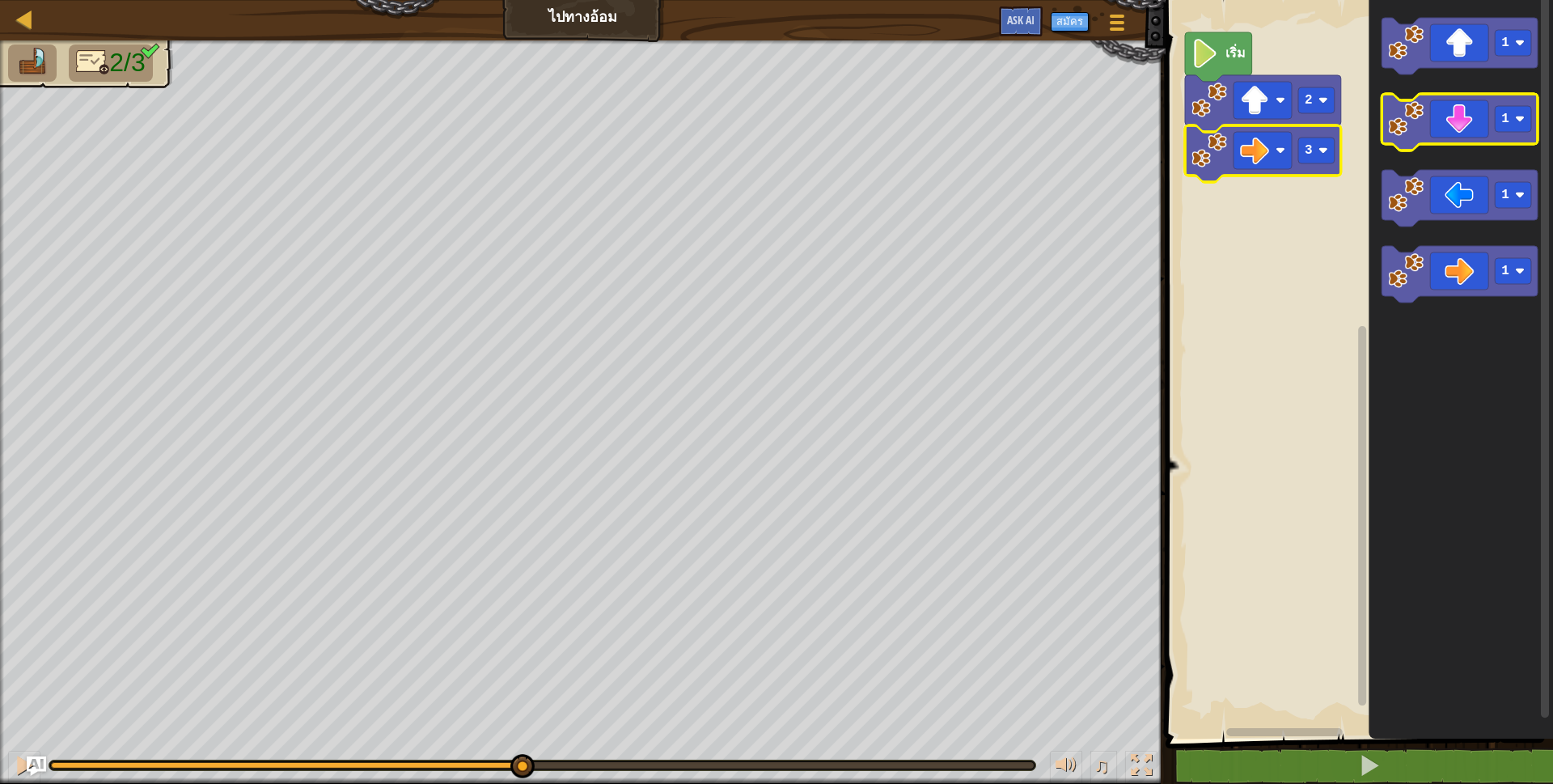
click at [1482, 115] on icon "พื้นที่ทำงาน Blockly" at bounding box center [1460, 121] width 156 height 56
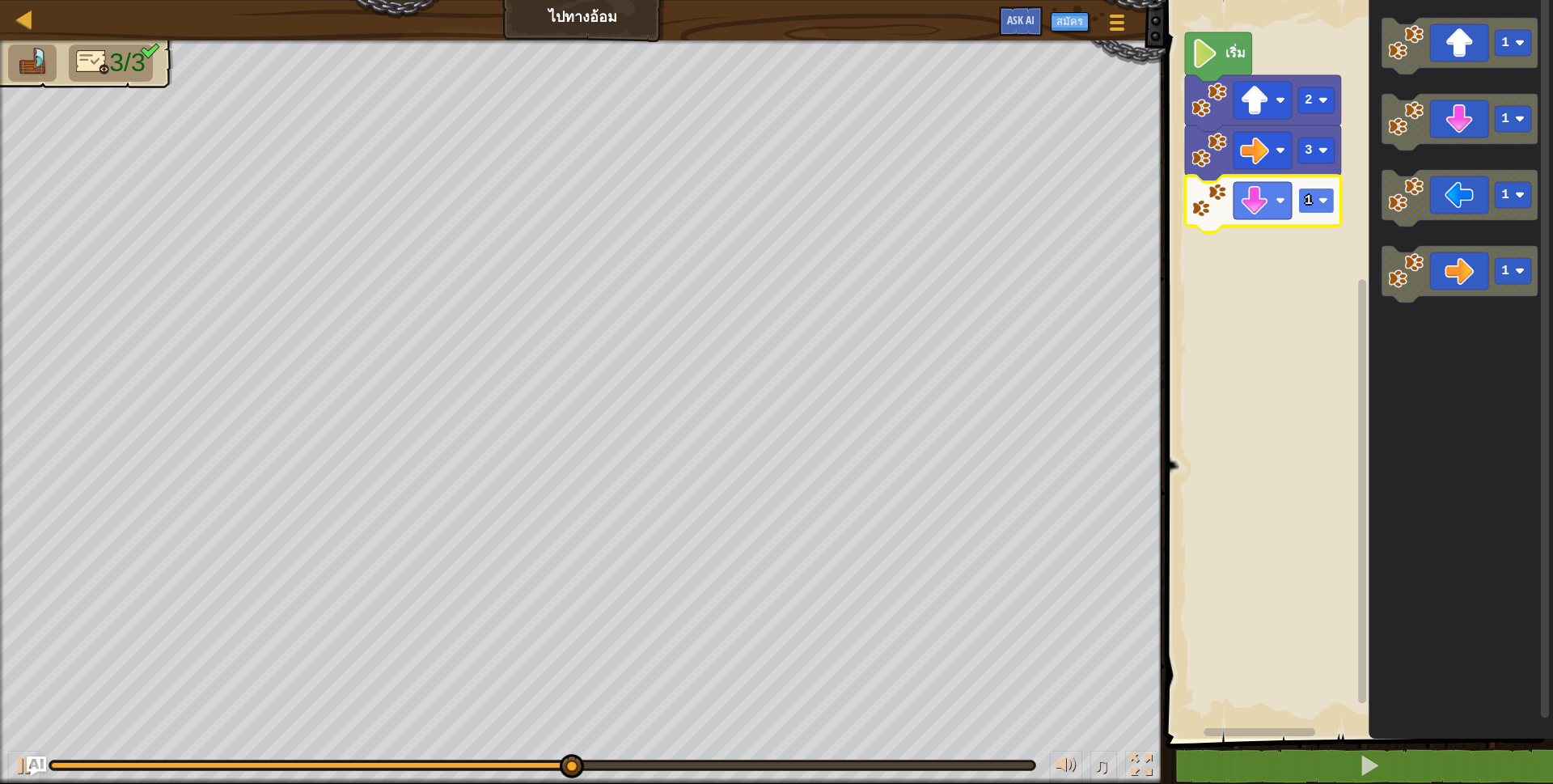
click at [1303, 208] on rect "พื้นที่ทำงาน Blockly" at bounding box center [1316, 200] width 36 height 26
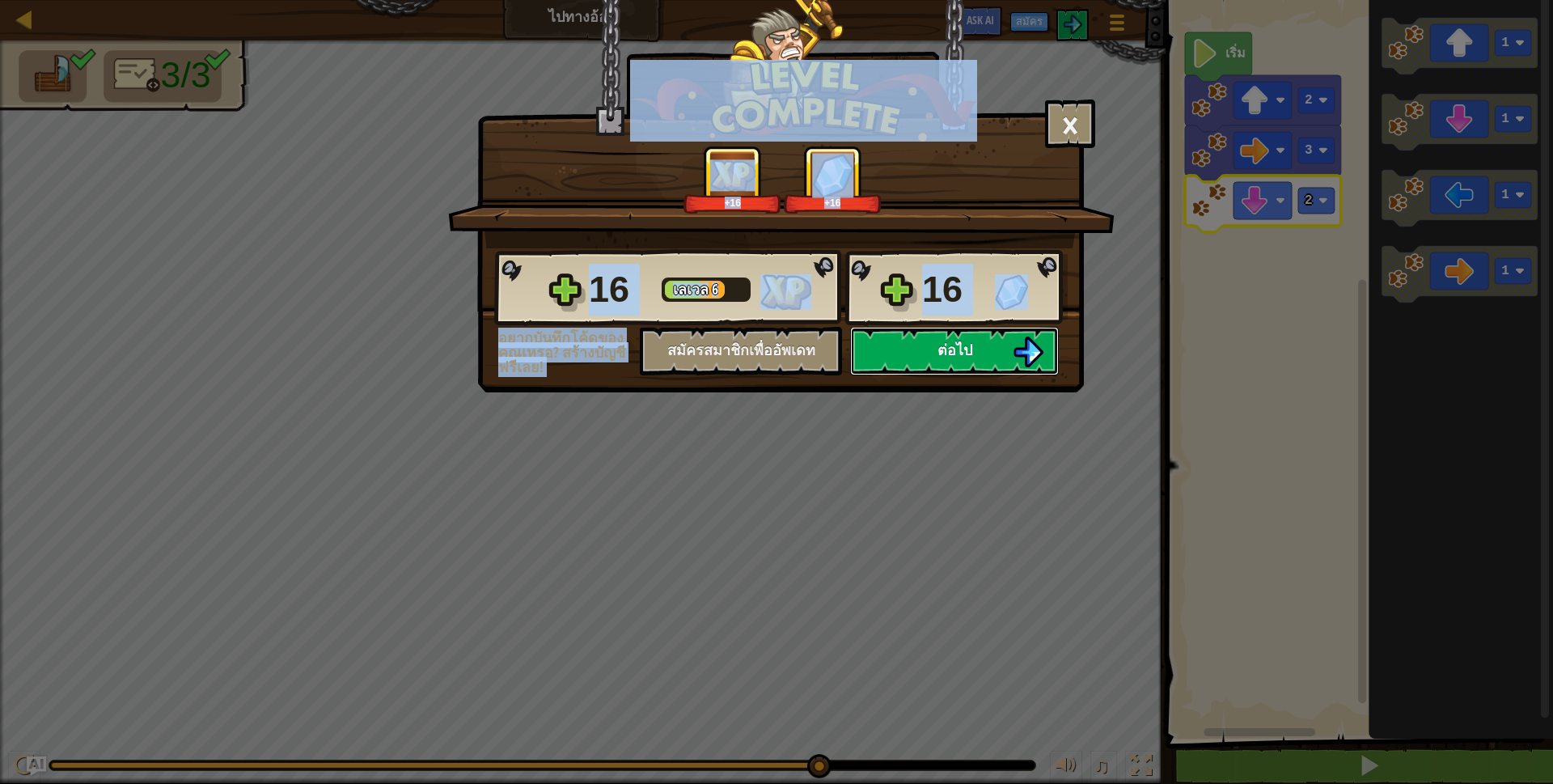
click at [931, 358] on button "ต่อไป" at bounding box center [955, 351] width 209 height 49
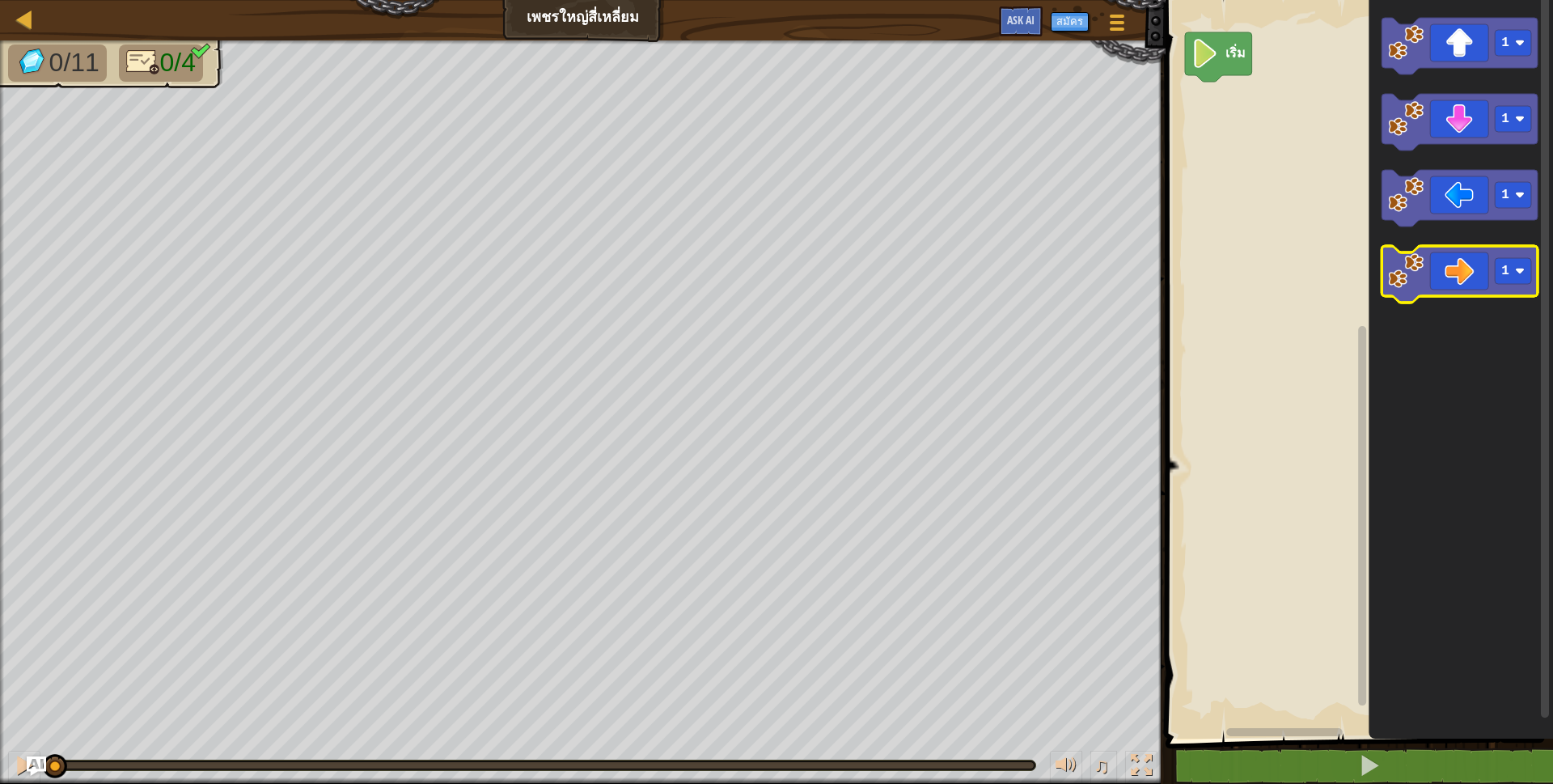
click at [1423, 273] on image "พื้นที่ทำงาน Blockly" at bounding box center [1406, 271] width 35 height 35
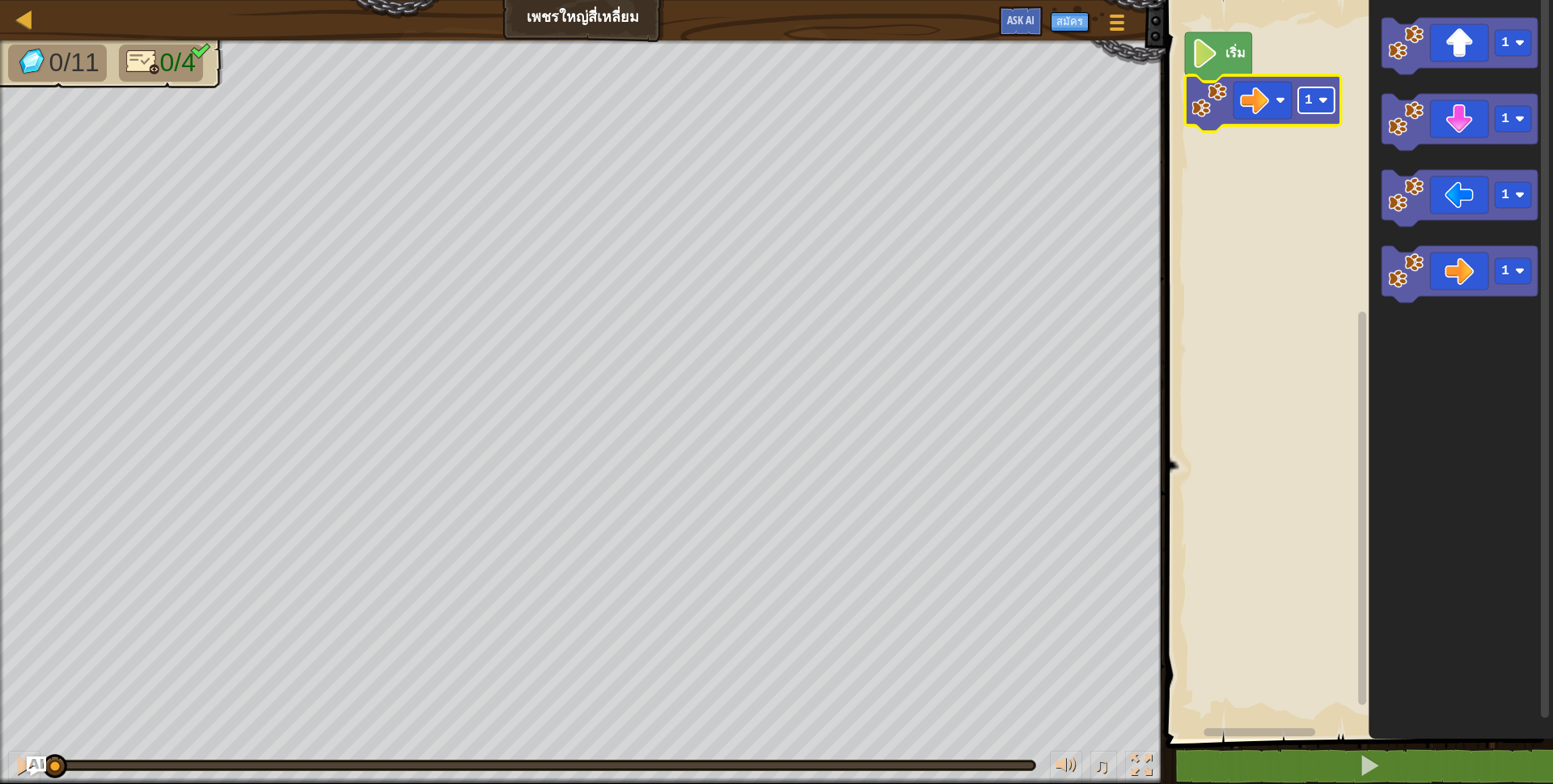
click at [1315, 93] on rect "พื้นที่ทำงาน Blockly" at bounding box center [1316, 100] width 36 height 26
click at [1439, 43] on icon "พื้นที่ทำงาน Blockly" at bounding box center [1460, 45] width 156 height 56
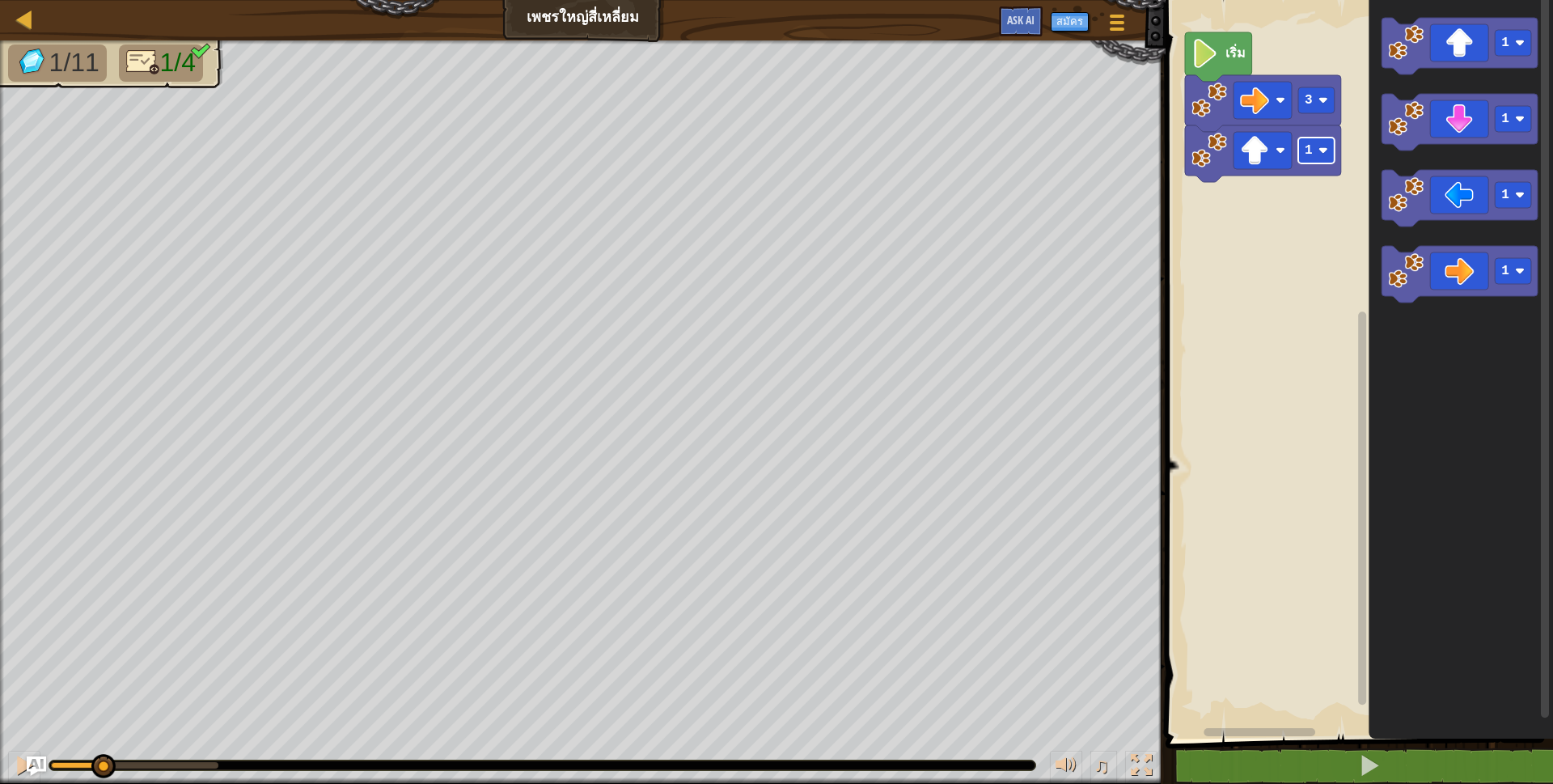
click at [1306, 151] on text "1" at bounding box center [1309, 150] width 8 height 14
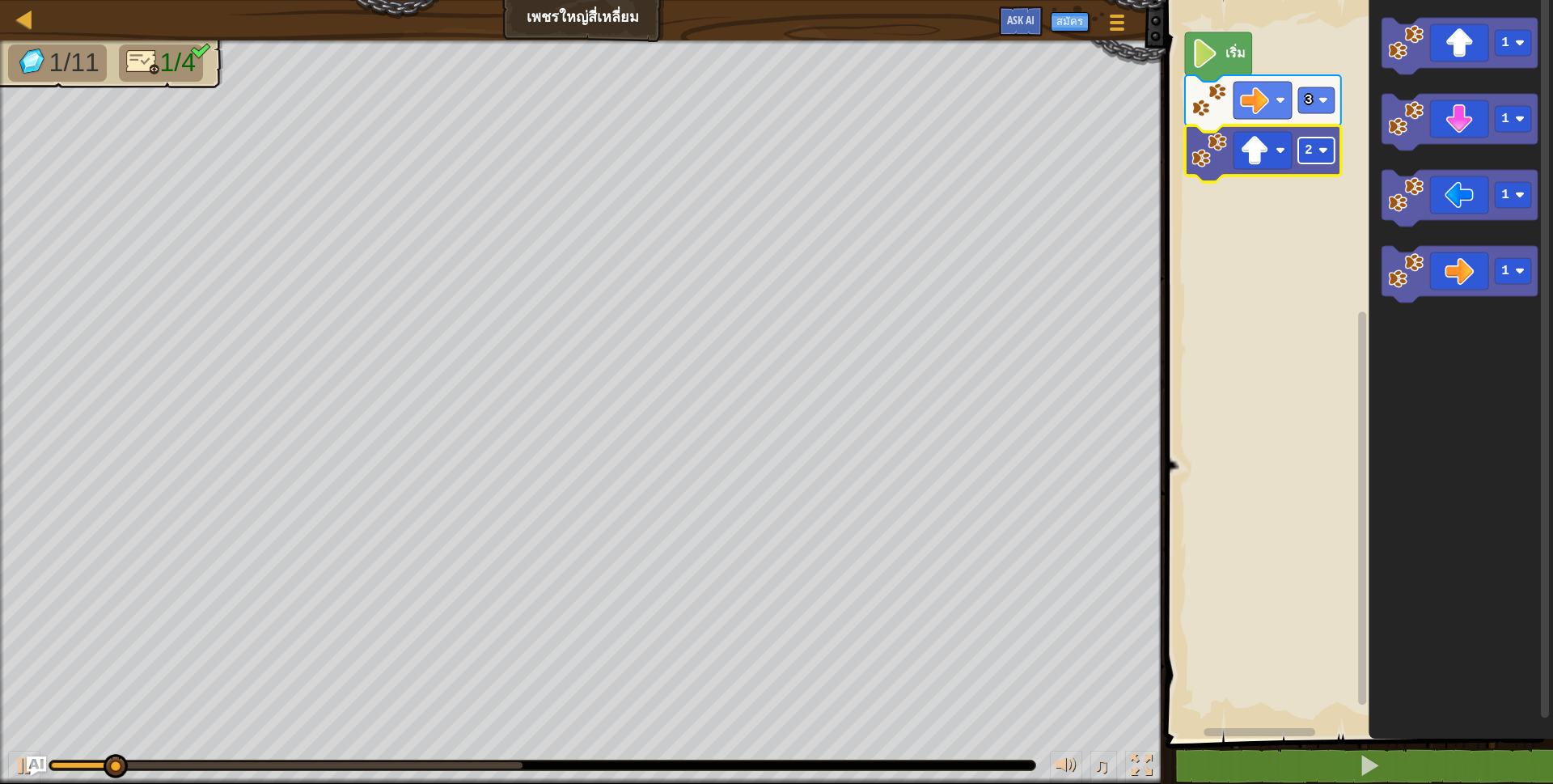
click at [1325, 140] on rect "พื้นที่ทำงาน Blockly" at bounding box center [1316, 150] width 36 height 26
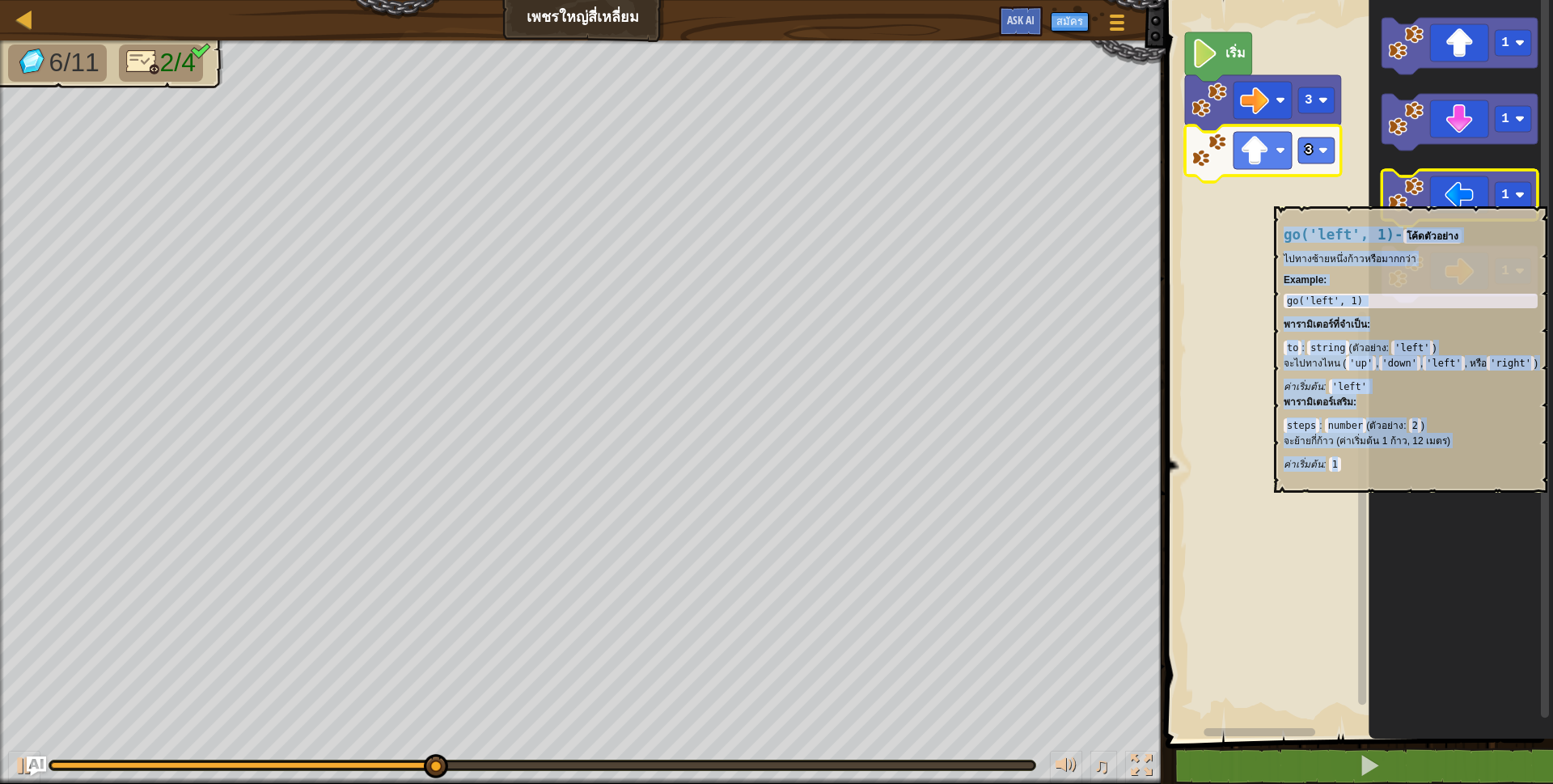
click at [1454, 198] on icon "พื้นที่ทำงาน Blockly" at bounding box center [1460, 198] width 156 height 56
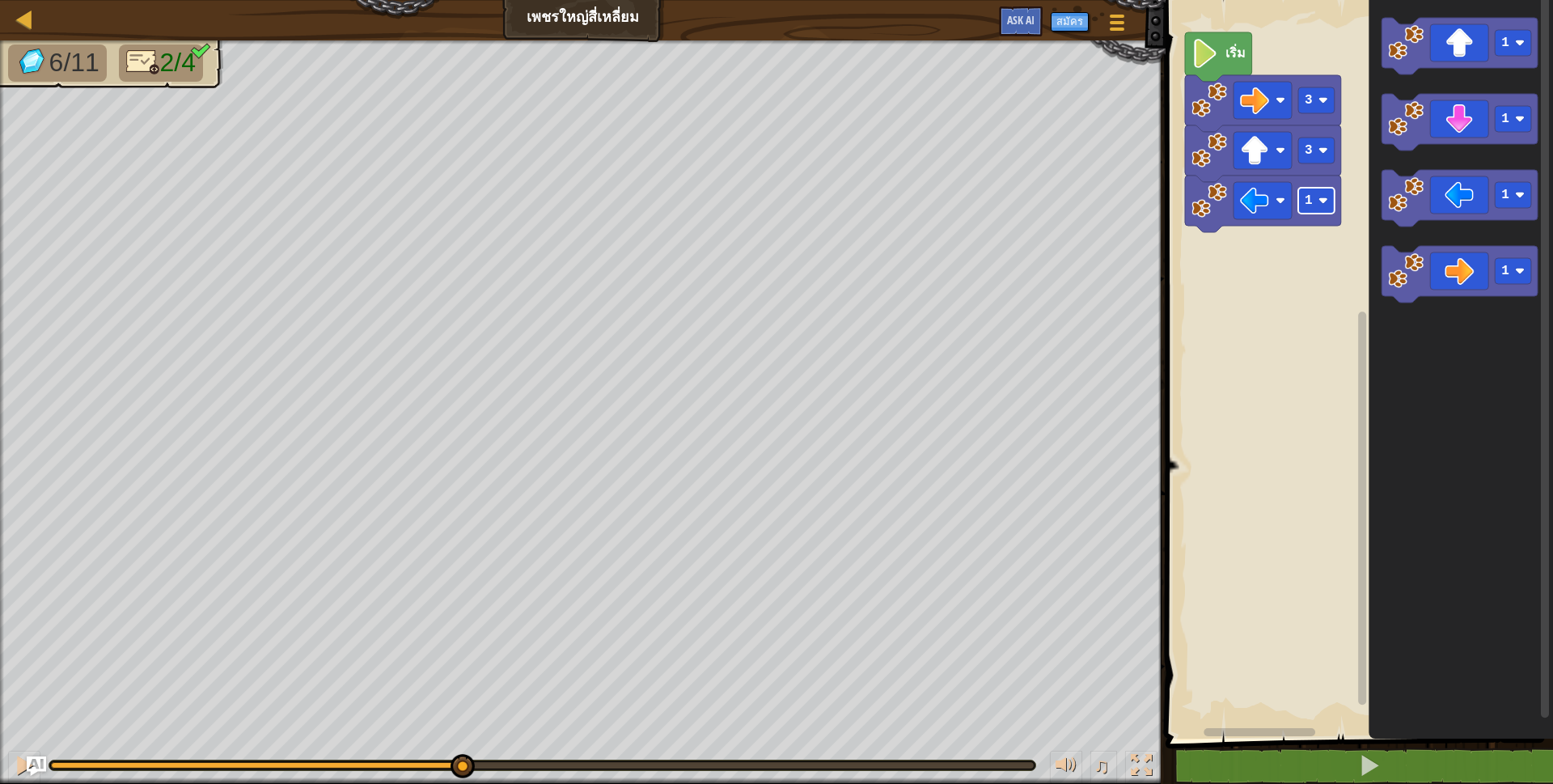
click at [1310, 204] on text "1" at bounding box center [1309, 200] width 8 height 14
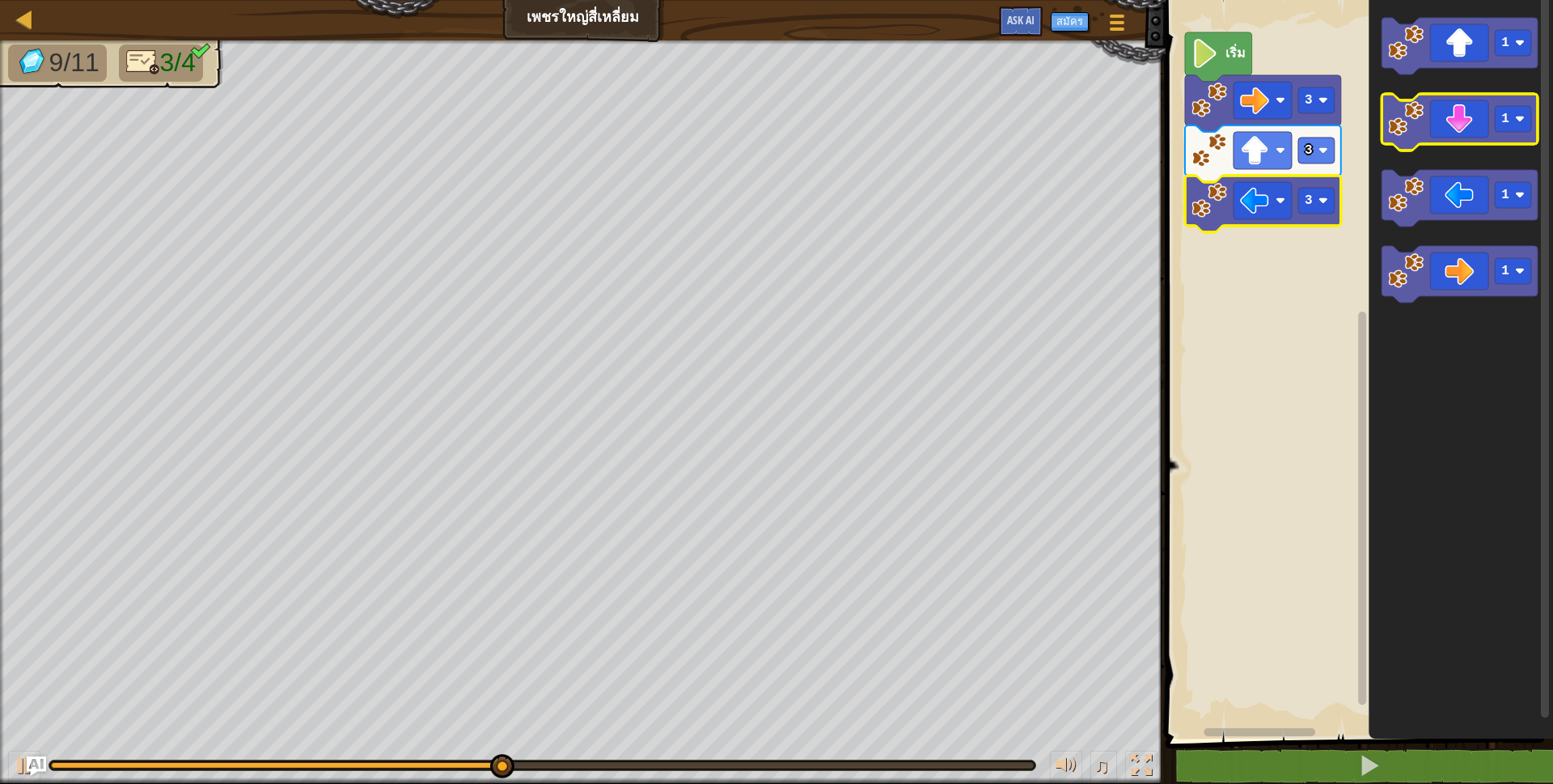
click at [1470, 120] on icon "พื้นที่ทำงาน Blockly" at bounding box center [1460, 121] width 156 height 56
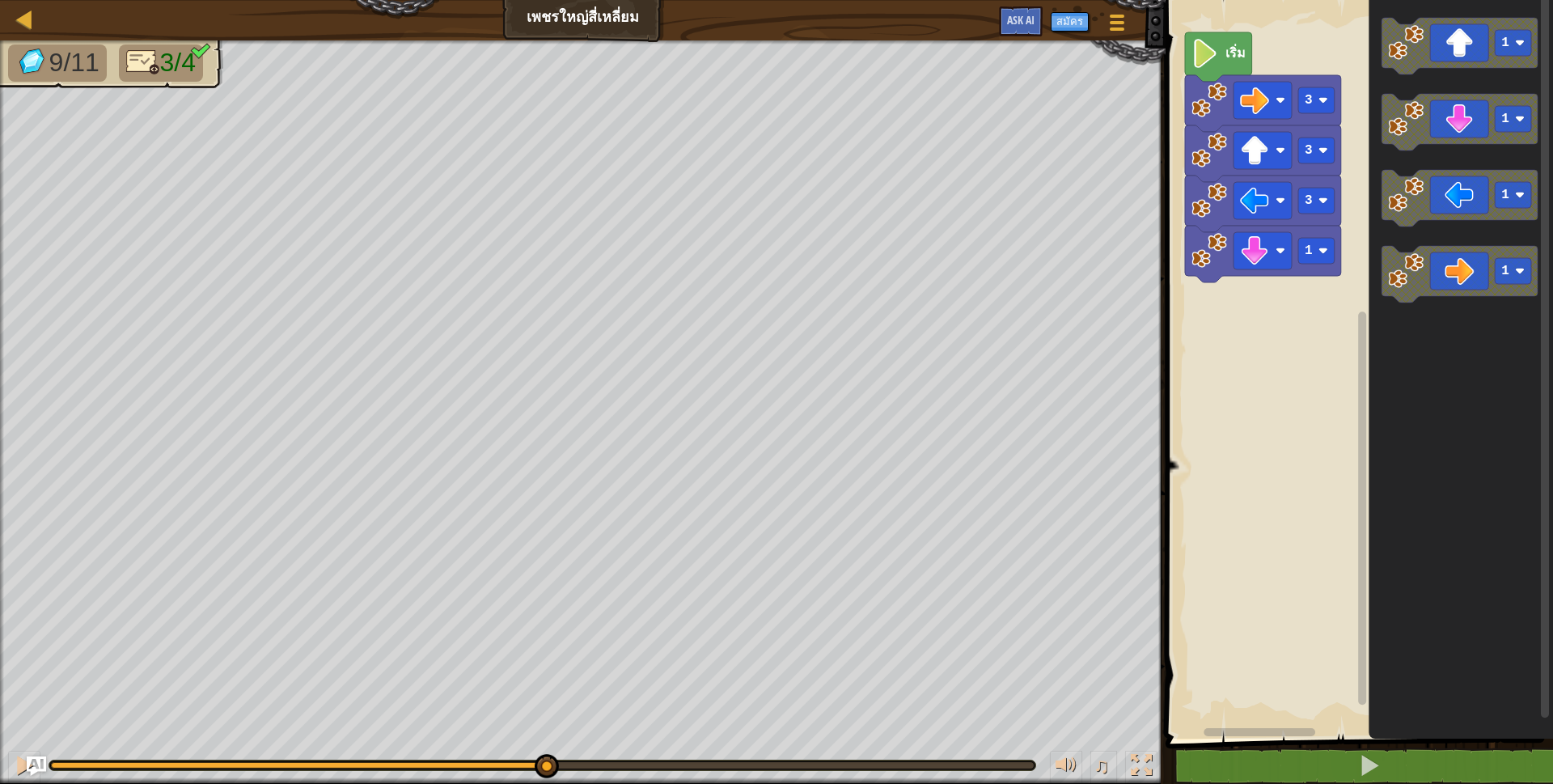
click at [1308, 253] on text "1" at bounding box center [1309, 250] width 8 height 14
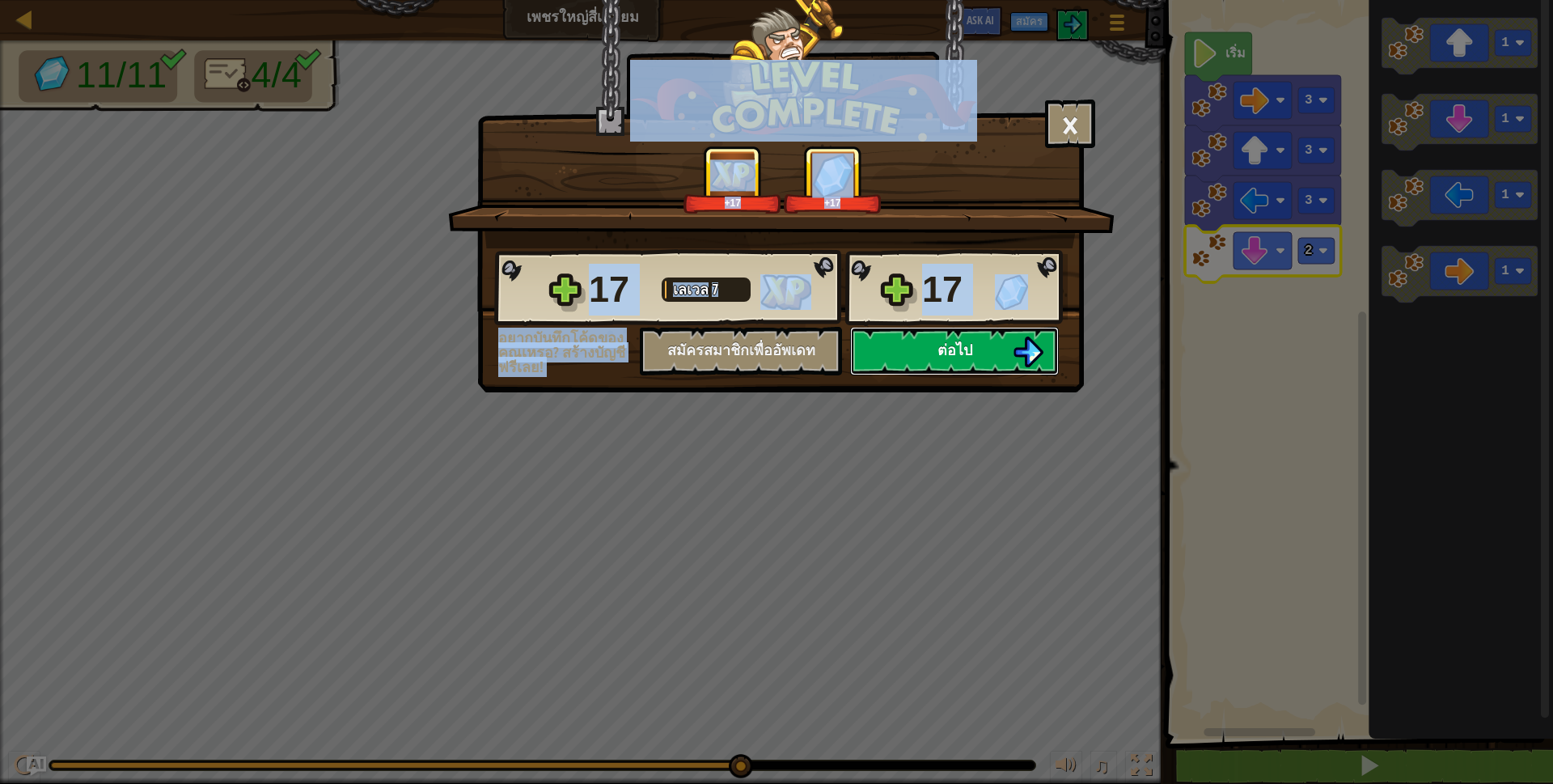
click at [1013, 359] on img at bounding box center [1028, 352] width 31 height 31
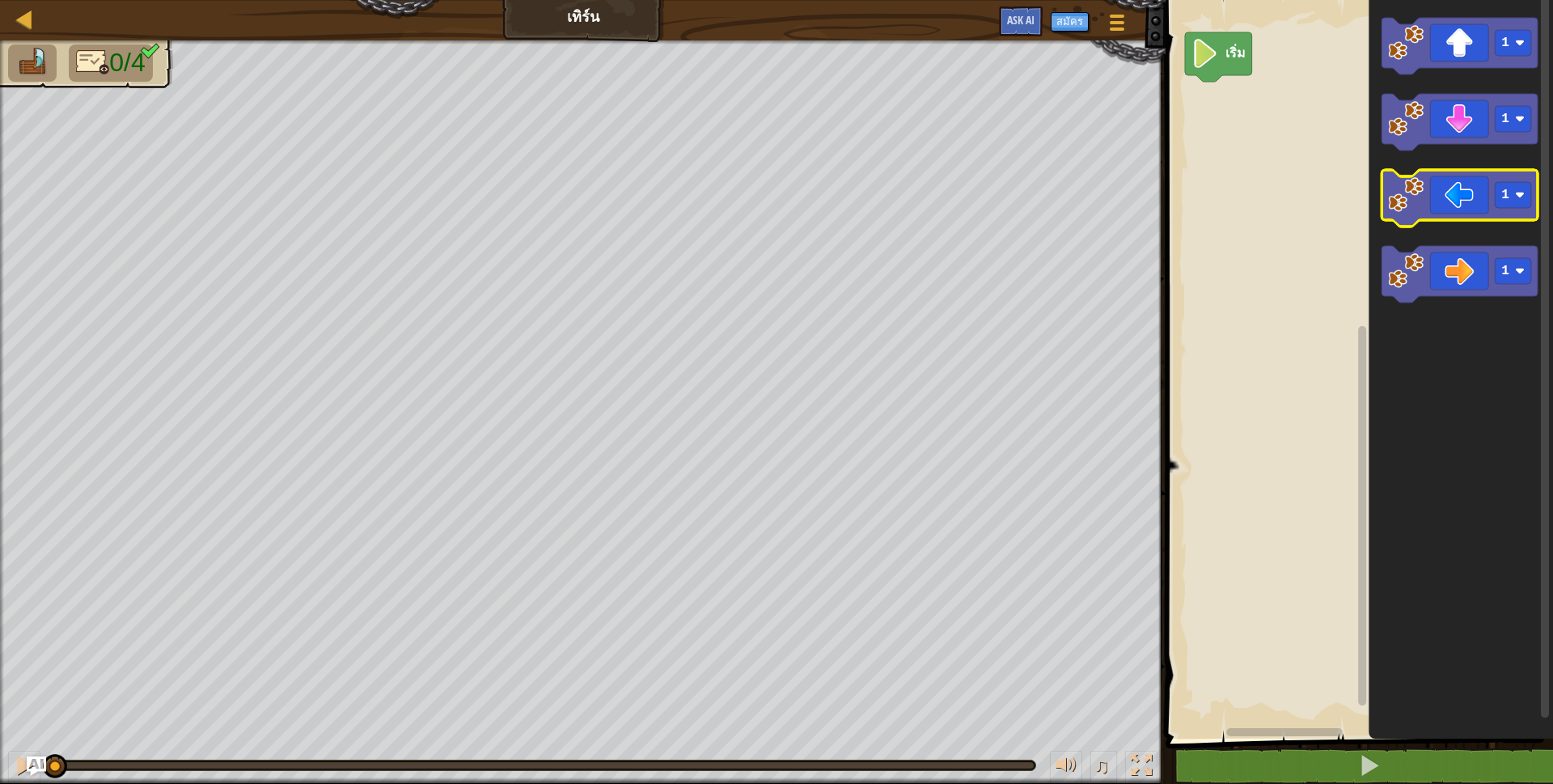
click at [1467, 211] on icon "พื้นที่ทำงาน Blockly" at bounding box center [1460, 198] width 156 height 56
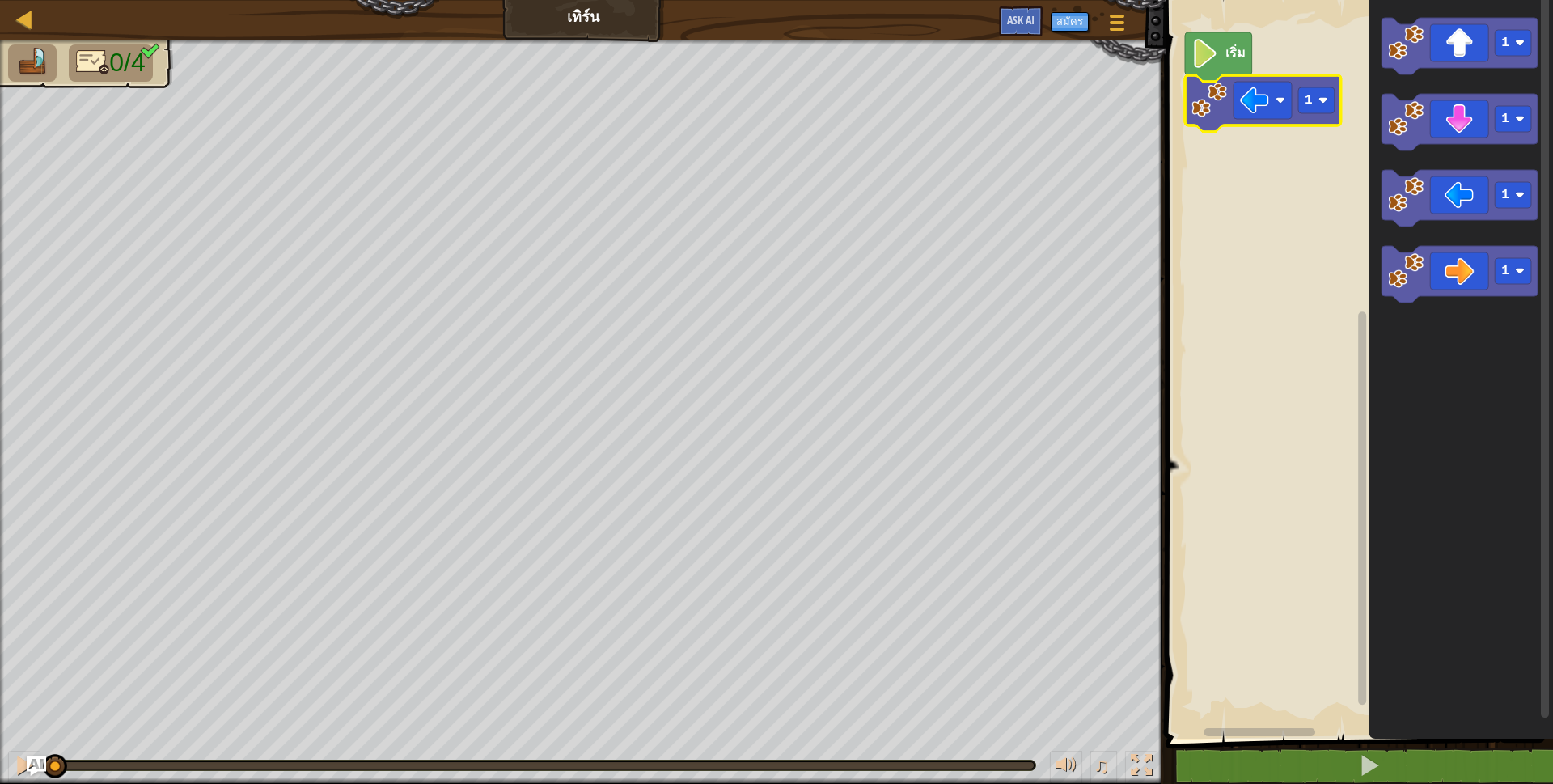
click at [1321, 93] on rect "พื้นที่ทำงาน Blockly" at bounding box center [1316, 100] width 36 height 26
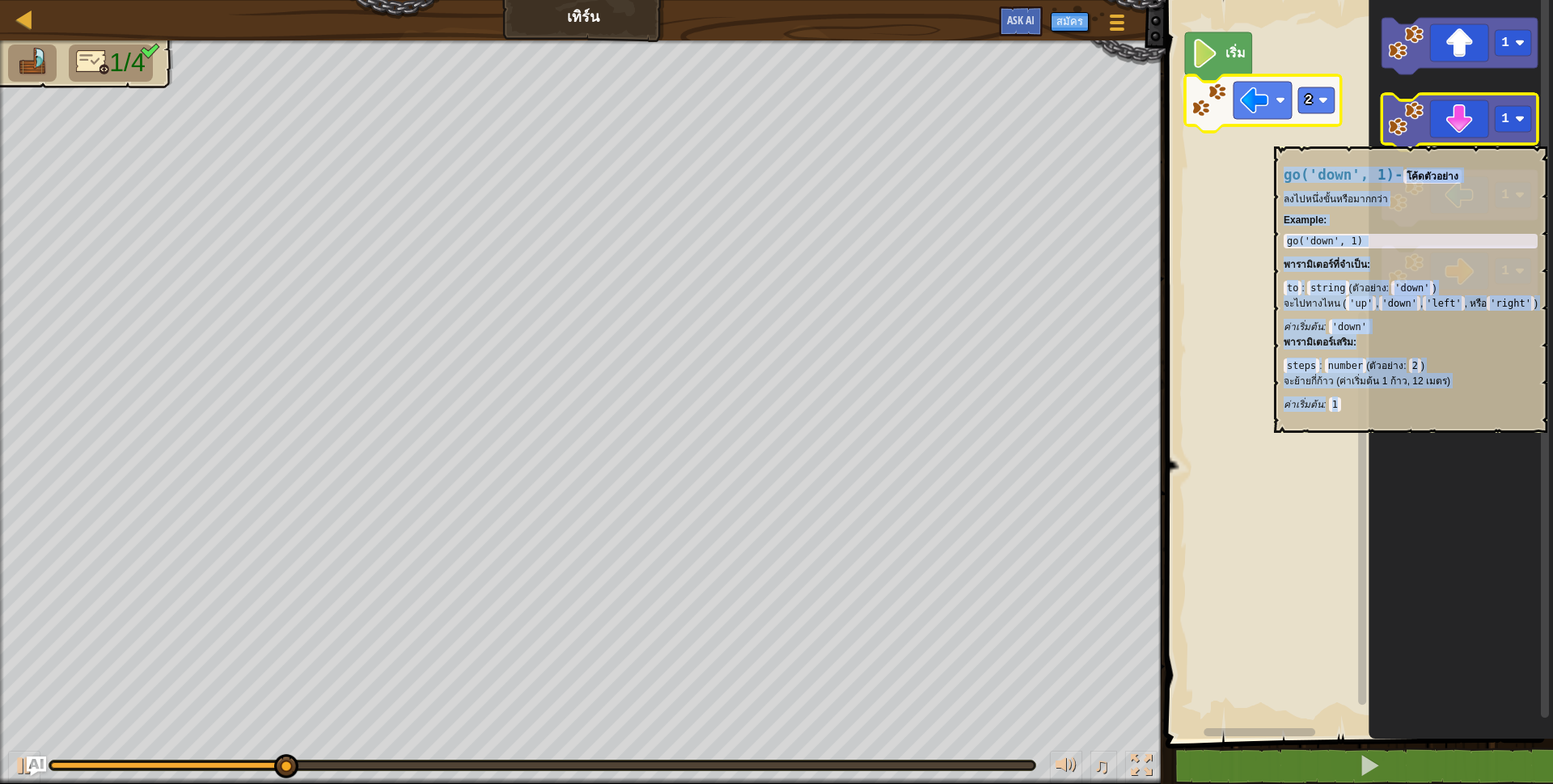
click at [1459, 138] on icon "พื้นที่ทำงาน Blockly" at bounding box center [1460, 121] width 156 height 56
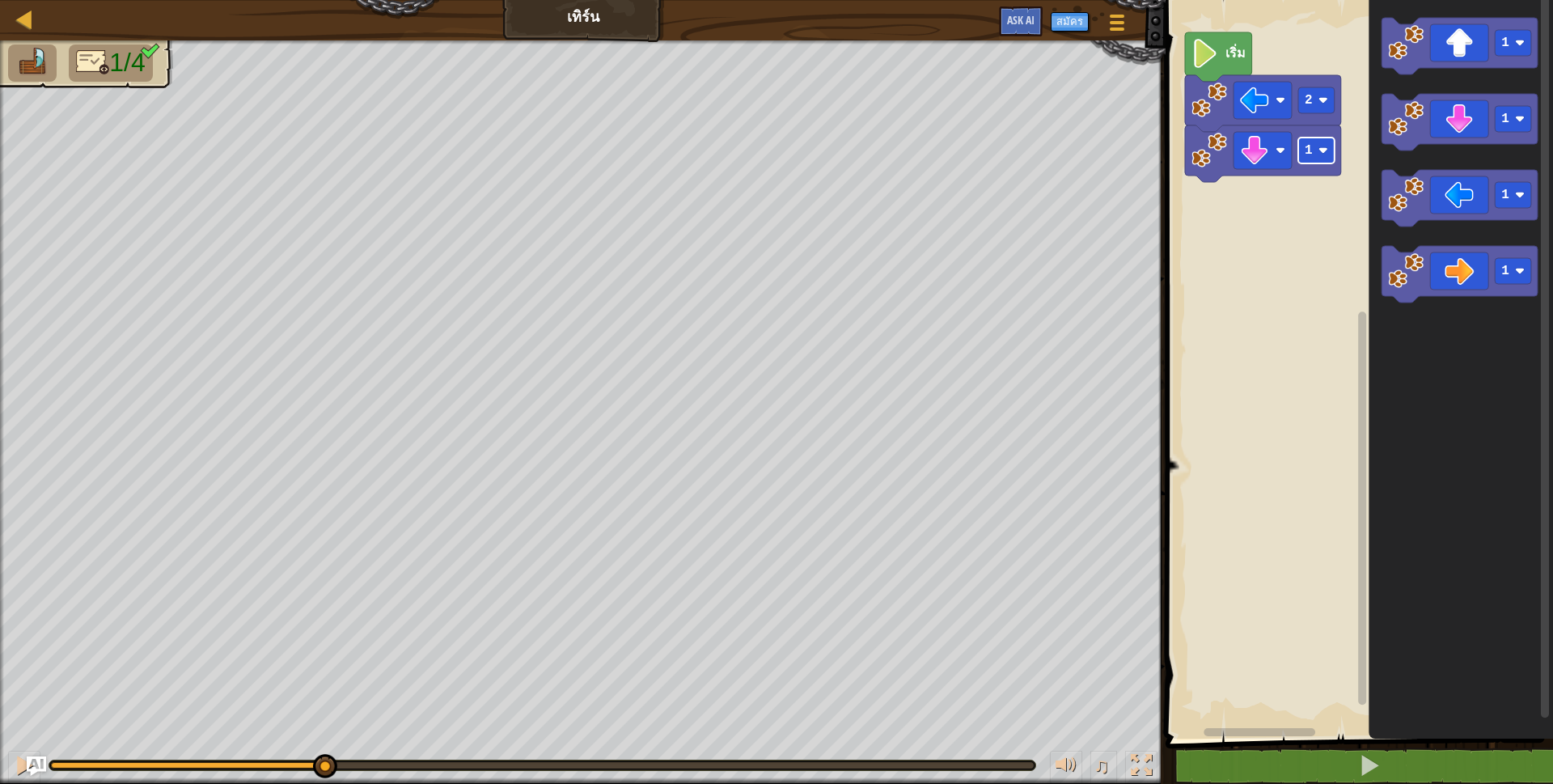
click at [1326, 137] on rect "พื้นที่ทำงาน Blockly" at bounding box center [1316, 150] width 36 height 26
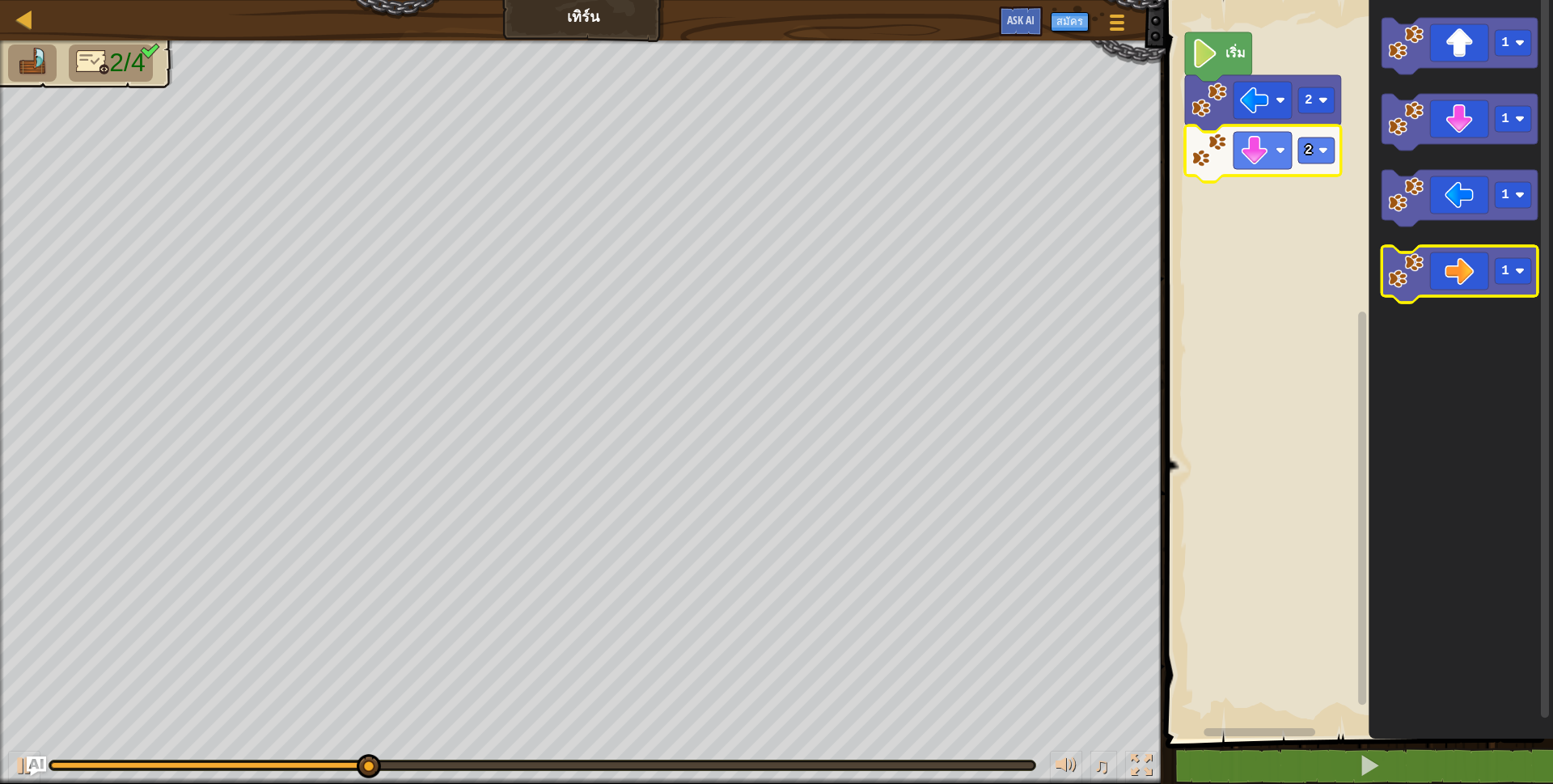
click at [1477, 286] on icon "พื้นที่ทำงาน Blockly" at bounding box center [1460, 274] width 156 height 56
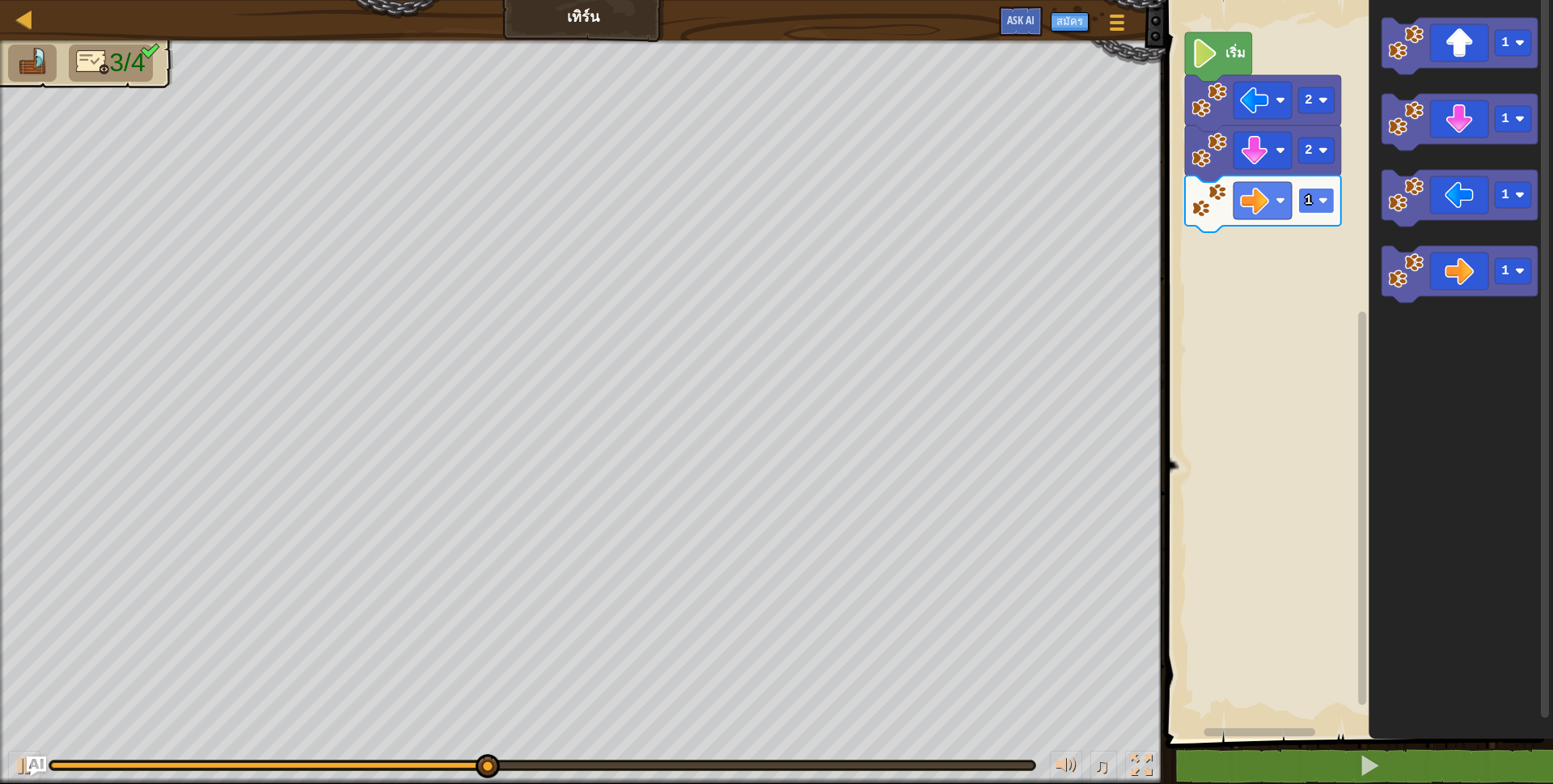
click at [1325, 209] on rect "พื้นที่ทำงาน Blockly" at bounding box center [1316, 200] width 36 height 26
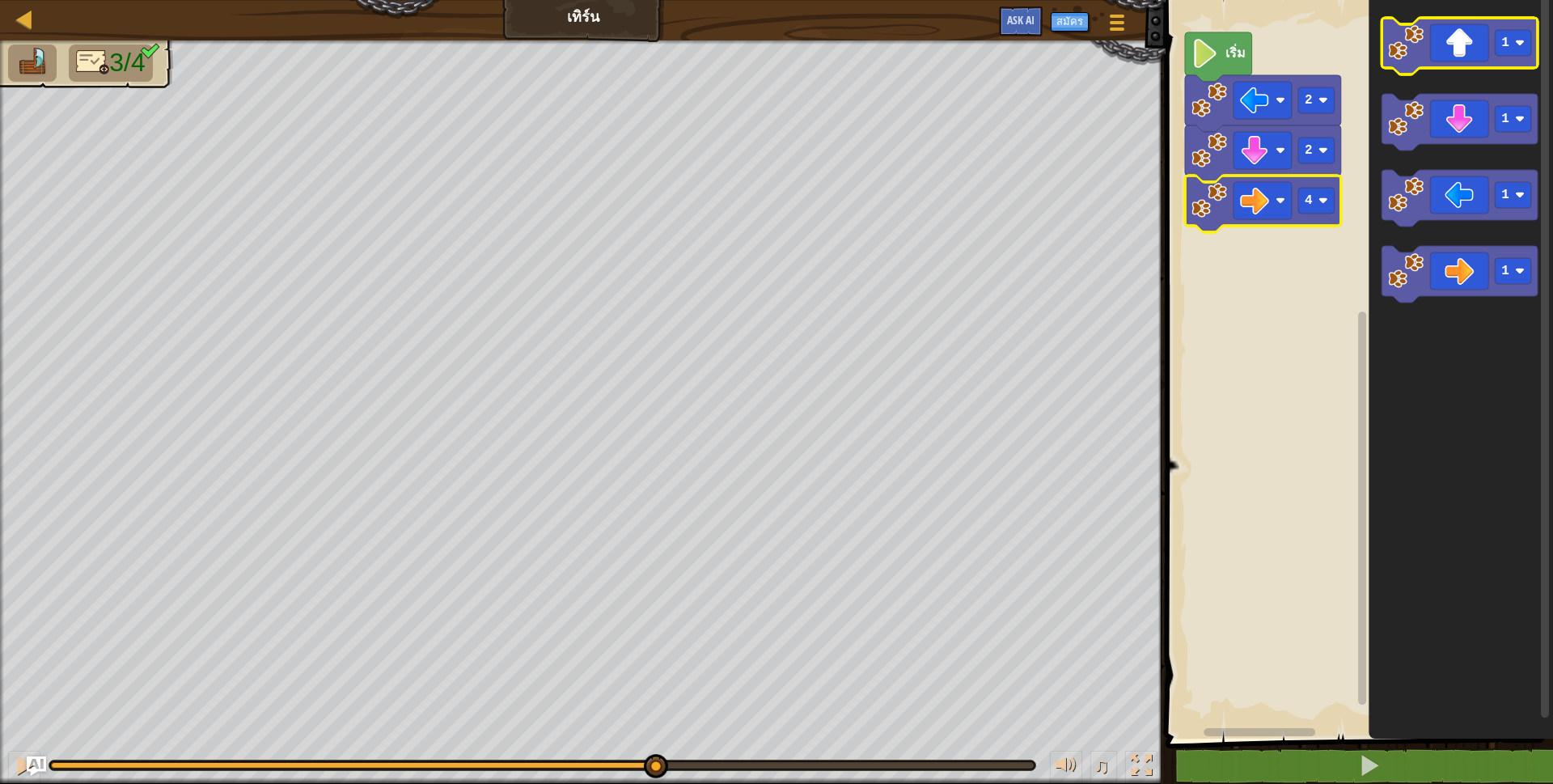
click at [1465, 49] on icon "พื้นที่ทำงาน Blockly" at bounding box center [1460, 45] width 156 height 56
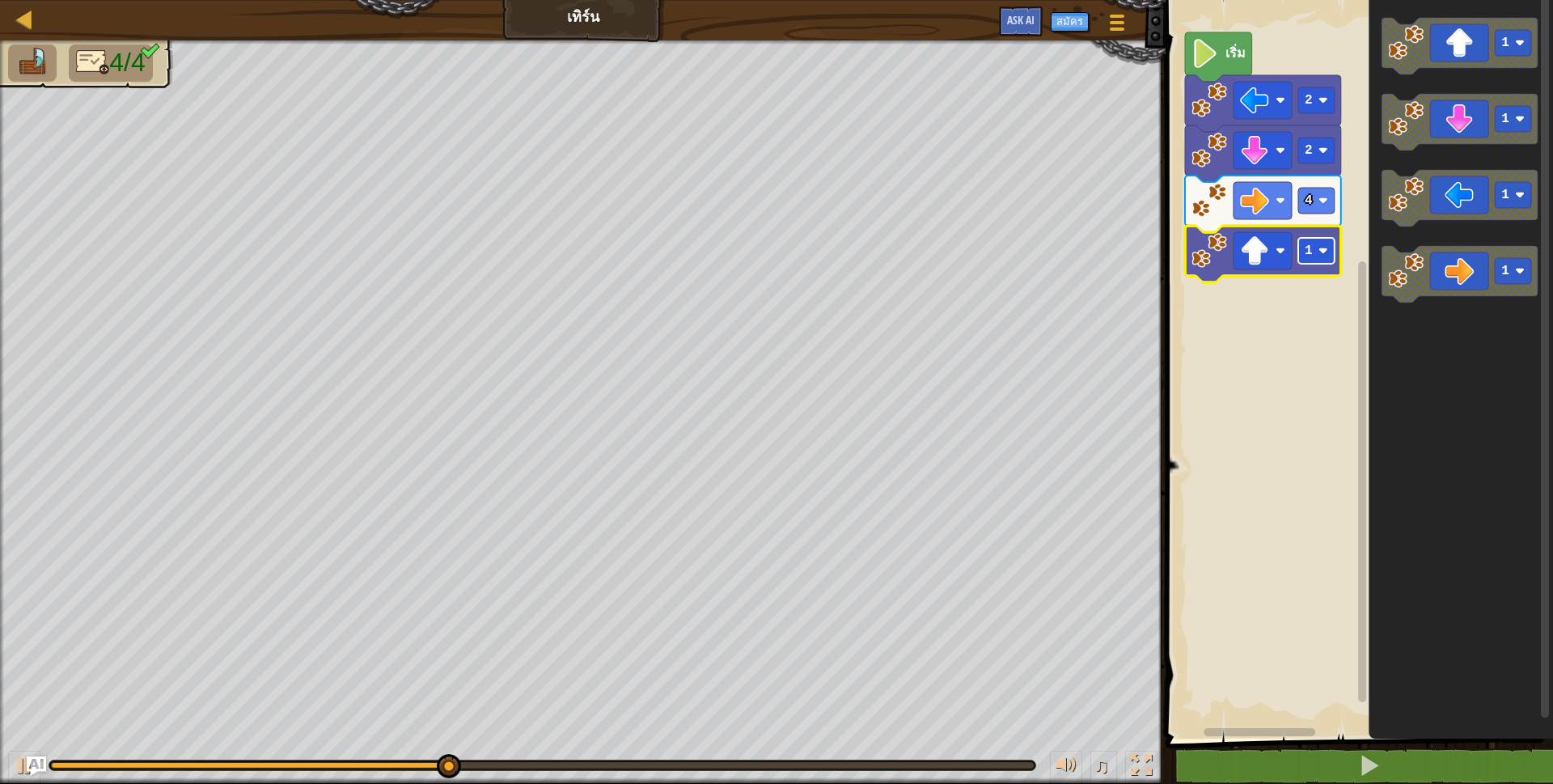
click at [1324, 255] on image "พื้นที่ทำงาน Blockly" at bounding box center [1324, 251] width 10 height 10
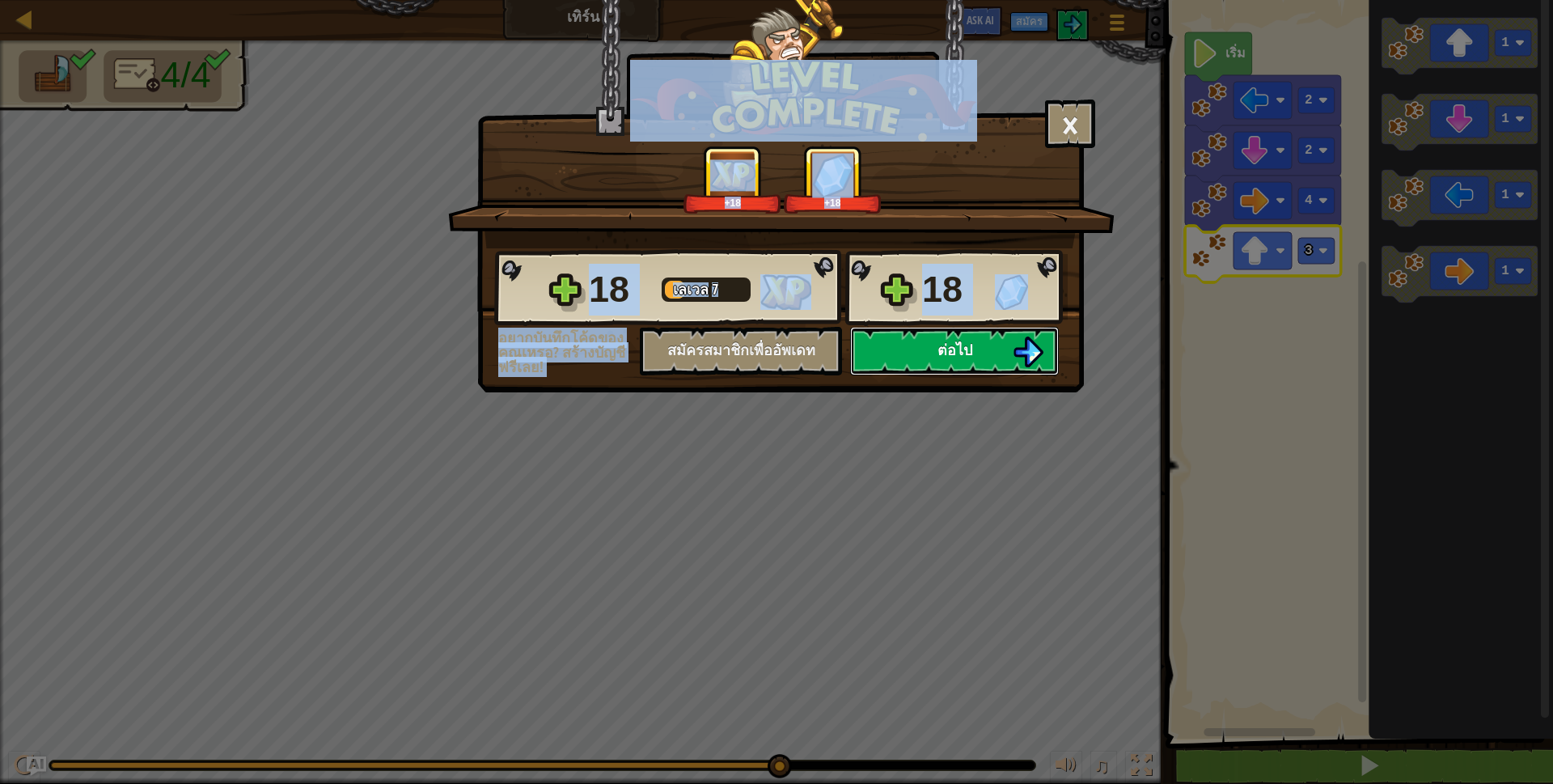
click at [1006, 355] on button "ต่อไป" at bounding box center [955, 351] width 209 height 49
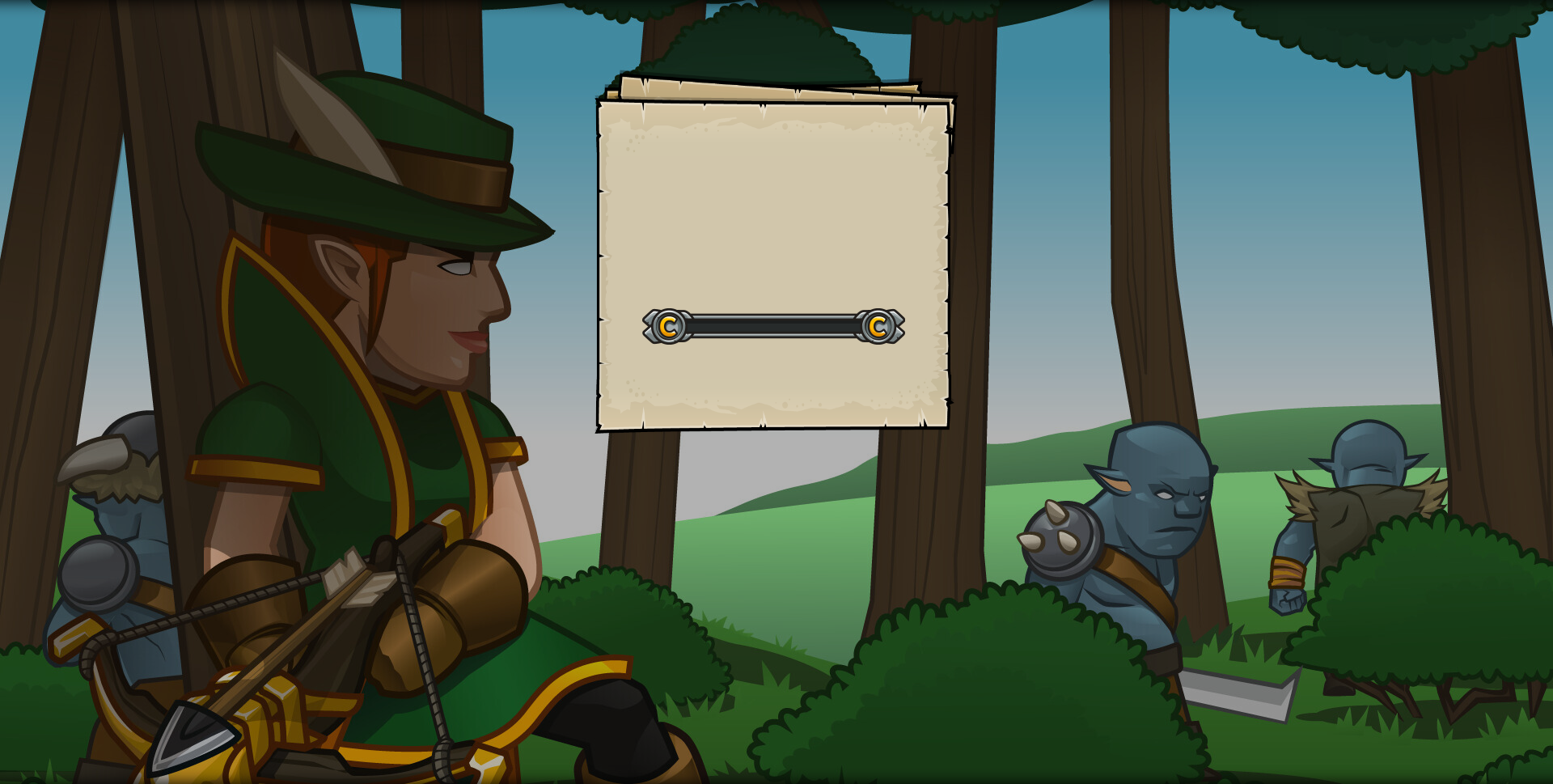
click at [1017, 345] on div "Goals Start Level เกิดข้อผิดพลาดในการโหลดจากเซิร์ฟเวอร์ ลองรีเฟรชหน้า ต้องมีการ…" at bounding box center [776, 392] width 1553 height 784
drag, startPoint x: 1035, startPoint y: 344, endPoint x: 1049, endPoint y: 330, distance: 19.8
click at [1049, 330] on div "Goals Start Level เกิดข้อผิดพลาดในการโหลดจากเซิร์ฟเวอร์ ลองรีเฟรชหน้า ต้องมีการ…" at bounding box center [776, 392] width 1553 height 784
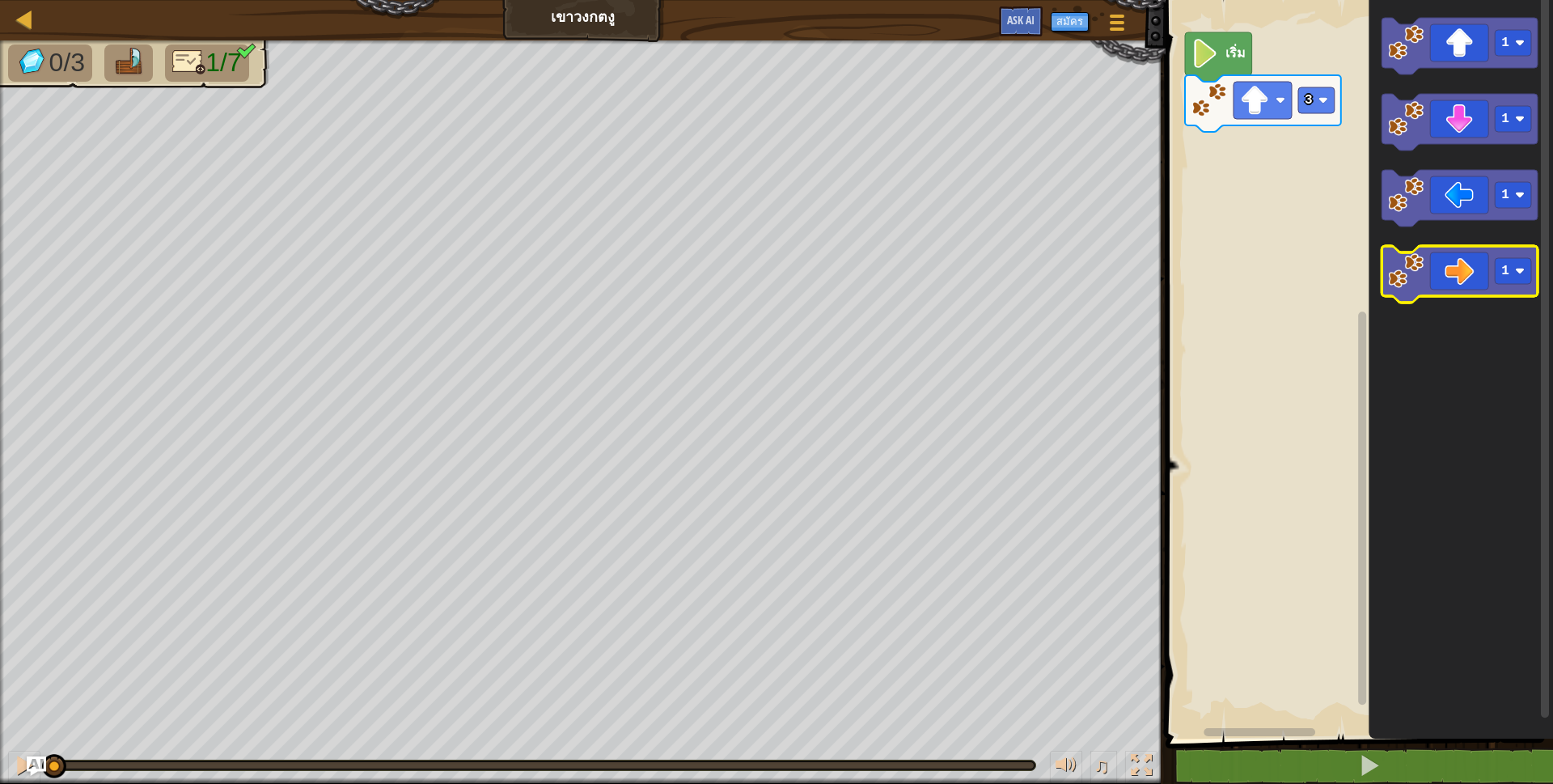
click at [1454, 277] on icon "พื้นที่ทำงาน Blockly" at bounding box center [1460, 274] width 156 height 56
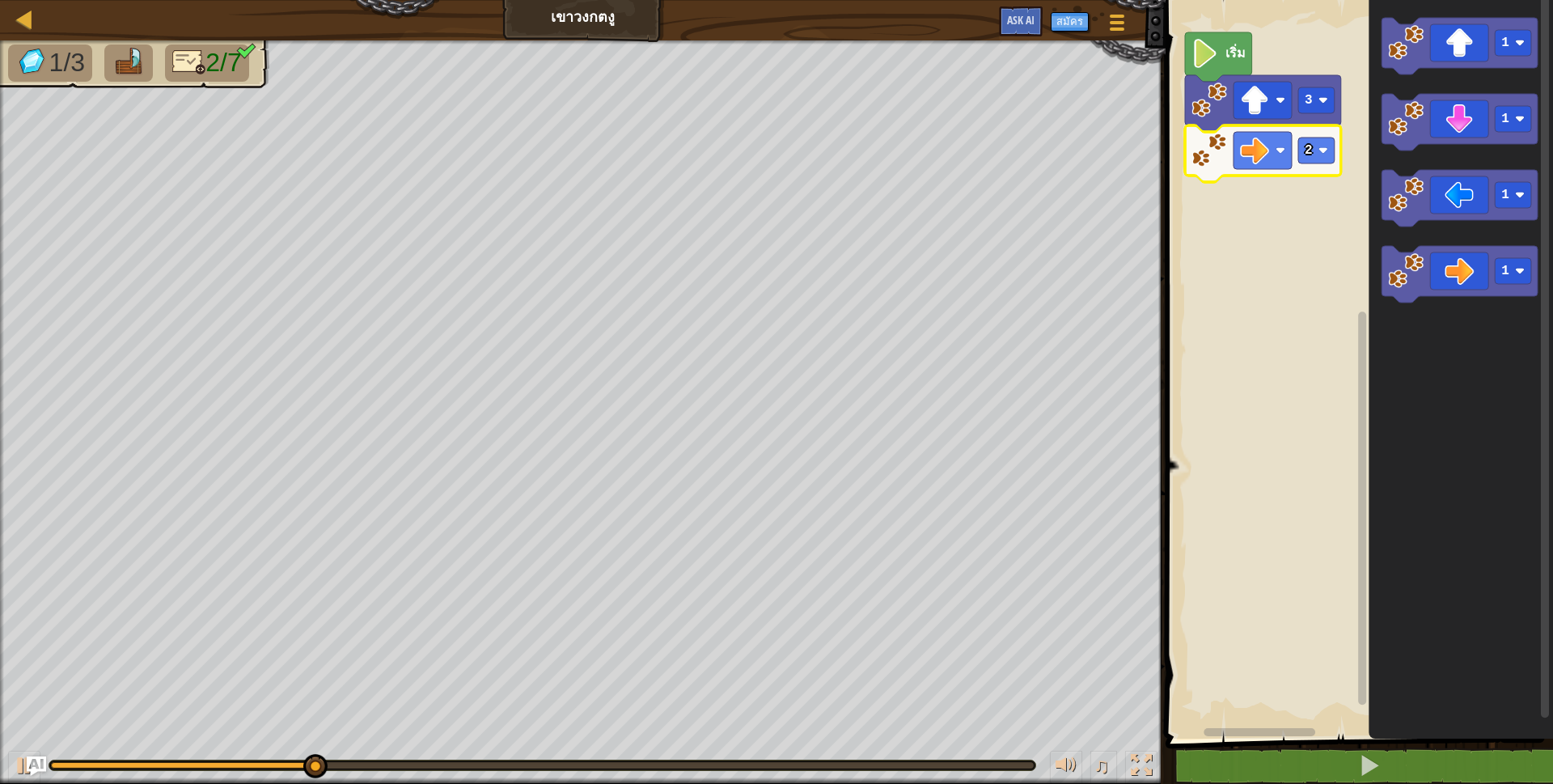
click at [1467, 31] on icon "พื้นที่ทำงาน Blockly" at bounding box center [1460, 45] width 156 height 56
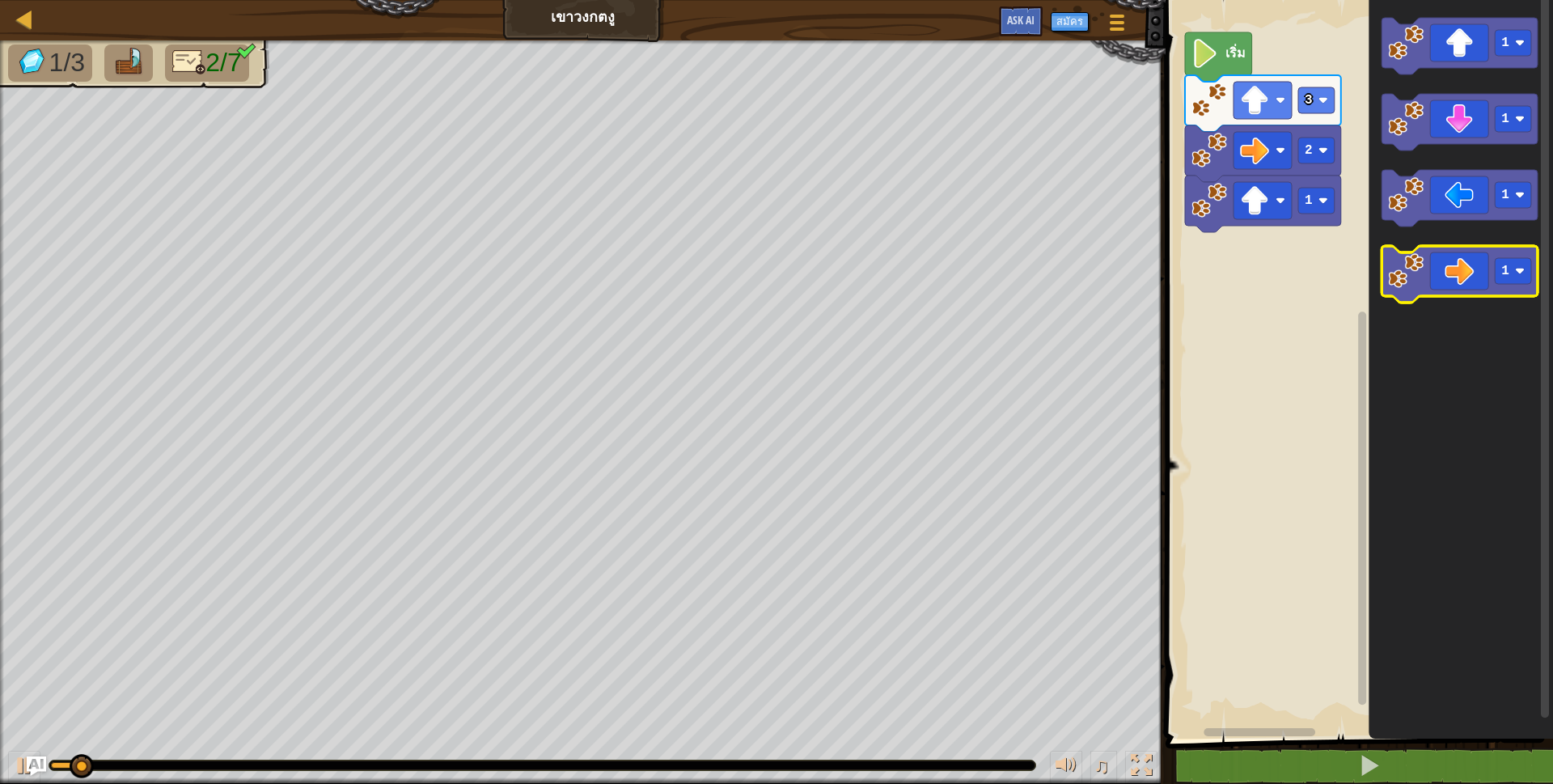
click at [1462, 264] on icon "พื้นที่ทำงาน Blockly" at bounding box center [1460, 274] width 156 height 56
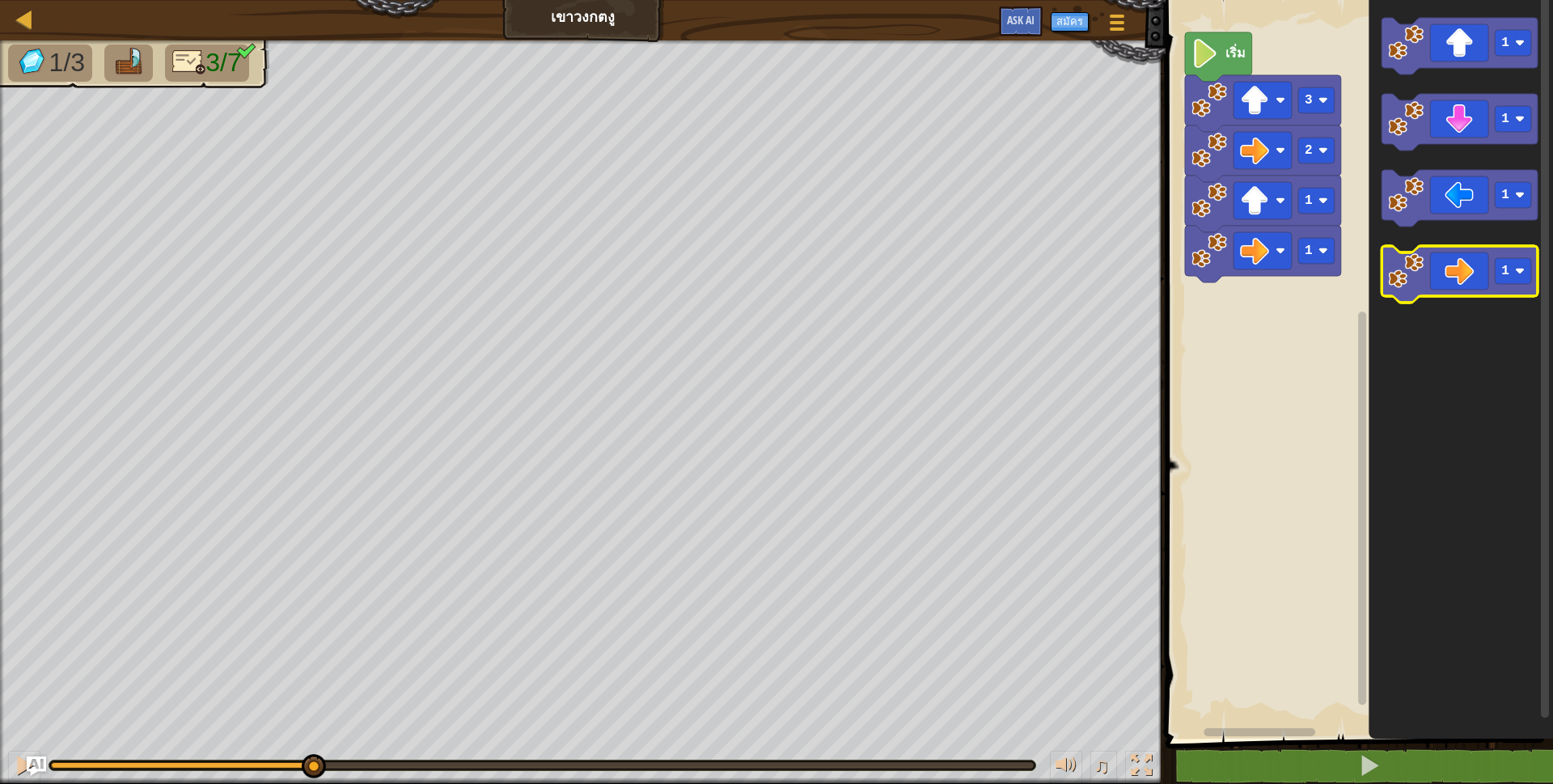
click at [1513, 298] on g "1 1 1 1" at bounding box center [1460, 160] width 156 height 285
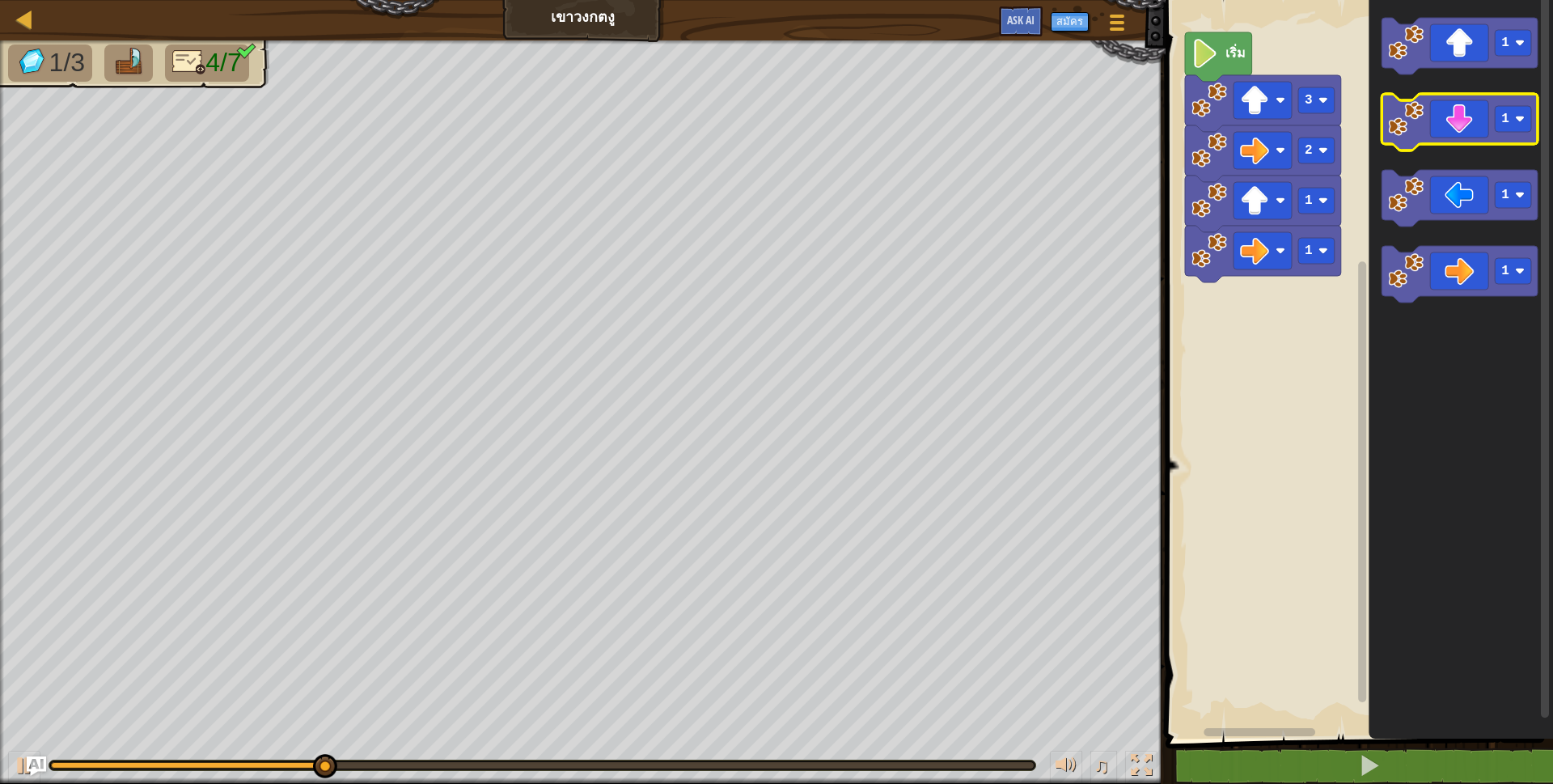
click at [1460, 135] on icon "พื้นที่ทำงาน Blockly" at bounding box center [1460, 121] width 156 height 56
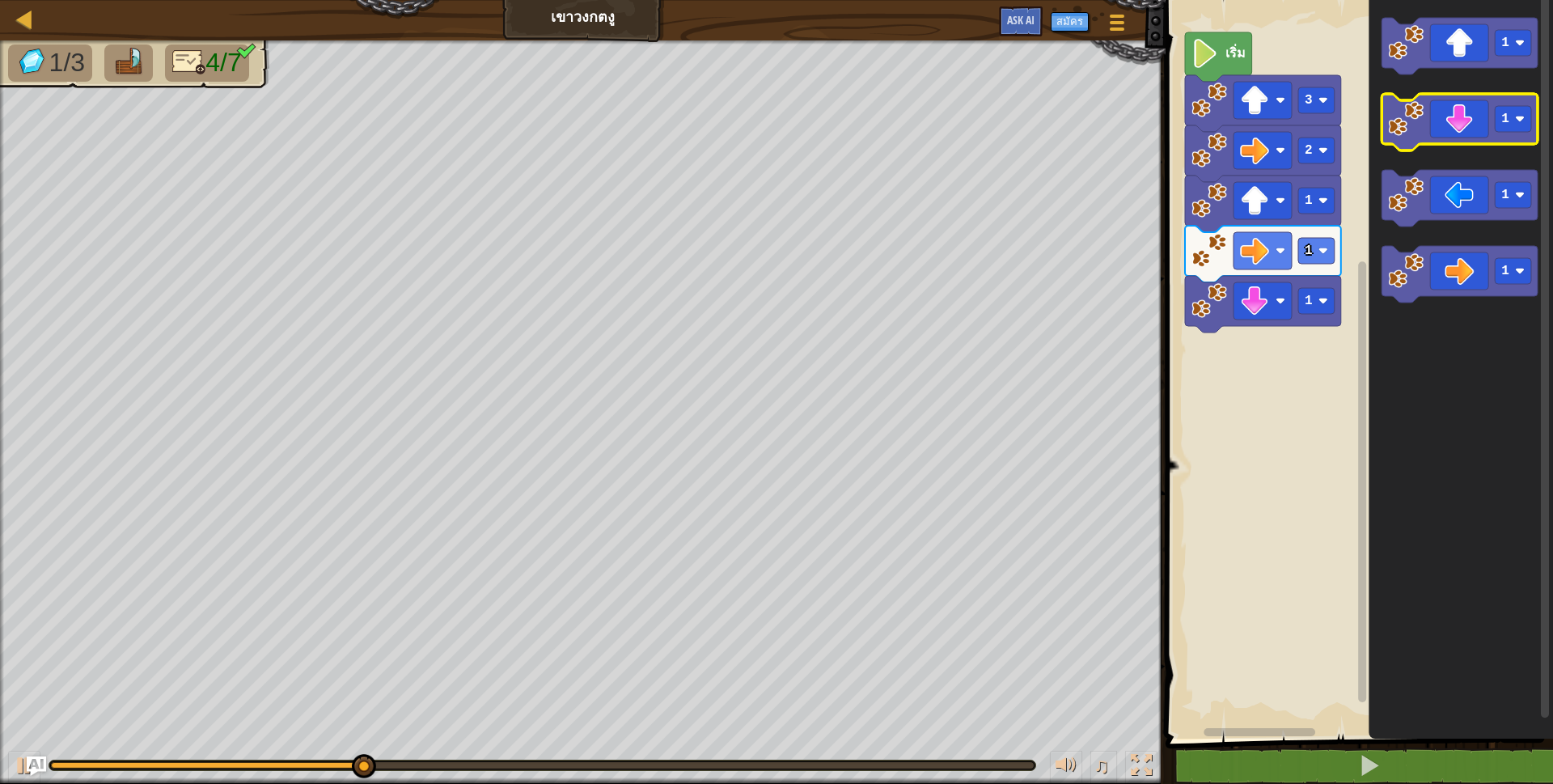
click at [1460, 138] on icon "พื้นที่ทำงาน Blockly" at bounding box center [1460, 121] width 156 height 56
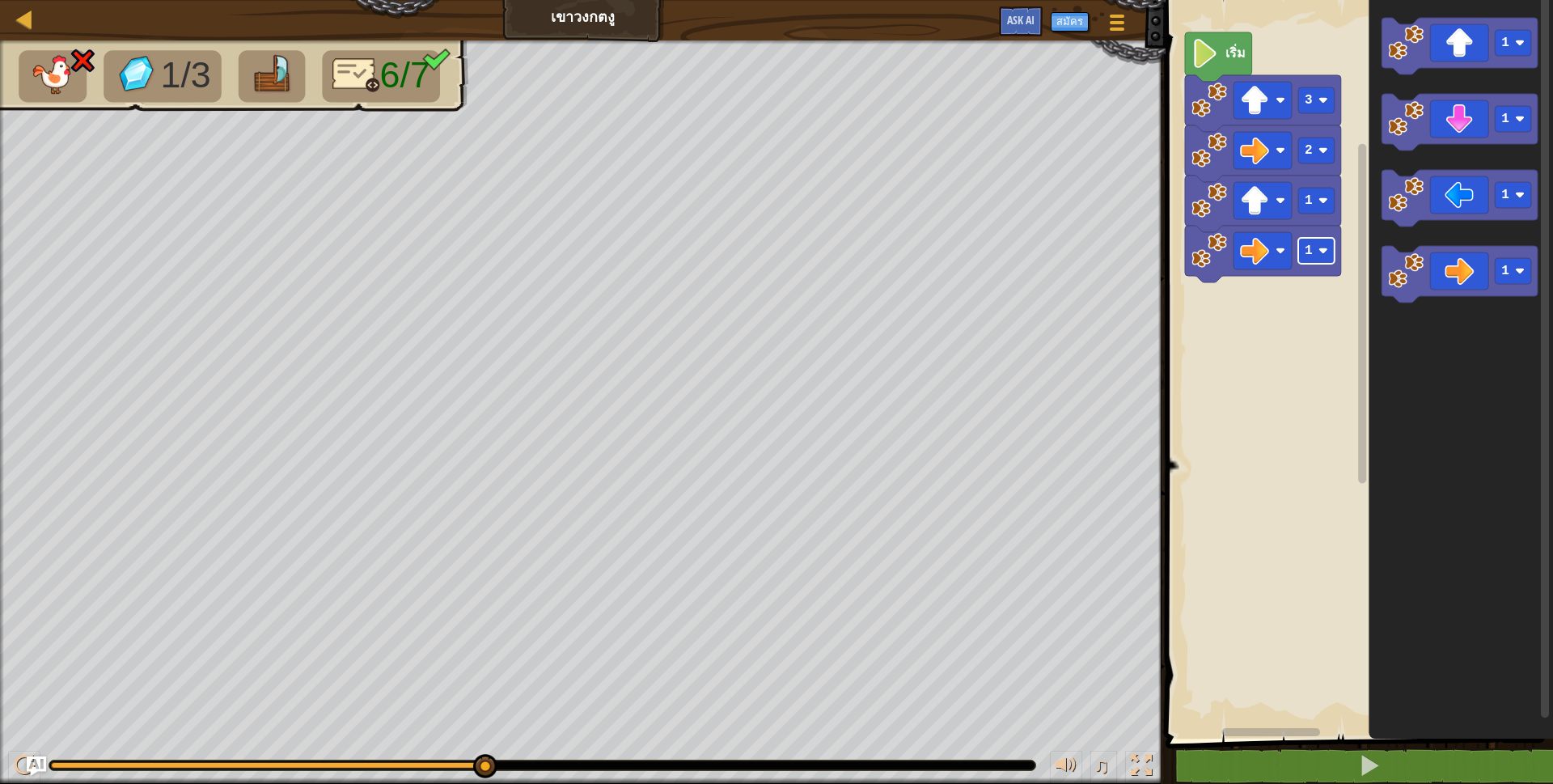
click at [1331, 260] on rect "พื้นที่ทำงาน Blockly" at bounding box center [1316, 250] width 36 height 26
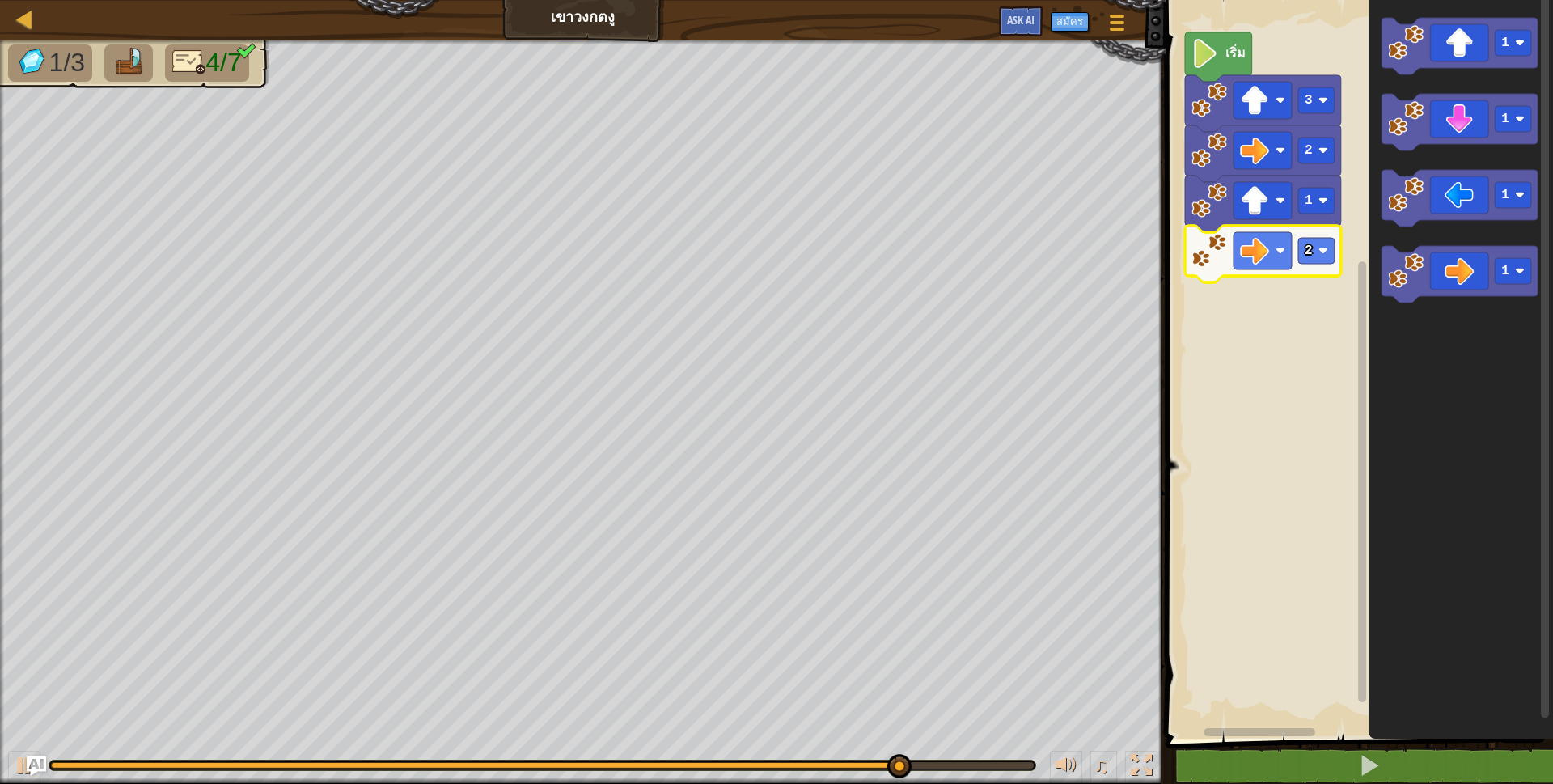
click at [1438, 119] on icon "พื้นที่ทำงาน Blockly" at bounding box center [1460, 121] width 156 height 56
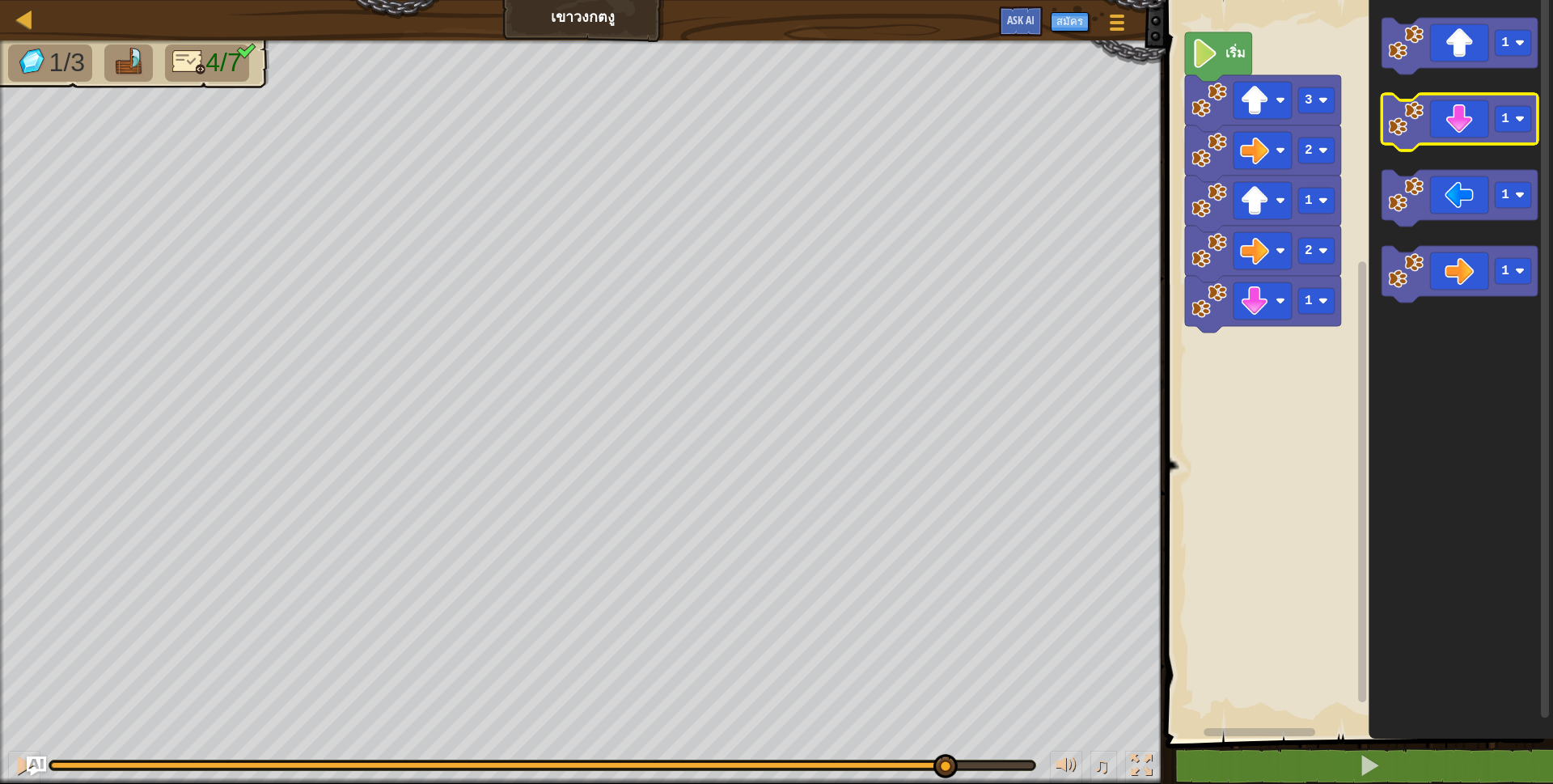
click at [1469, 128] on icon "พื้นที่ทำงาน Blockly" at bounding box center [1460, 121] width 156 height 56
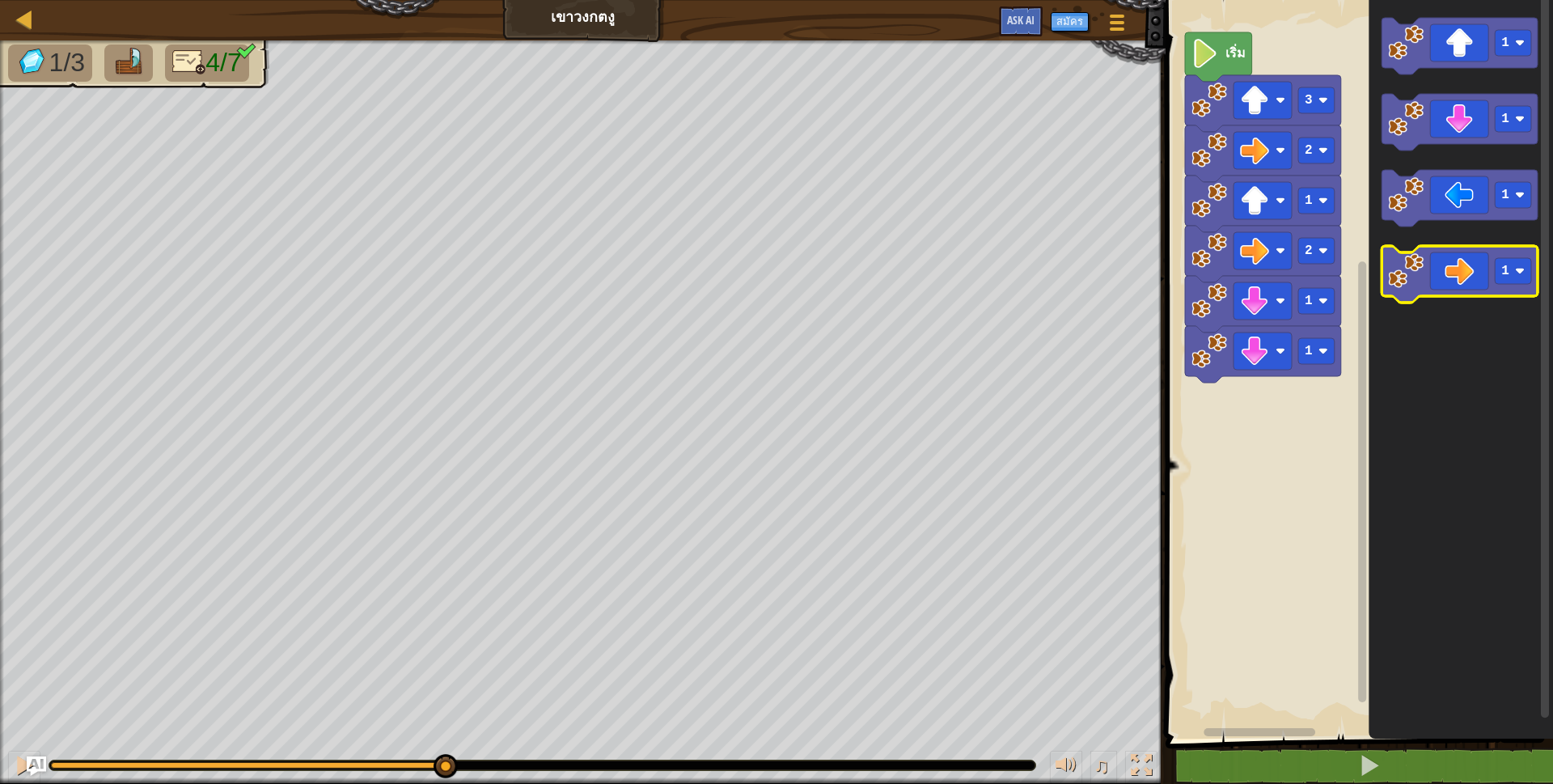
click at [1453, 277] on icon "พื้นที่ทำงาน Blockly" at bounding box center [1460, 274] width 156 height 56
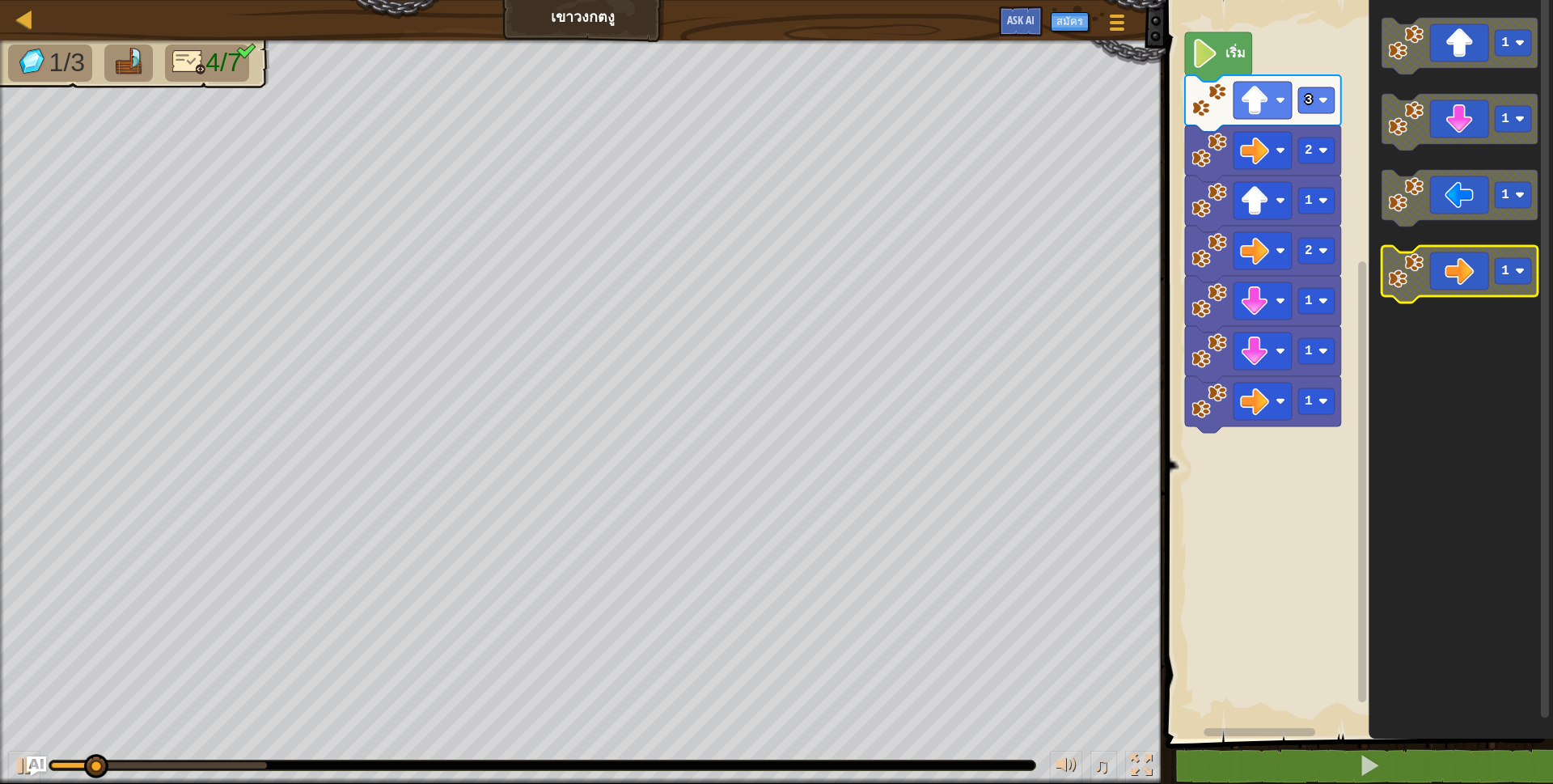
click at [1481, 280] on icon "พื้นที่ทำงาน Blockly" at bounding box center [1460, 274] width 156 height 56
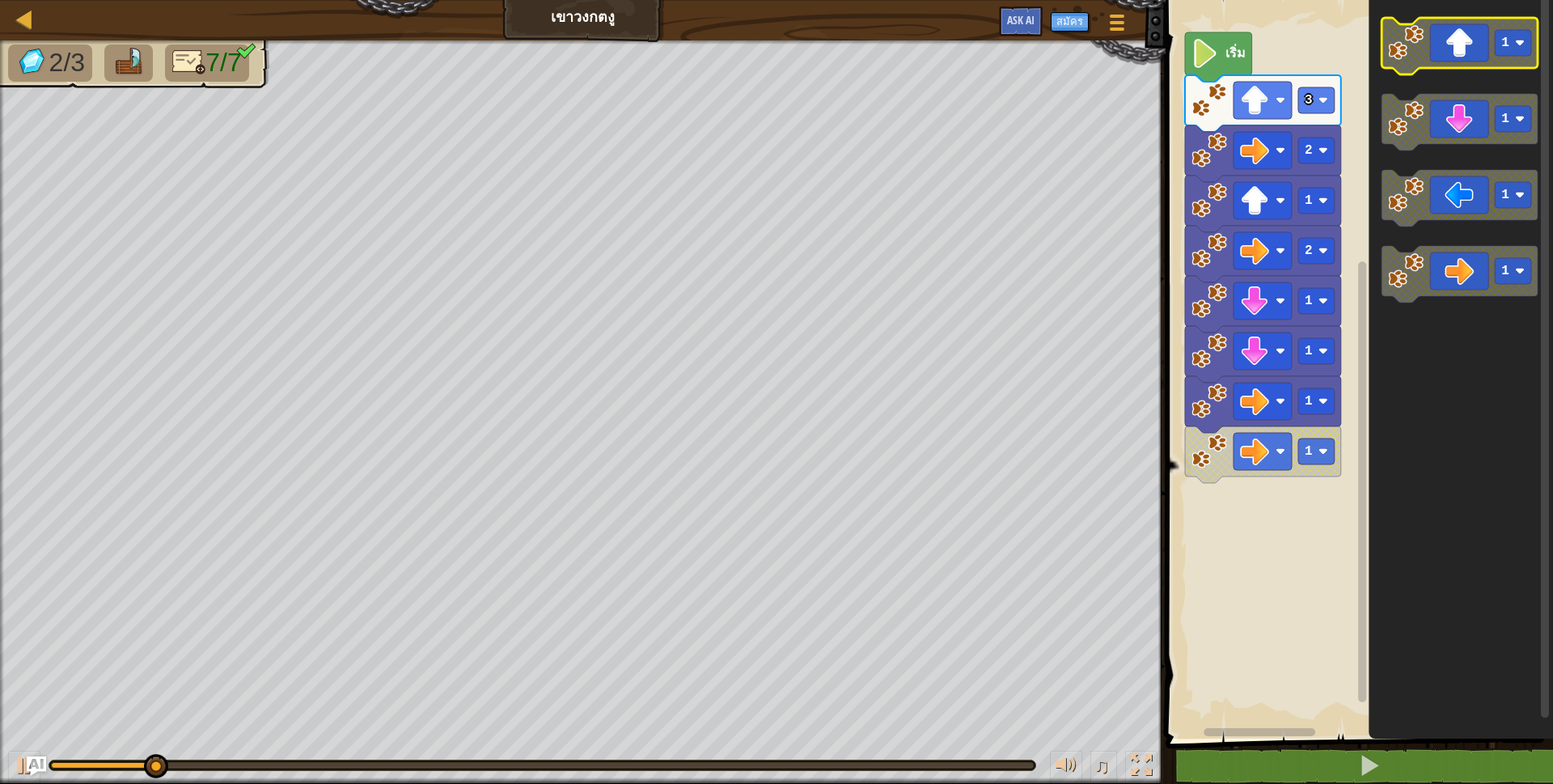
click at [1486, 46] on icon "พื้นที่ทำงาน Blockly" at bounding box center [1460, 45] width 156 height 56
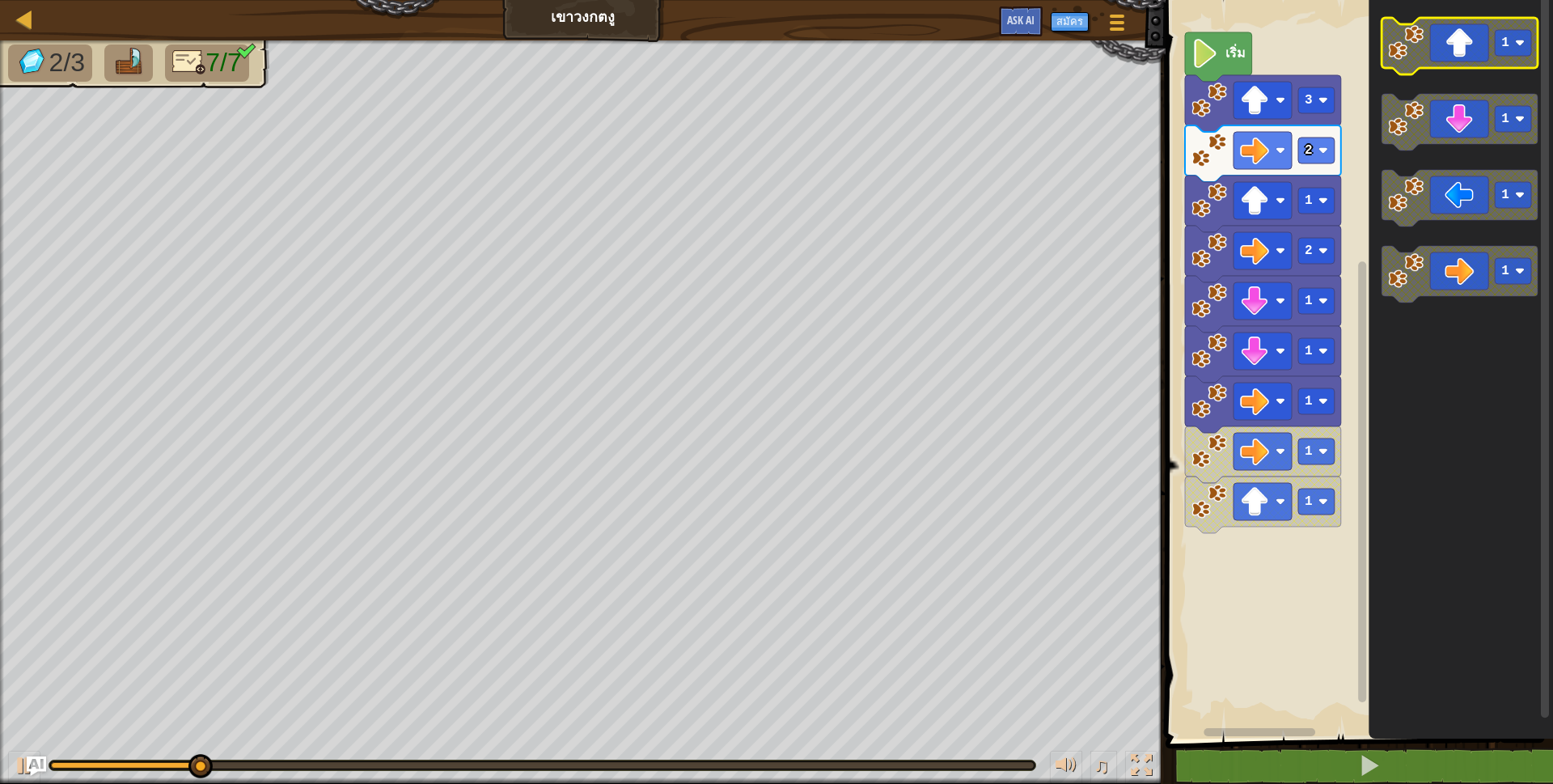
click at [1486, 46] on icon "พื้นที่ทำงาน Blockly" at bounding box center [1460, 45] width 156 height 56
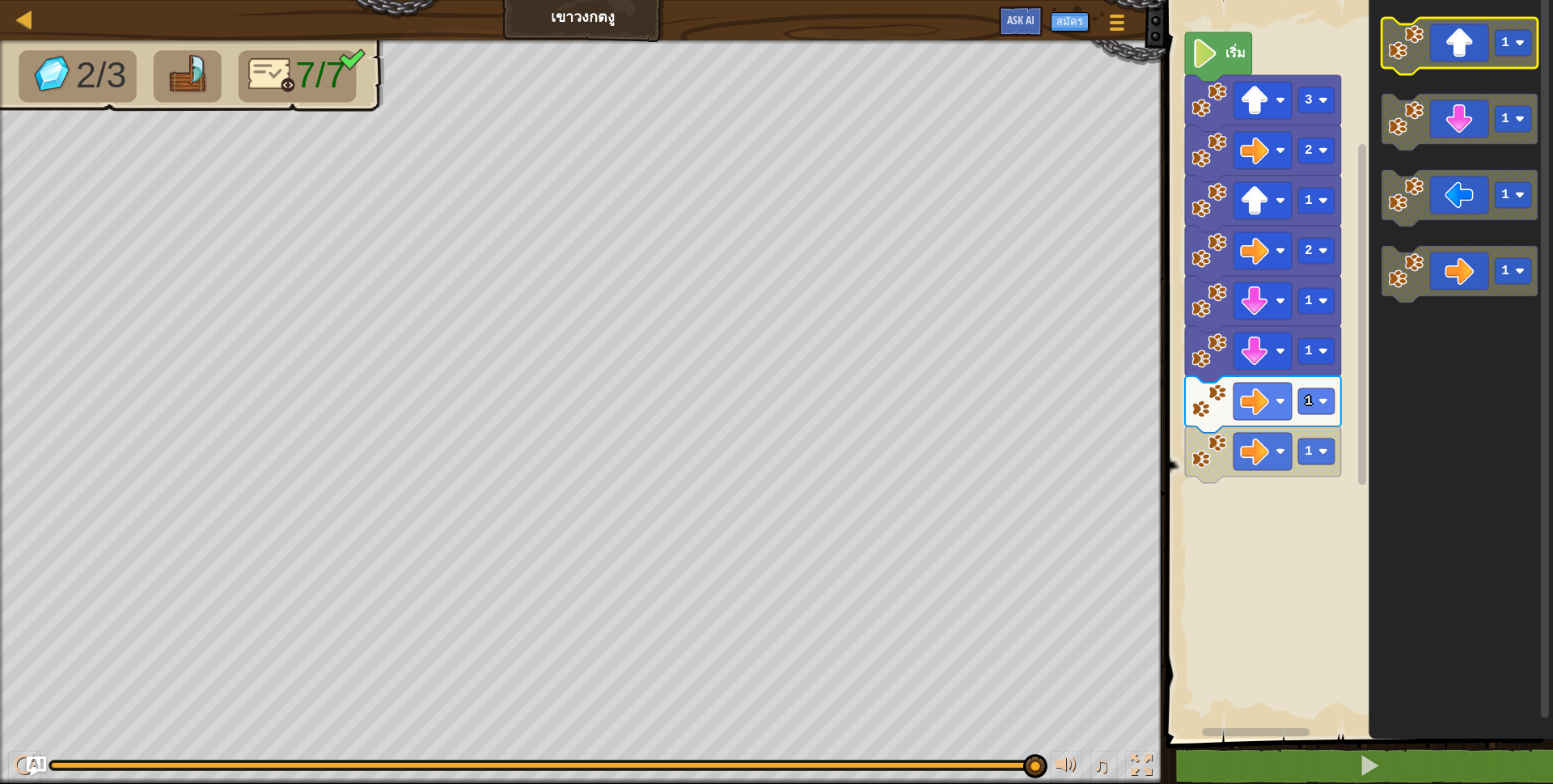
click at [1466, 33] on icon "พื้นที่ทำงาน Blockly" at bounding box center [1460, 45] width 156 height 56
click at [1317, 499] on rect "พื้นที่ทำงาน Blockly" at bounding box center [1316, 501] width 36 height 26
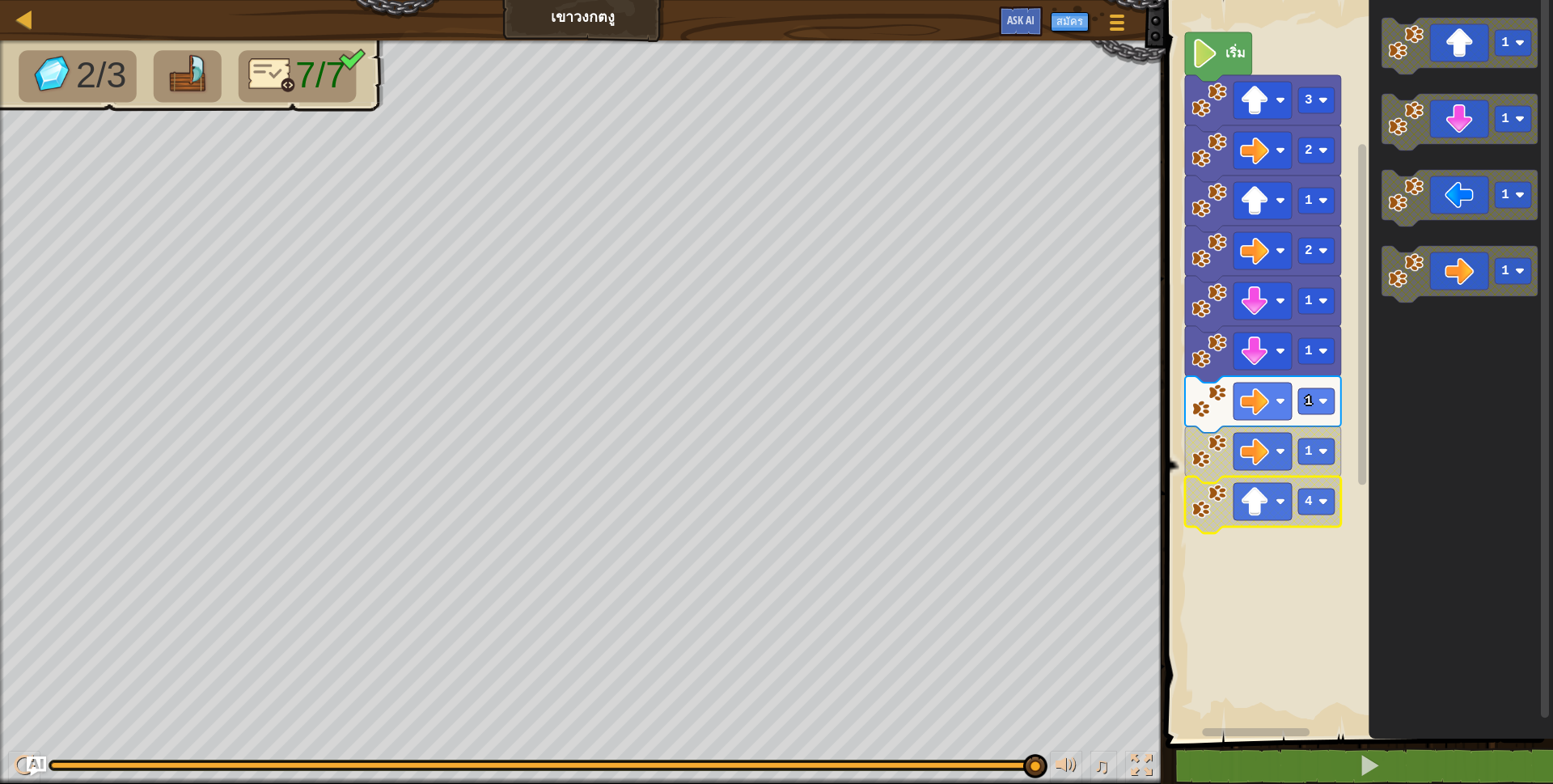
click at [1272, 741] on span at bounding box center [1360, 347] width 400 height 804
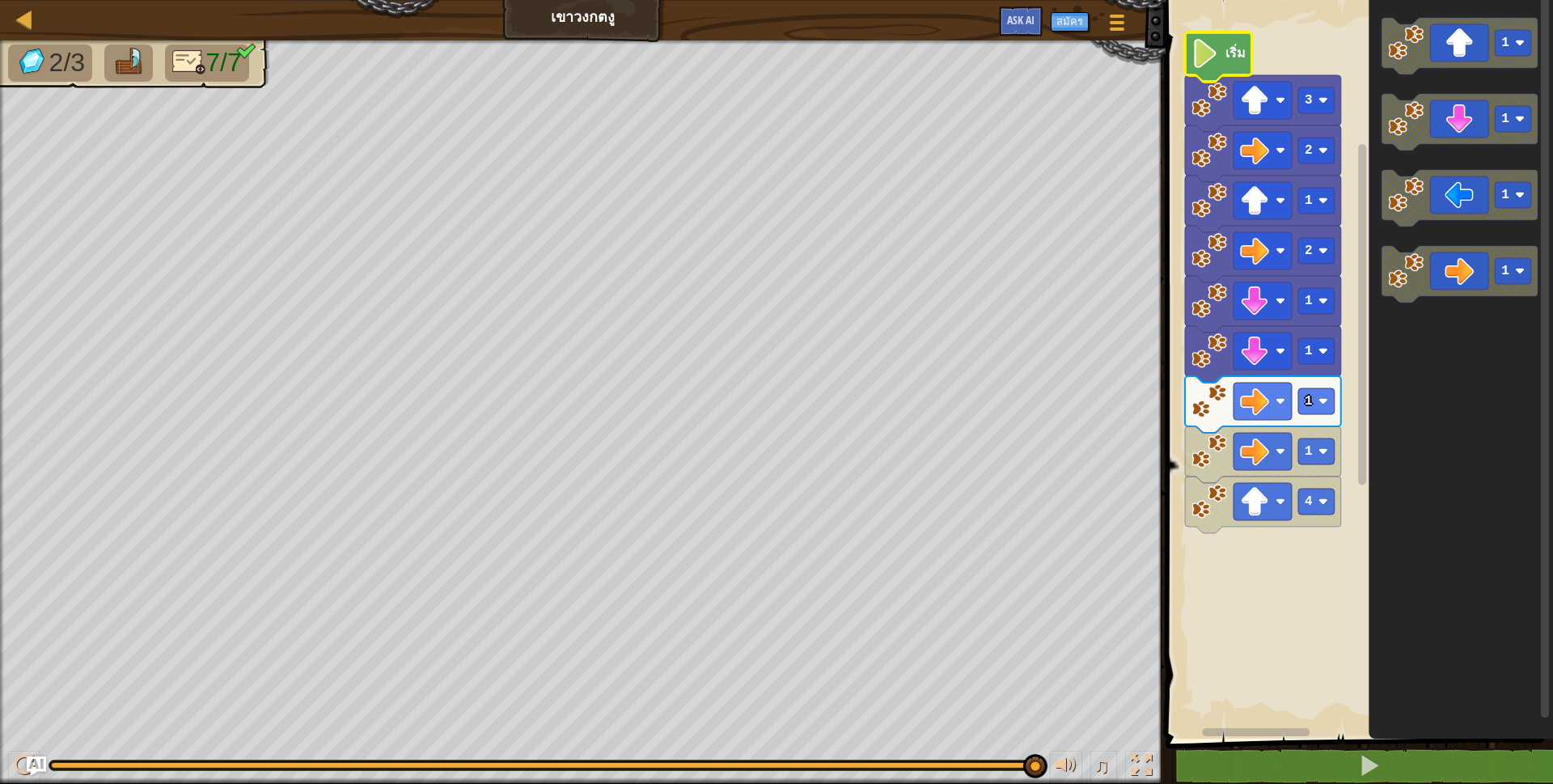
click at [1249, 45] on icon "พื้นที่ทำงาน Blockly" at bounding box center [1219, 56] width 67 height 50
click at [1240, 56] on text "เริ่ม" at bounding box center [1235, 52] width 20 height 18
click at [1256, 685] on rect "พื้นที่ทำงาน Blockly" at bounding box center [1357, 365] width 392 height 747
click at [1330, 356] on rect "พื้นที่ทำงาน Blockly" at bounding box center [1316, 351] width 36 height 26
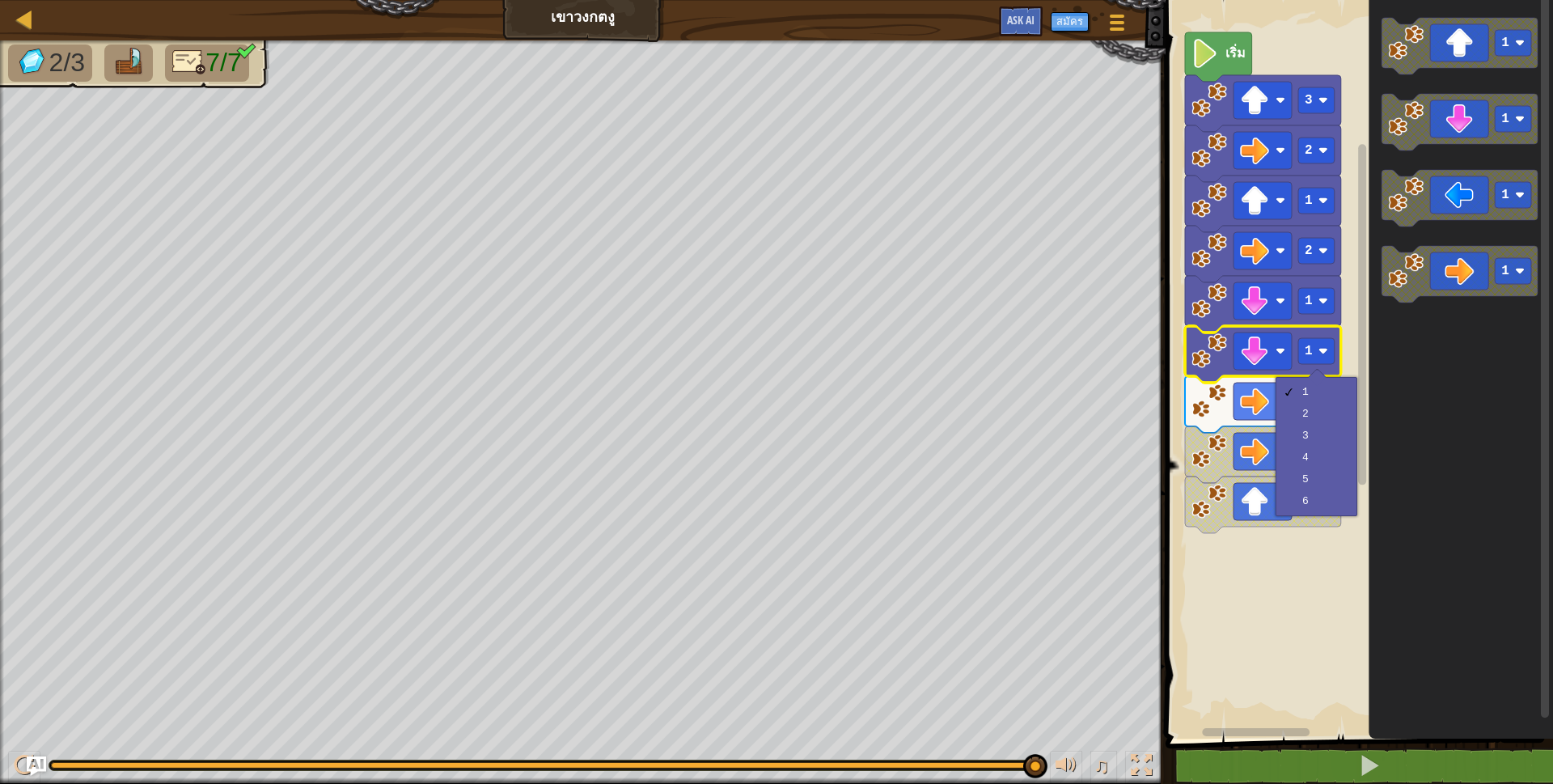
click at [1449, 450] on icon "พื้นที่ทำงาน Blockly" at bounding box center [1460, 365] width 184 height 747
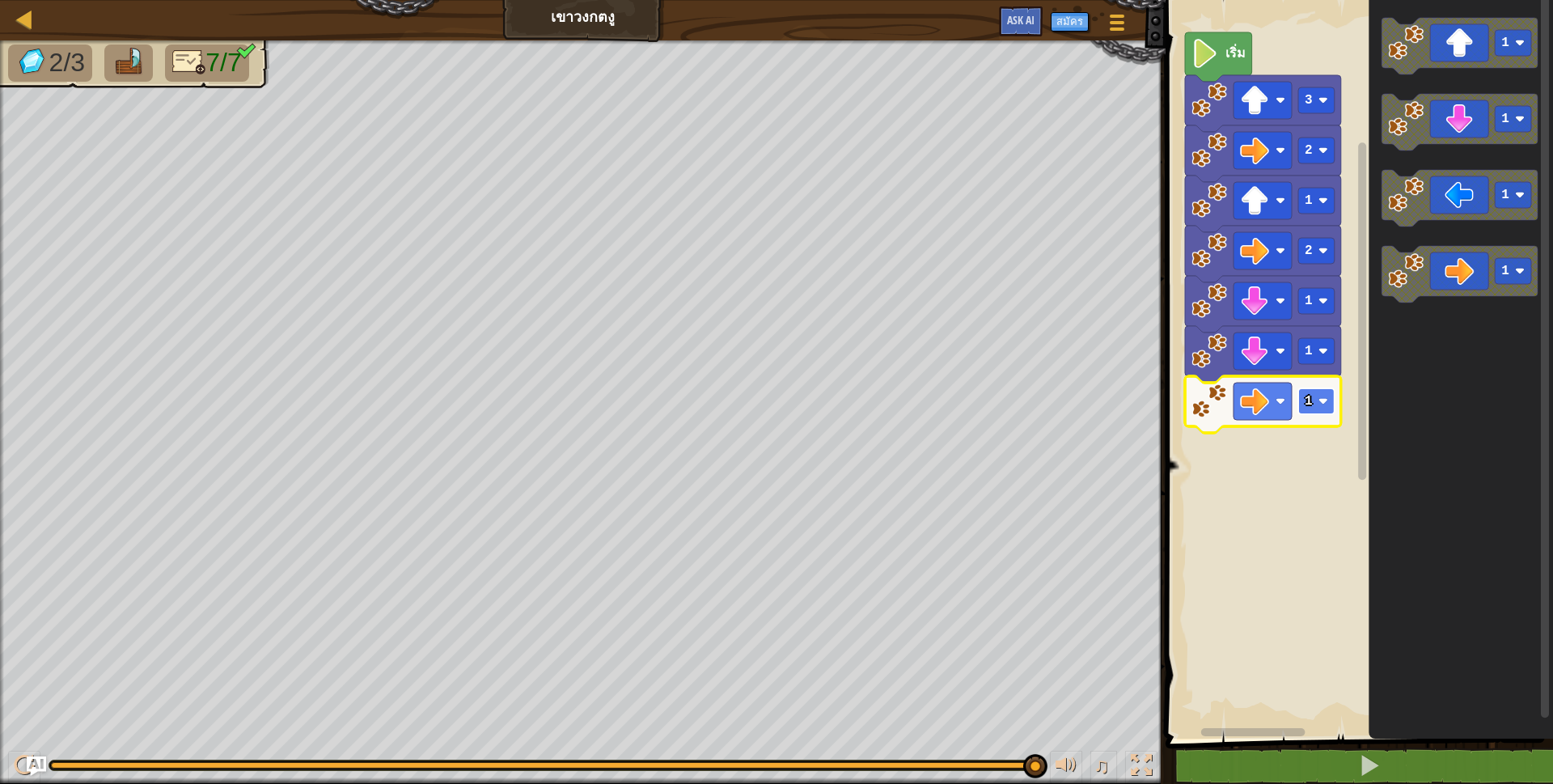
click at [1323, 388] on rect "พื้นที่ทำงาน Blockly" at bounding box center [1316, 401] width 36 height 26
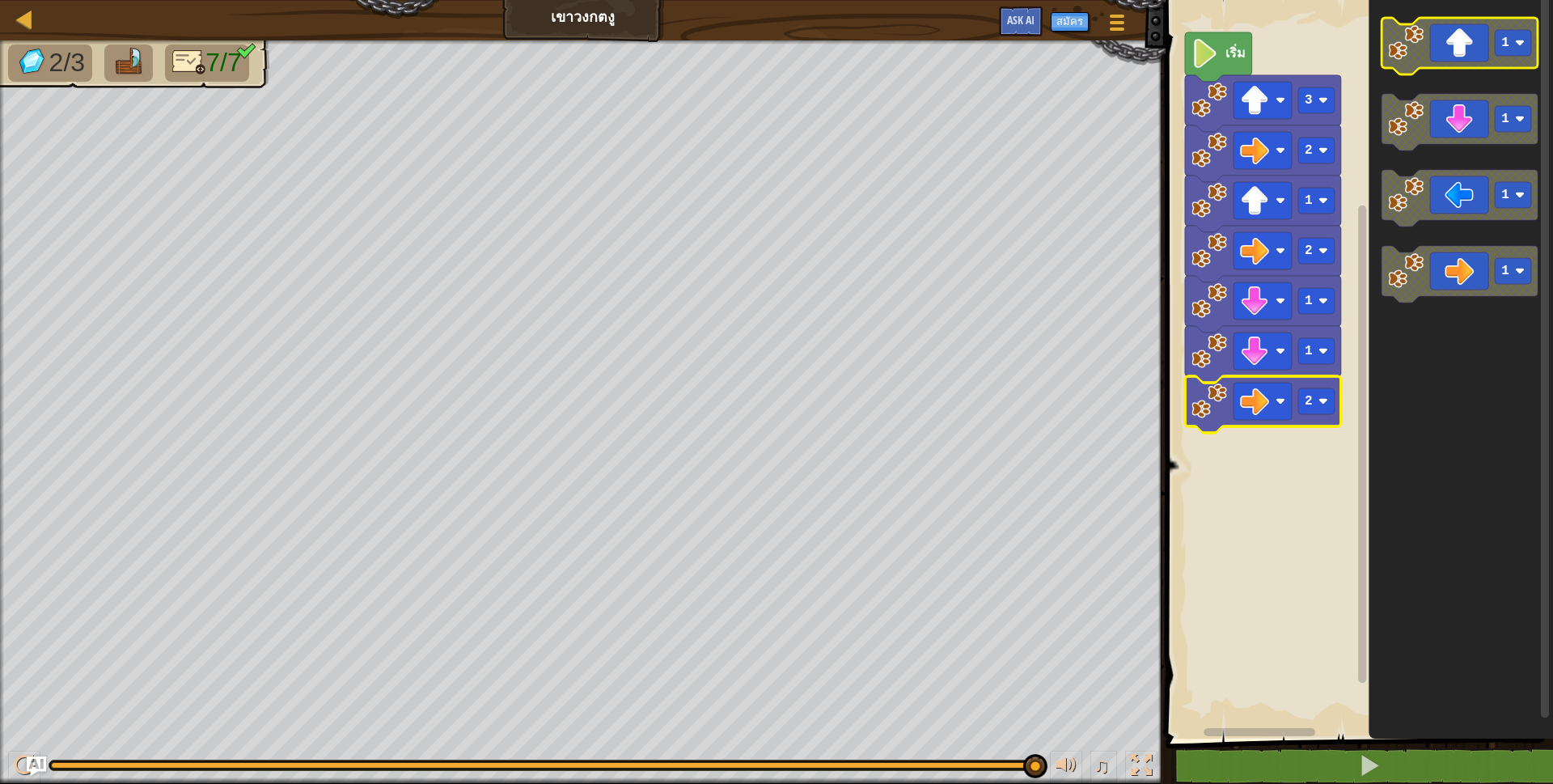
click at [1463, 50] on icon "พื้นที่ทำงาน Blockly" at bounding box center [1460, 45] width 156 height 56
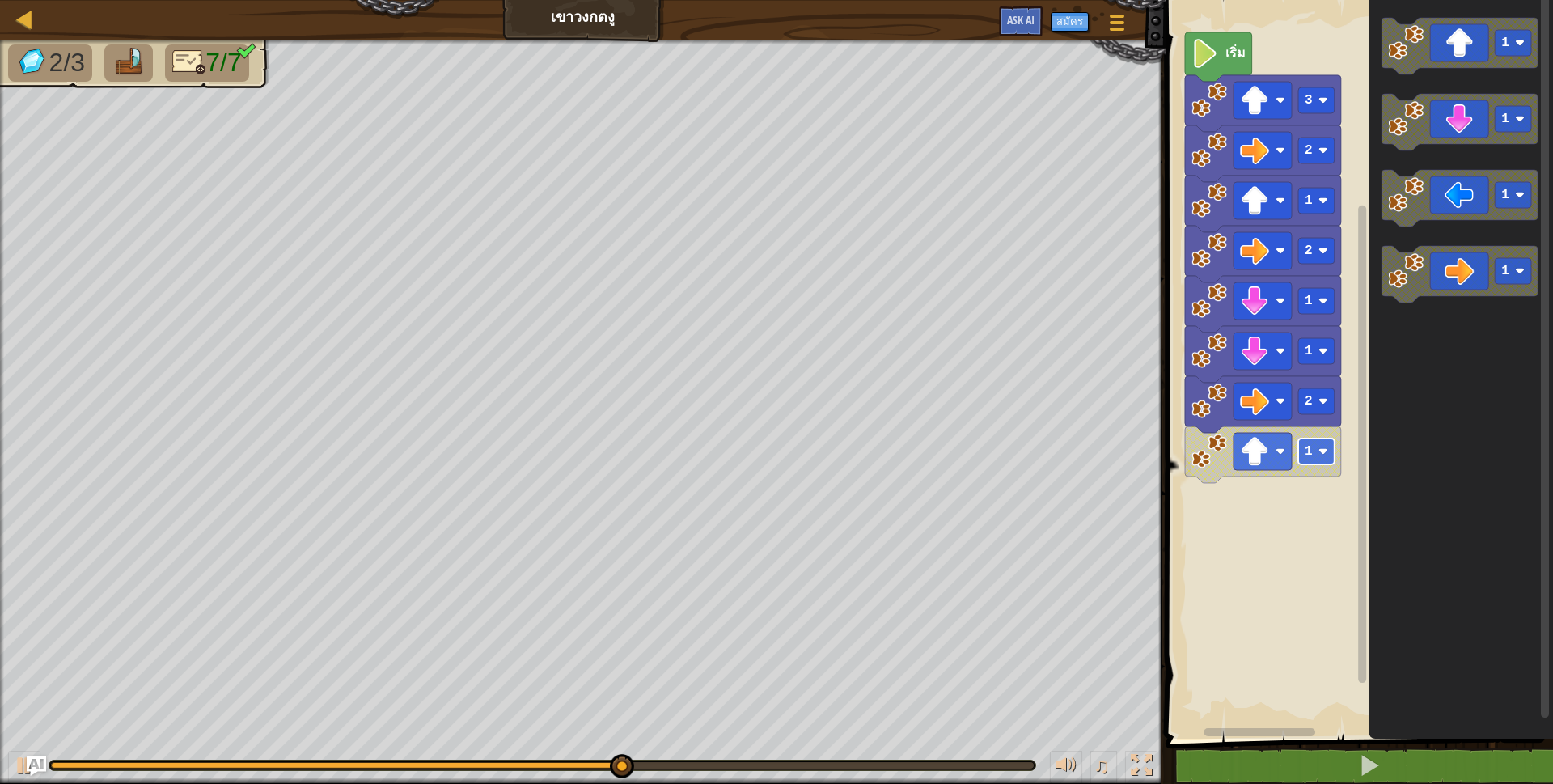
click at [1325, 454] on image "พื้นที่ทำงาน Blockly" at bounding box center [1324, 451] width 10 height 10
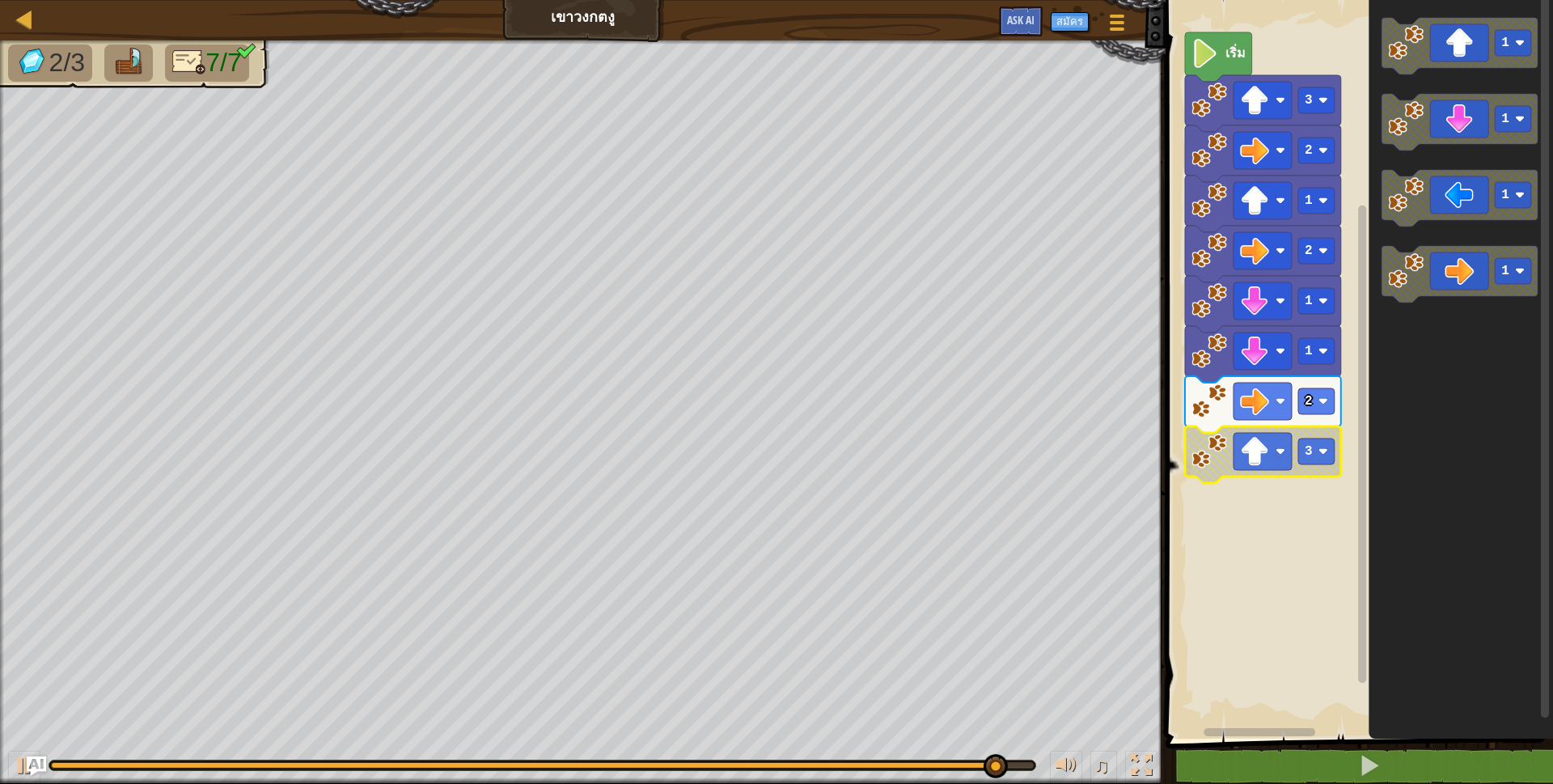
click at [1291, 649] on rect "พื้นที่ทำงาน Blockly" at bounding box center [1357, 365] width 392 height 747
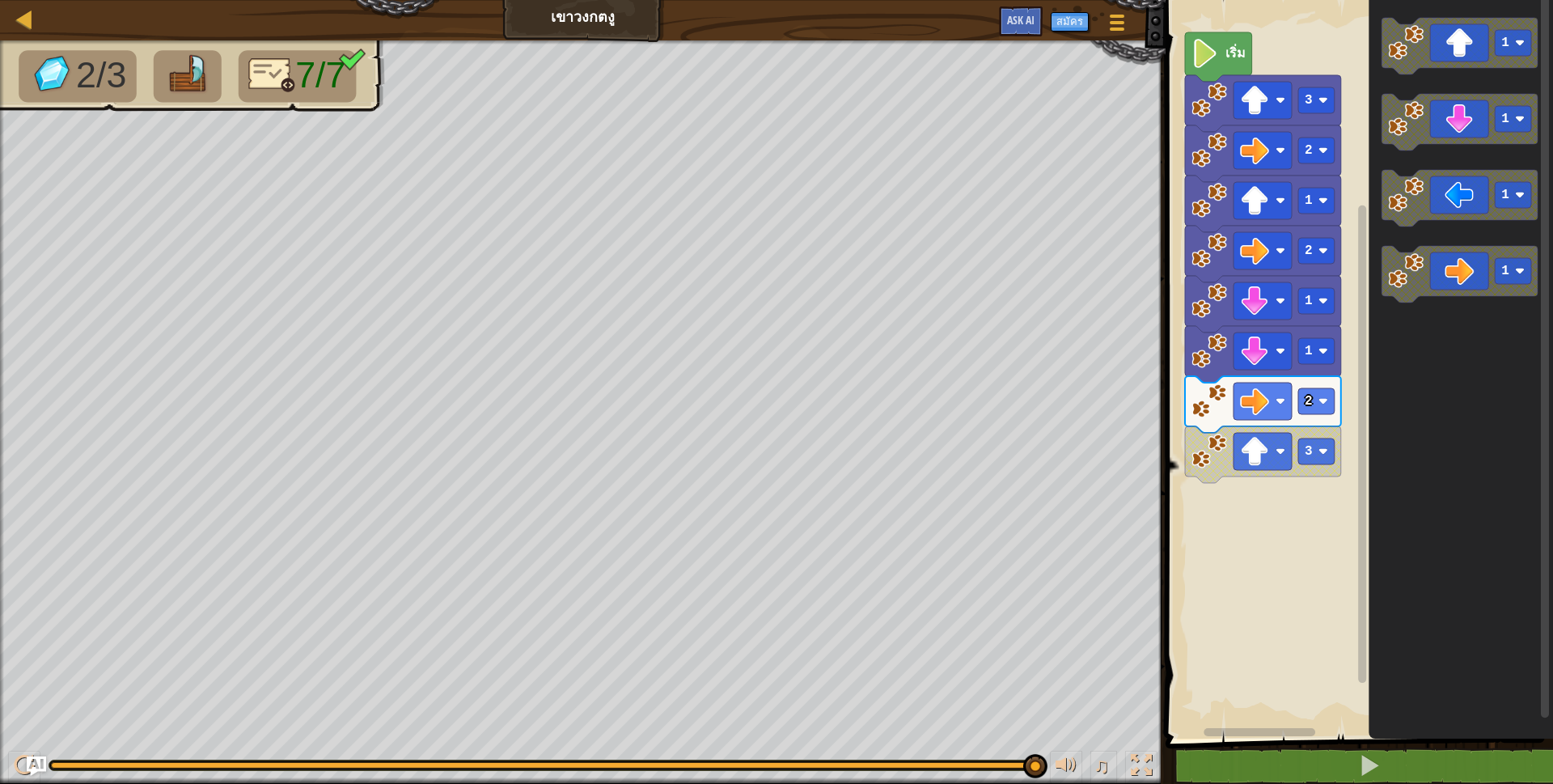
click at [1339, 735] on div "1 2 go ( 'up' , 3 ) ההההההההההההההההההההההההההההההההההההההההההההההההההההההההההה…" at bounding box center [1357, 405] width 392 height 794
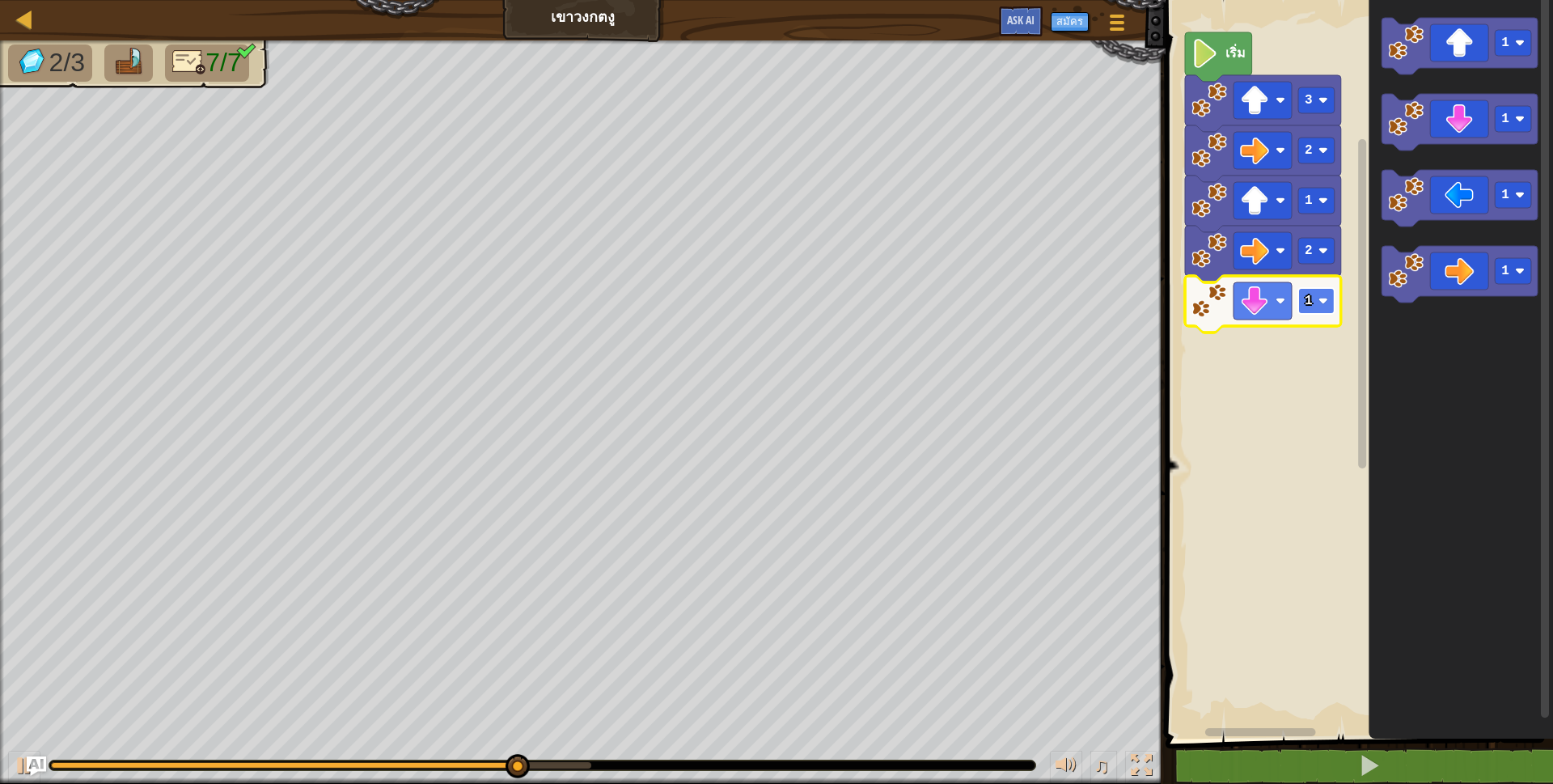
click at [1310, 302] on text "1" at bounding box center [1309, 301] width 8 height 14
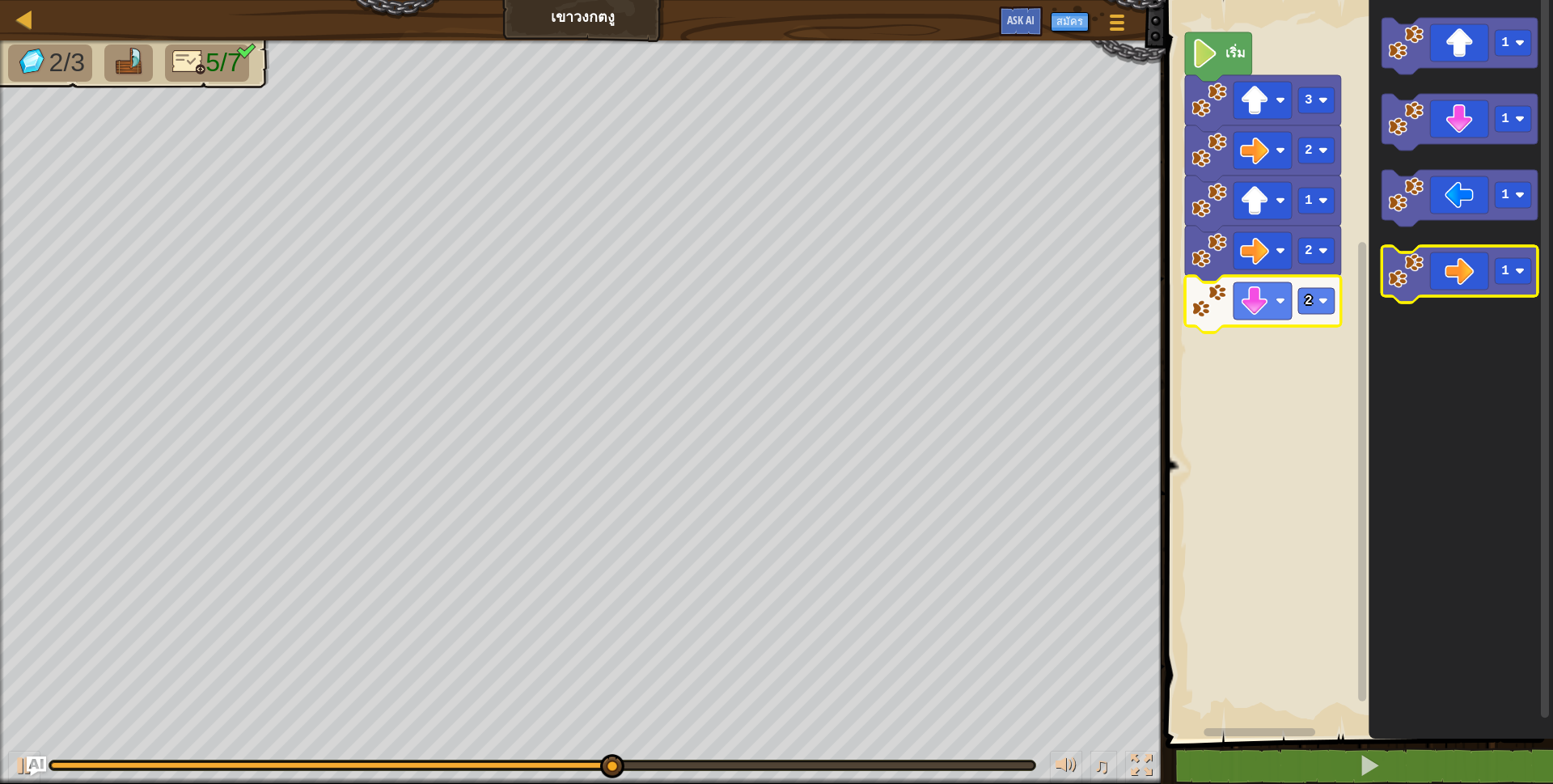
click at [1462, 275] on icon "พื้นที่ทำงาน Blockly" at bounding box center [1460, 274] width 156 height 56
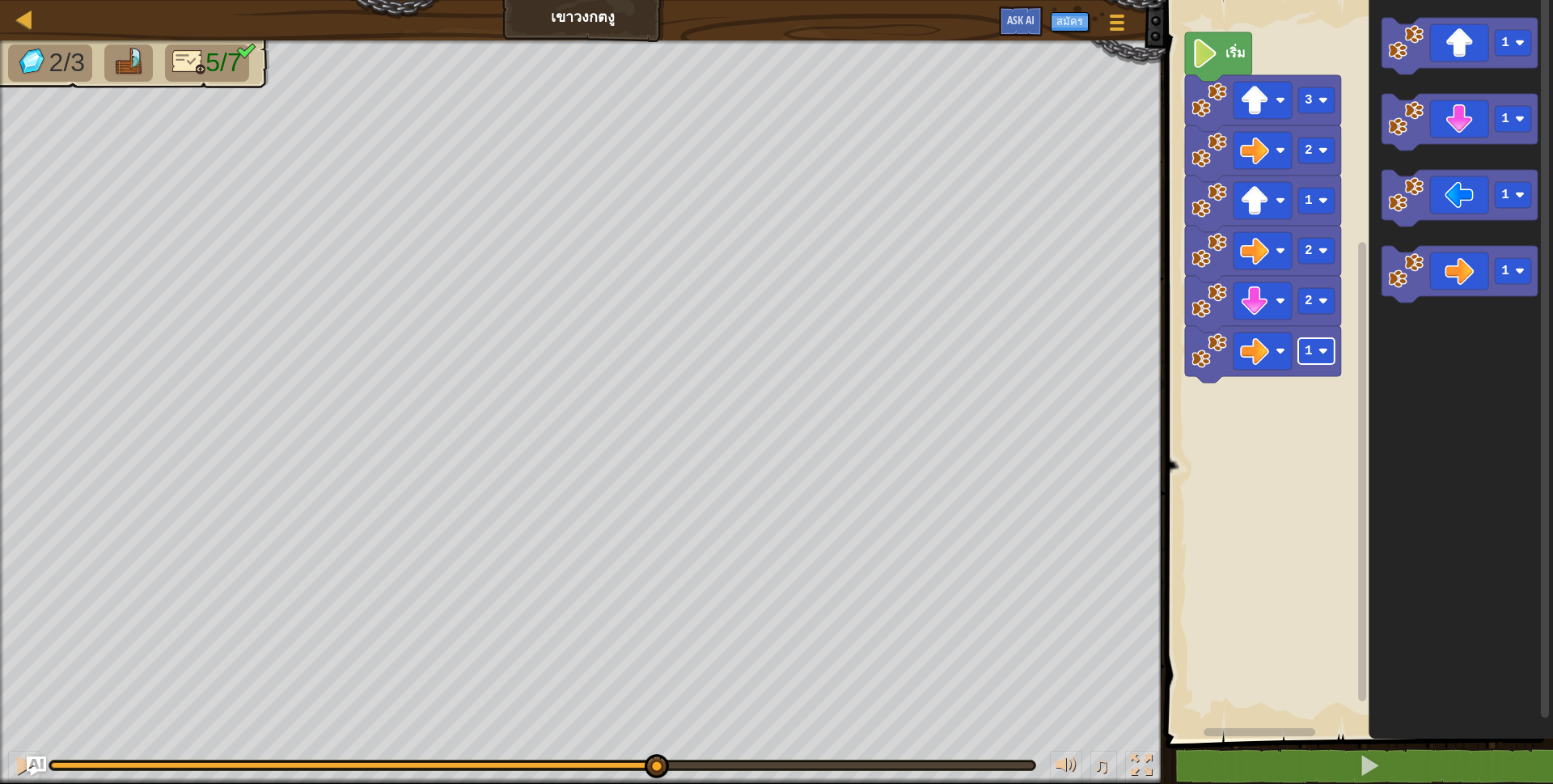
click at [1313, 352] on rect "พื้นที่ทำงาน Blockly" at bounding box center [1316, 351] width 36 height 26
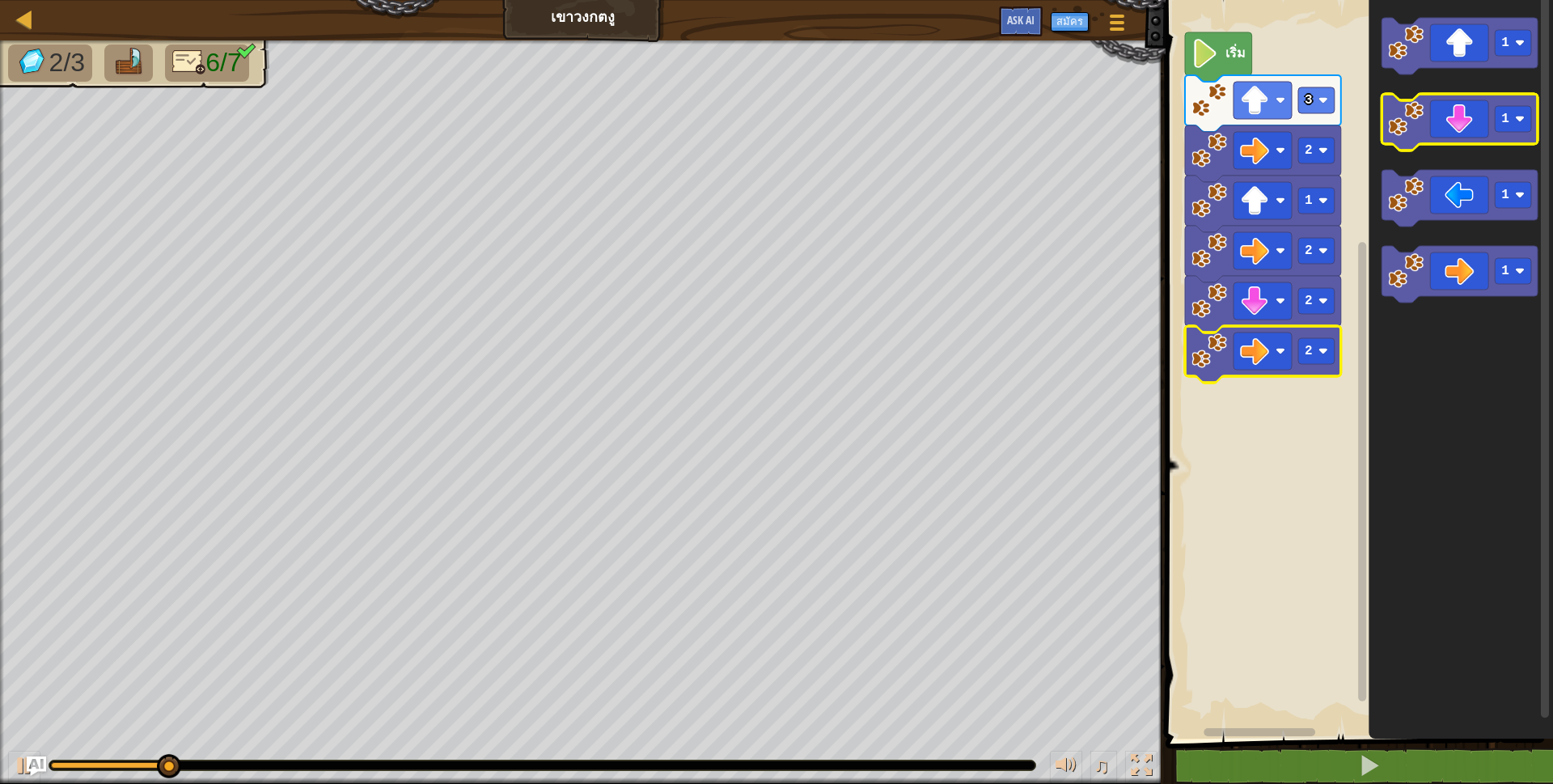
click at [1476, 63] on icon "พื้นที่ทำงาน Blockly" at bounding box center [1460, 45] width 156 height 56
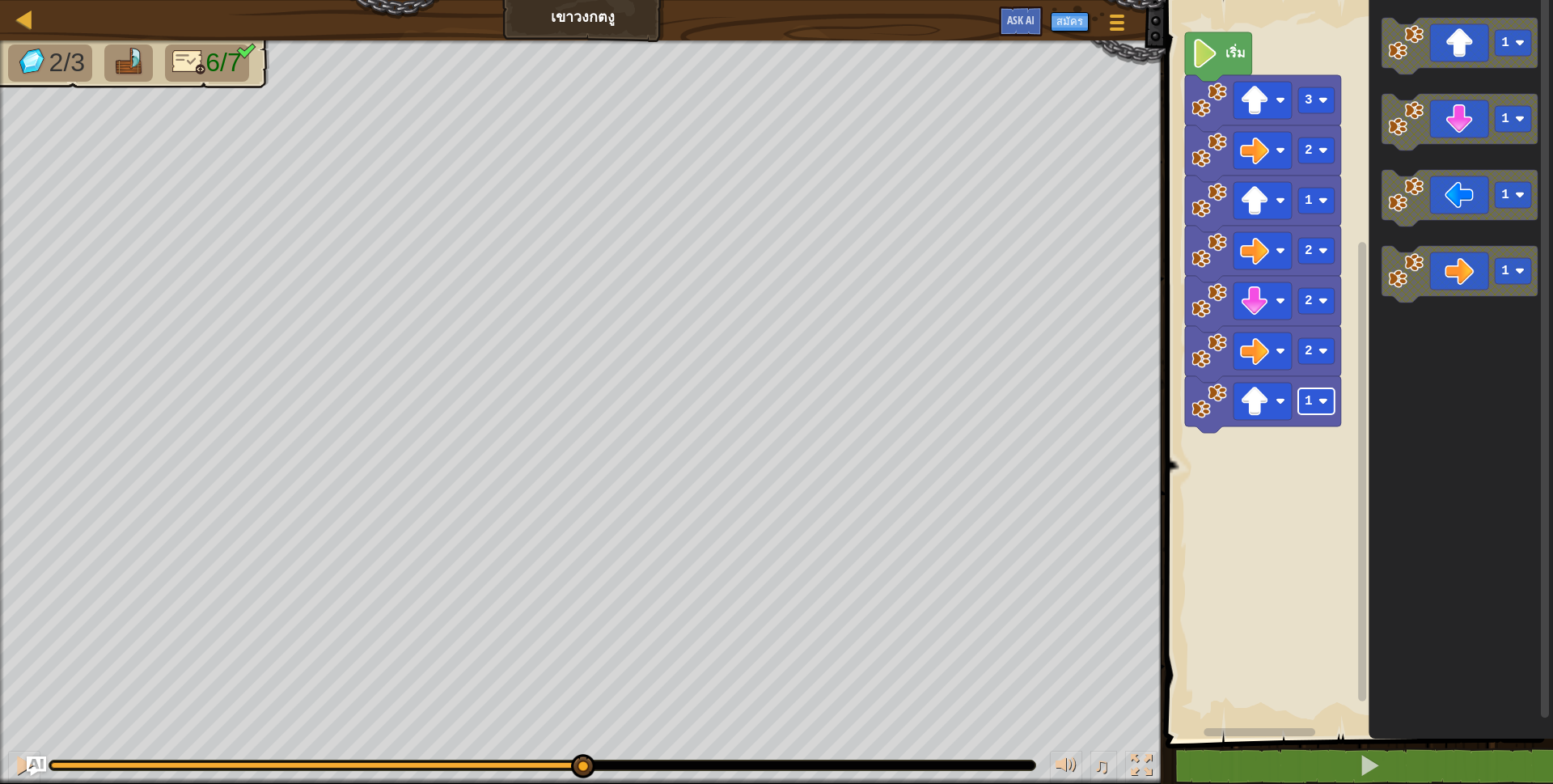
click at [1326, 411] on rect "พื้นที่ทำงาน Blockly" at bounding box center [1316, 401] width 36 height 26
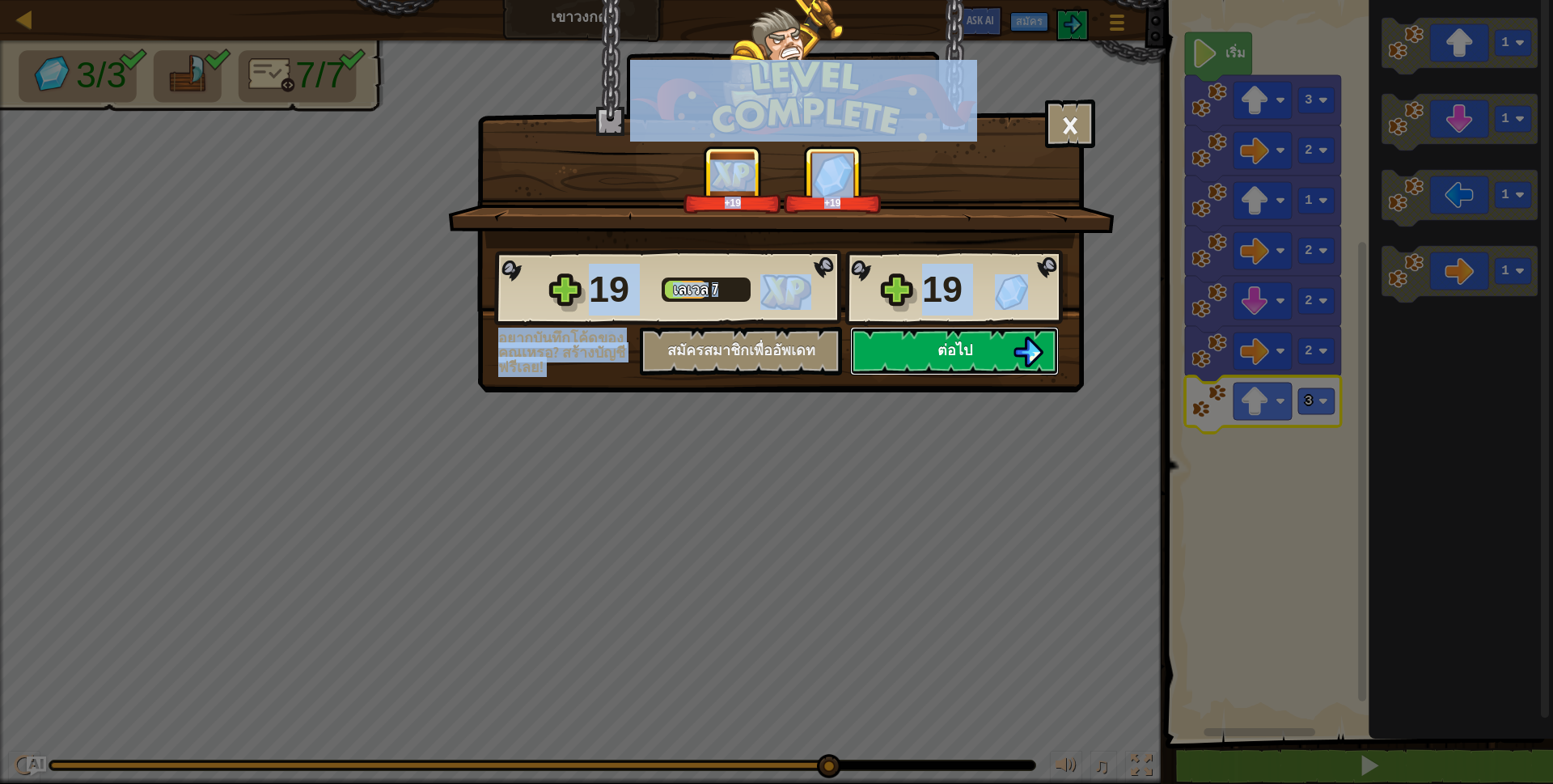
click at [986, 335] on button "ต่อไป" at bounding box center [955, 351] width 209 height 49
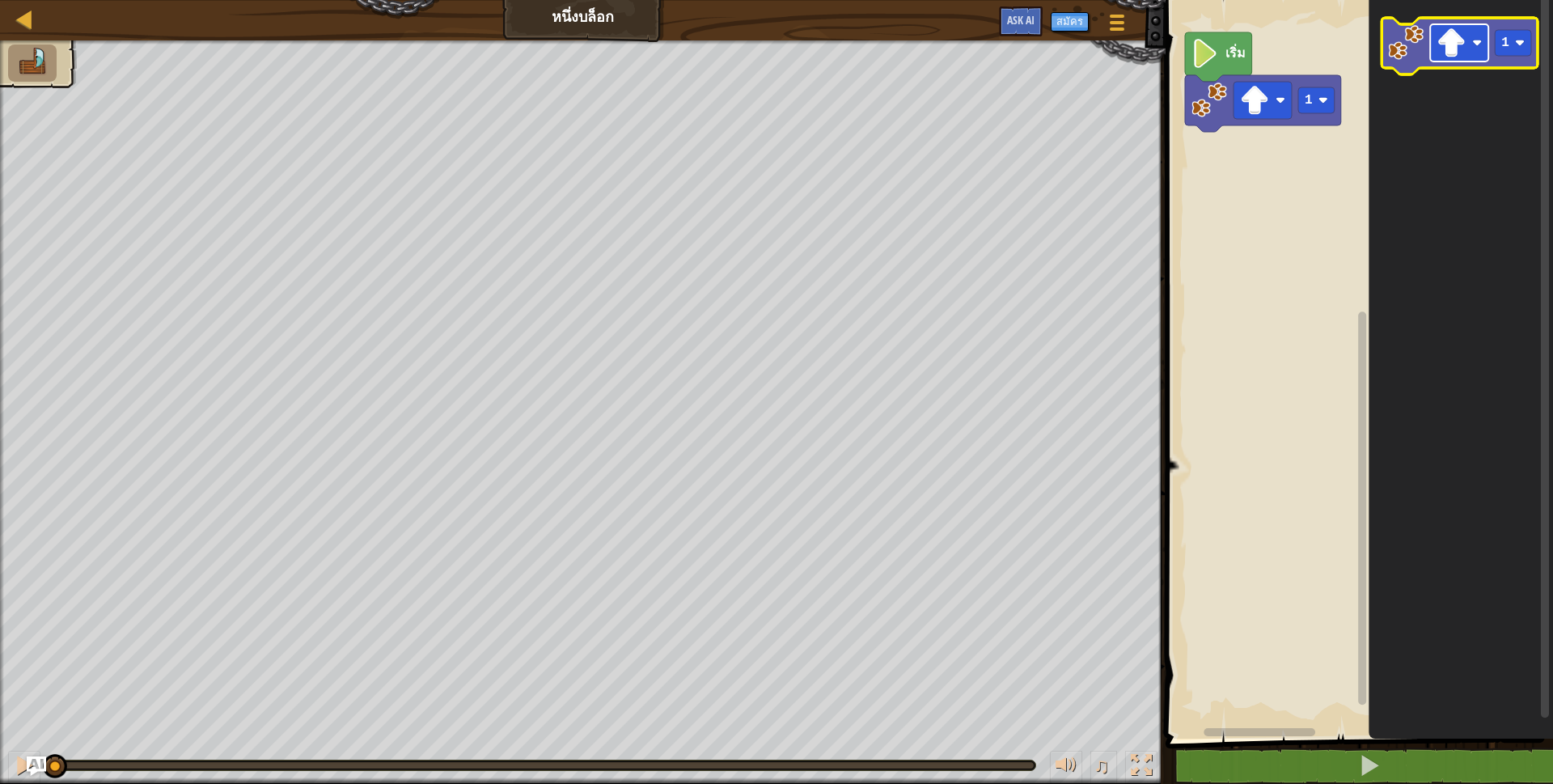
click at [1455, 43] on image "พื้นที่ทำงาน Blockly" at bounding box center [1451, 43] width 29 height 29
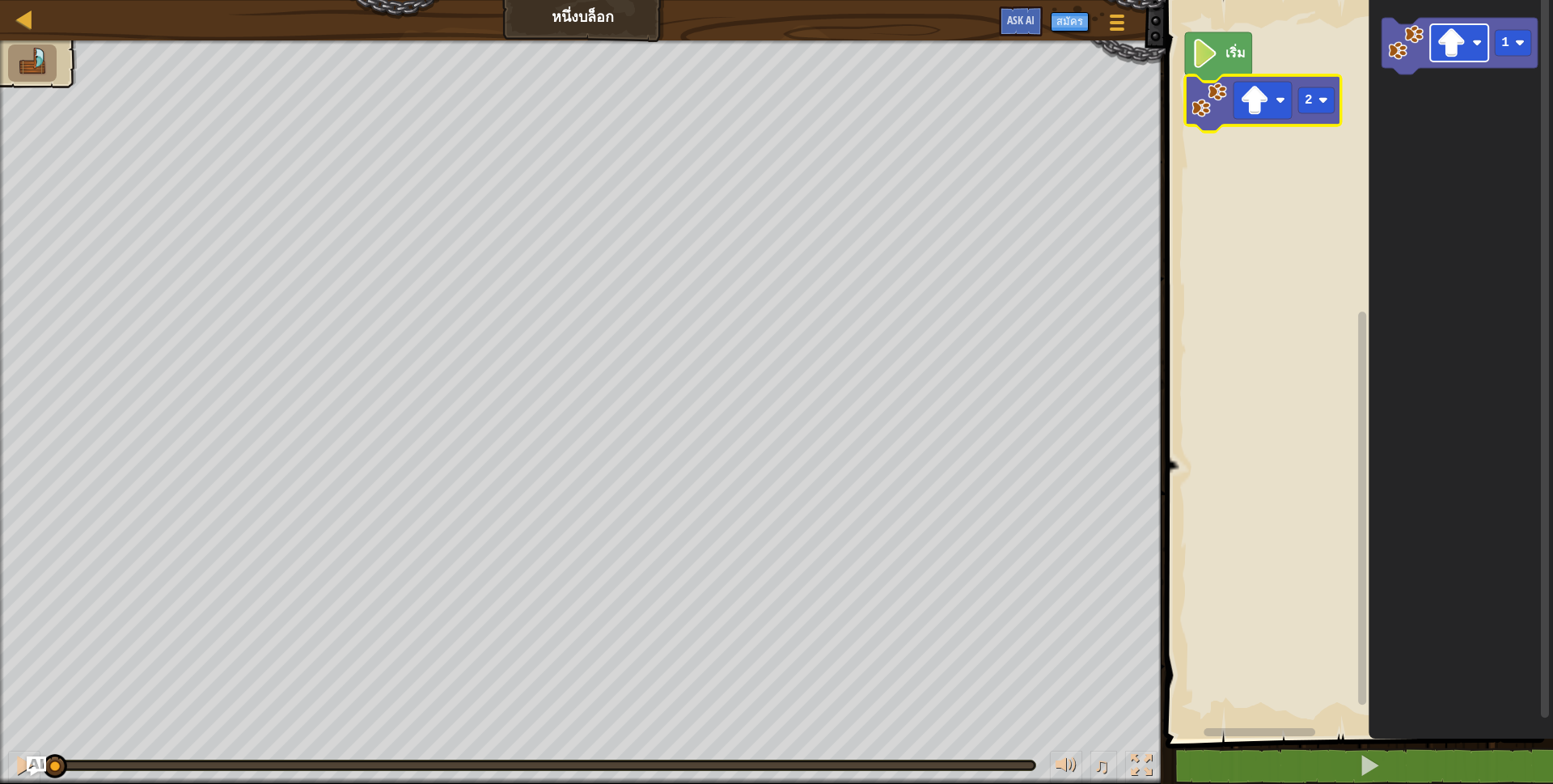
click at [1454, 29] on image "พื้นที่ทำงาน Blockly" at bounding box center [1451, 43] width 29 height 29
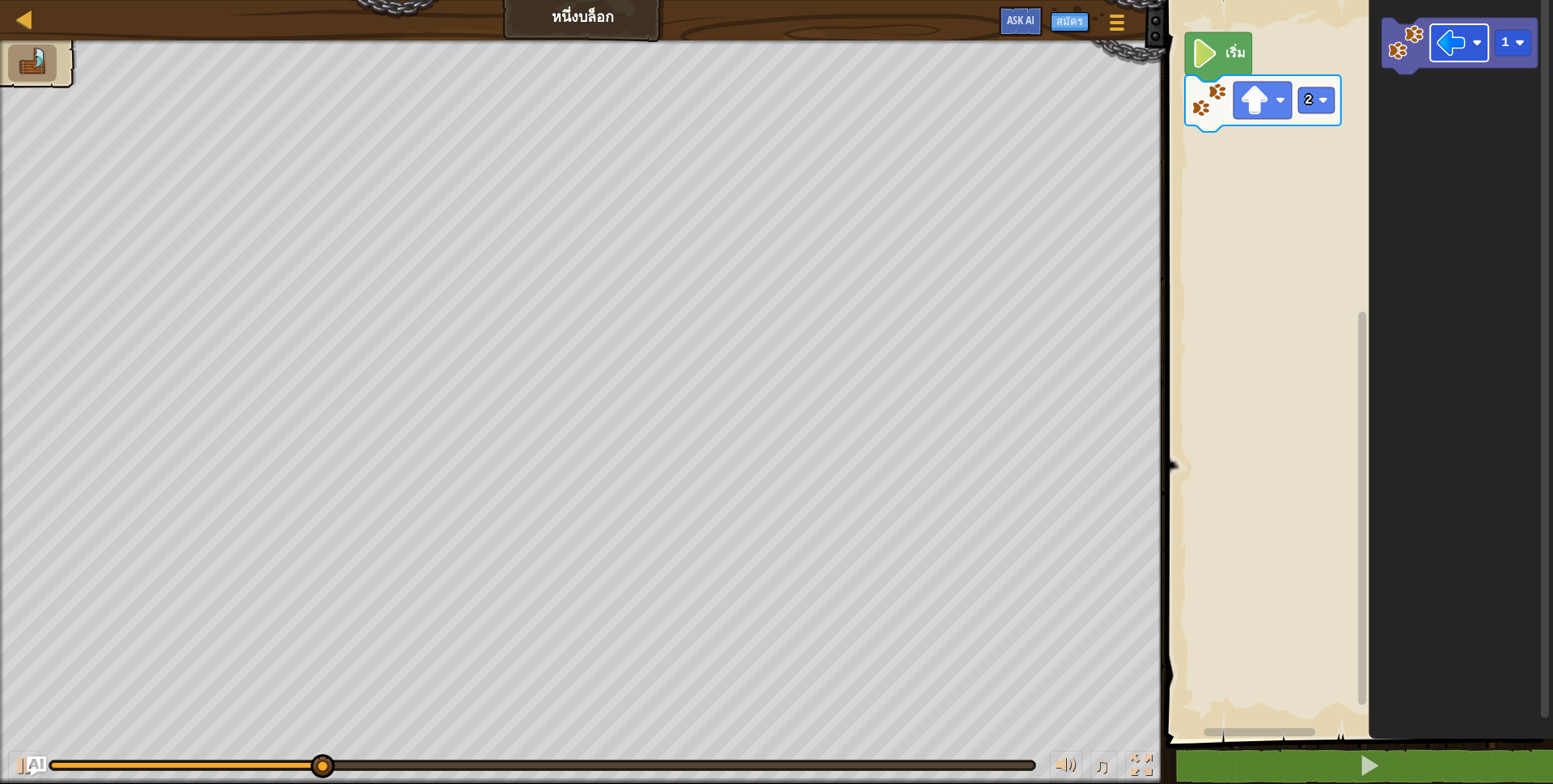
click at [1460, 40] on image "พื้นที่ทำงาน Blockly" at bounding box center [1451, 43] width 29 height 29
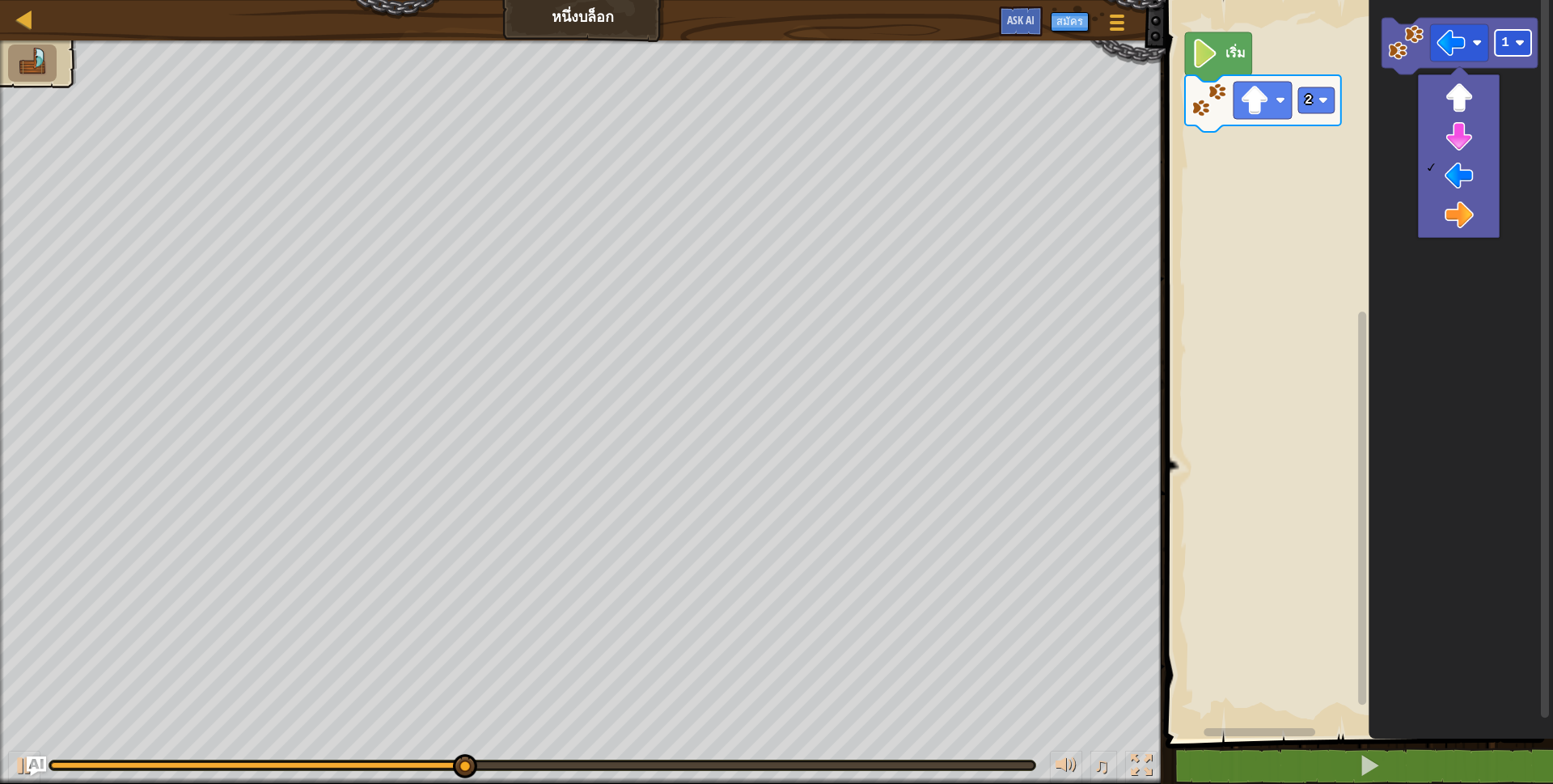
click at [1514, 34] on rect "พื้นที่ทำงาน Blockly" at bounding box center [1513, 43] width 36 height 26
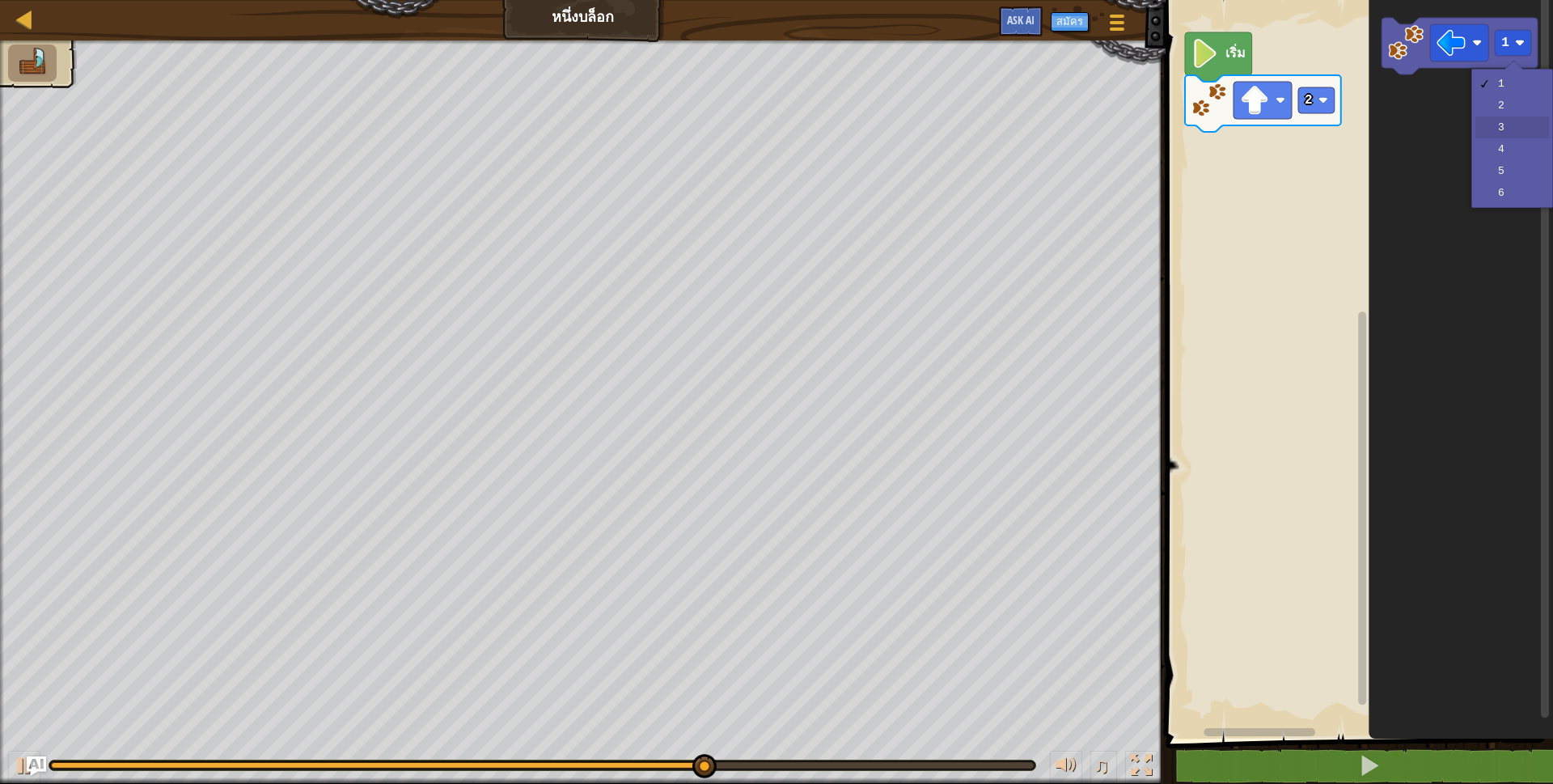
drag, startPoint x: 1505, startPoint y: 125, endPoint x: 1496, endPoint y: 117, distance: 12.0
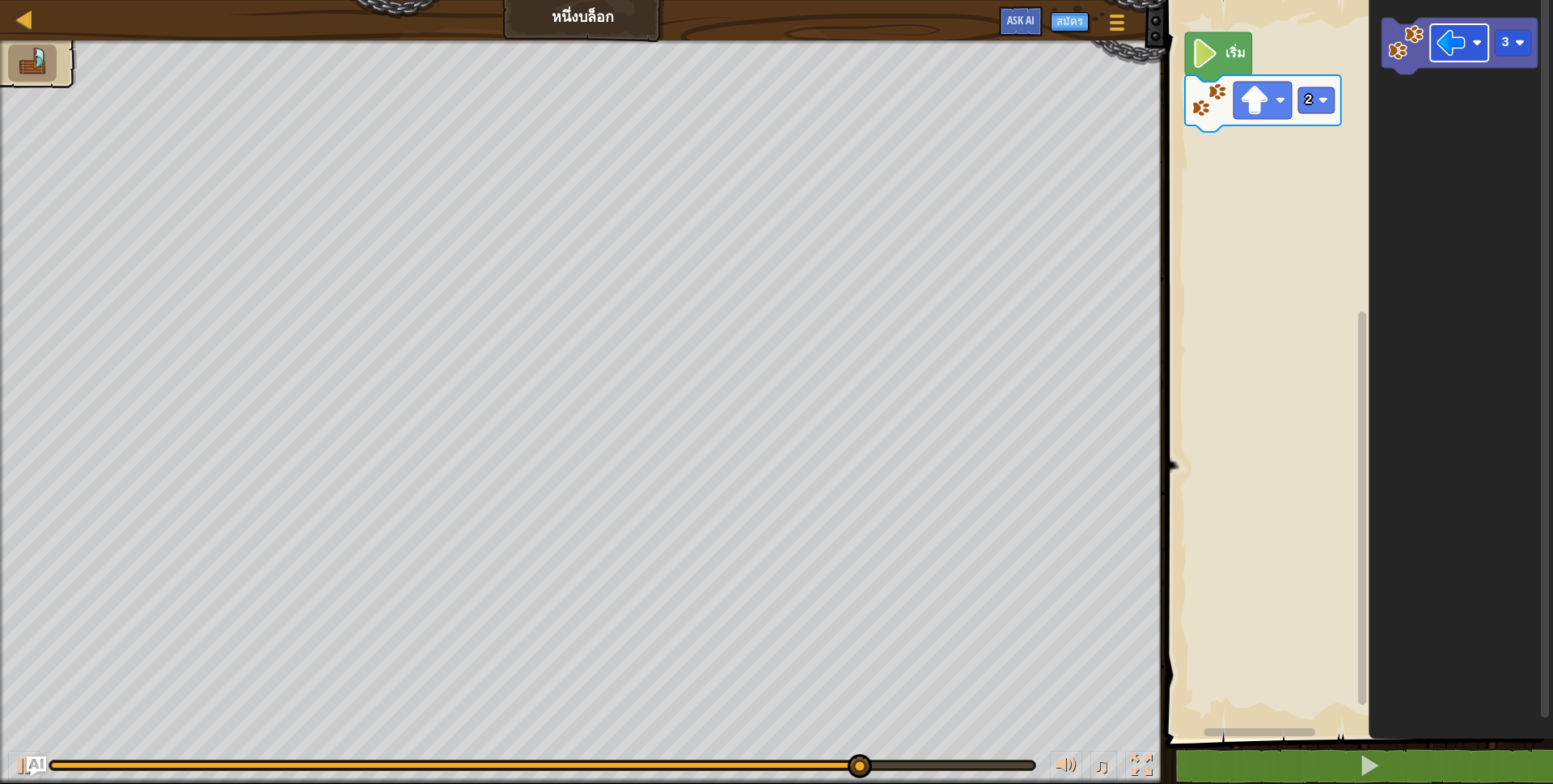
click at [1434, 109] on icon "3" at bounding box center [1460, 365] width 184 height 747
click at [1470, 32] on rect "พื้นที่ทำงาน Blockly" at bounding box center [1459, 43] width 58 height 37
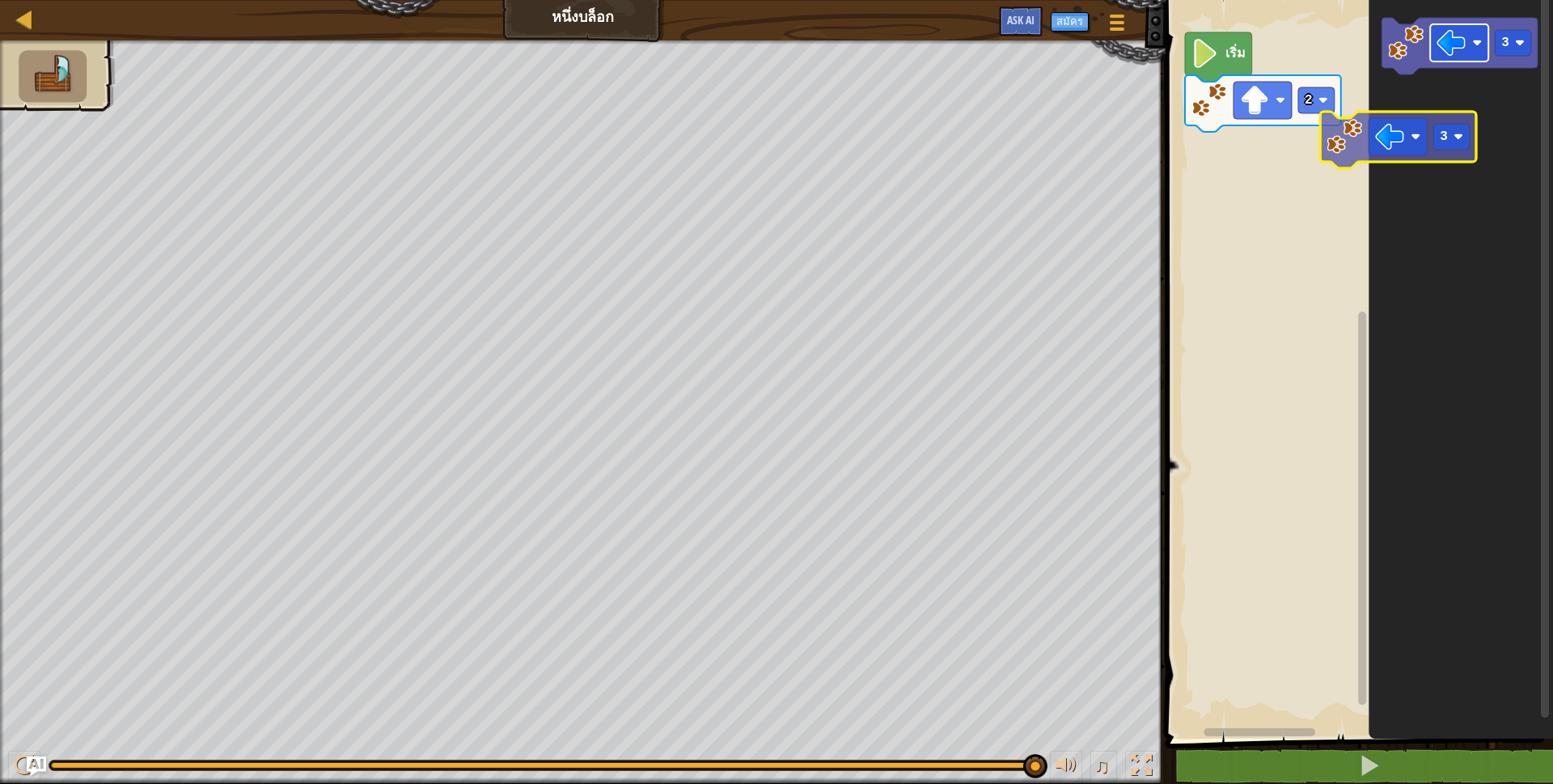
click at [1393, 72] on g "3" at bounding box center [1460, 45] width 156 height 56
click at [1419, 67] on g "3" at bounding box center [1460, 45] width 156 height 56
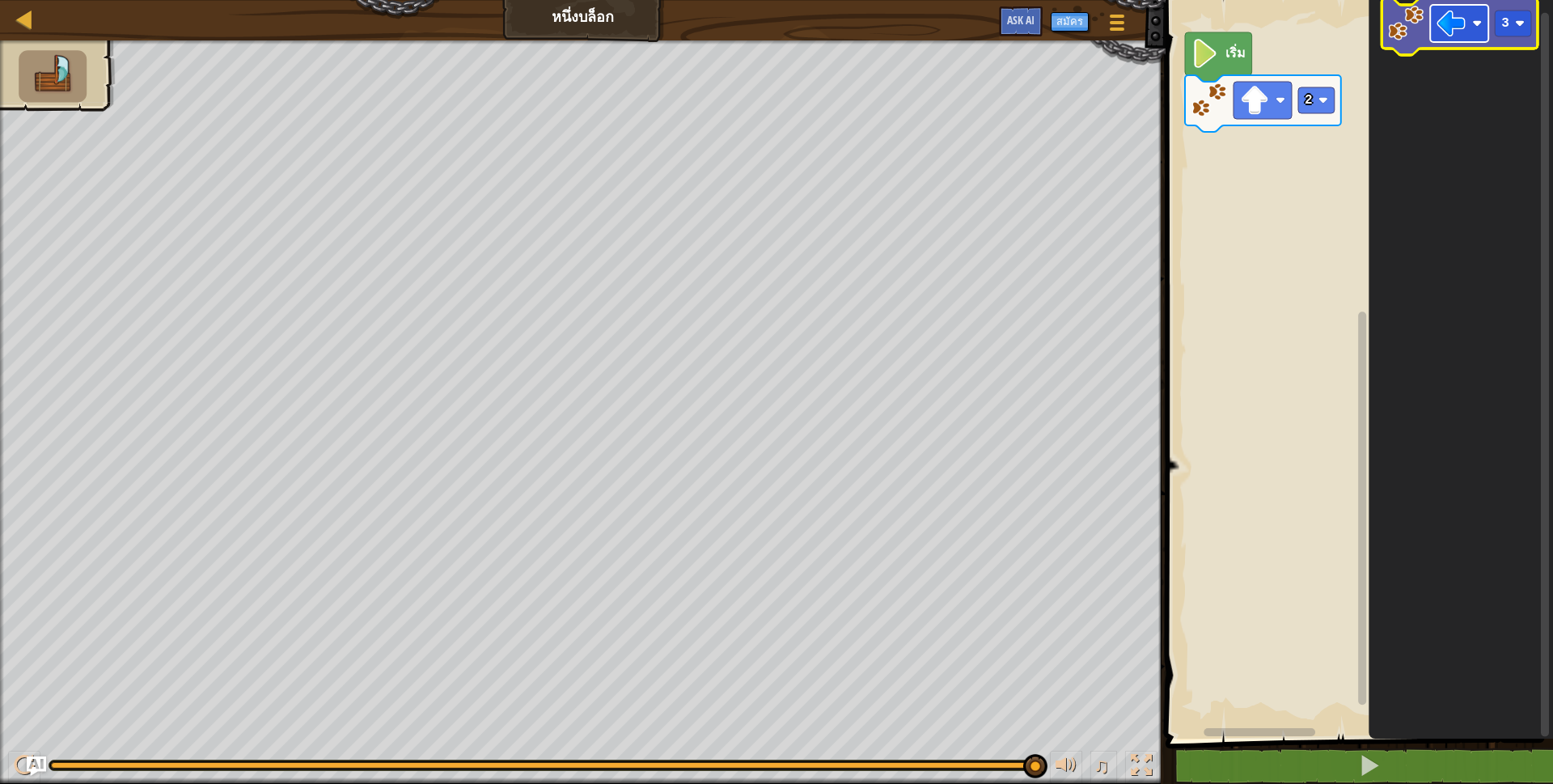
click at [1455, 12] on g "พื้นที่ทำงาน Blockly" at bounding box center [1459, 24] width 58 height 37
click at [1430, 45] on rect "พื้นที่ทำงาน Blockly" at bounding box center [1459, 43] width 58 height 37
click at [1469, 87] on icon "3" at bounding box center [1460, 365] width 184 height 747
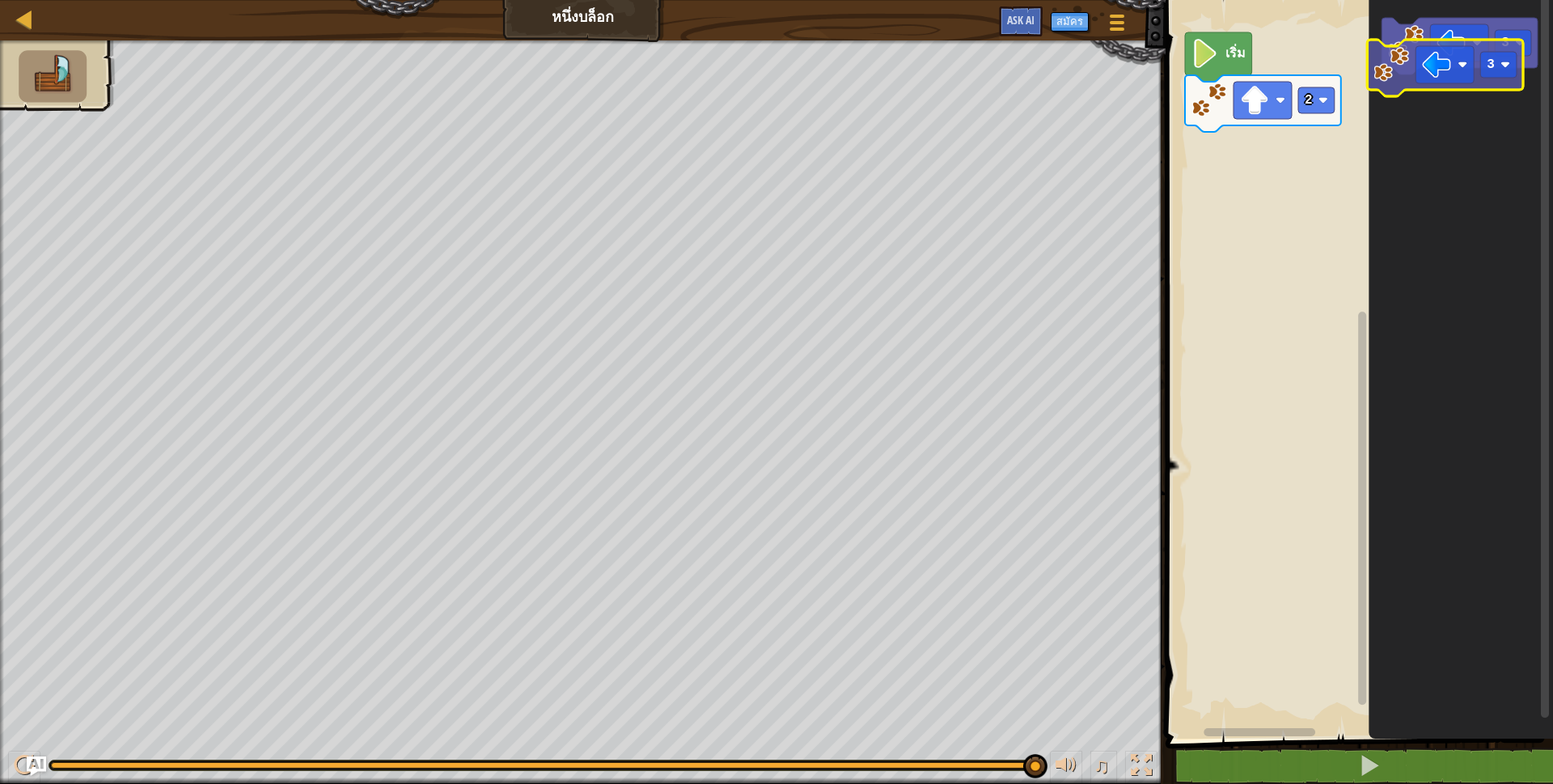
click at [1493, 38] on icon "พื้นที่ทำงาน Blockly" at bounding box center [1460, 45] width 156 height 56
click at [1477, 61] on rect "พื้นที่ทำงาน Blockly" at bounding box center [1459, 43] width 58 height 37
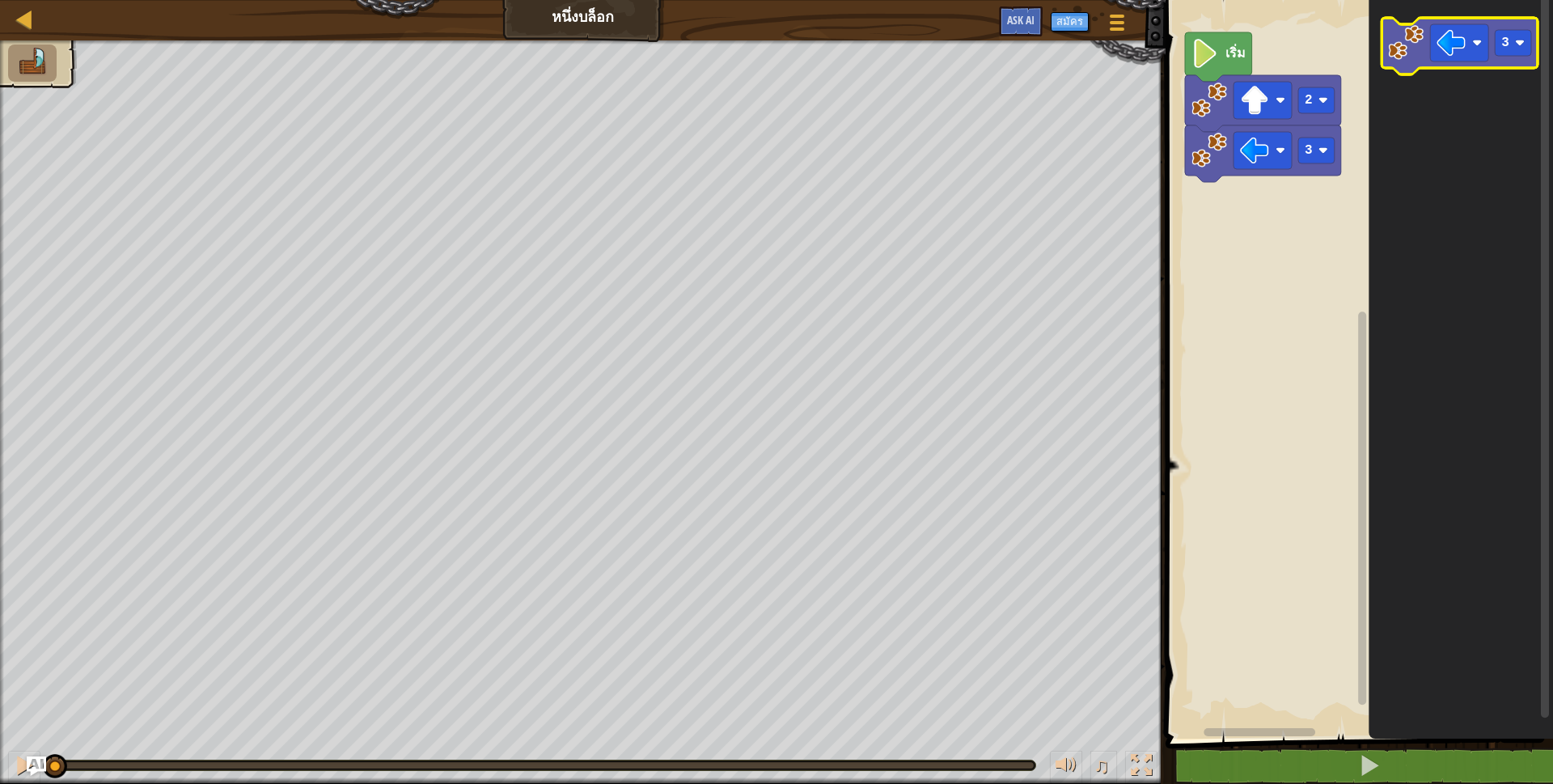
click at [1463, 182] on icon "3" at bounding box center [1460, 365] width 184 height 747
click at [1244, 235] on rect "พื้นที่ทำงาน Blockly" at bounding box center [1357, 365] width 392 height 747
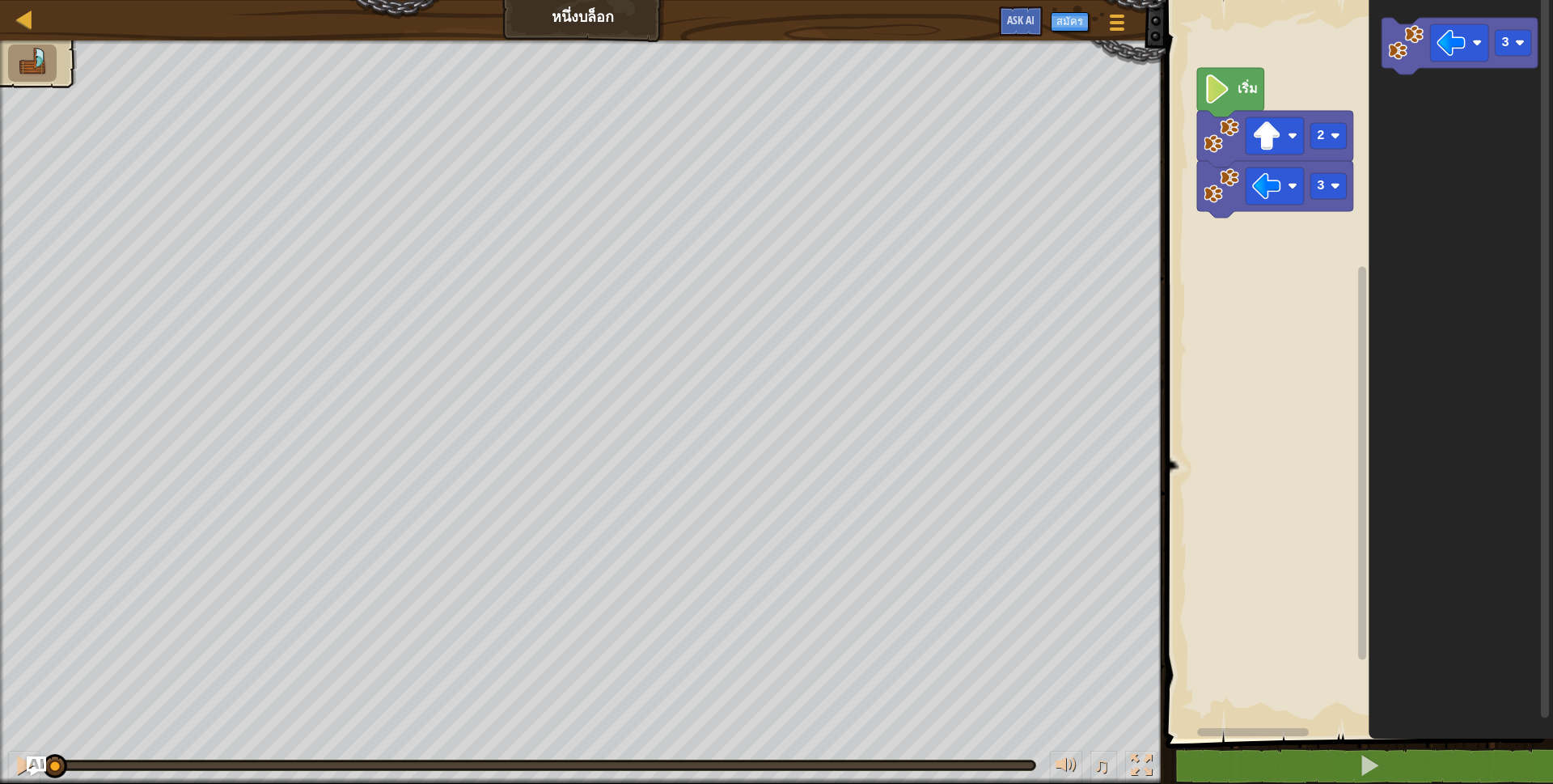
click at [1272, 242] on rect "พื้นที่ทำงาน Blockly" at bounding box center [1357, 365] width 392 height 747
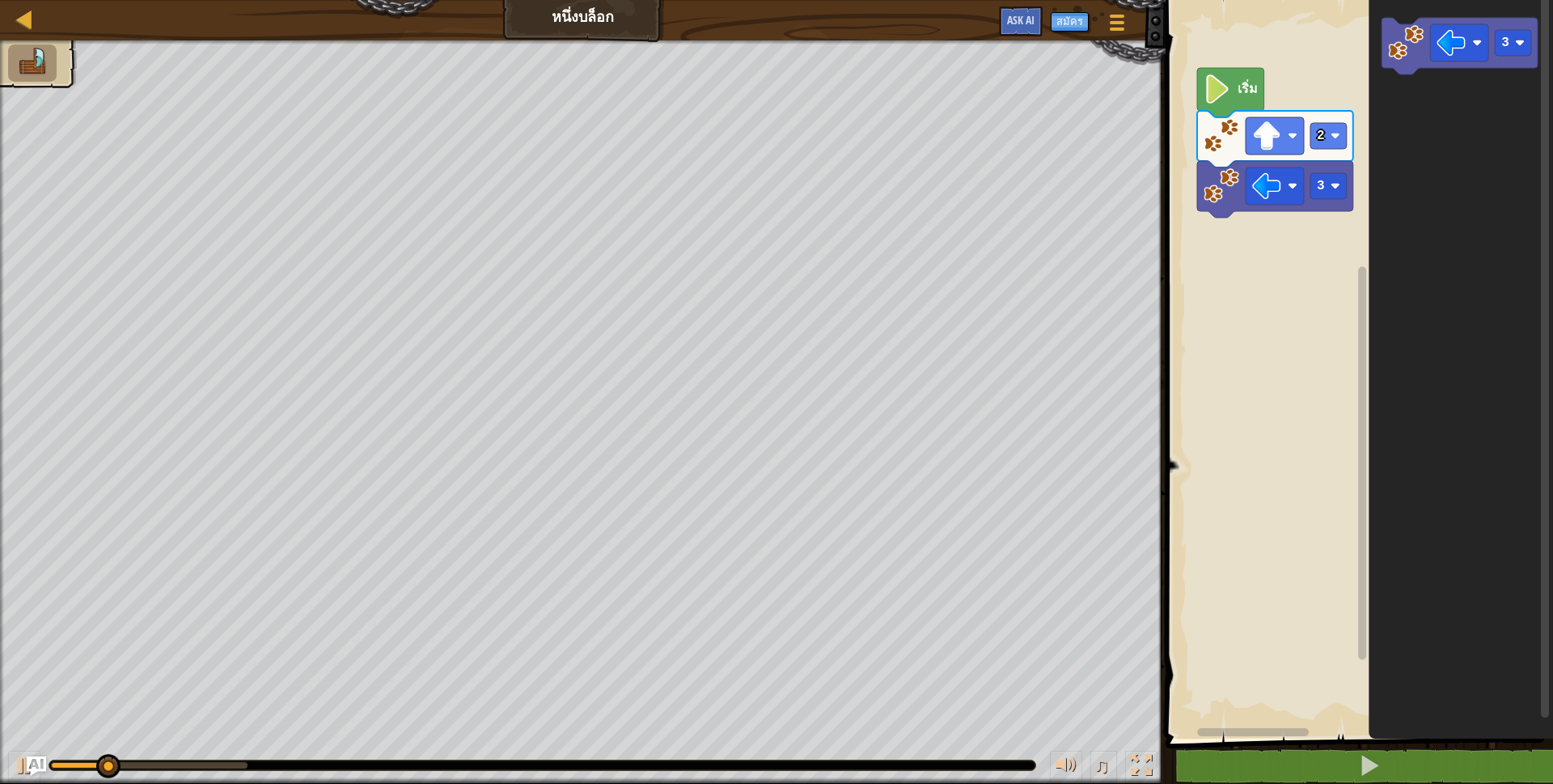
click at [1190, 19] on rect "พื้นที่ทำงาน Blockly" at bounding box center [1357, 365] width 392 height 747
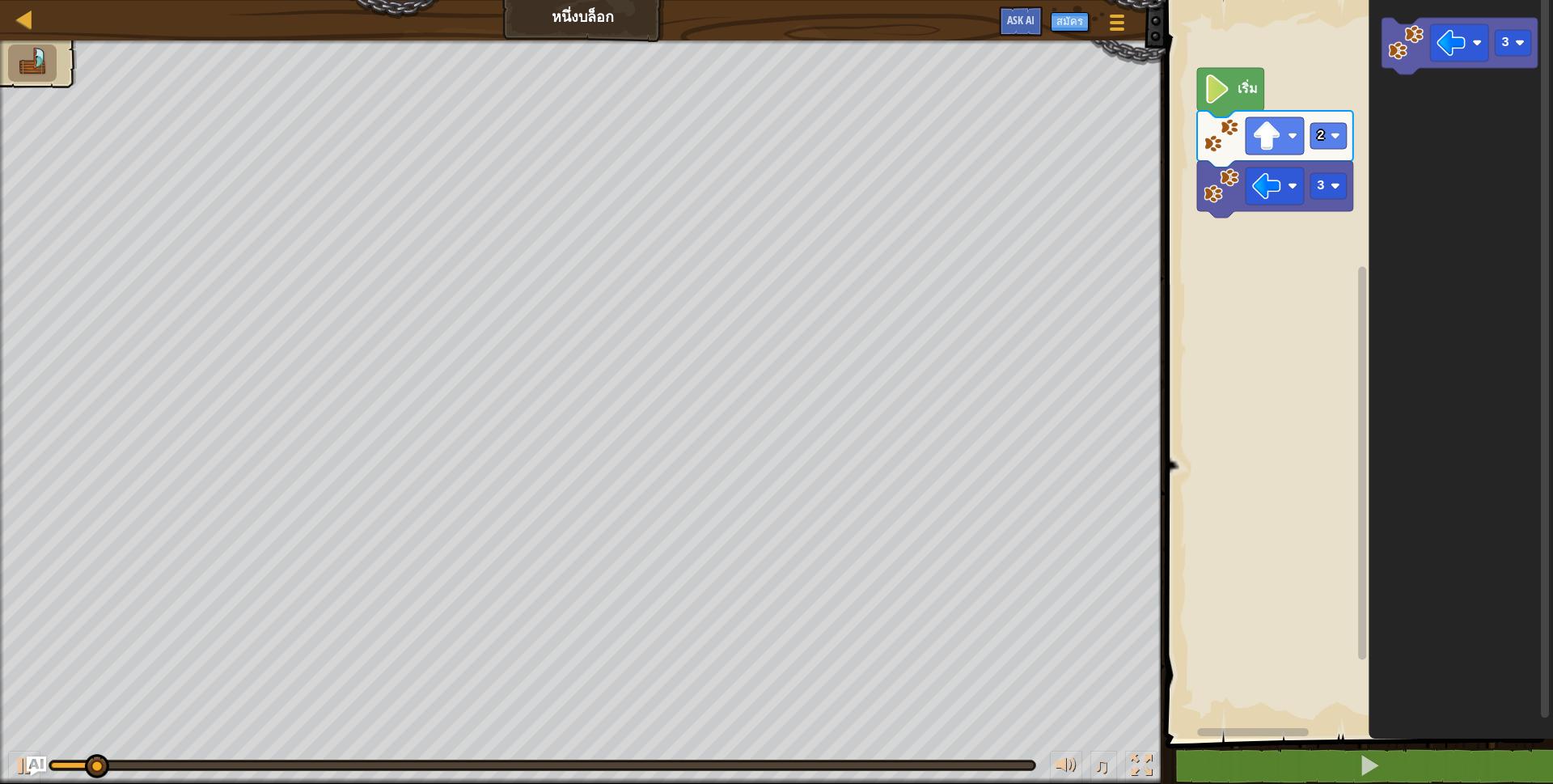
click at [1209, 3] on rect "พื้นที่ทำงาน Blockly" at bounding box center [1357, 365] width 392 height 747
click at [1204, 18] on rect "พื้นที่ทำงาน Blockly" at bounding box center [1357, 365] width 392 height 747
click at [1207, 14] on rect "พื้นที่ทำงาน Blockly" at bounding box center [1357, 365] width 392 height 747
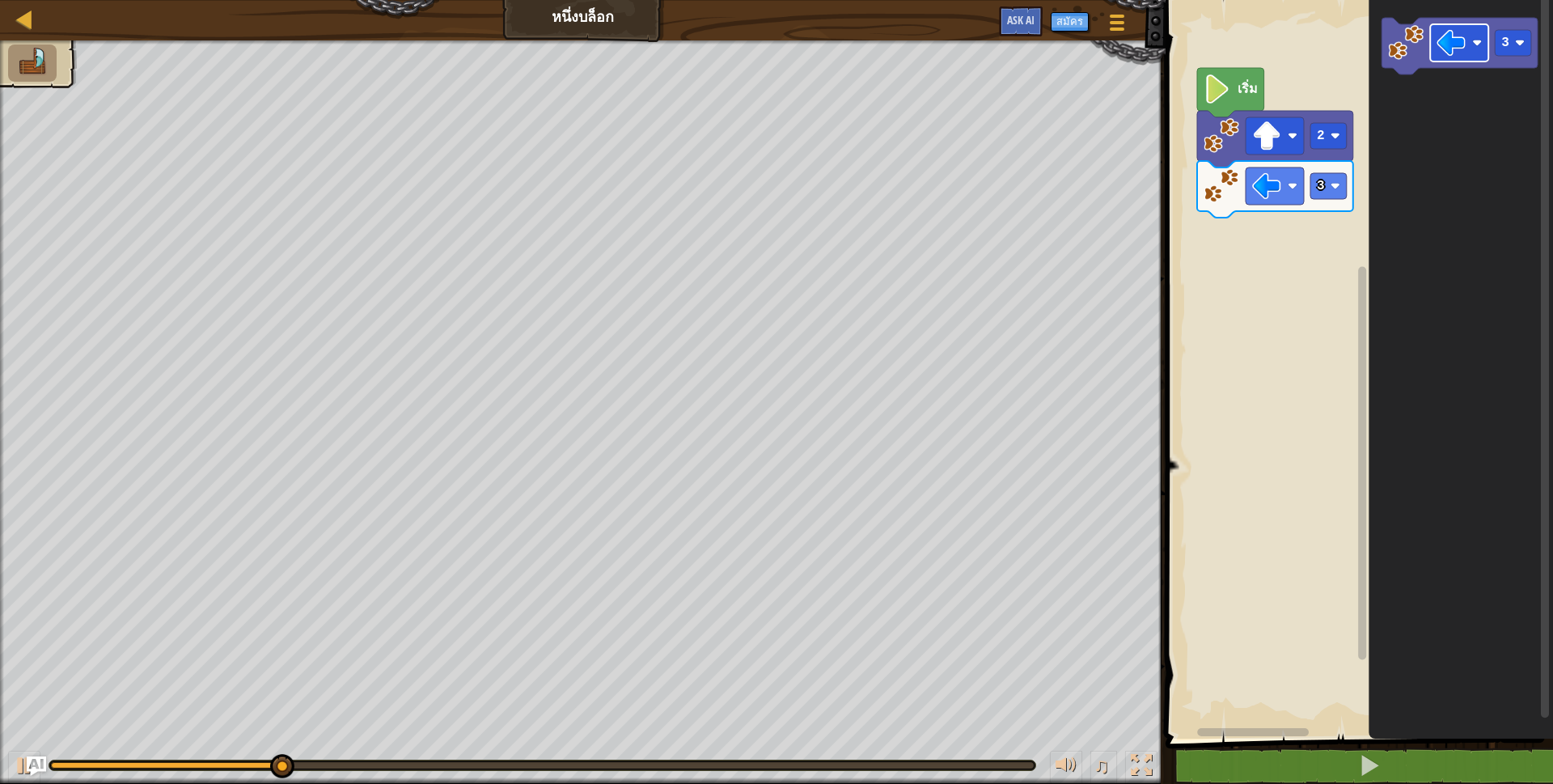
click at [1454, 39] on image "พื้นที่ทำงาน Blockly" at bounding box center [1451, 43] width 29 height 29
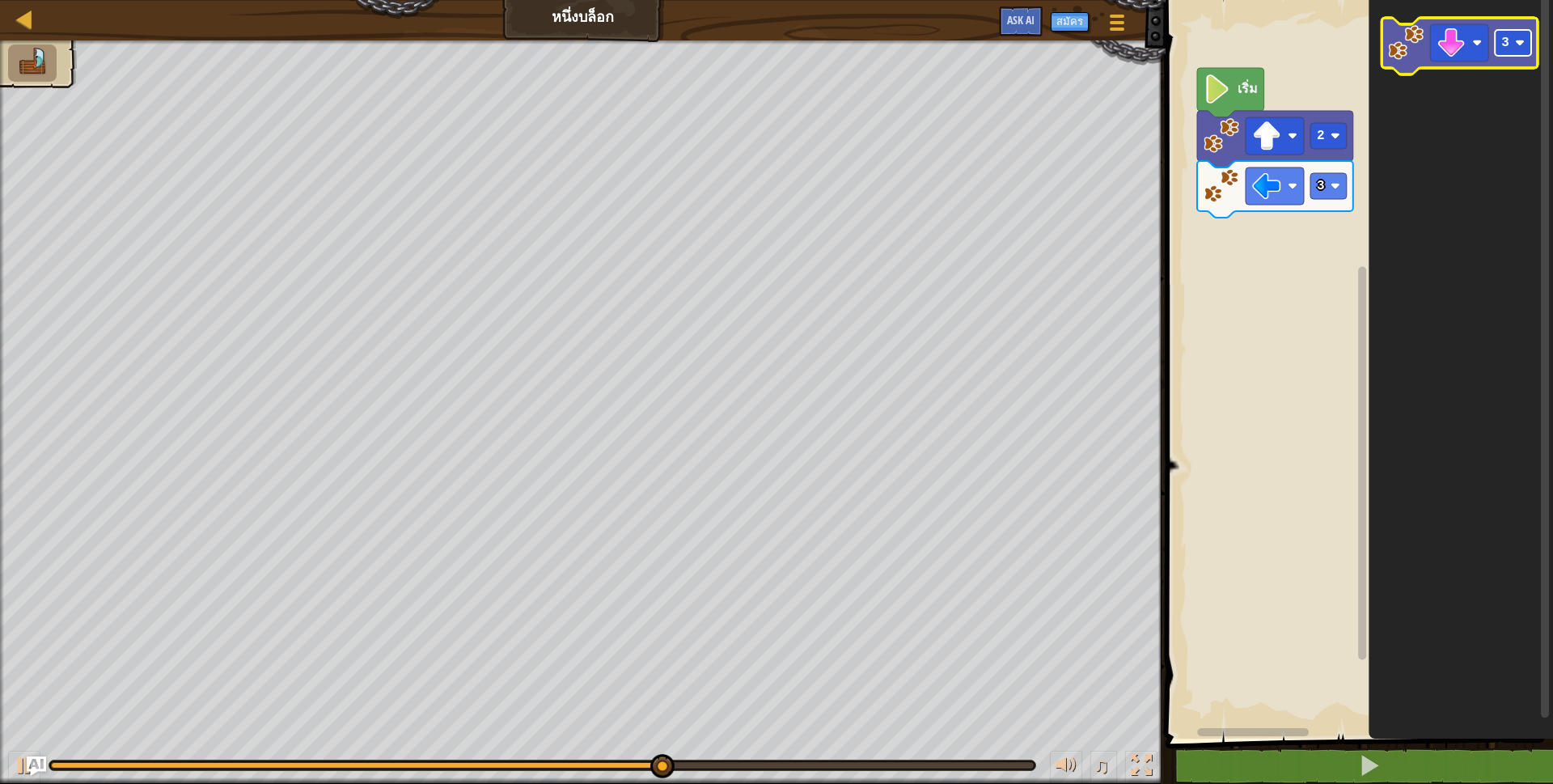
click at [1516, 38] on image "พื้นที่ทำงาน Blockly" at bounding box center [1520, 43] width 10 height 10
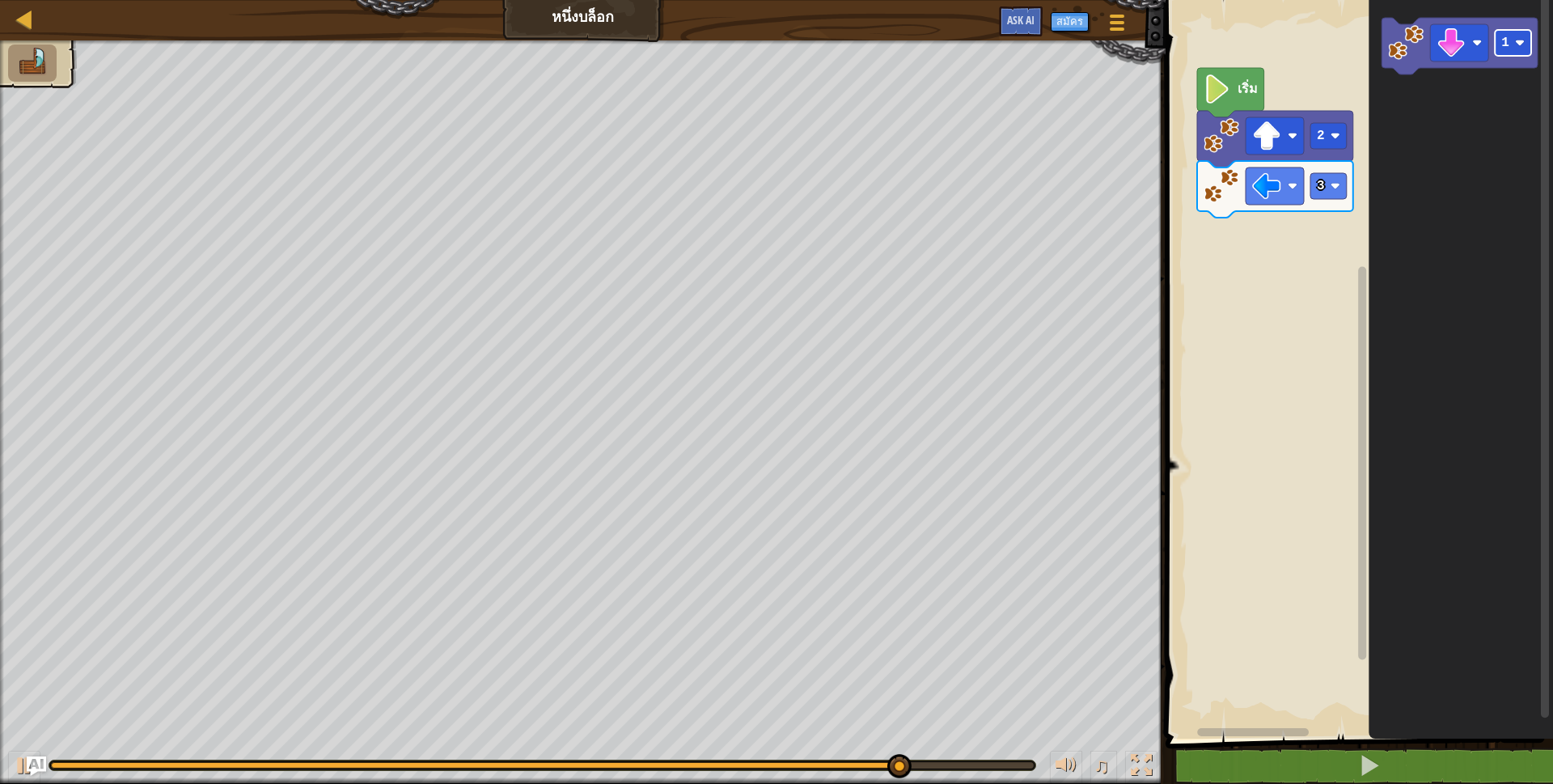
click at [1509, 30] on rect "พื้นที่ทำงาน Blockly" at bounding box center [1513, 43] width 36 height 26
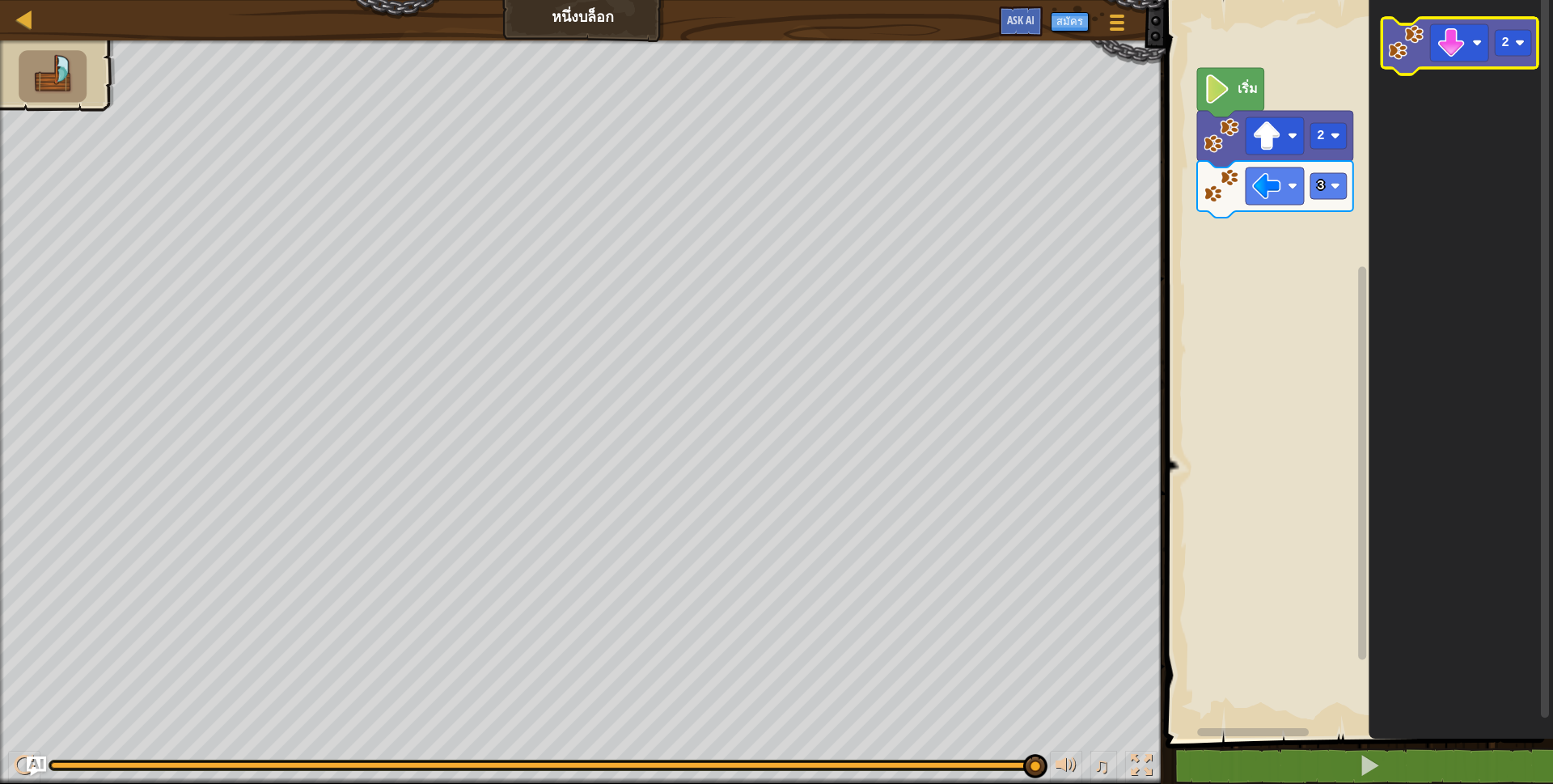
click at [1387, 34] on icon "พื้นที่ทำงาน Blockly" at bounding box center [1460, 45] width 156 height 56
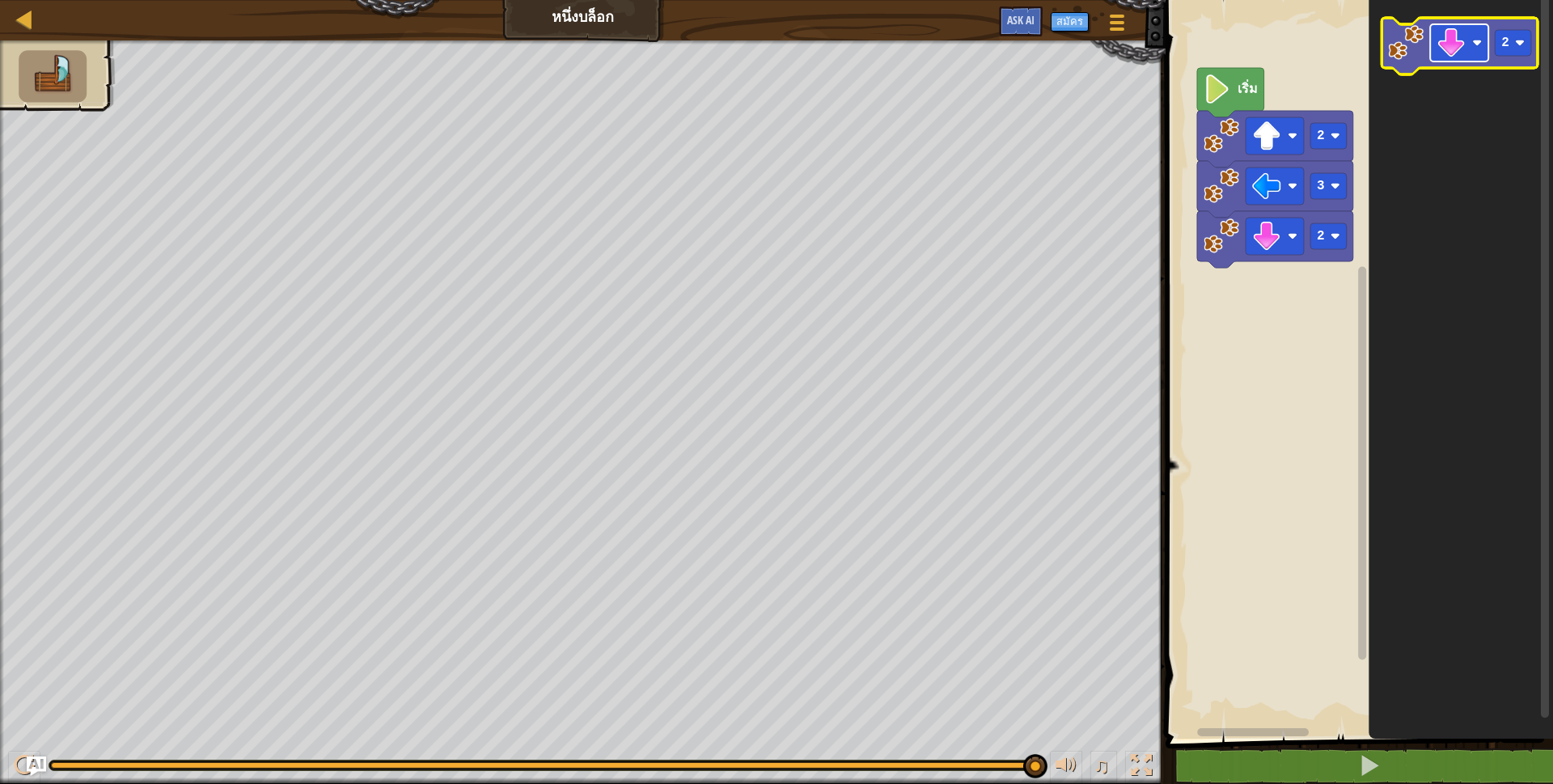
click at [1451, 41] on image "พื้นที่ทำงาน Blockly" at bounding box center [1451, 43] width 29 height 29
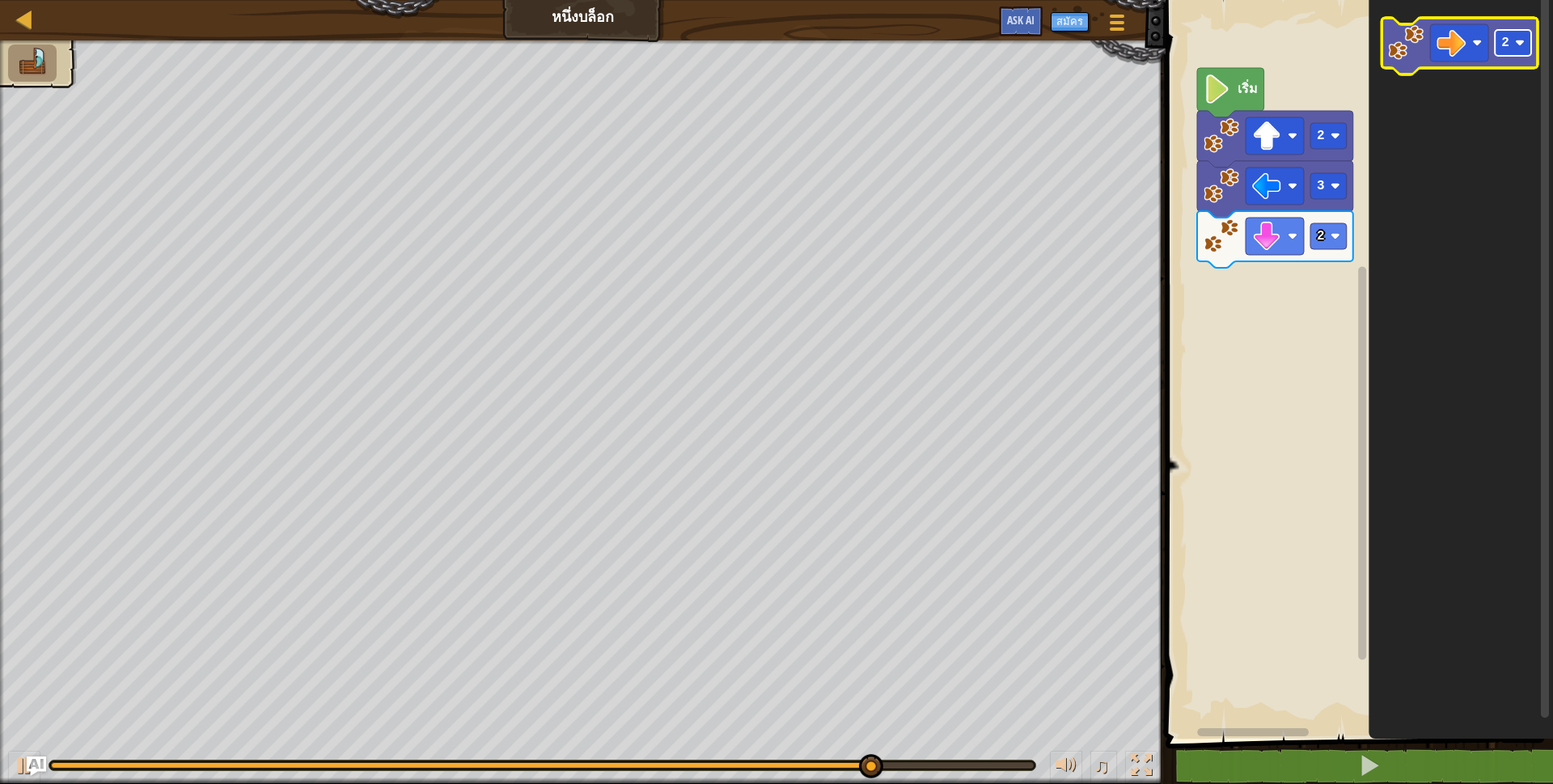
click at [1513, 37] on rect "พื้นที่ทำงาน Blockly" at bounding box center [1513, 43] width 36 height 26
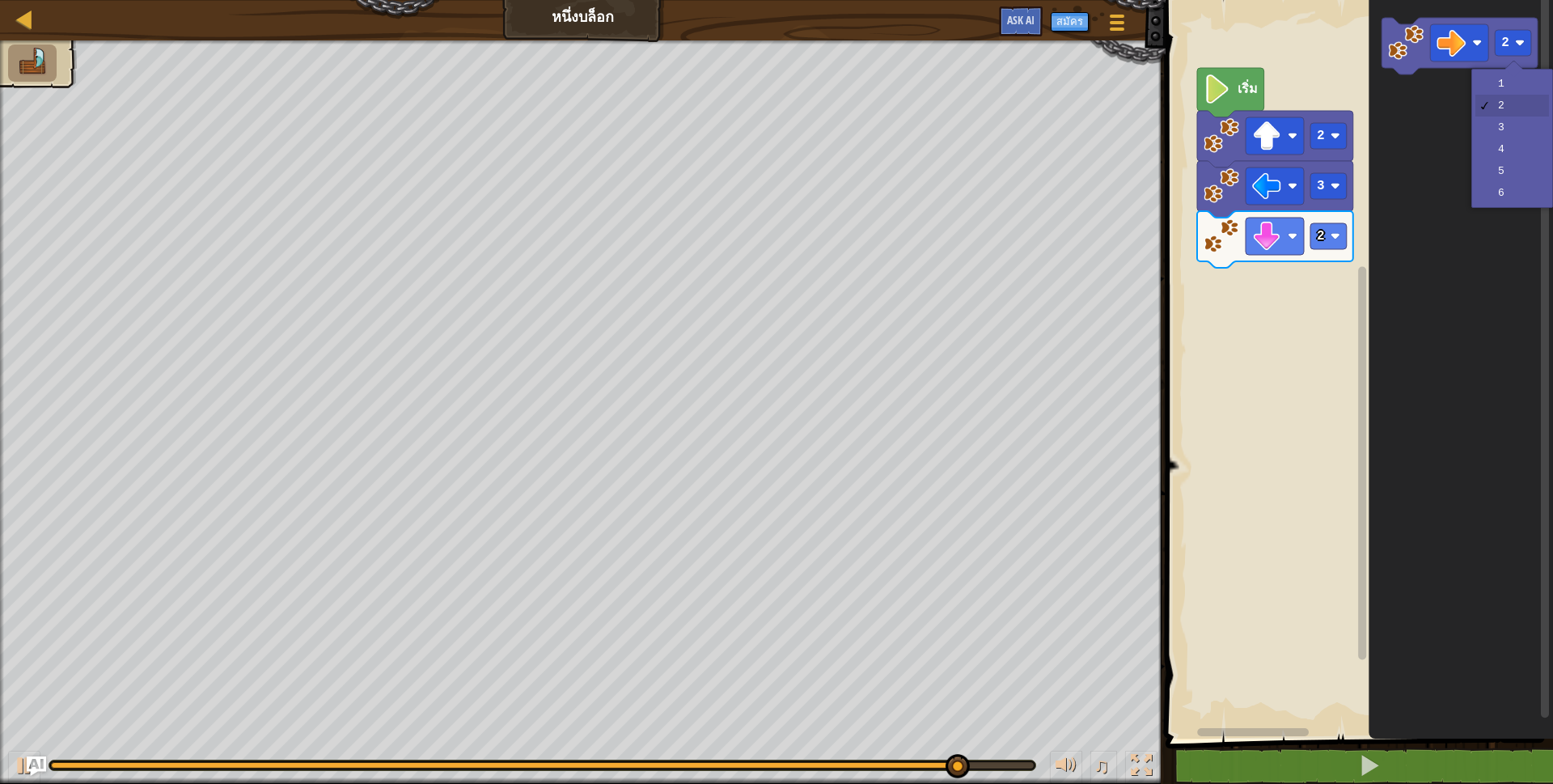
click at [1504, 70] on div "1 2 3 4 5 6" at bounding box center [1512, 138] width 82 height 139
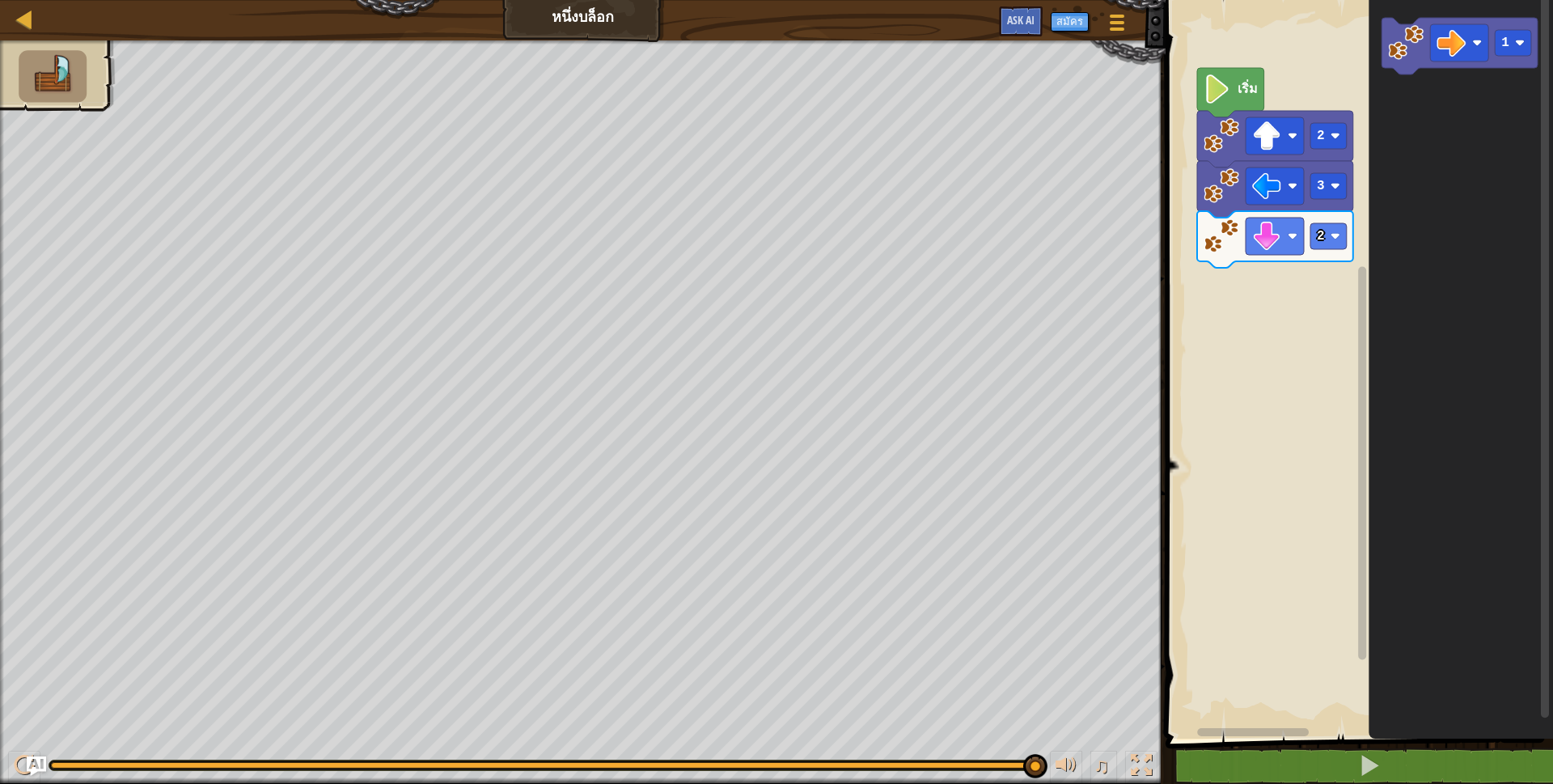
click at [1501, 75] on icon "พื้นที่ทำงาน Blockly" at bounding box center [1460, 365] width 184 height 747
click at [1402, 26] on image "พื้นที่ทำงาน Blockly" at bounding box center [1406, 43] width 35 height 35
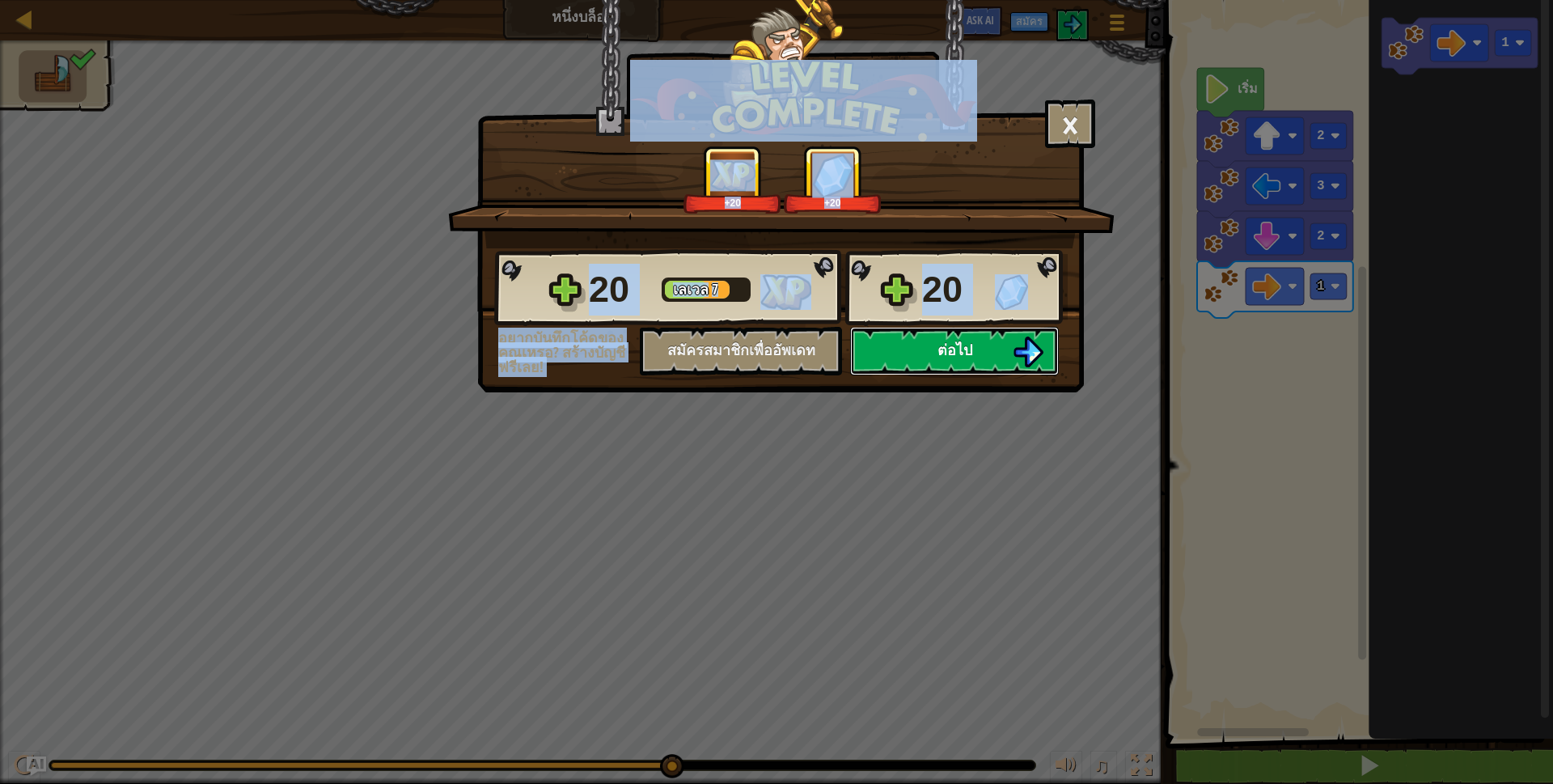
click at [954, 355] on span "ต่อไป" at bounding box center [954, 349] width 35 height 20
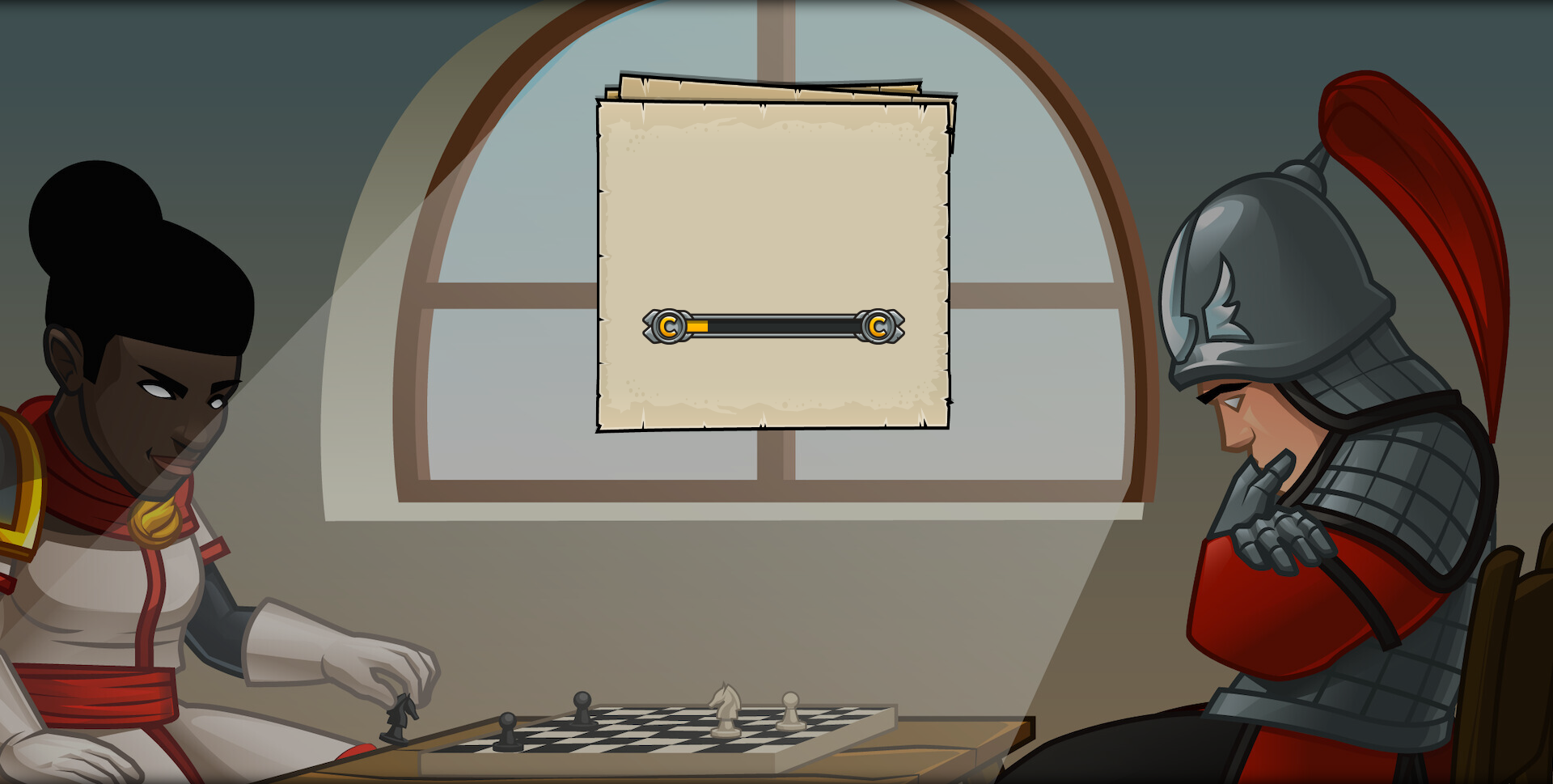
drag, startPoint x: 104, startPoint y: 14, endPoint x: 116, endPoint y: 164, distance: 150.5
click at [115, 147] on div "Goals Start Level เกิดข้อผิดพลาดในการโหลดจากเซิร์ฟเวอร์ [PERSON_NAME]รีเฟรชหน้า…" at bounding box center [776, 392] width 1553 height 784
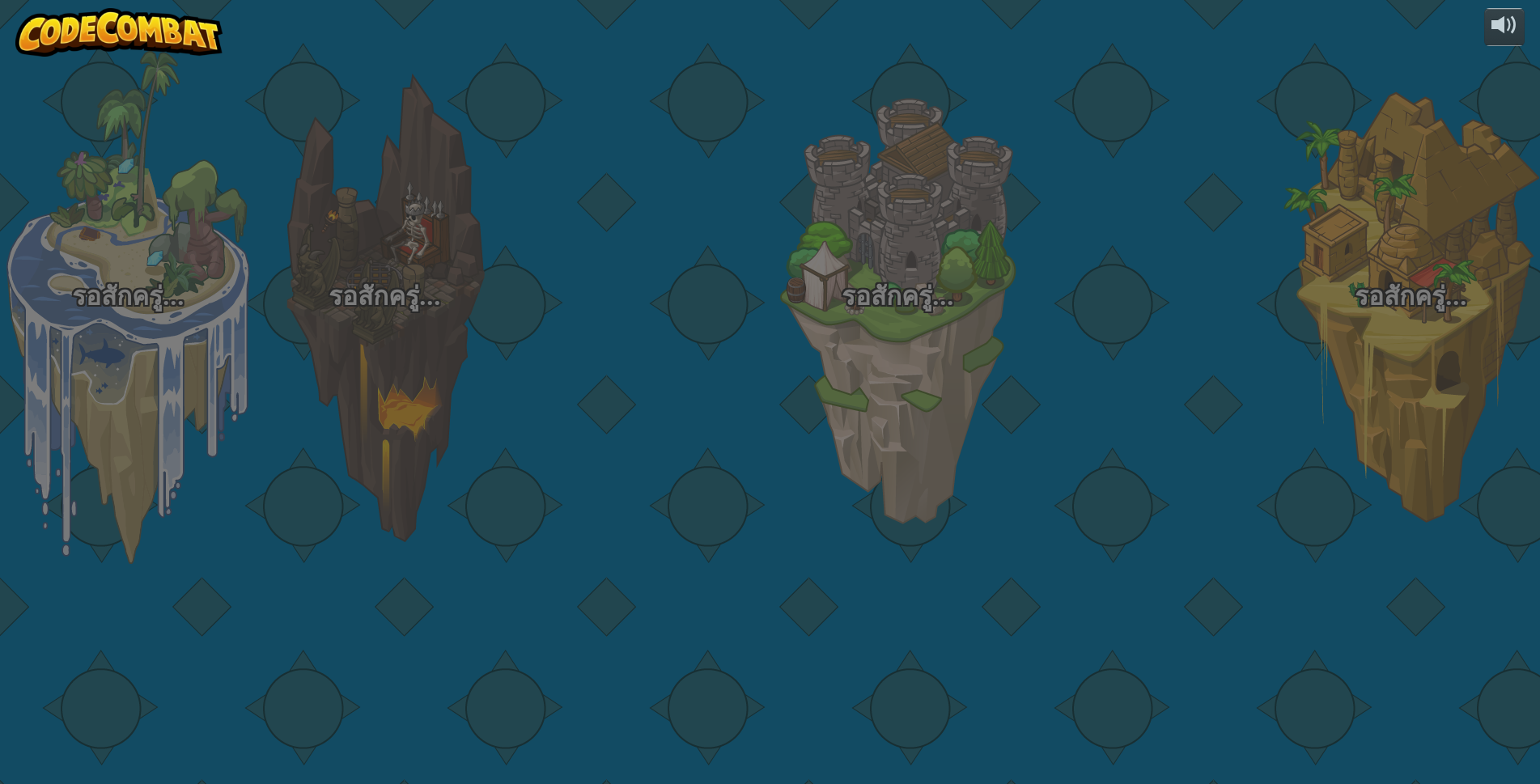
select select "th"
